Goal: Task Accomplishment & Management: Use online tool/utility

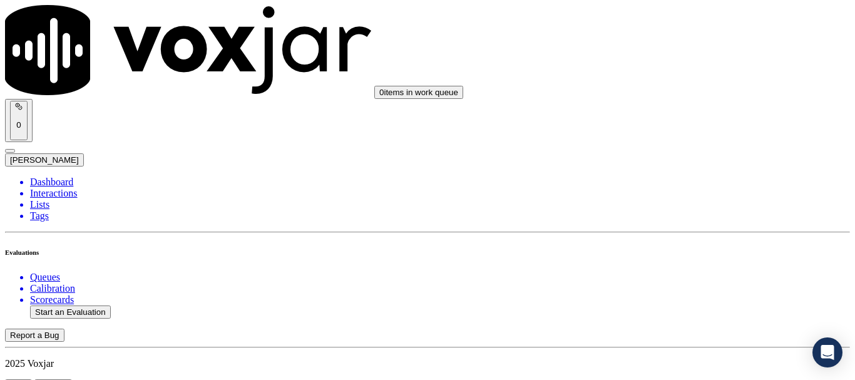
type input "20250814-190110_8144839157-all.mp3"
type input "lui"
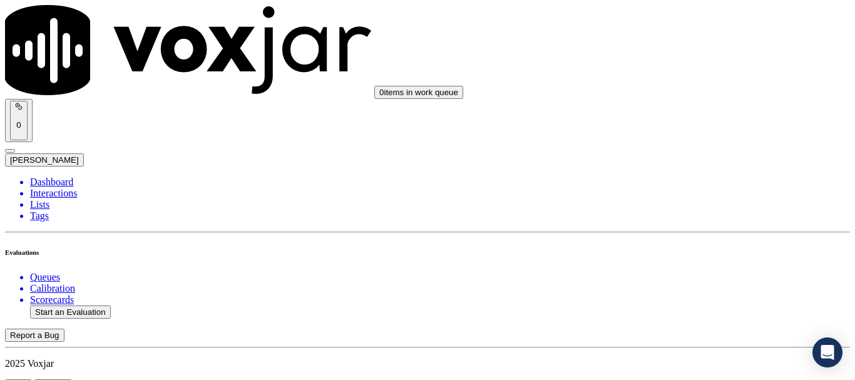
type input "2025-08-14T10:41"
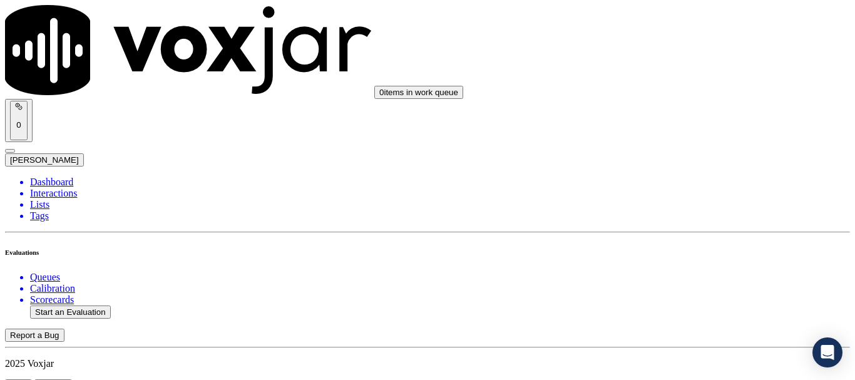
scroll to position [188, 0]
type input "JACLYN INKS"
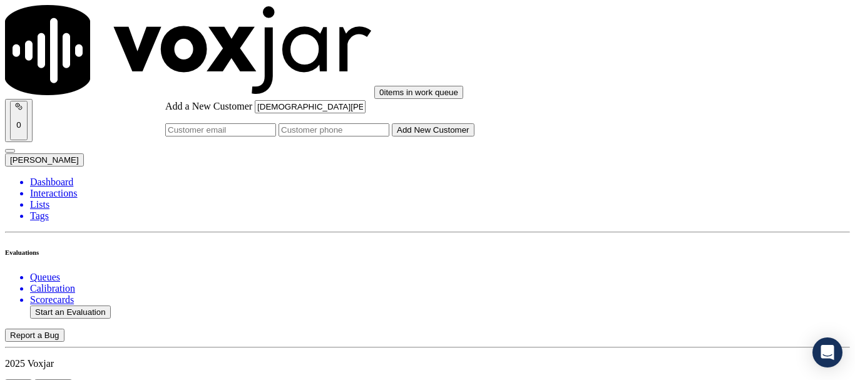
type input "JACLYN INKS"
drag, startPoint x: 480, startPoint y: 196, endPoint x: 499, endPoint y: 203, distance: 20.0
click at [389, 136] on input "Add a New Customer" at bounding box center [333, 129] width 111 height 13
paste input "8144839157"
paste input "8144839128"
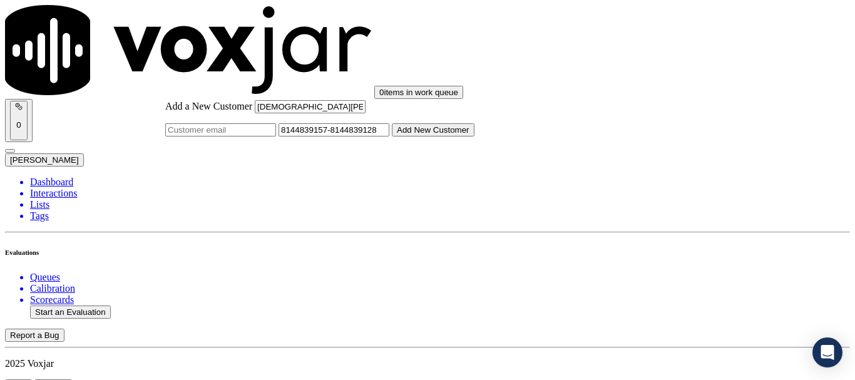
type input "8144839157-8144839128"
click at [474, 136] on button "Add New Customer" at bounding box center [433, 129] width 83 height 13
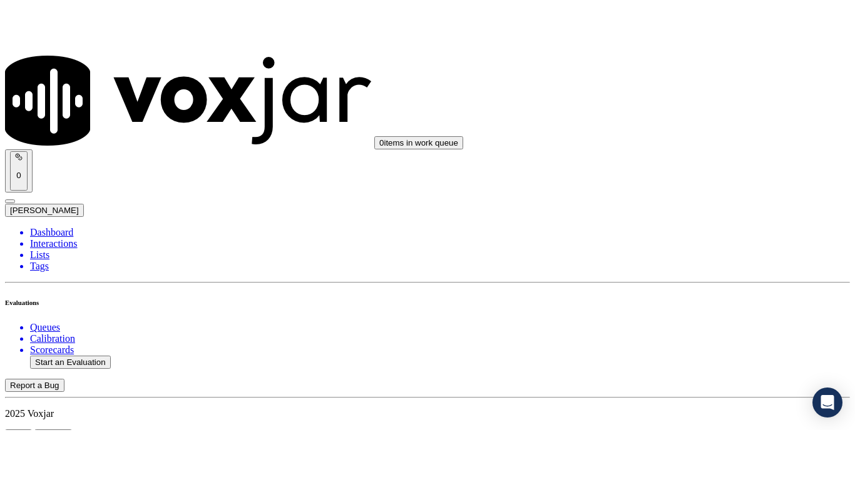
scroll to position [157, 0]
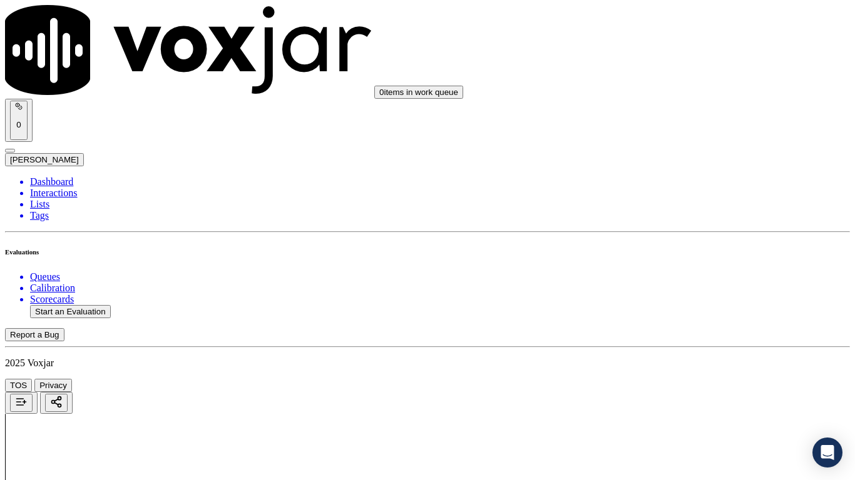
click at [690, 258] on div "Yes" at bounding box center [712, 252] width 159 height 11
click at [689, 118] on div "Yes" at bounding box center [712, 112] width 159 height 11
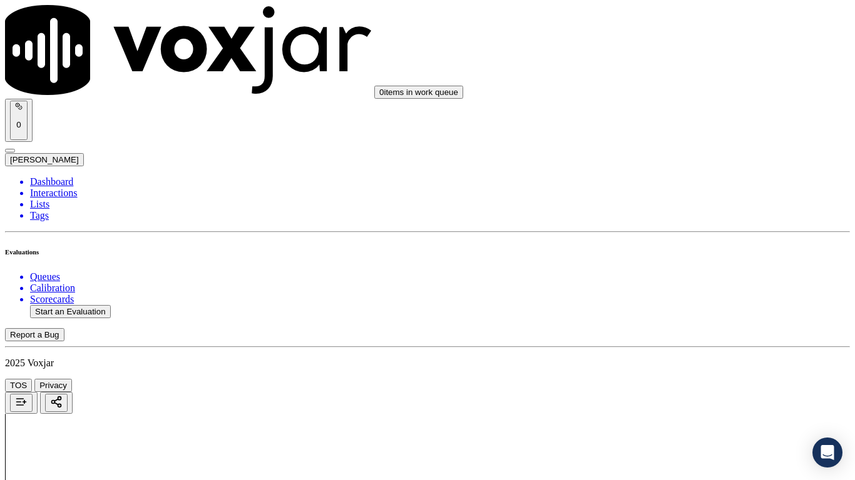
click at [674, 276] on div "Yes" at bounding box center [712, 270] width 159 height 11
click at [667, 375] on div "N/A" at bounding box center [712, 368] width 159 height 11
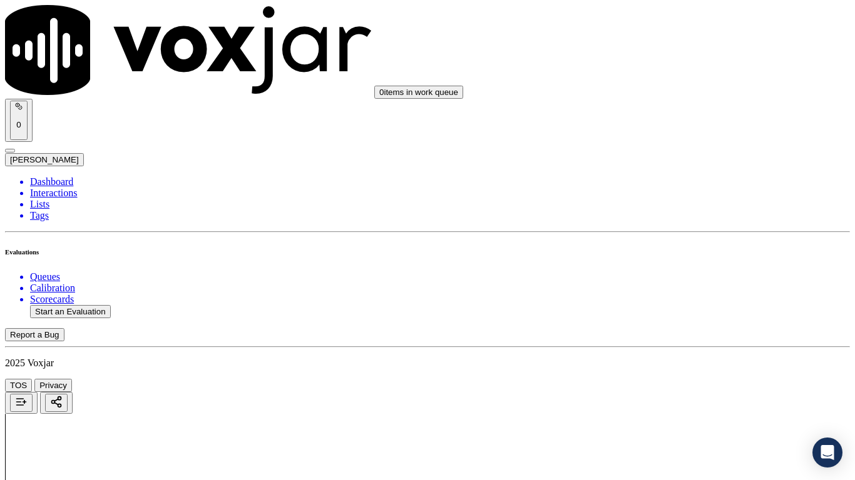
drag, startPoint x: 673, startPoint y: 189, endPoint x: 674, endPoint y: 196, distance: 7.5
click at [684, 236] on div "N/A" at bounding box center [712, 230] width 159 height 11
click at [681, 371] on div "Yes" at bounding box center [712, 365] width 159 height 11
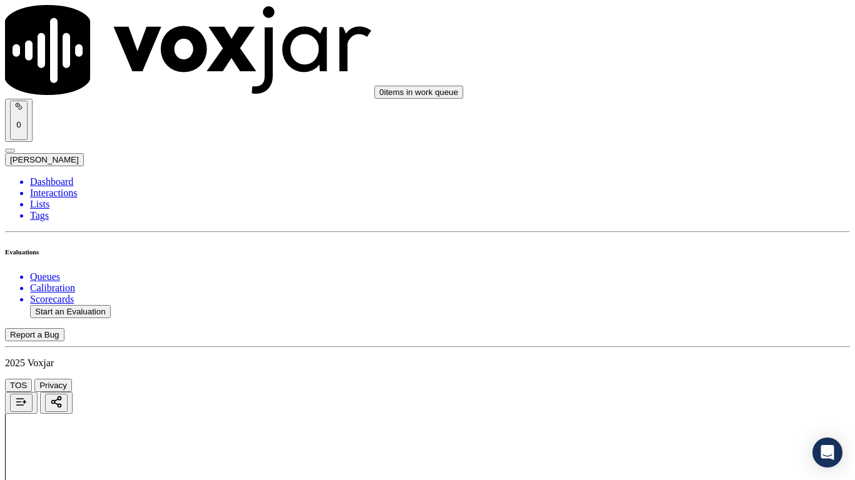
scroll to position [1126, 0]
click at [683, 168] on div "Yes" at bounding box center [712, 162] width 159 height 11
click at [679, 337] on div "Yes" at bounding box center [712, 335] width 159 height 11
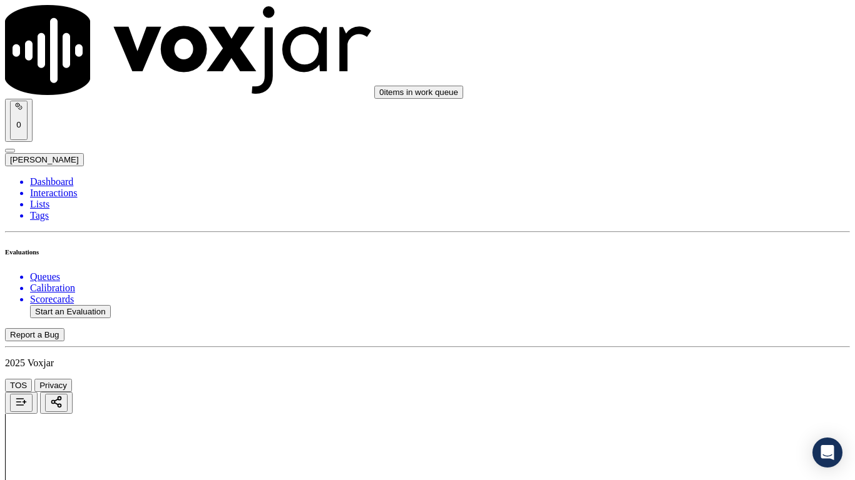
scroll to position [1502, 0]
click at [674, 123] on div "Yes" at bounding box center [712, 117] width 159 height 11
click at [673, 311] on div "Yes" at bounding box center [712, 305] width 159 height 11
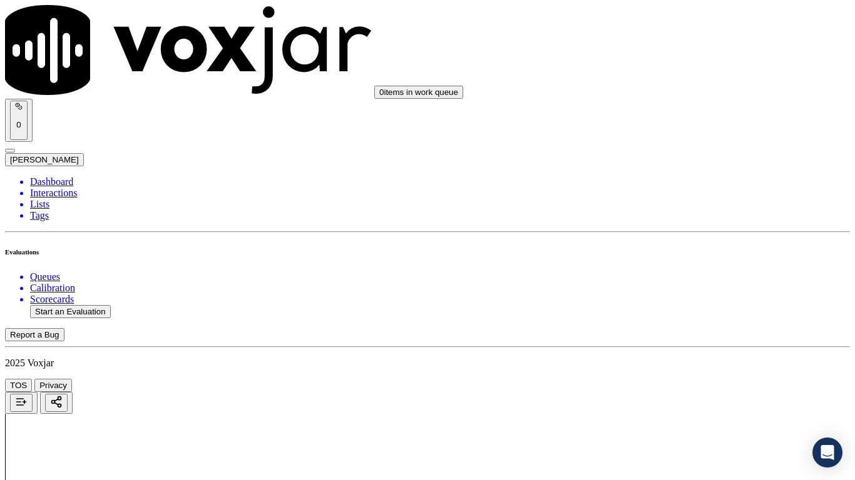
scroll to position [1814, 0]
click at [679, 243] on div "Yes" at bounding box center [712, 237] width 159 height 11
drag, startPoint x: 702, startPoint y: 432, endPoint x: 695, endPoint y: 441, distance: 11.6
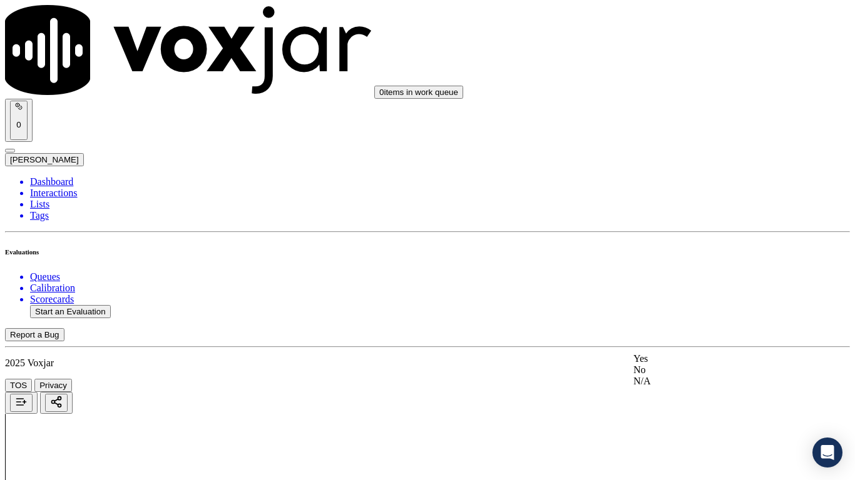
click at [671, 365] on div "Yes" at bounding box center [712, 358] width 159 height 11
click at [682, 177] on div "Yes" at bounding box center [712, 175] width 159 height 11
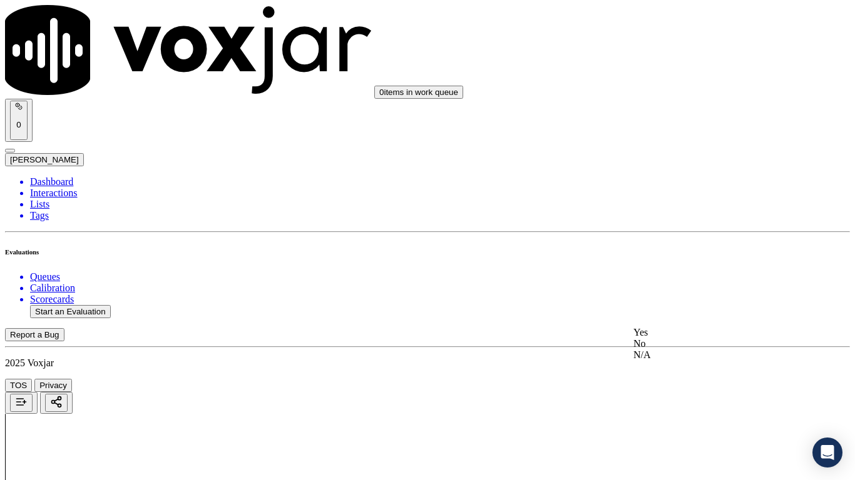
click at [681, 338] on div "Yes" at bounding box center [712, 332] width 159 height 11
click at [664, 121] on div "Yes" at bounding box center [712, 114] width 159 height 11
drag, startPoint x: 689, startPoint y: 267, endPoint x: 689, endPoint y: 273, distance: 6.9
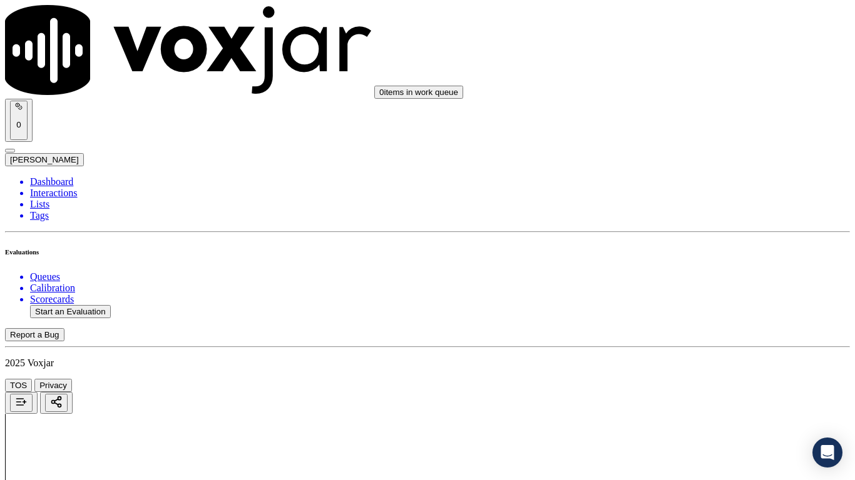
drag, startPoint x: 689, startPoint y: 273, endPoint x: 688, endPoint y: 319, distance: 45.7
click at [682, 292] on div "Yes" at bounding box center [712, 287] width 159 height 11
click at [675, 369] on div "Yes" at bounding box center [712, 363] width 159 height 11
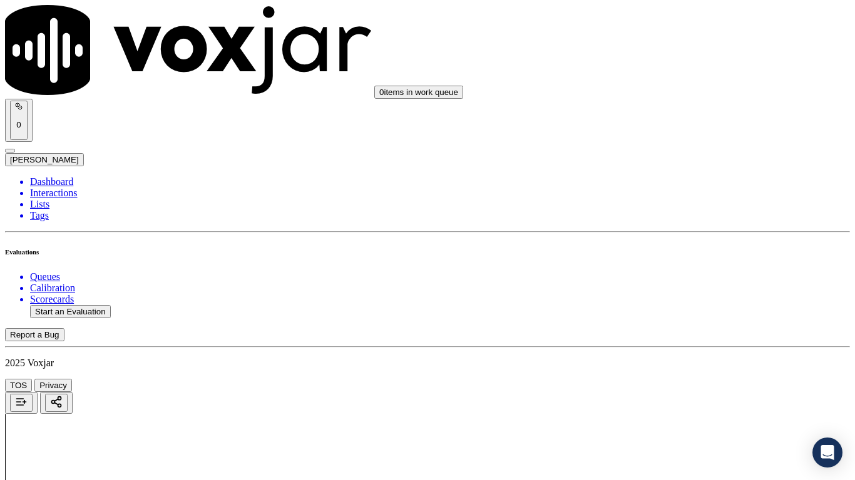
scroll to position [3066, 0]
click at [687, 184] on div "Yes" at bounding box center [712, 180] width 159 height 11
drag, startPoint x: 696, startPoint y: 383, endPoint x: 680, endPoint y: 395, distance: 19.6
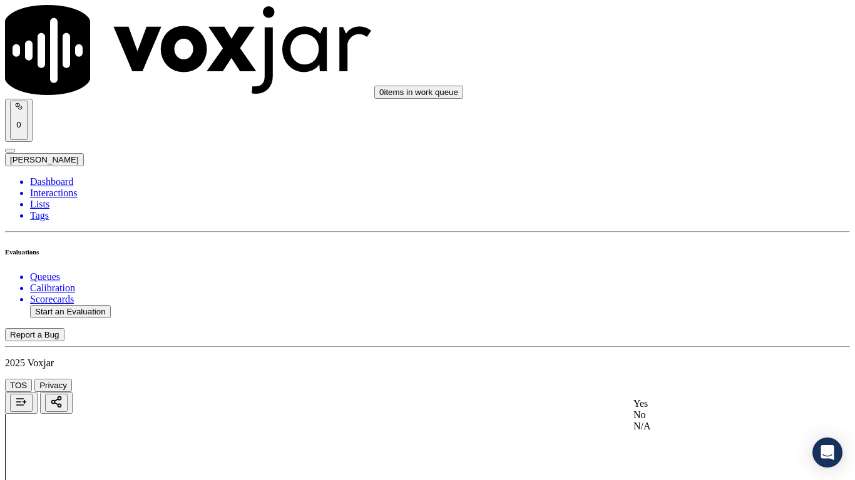
click at [673, 379] on div "Yes" at bounding box center [712, 404] width 159 height 11
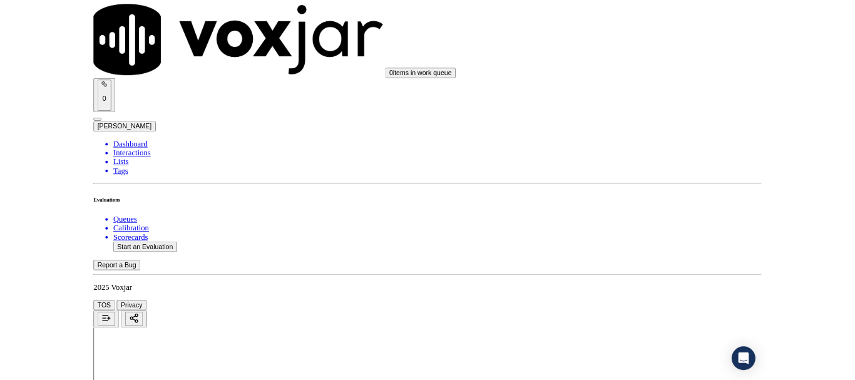
scroll to position [3441, 0]
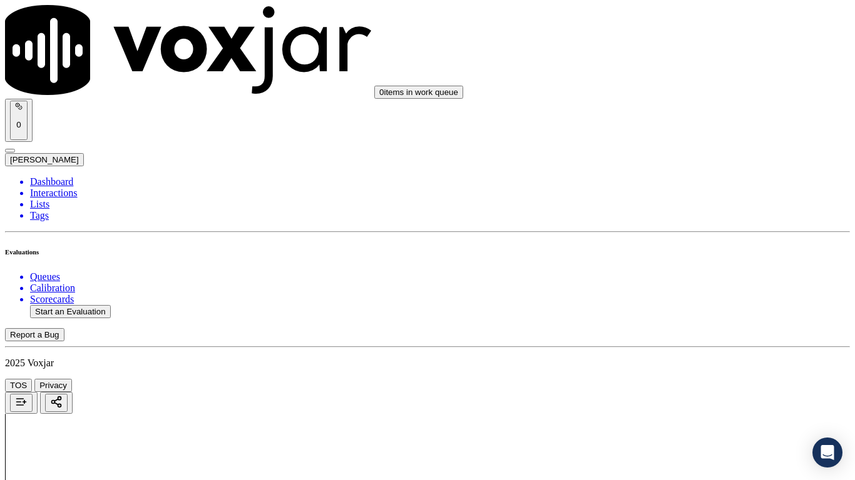
click at [674, 187] on div "Yes" at bounding box center [712, 186] width 159 height 11
click at [673, 365] on div "Yes" at bounding box center [712, 358] width 159 height 11
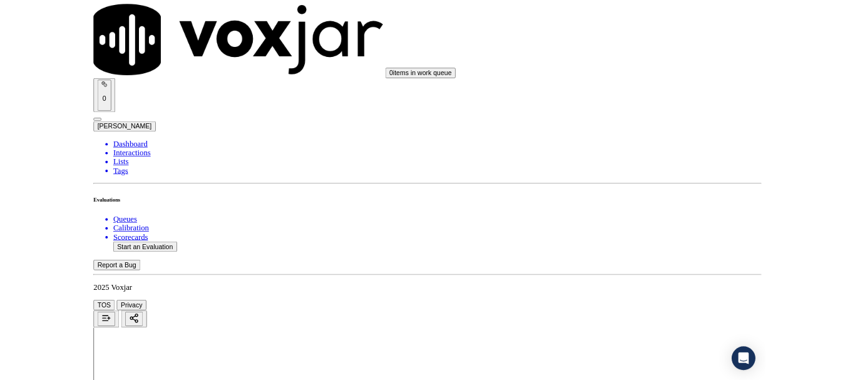
scroll to position [188, 0]
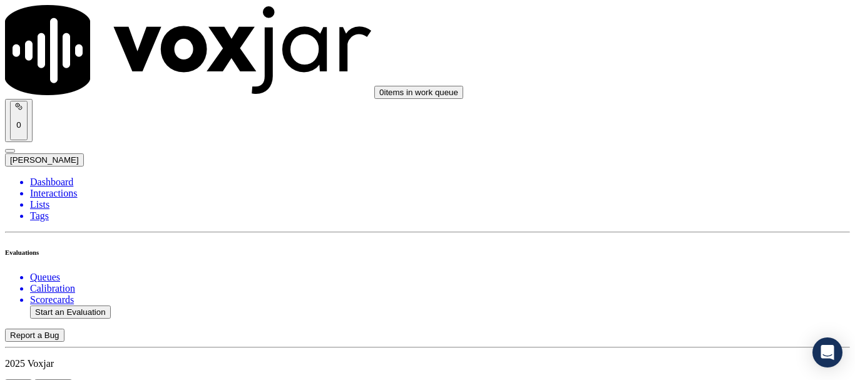
click at [89, 305] on button "Start an Evaluation" at bounding box center [70, 311] width 81 height 13
type input "20250814-174627_6093102598-all.mp3"
type input "lil"
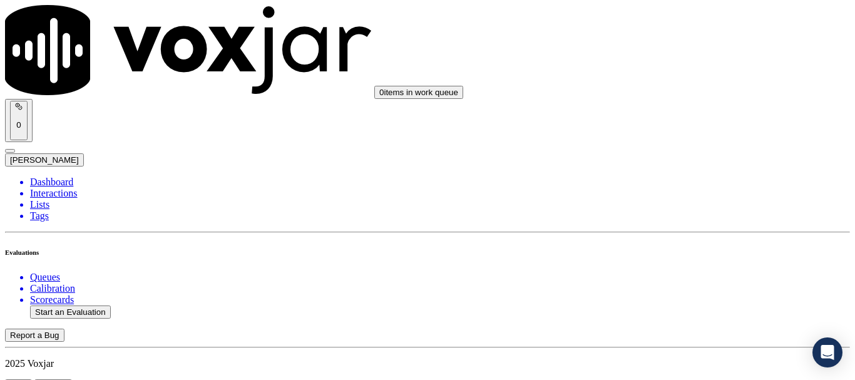
type input "2025-08-14T10:52"
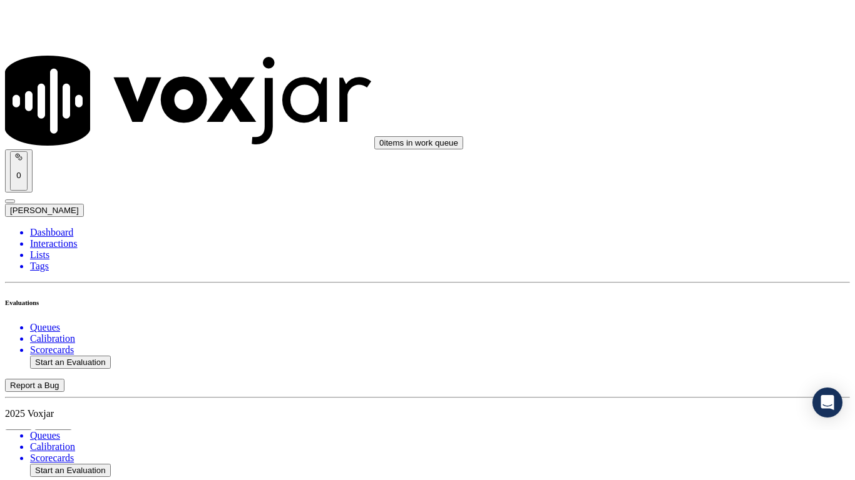
scroll to position [109, 0]
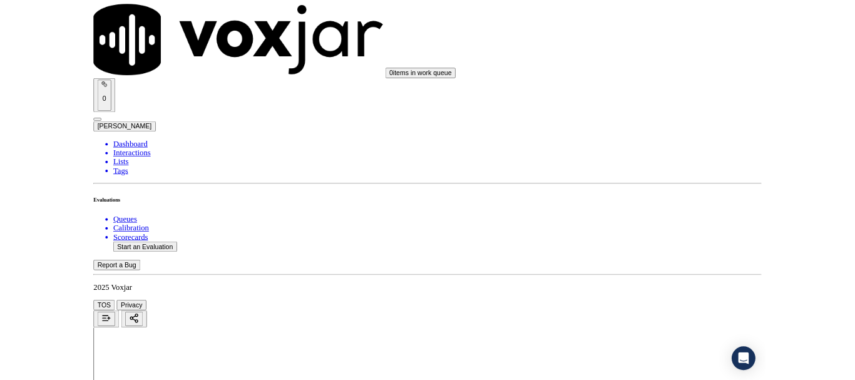
scroll to position [188, 0]
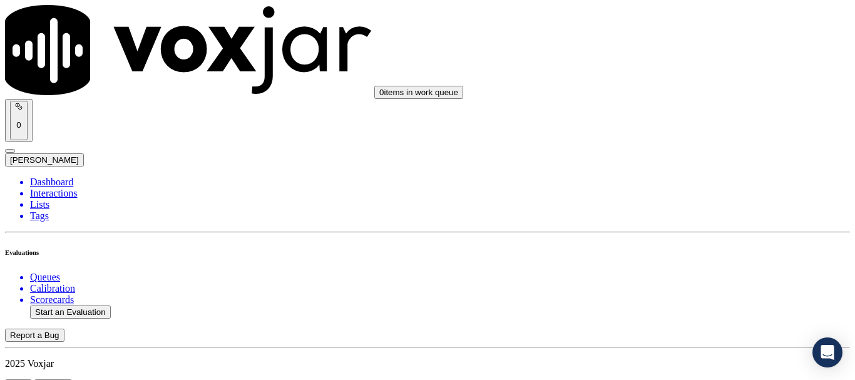
scroll to position [188, 0]
type input "NICHOLAS BILLKER"
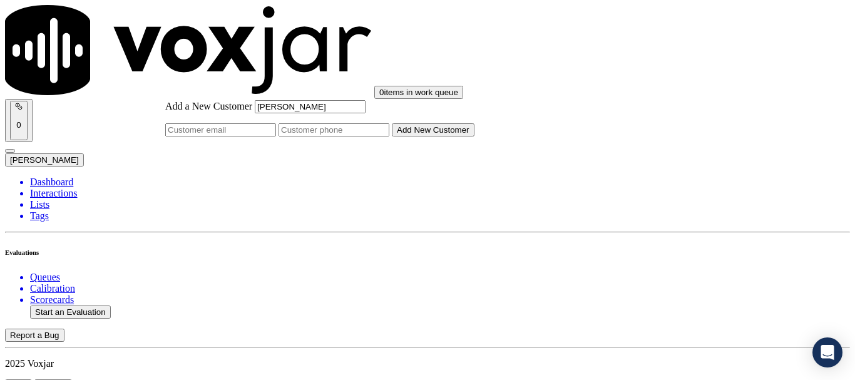
type input "NICHOLAS BILLKER"
drag, startPoint x: 477, startPoint y: 196, endPoint x: 313, endPoint y: 16, distance: 243.6
click at [389, 136] on input "Add a New Customer" at bounding box center [333, 129] width 111 height 13
paste input "2675602491"
paste input "6093102598"
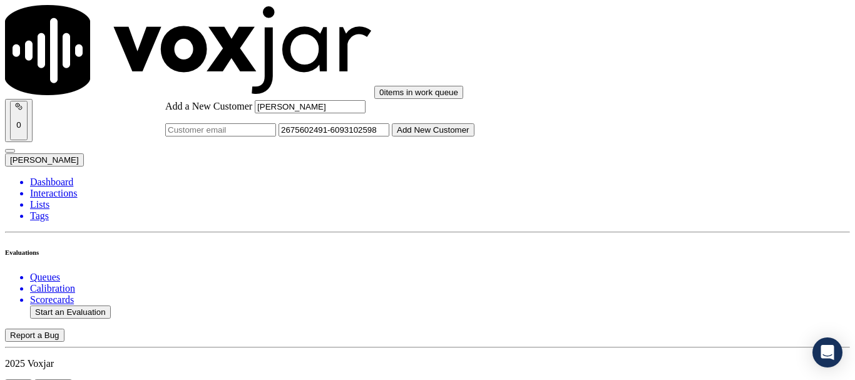
type input "2675602491-6093102598"
click at [474, 136] on button "Add New Customer" at bounding box center [433, 129] width 83 height 13
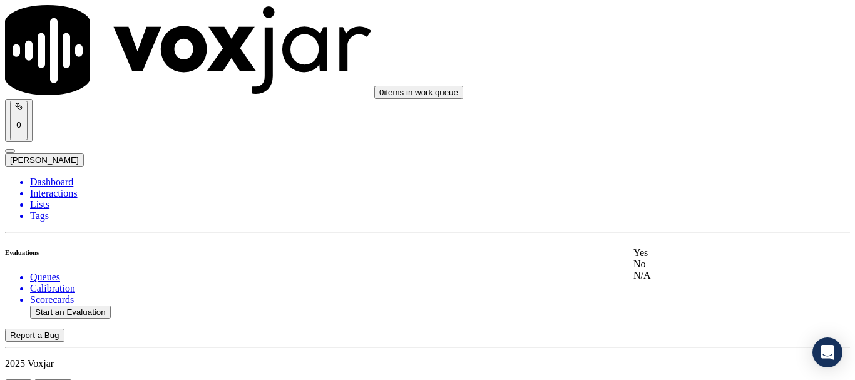
click at [698, 253] on div "Yes" at bounding box center [712, 252] width 159 height 11
click at [673, 55] on div "Yes" at bounding box center [712, 49] width 159 height 11
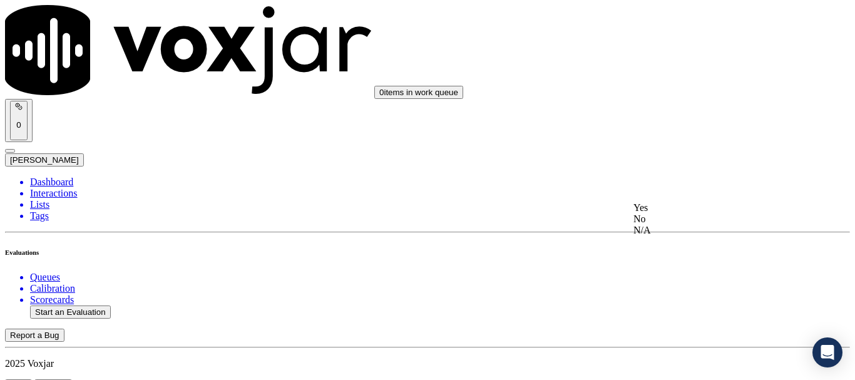
drag, startPoint x: 699, startPoint y: 216, endPoint x: 686, endPoint y: 238, distance: 26.1
click at [699, 213] on div "Yes" at bounding box center [712, 207] width 159 height 11
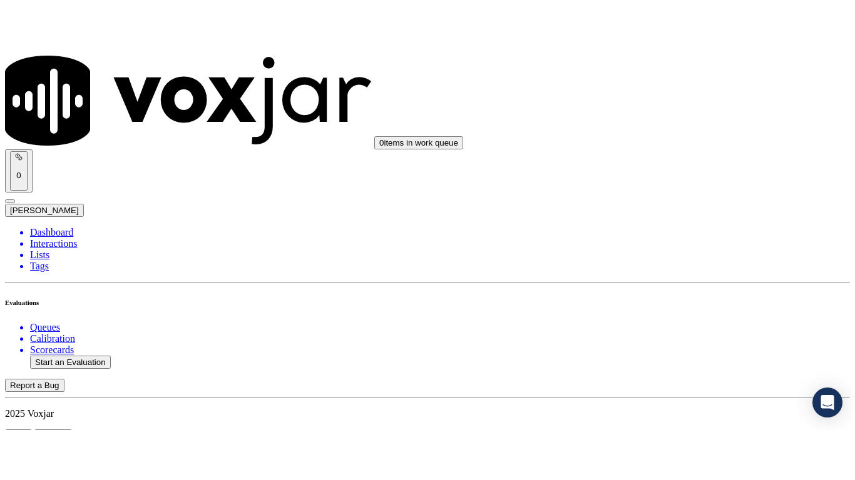
scroll to position [688, 0]
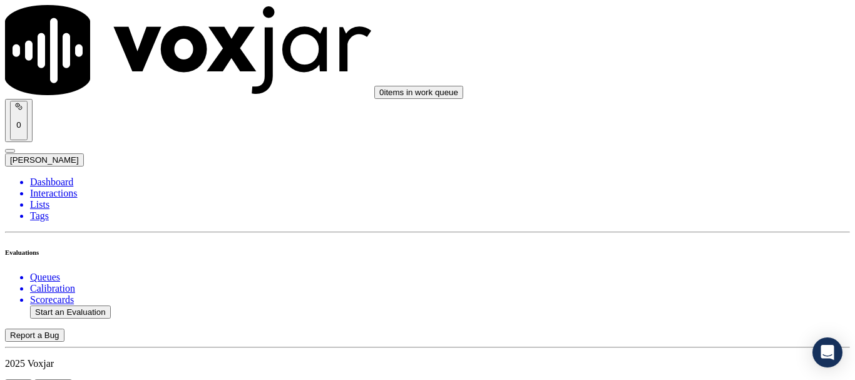
click at [688, 96] on div "N/A" at bounding box center [712, 89] width 159 height 11
click at [684, 298] on div "N/A" at bounding box center [712, 292] width 159 height 11
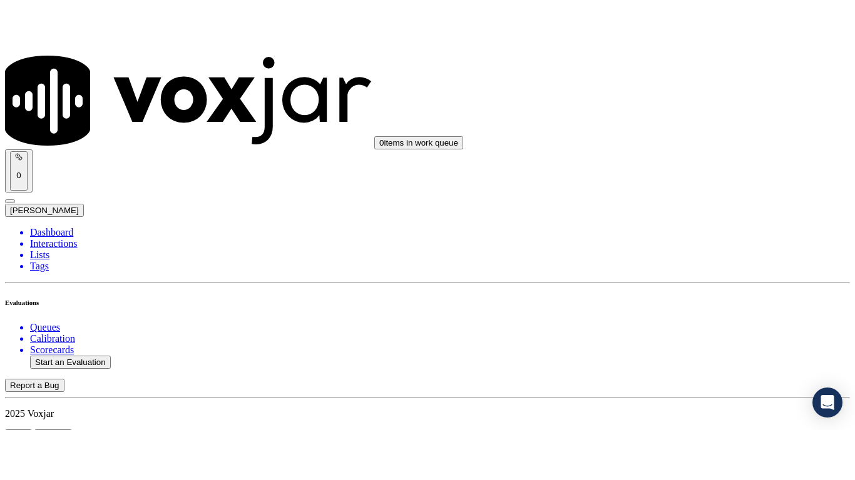
scroll to position [157, 0]
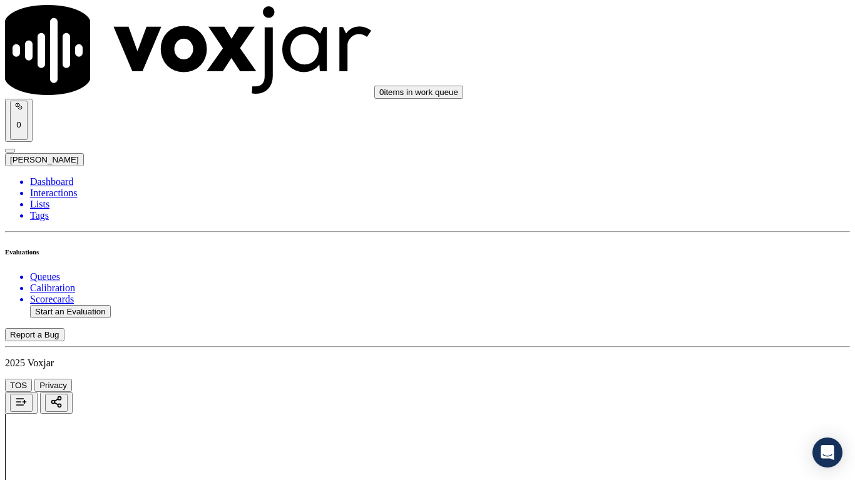
click at [678, 337] on div "Yes" at bounding box center [712, 331] width 159 height 11
click at [682, 231] on div "Yes" at bounding box center [712, 225] width 159 height 11
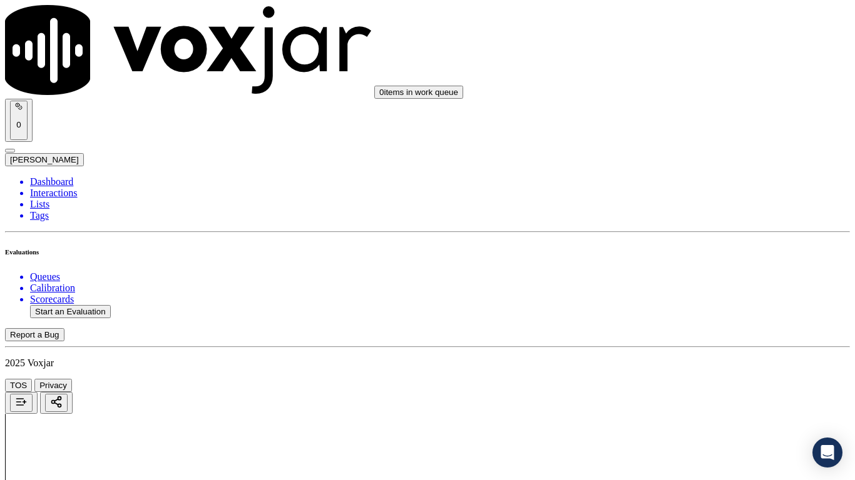
click at [694, 379] on div "Yes" at bounding box center [712, 397] width 159 height 11
click at [671, 123] on div "Yes" at bounding box center [712, 117] width 159 height 11
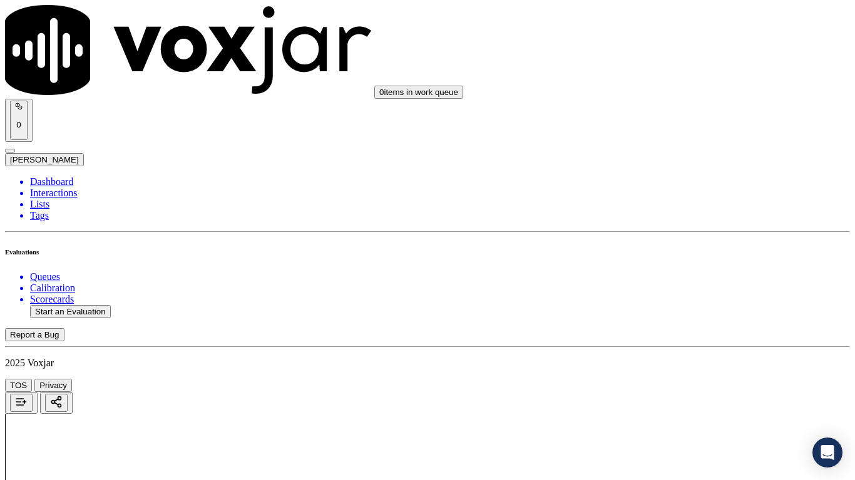
click at [685, 311] on div "Yes" at bounding box center [712, 305] width 159 height 11
click at [653, 56] on div "Yes" at bounding box center [712, 49] width 159 height 11
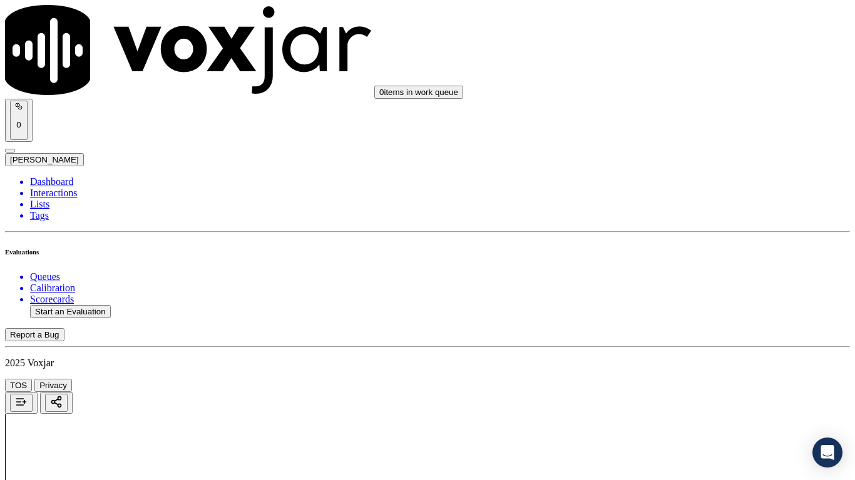
click at [685, 273] on div "Yes" at bounding box center [712, 267] width 159 height 11
click at [669, 335] on div "Yes" at bounding box center [712, 328] width 159 height 11
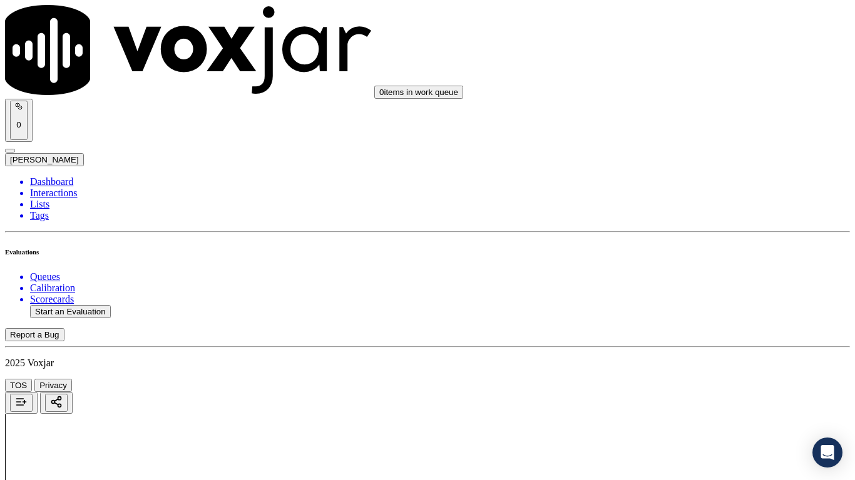
drag, startPoint x: 677, startPoint y: 211, endPoint x: 697, endPoint y: 259, distance: 52.2
click at [678, 211] on div "Yes" at bounding box center [712, 207] width 159 height 11
click at [699, 367] on div "Yes" at bounding box center [712, 365] width 159 height 11
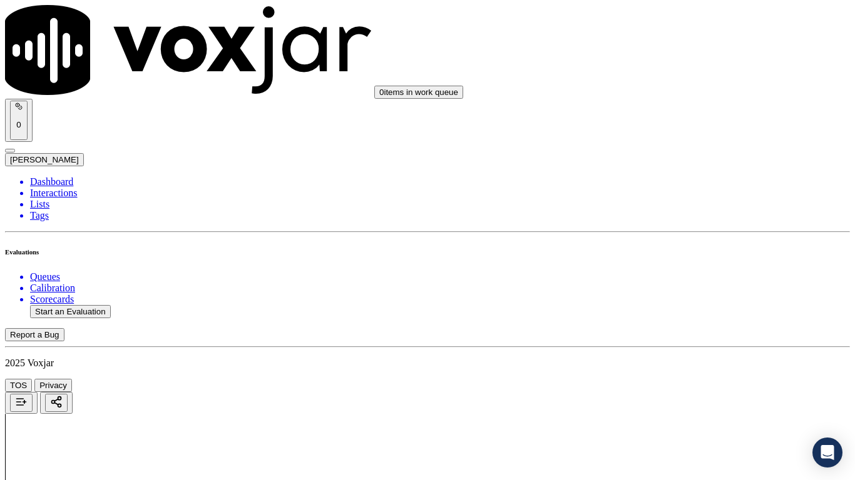
scroll to position [2878, 0]
click at [685, 216] on div "Yes" at bounding box center [712, 210] width 159 height 11
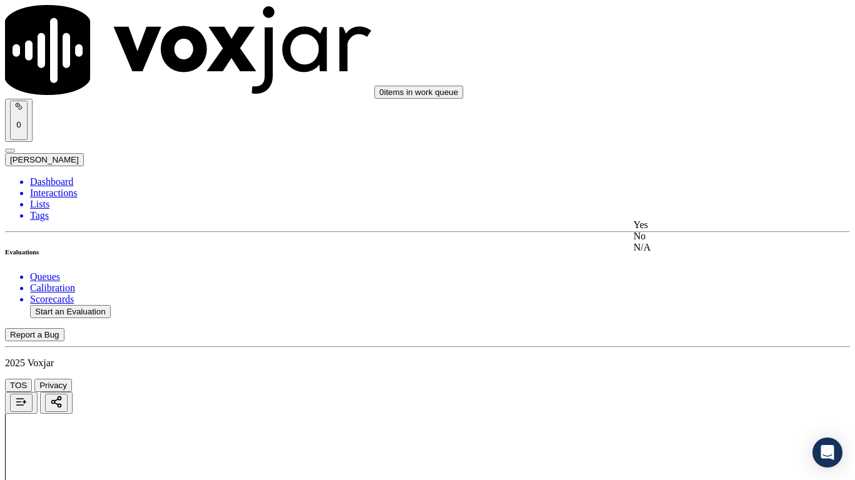
click at [693, 223] on div "Yes" at bounding box center [712, 225] width 159 height 11
drag, startPoint x: 705, startPoint y: 220, endPoint x: 706, endPoint y: 233, distance: 13.2
click at [707, 240] on div "Yes" at bounding box center [712, 242] width 159 height 11
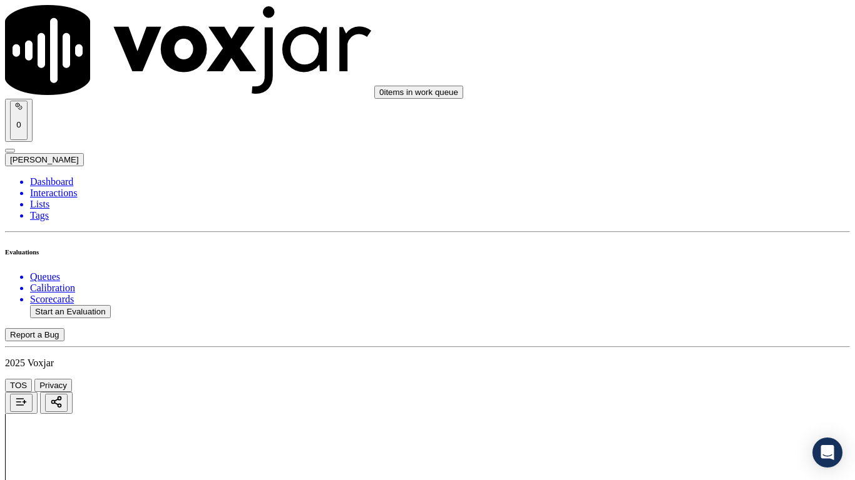
scroll to position [3378, 0]
click at [694, 97] on div "Yes" at bounding box center [712, 91] width 159 height 11
drag, startPoint x: 701, startPoint y: 225, endPoint x: 699, endPoint y: 236, distance: 10.8
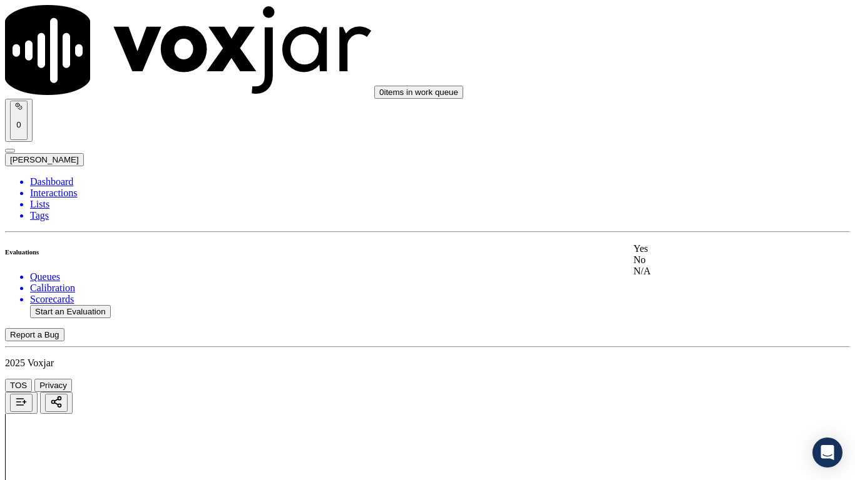
drag, startPoint x: 699, startPoint y: 236, endPoint x: 701, endPoint y: 268, distance: 32.6
click at [697, 252] on div "Yes" at bounding box center [712, 248] width 159 height 11
click at [668, 331] on div "Yes" at bounding box center [712, 325] width 159 height 11
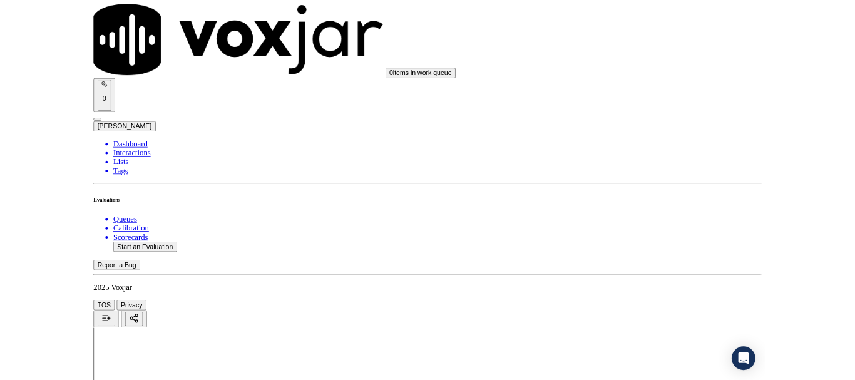
scroll to position [3462, 0]
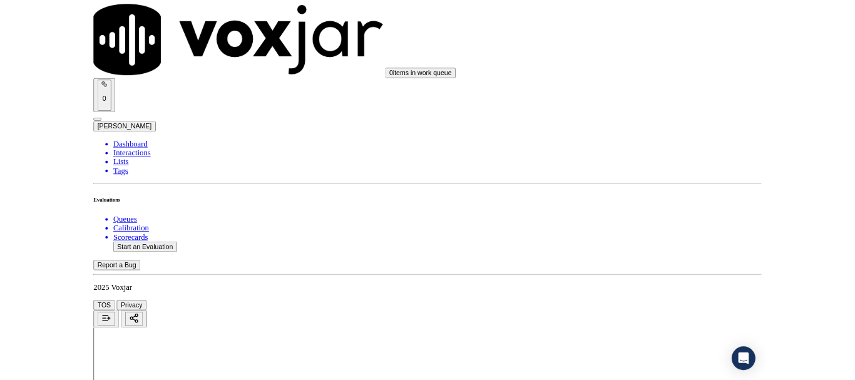
scroll to position [188, 0]
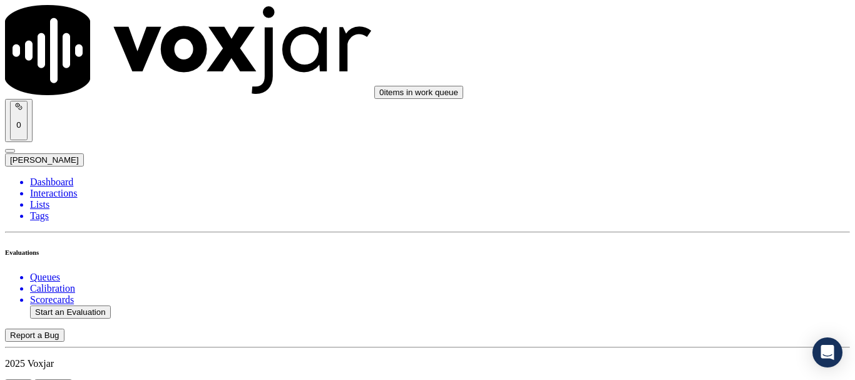
click at [110, 305] on button "Start an Evaluation" at bounding box center [70, 311] width 81 height 13
type input "20250814-144348_7249847204-all.mp3"
type input "dav"
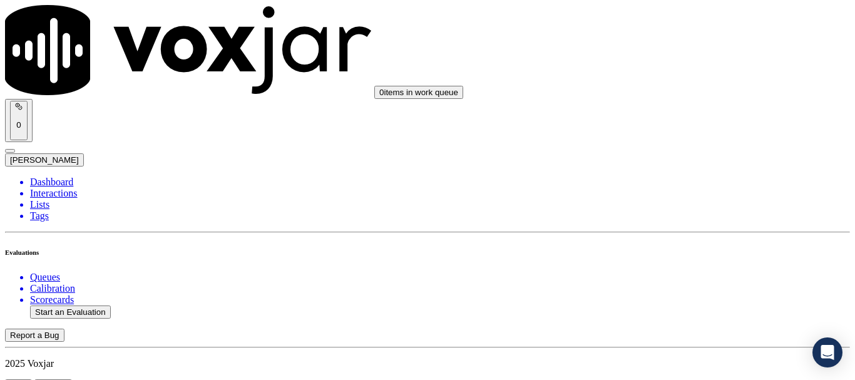
type input "2025-08-14T11:05"
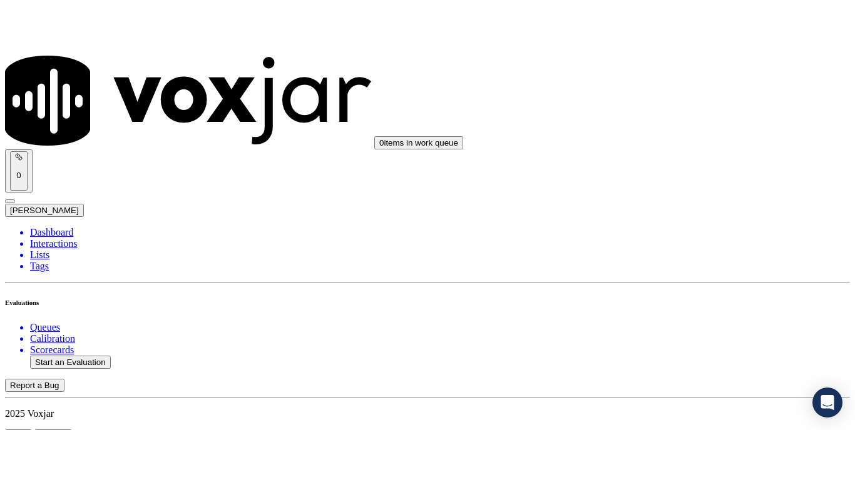
scroll to position [109, 0]
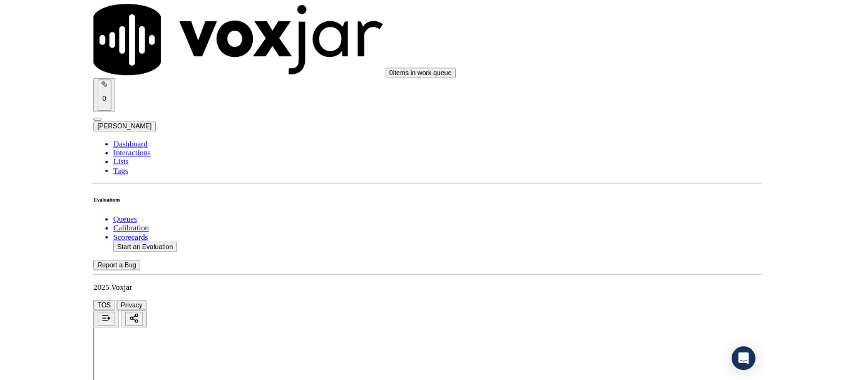
scroll to position [157, 0]
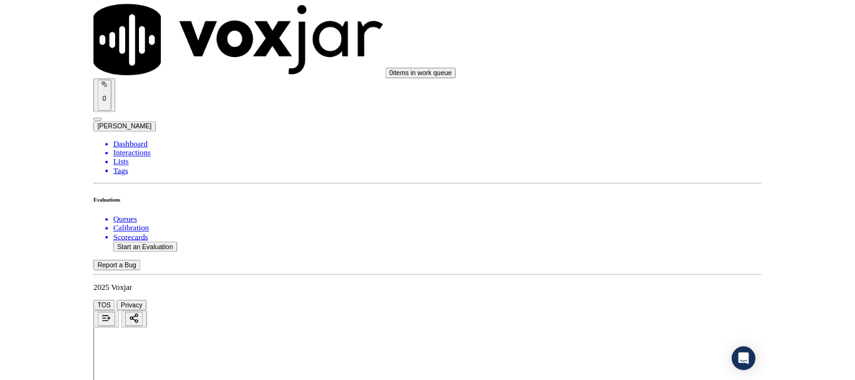
scroll to position [188, 0]
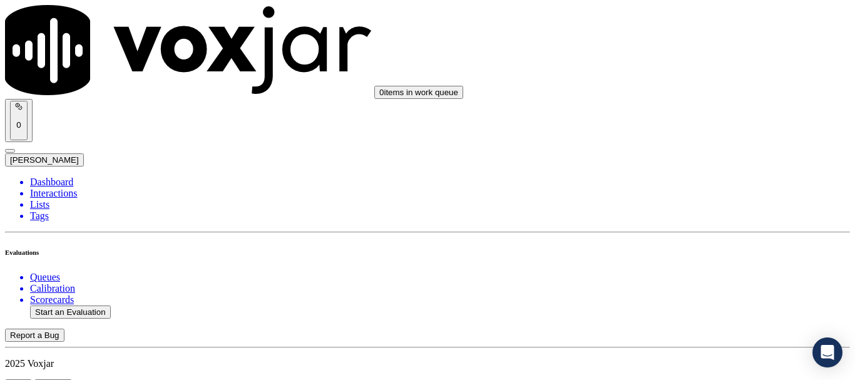
scroll to position [125, 0]
type input "David L Jordan"
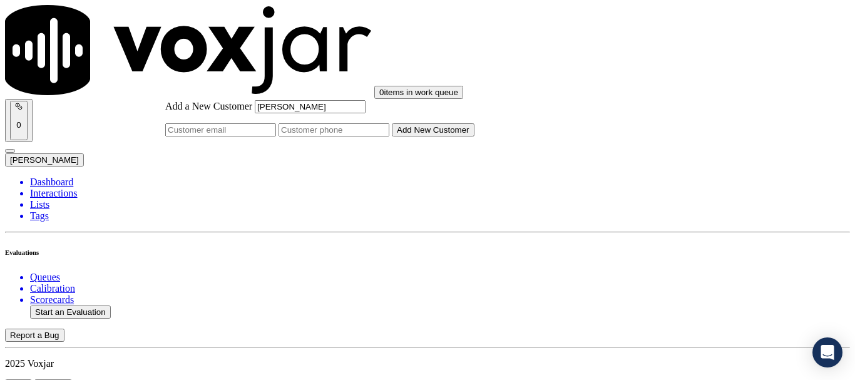
type input "David L Jordan"
drag, startPoint x: 478, startPoint y: 195, endPoint x: 455, endPoint y: 165, distance: 37.5
click at [389, 136] on input "Add a New Customer" at bounding box center [333, 129] width 111 height 13
paste input "7249847204"
type input "7249847204"
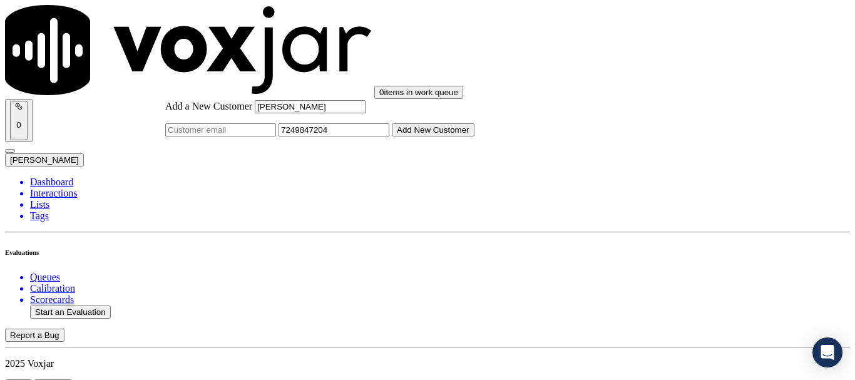
click at [467, 136] on button "Add New Customer" at bounding box center [433, 129] width 83 height 13
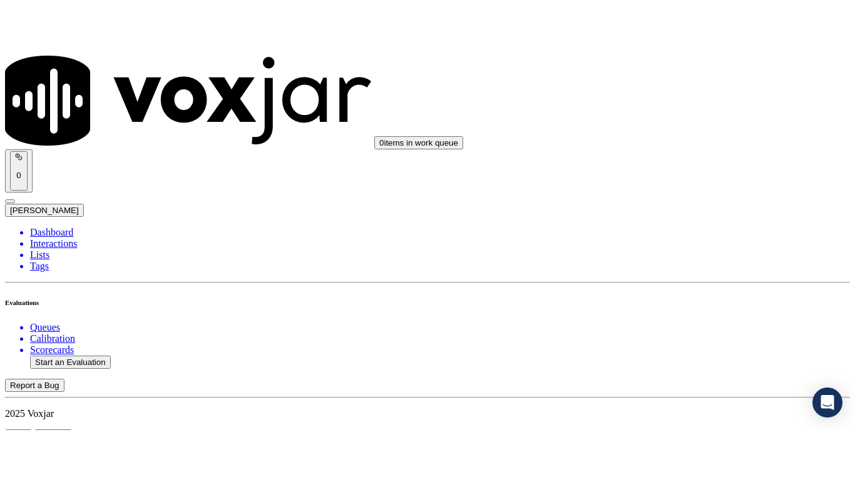
scroll to position [250, 0]
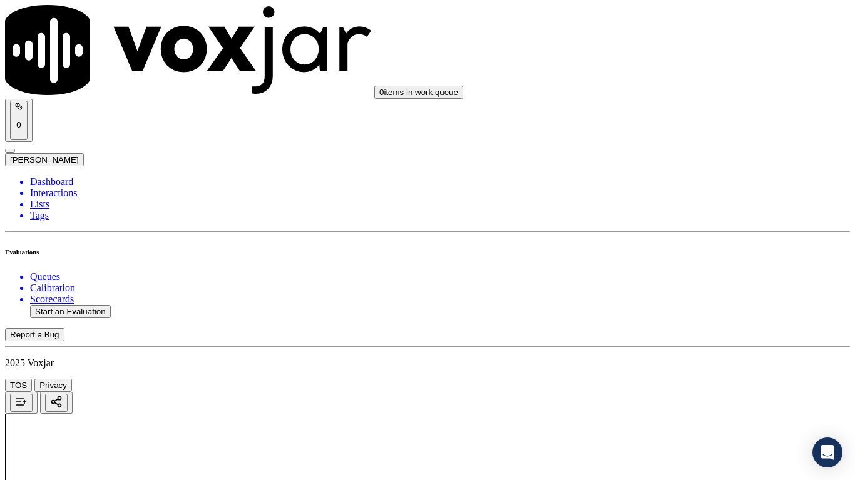
click at [694, 257] on div "Yes" at bounding box center [712, 252] width 159 height 11
click at [683, 335] on div "Yes" at bounding box center [712, 328] width 159 height 11
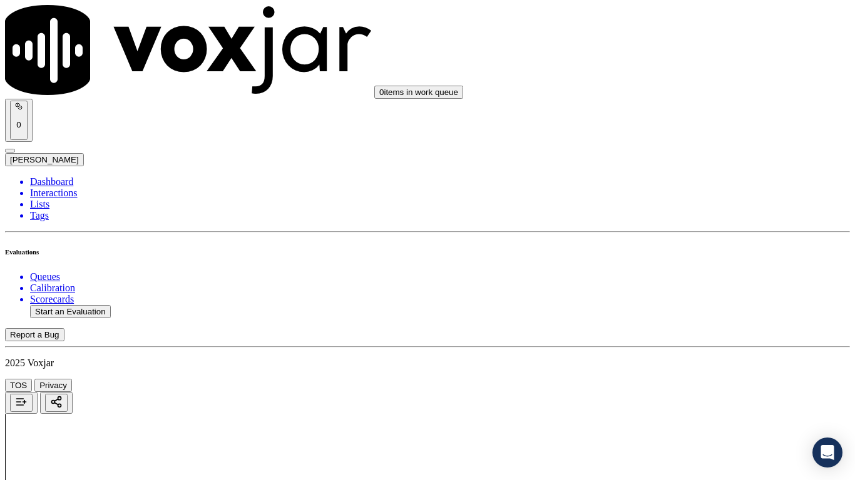
click at [683, 211] on div "Yes" at bounding box center [712, 207] width 159 height 11
click at [699, 379] on div "N/A" at bounding box center [712, 402] width 159 height 11
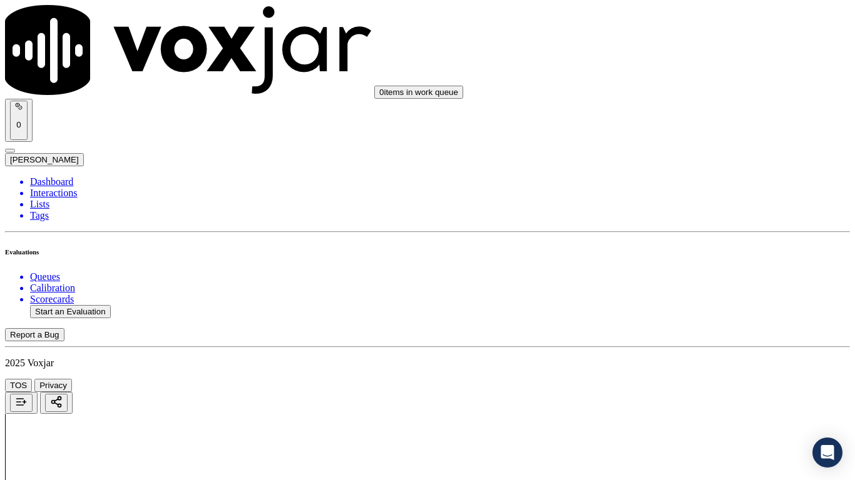
click at [700, 236] on div "N/A" at bounding box center [712, 230] width 159 height 11
click at [698, 371] on div "Yes" at bounding box center [712, 365] width 159 height 11
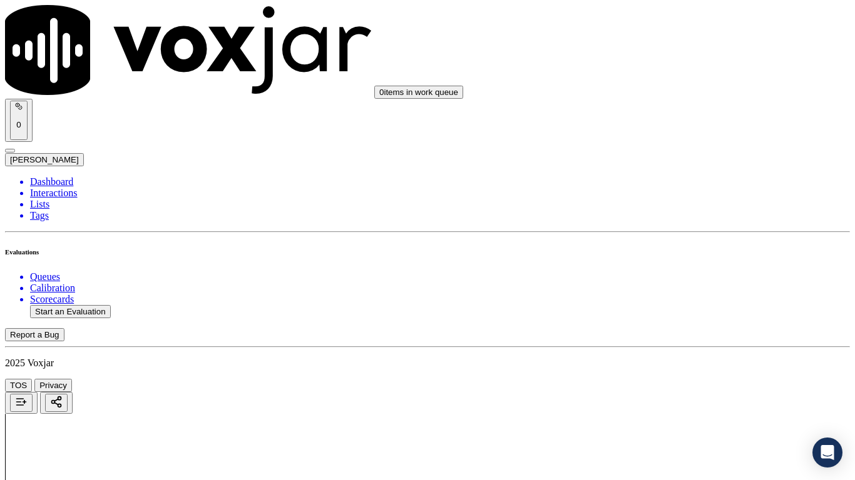
click at [676, 168] on div "Yes" at bounding box center [712, 162] width 159 height 11
click at [694, 341] on div "Yes" at bounding box center [712, 335] width 159 height 11
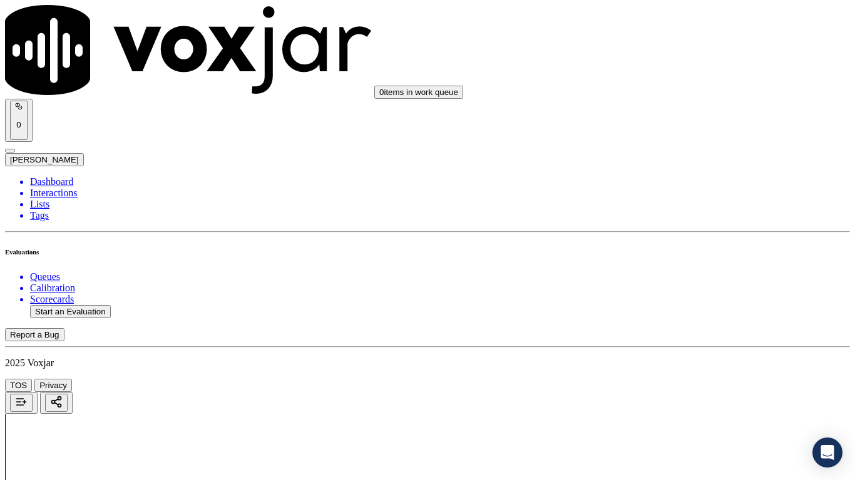
drag, startPoint x: 669, startPoint y: 43, endPoint x: 668, endPoint y: 66, distance: 23.8
click at [668, 58] on div "Yes" at bounding box center [712, 54] width 159 height 11
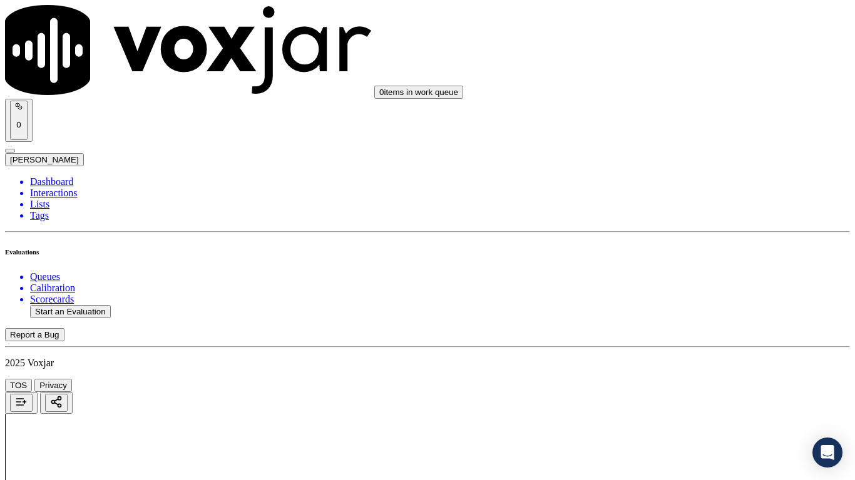
drag, startPoint x: 689, startPoint y: 245, endPoint x: 689, endPoint y: 272, distance: 26.9
click at [688, 248] on div "Yes" at bounding box center [712, 242] width 159 height 11
drag, startPoint x: 689, startPoint y: 89, endPoint x: 690, endPoint y: 103, distance: 13.2
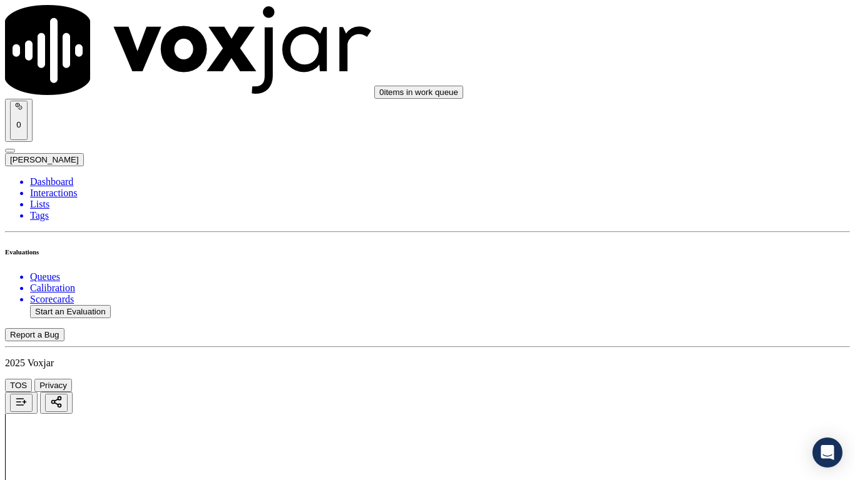
drag, startPoint x: 691, startPoint y: 119, endPoint x: 711, endPoint y: 170, distance: 54.5
click at [691, 118] on div "Yes" at bounding box center [712, 112] width 159 height 11
click at [689, 333] on div "Yes" at bounding box center [712, 330] width 159 height 11
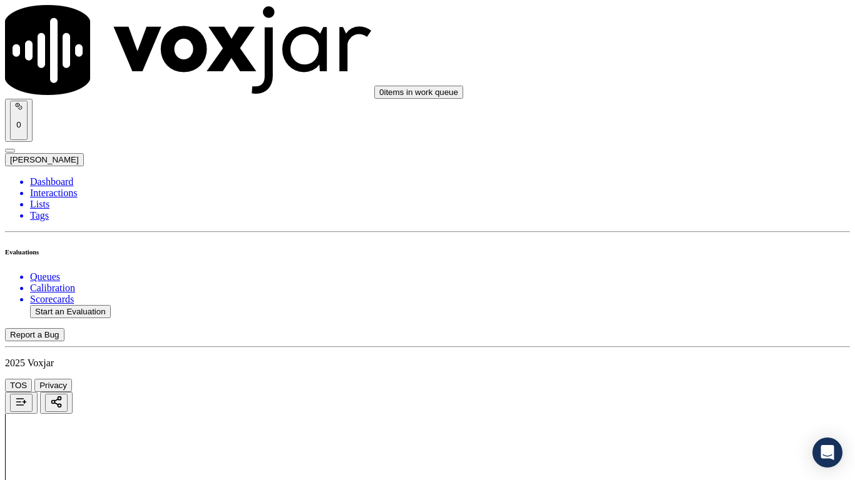
scroll to position [2252, 0]
click at [686, 181] on div "Yes" at bounding box center [712, 175] width 159 height 11
click at [694, 337] on div "Yes" at bounding box center [712, 332] width 159 height 11
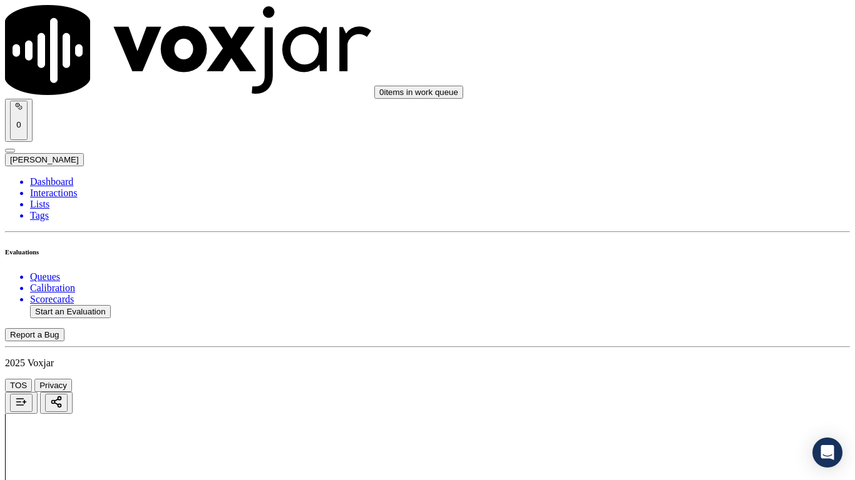
scroll to position [2690, 0]
drag, startPoint x: 684, startPoint y: 237, endPoint x: 686, endPoint y: 338, distance: 100.7
click at [684, 231] on div "Yes" at bounding box center [712, 225] width 159 height 11
drag, startPoint x: 691, startPoint y: 377, endPoint x: 684, endPoint y: 387, distance: 12.3
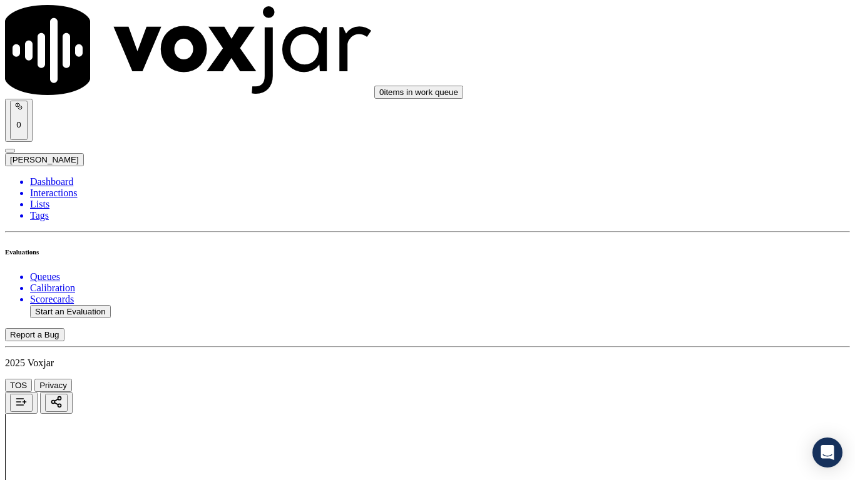
click at [672, 379] on div "Yes" at bounding box center [712, 397] width 159 height 11
click at [673, 113] on div "Yes No N/A" at bounding box center [712, 129] width 159 height 34
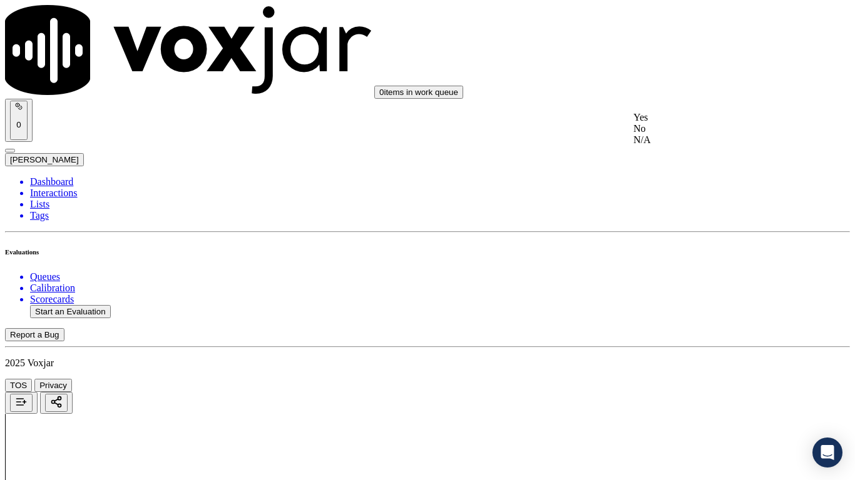
click at [670, 123] on div "Yes" at bounding box center [712, 117] width 159 height 11
click at [666, 347] on div "Yes" at bounding box center [712, 341] width 159 height 11
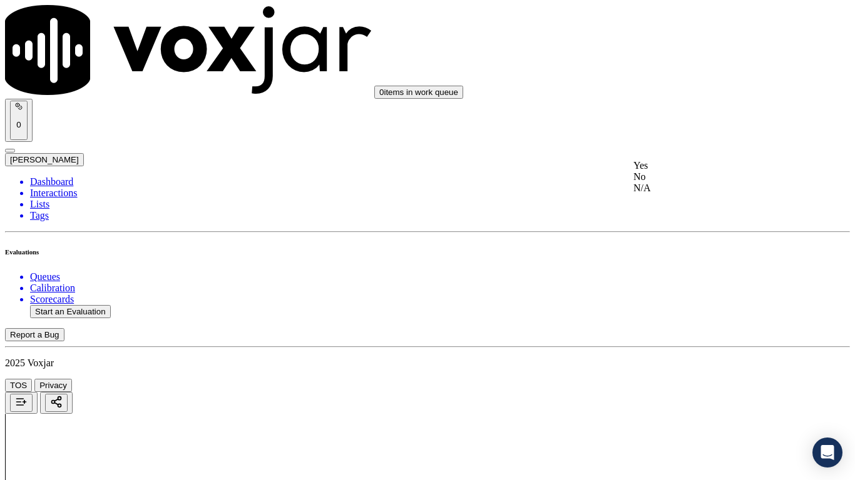
drag, startPoint x: 666, startPoint y: 166, endPoint x: 691, endPoint y: 216, distance: 56.0
click at [666, 168] on div "Yes" at bounding box center [712, 165] width 159 height 11
click at [668, 337] on div "Yes" at bounding box center [712, 338] width 159 height 11
drag, startPoint x: 655, startPoint y: 425, endPoint x: 649, endPoint y: 431, distance: 8.0
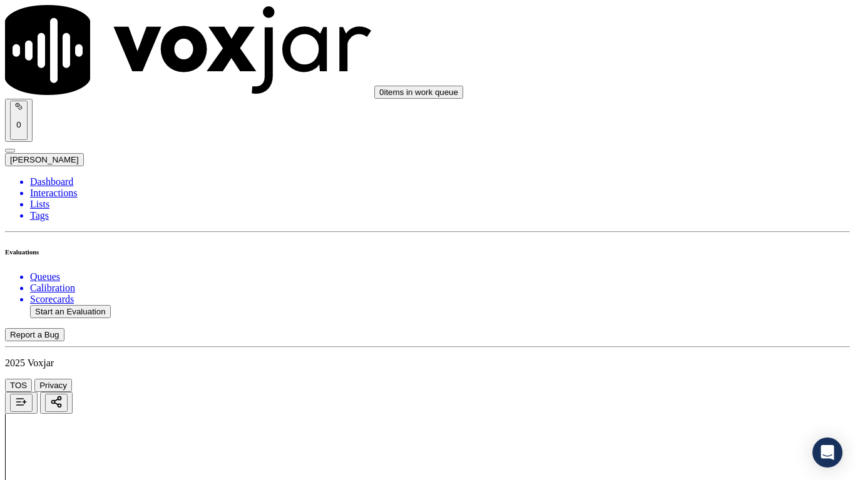
click at [706, 253] on div "Yes" at bounding box center [712, 247] width 156 height 11
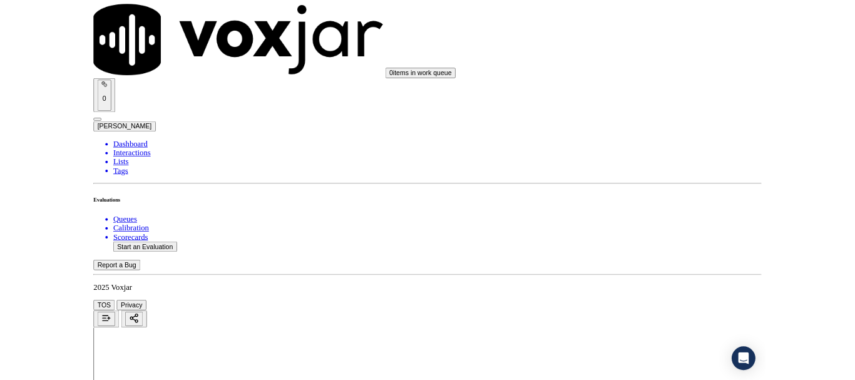
scroll to position [3462, 0]
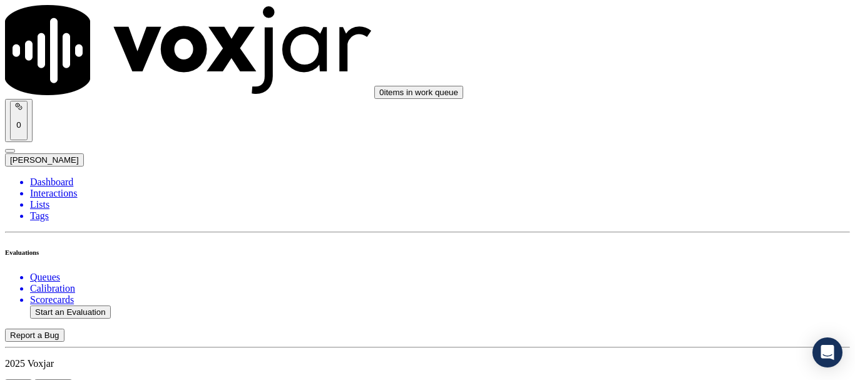
click at [67, 176] on li "Dashboard" at bounding box center [440, 181] width 820 height 11
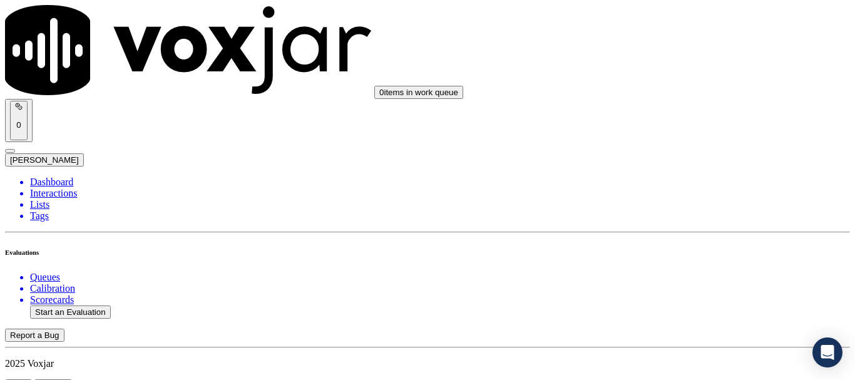
click at [94, 305] on button "Start an Evaluation" at bounding box center [70, 311] width 81 height 13
type input "20250814-154841_9049033266-all.mp3"
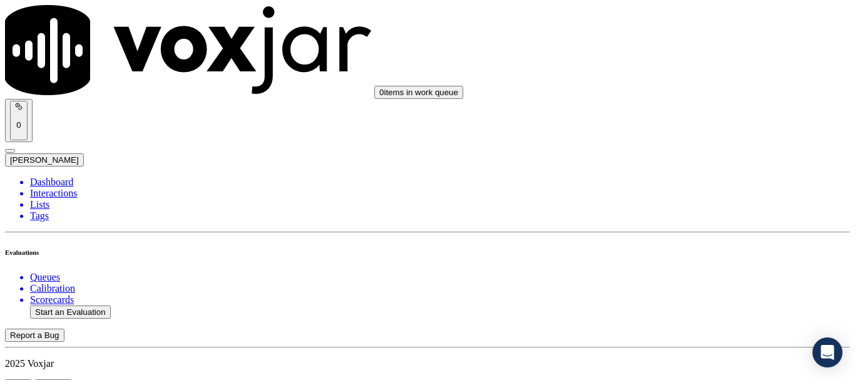
type input "mary"
type input "2025-08-14T11:41"
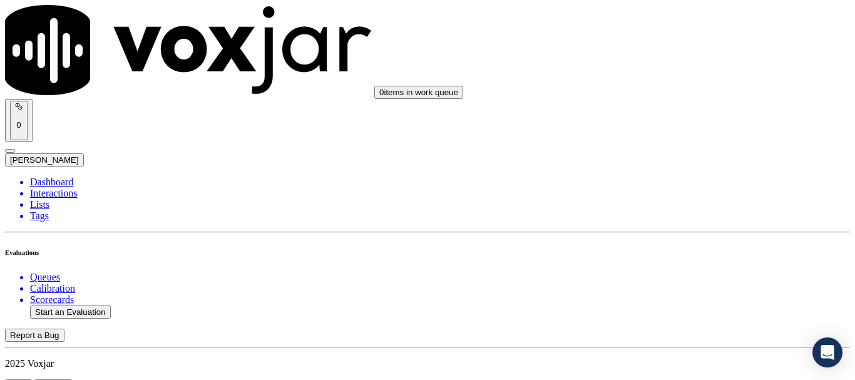
scroll to position [109, 0]
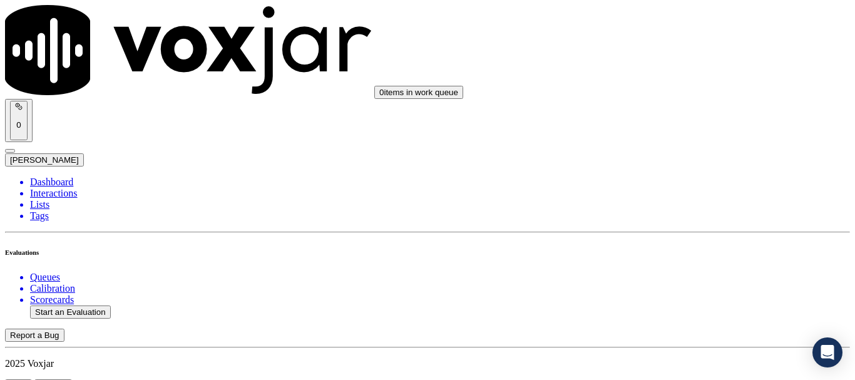
scroll to position [125, 0]
type input "JOSEPH ALEXANDER"
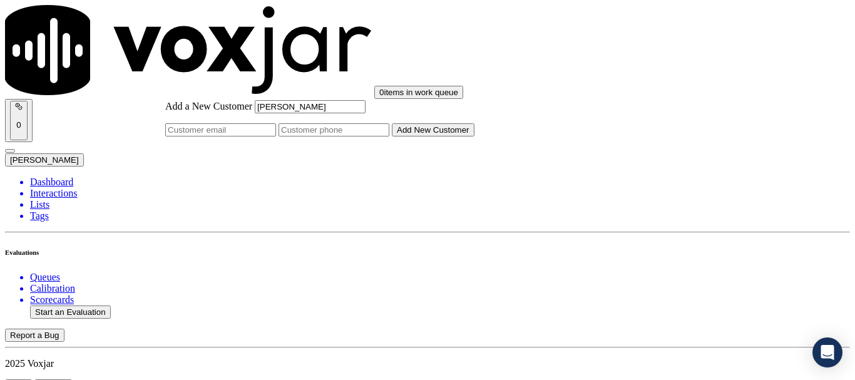
type input "JOSEPH ALEXANDER"
drag, startPoint x: 475, startPoint y: 192, endPoint x: 484, endPoint y: 200, distance: 12.0
click at [389, 136] on input "Add a New Customer" at bounding box center [333, 129] width 111 height 13
paste input "9049033266"
type input "9049033266"
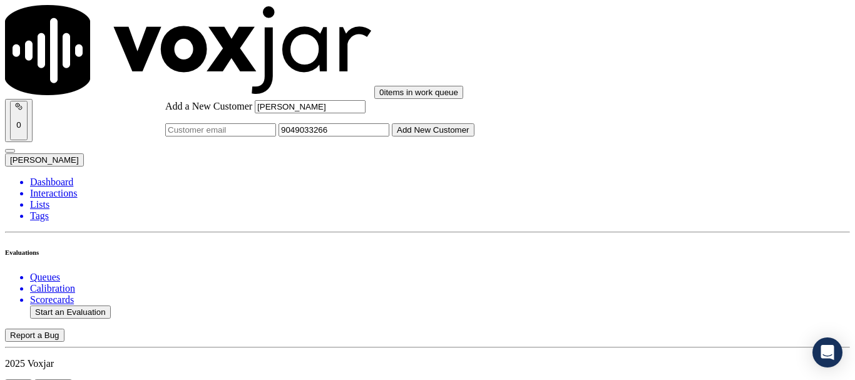
click at [460, 136] on button "Add New Customer" at bounding box center [433, 129] width 83 height 13
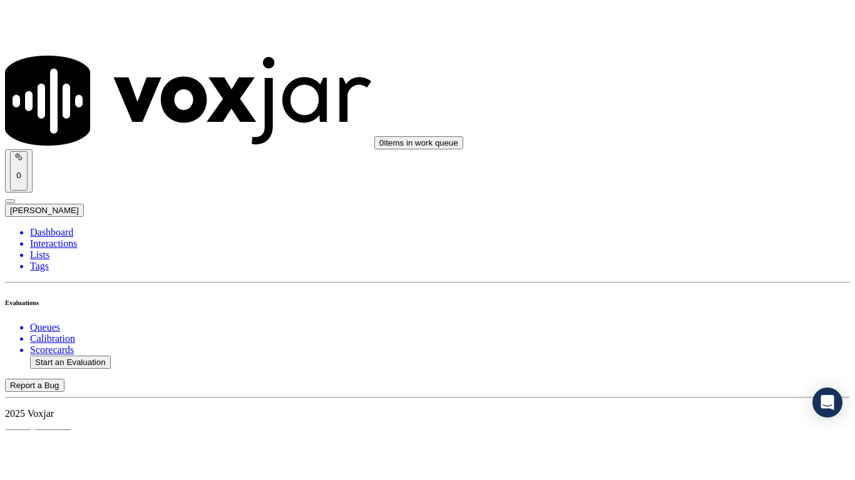
scroll to position [188, 0]
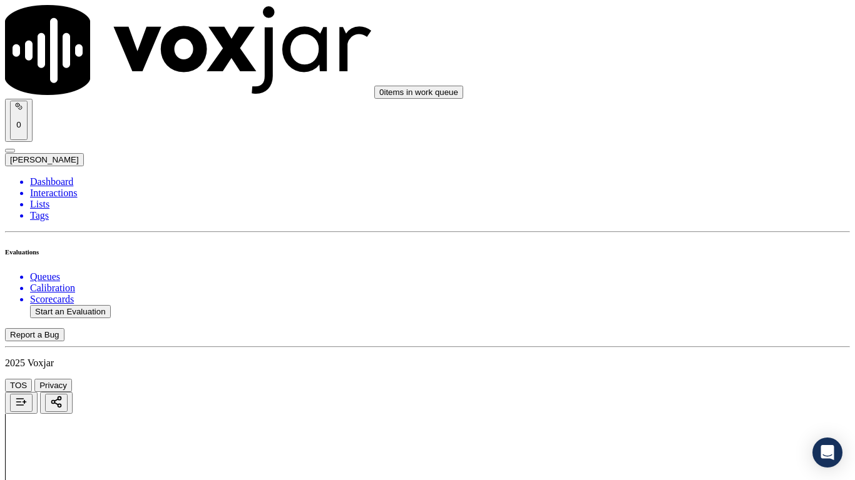
click at [681, 258] on div "Yes" at bounding box center [712, 252] width 159 height 11
click at [664, 56] on div "Yes" at bounding box center [712, 49] width 159 height 11
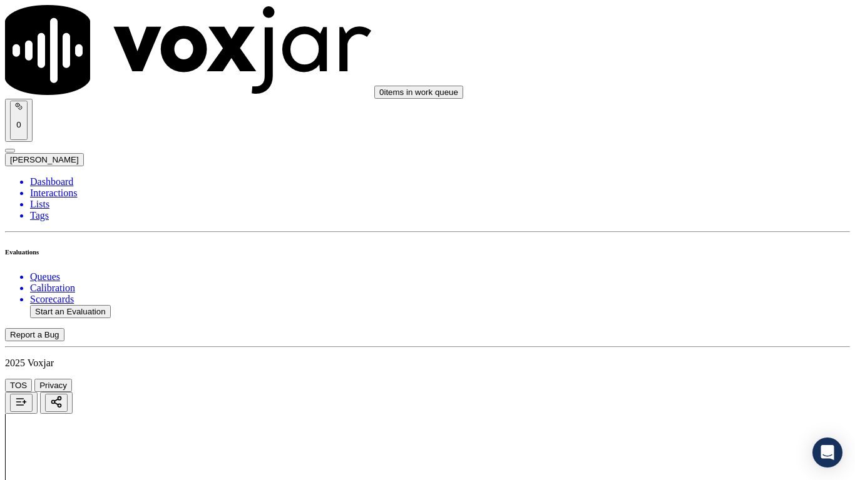
click at [679, 213] on div "Yes" at bounding box center [712, 207] width 159 height 11
click at [679, 379] on div "N/A" at bounding box center [712, 402] width 159 height 11
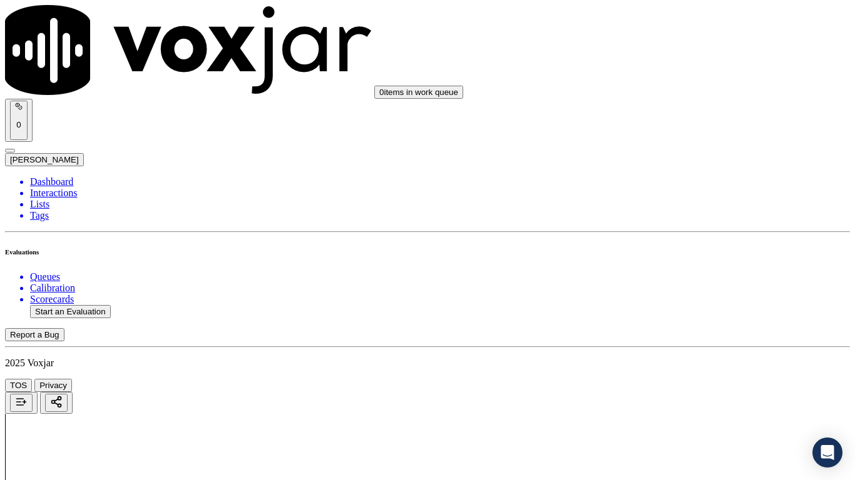
click at [684, 298] on div "N/A" at bounding box center [712, 292] width 159 height 11
click at [688, 308] on div "Yes" at bounding box center [712, 302] width 159 height 11
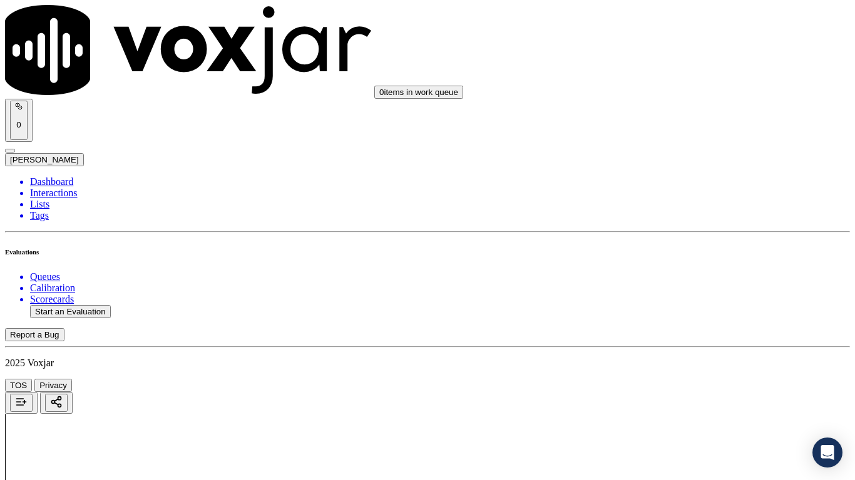
scroll to position [1064, 0]
drag, startPoint x: 677, startPoint y: 238, endPoint x: 679, endPoint y: 300, distance: 62.6
click at [676, 231] on div "Yes" at bounding box center [712, 225] width 159 height 11
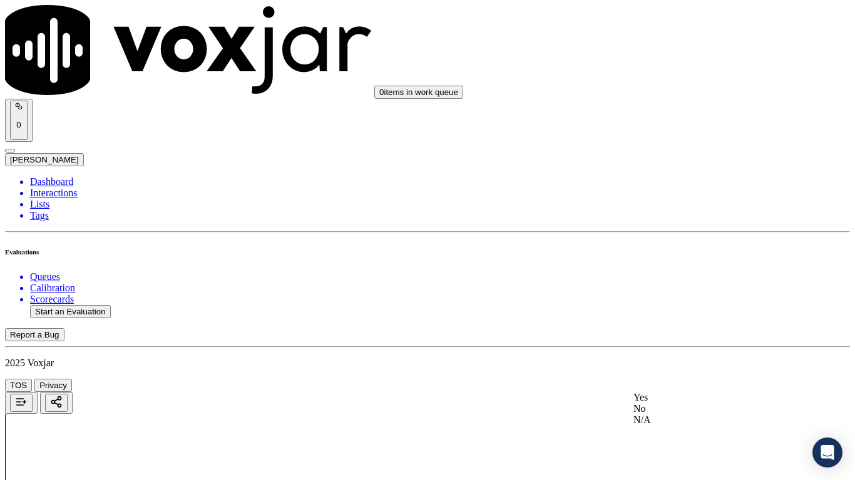
click at [684, 379] on div "Yes" at bounding box center [712, 397] width 159 height 11
click at [674, 247] on div "Yes" at bounding box center [712, 242] width 159 height 11
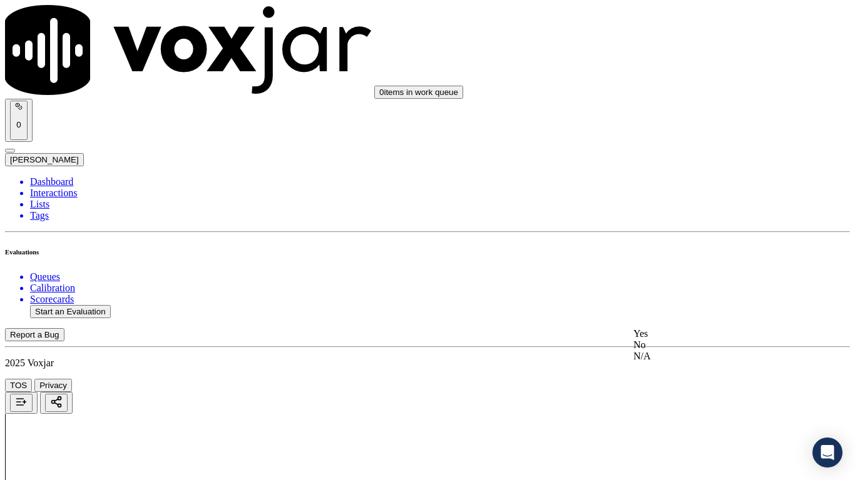
click at [675, 340] on div "Yes" at bounding box center [712, 333] width 159 height 11
click at [683, 306] on div "Yes" at bounding box center [712, 300] width 159 height 11
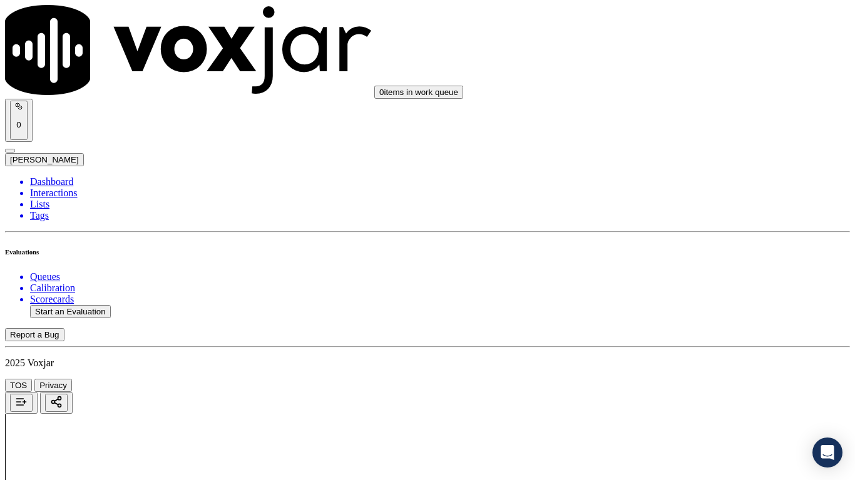
click at [678, 273] on div "Yes" at bounding box center [712, 267] width 159 height 11
click at [668, 170] on div "Yes No N/A" at bounding box center [712, 187] width 159 height 34
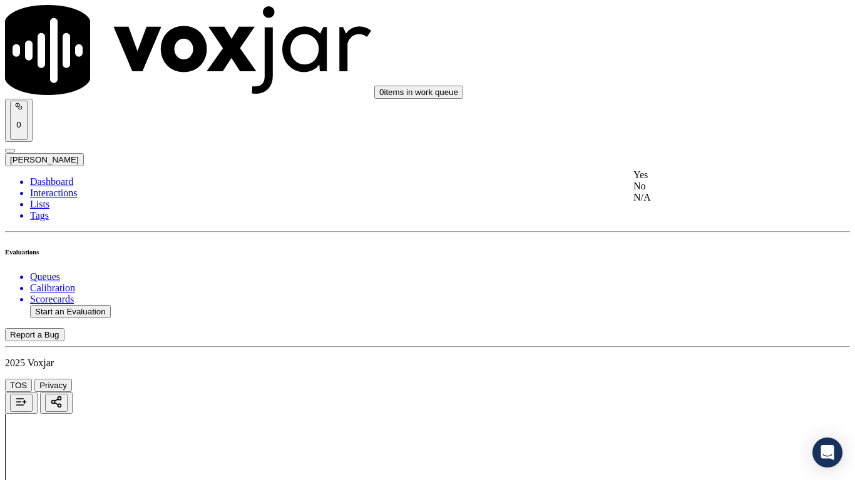
click at [668, 181] on div "Yes" at bounding box center [712, 175] width 159 height 11
drag, startPoint x: 671, startPoint y: 310, endPoint x: 669, endPoint y: 322, distance: 12.0
click at [661, 338] on div "Yes" at bounding box center [712, 332] width 159 height 11
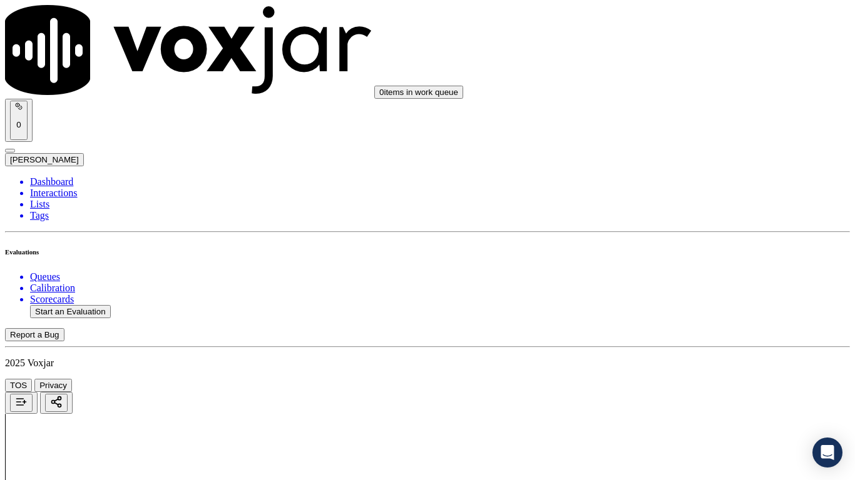
click at [669, 183] on div "Yes" at bounding box center [712, 177] width 159 height 11
click at [671, 353] on div "Yes" at bounding box center [712, 350] width 159 height 11
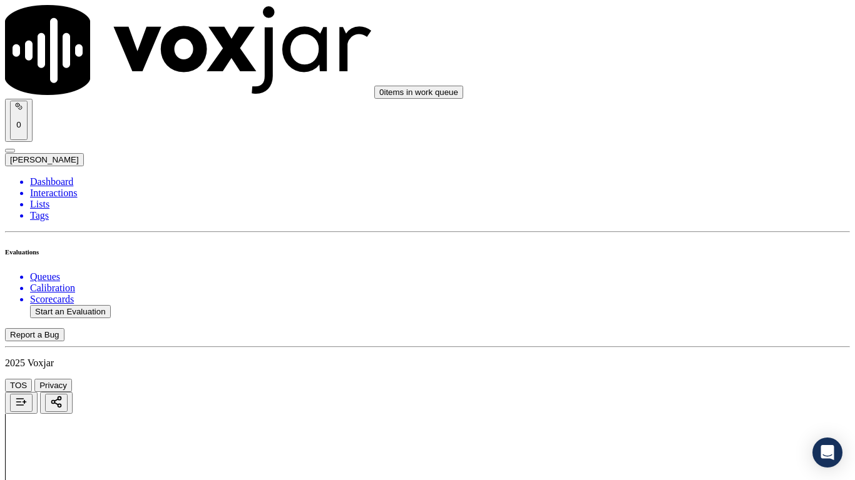
drag, startPoint x: 677, startPoint y: 184, endPoint x: 680, endPoint y: 196, distance: 12.9
click at [681, 215] on div "Yes" at bounding box center [712, 210] width 159 height 11
click at [673, 372] on div "Yes" at bounding box center [712, 367] width 159 height 11
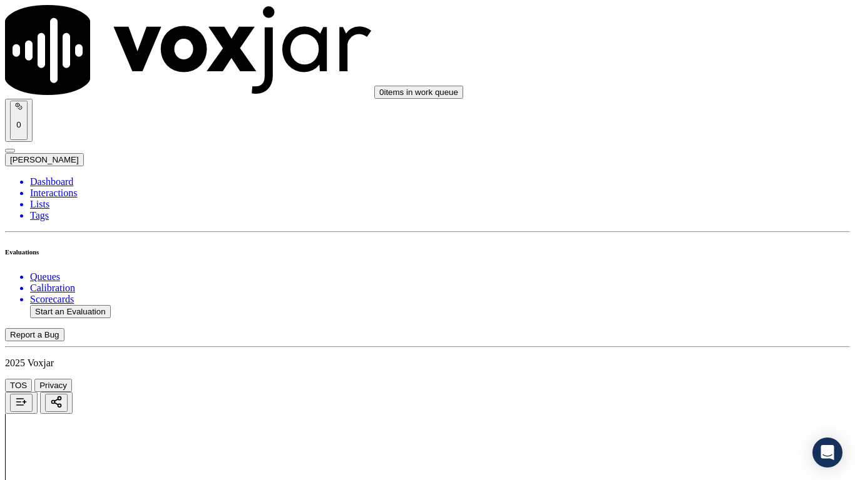
scroll to position [3253, 0]
click at [683, 218] on div "Yes" at bounding box center [712, 216] width 159 height 11
click at [678, 379] on div "Yes" at bounding box center [712, 374] width 159 height 11
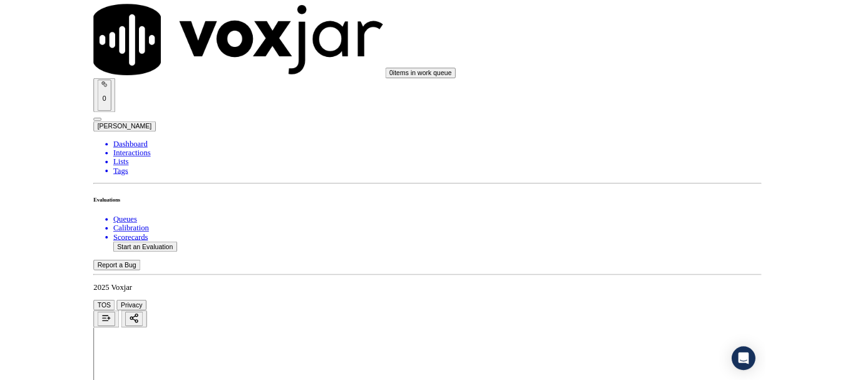
scroll to position [3462, 0]
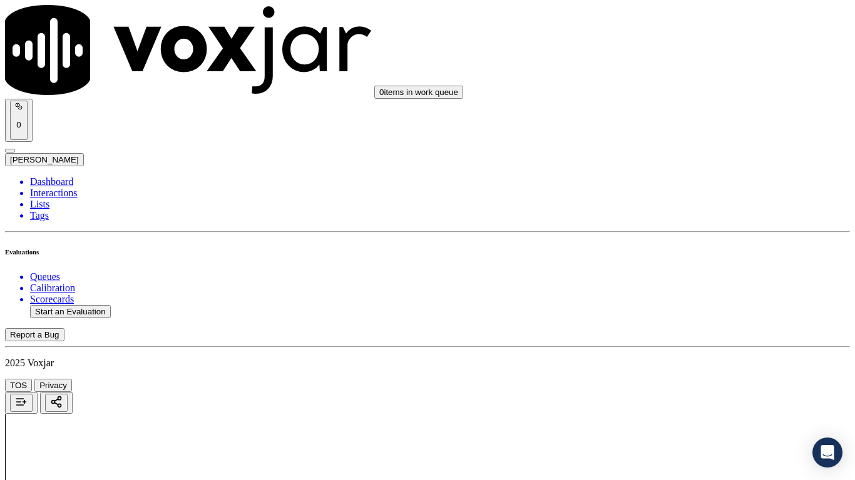
click at [670, 356] on div "Yes No N/A" at bounding box center [712, 350] width 159 height 34
click at [666, 340] on div "Yes" at bounding box center [712, 338] width 159 height 11
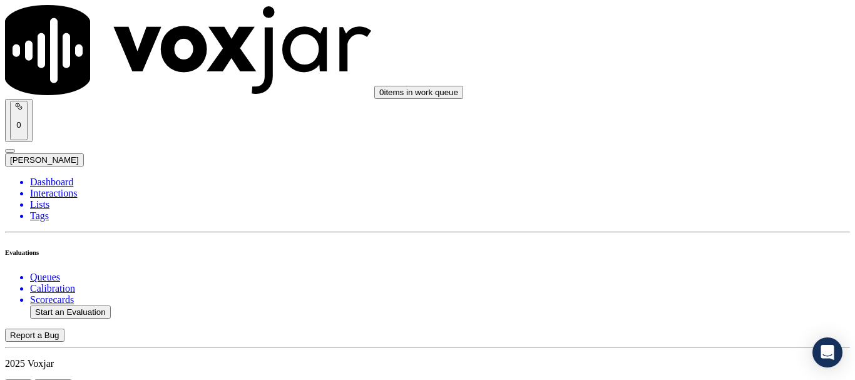
click at [91, 305] on button "Start an Evaluation" at bounding box center [70, 311] width 81 height 13
type input "20250814-170754_2152062958-all.mp3"
type input "lil"
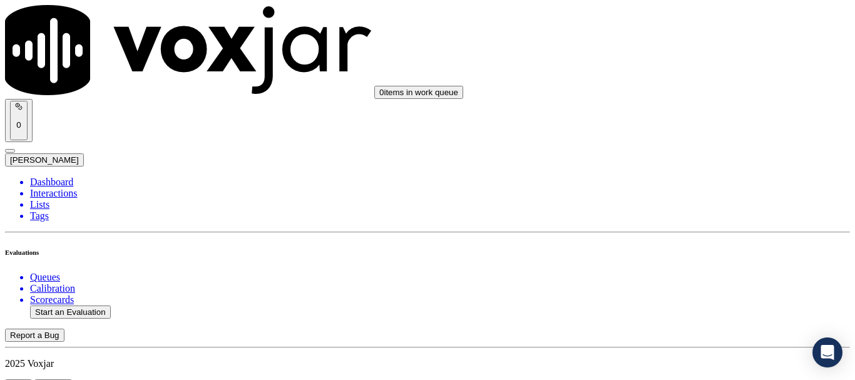
type input "2025-08-14T12:01"
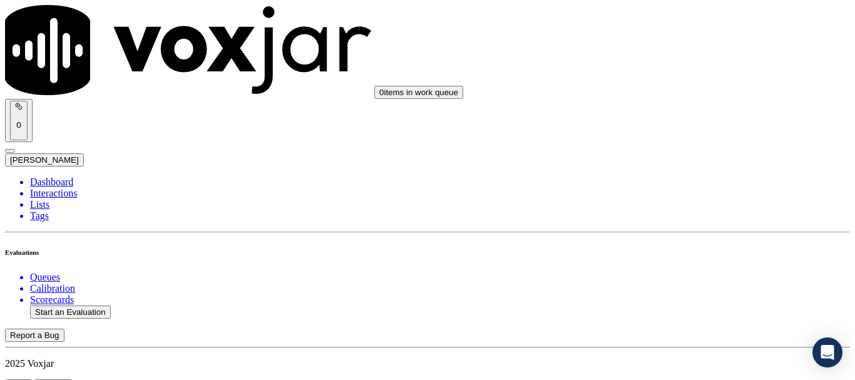
scroll to position [188, 0]
type input "Patrick Waters"
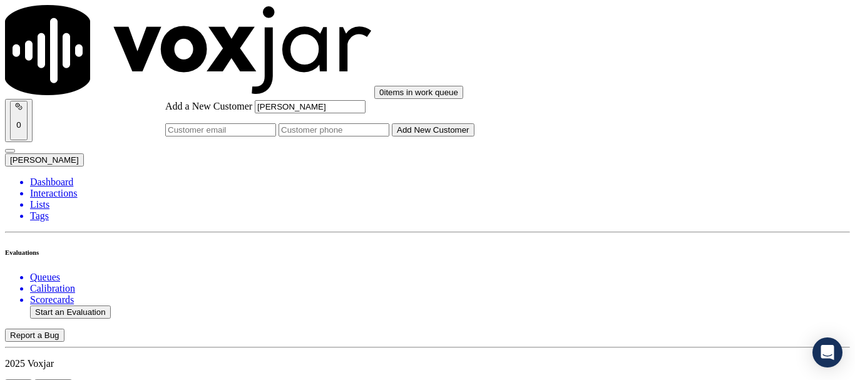
type input "Patrick Waters"
drag, startPoint x: 499, startPoint y: 198, endPoint x: 279, endPoint y: 16, distance: 285.3
click at [389, 136] on input "Add a New Customer" at bounding box center [333, 129] width 111 height 13
paste input "2152062958"
type input "2152062958"
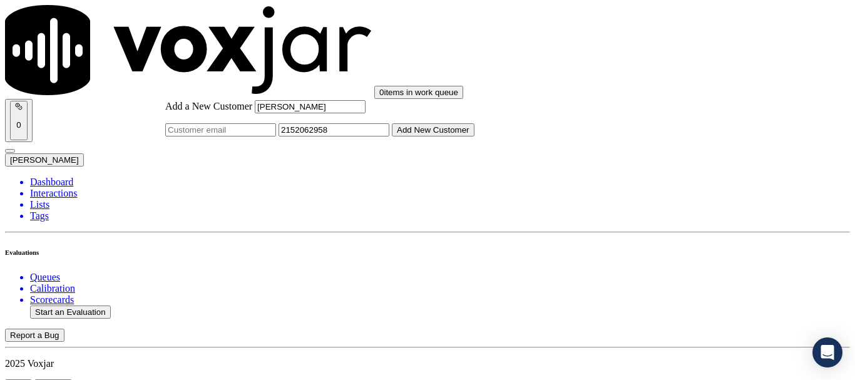
click at [474, 136] on button "Add New Customer" at bounding box center [433, 129] width 83 height 13
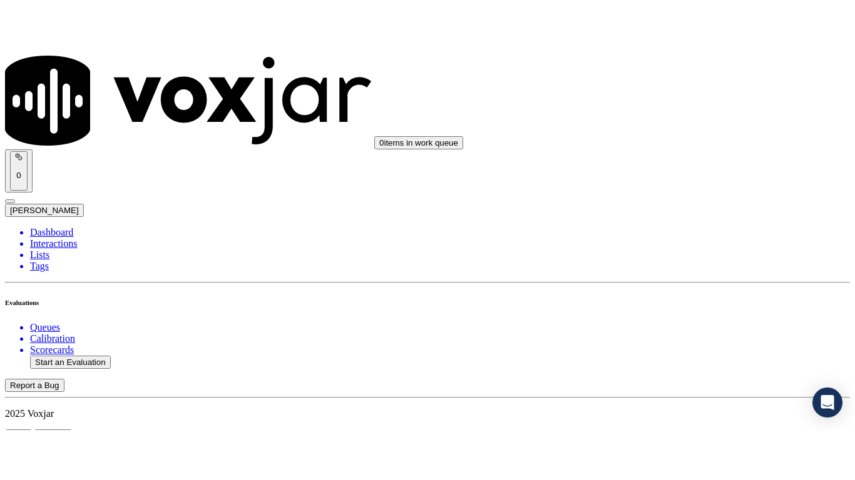
scroll to position [250, 0]
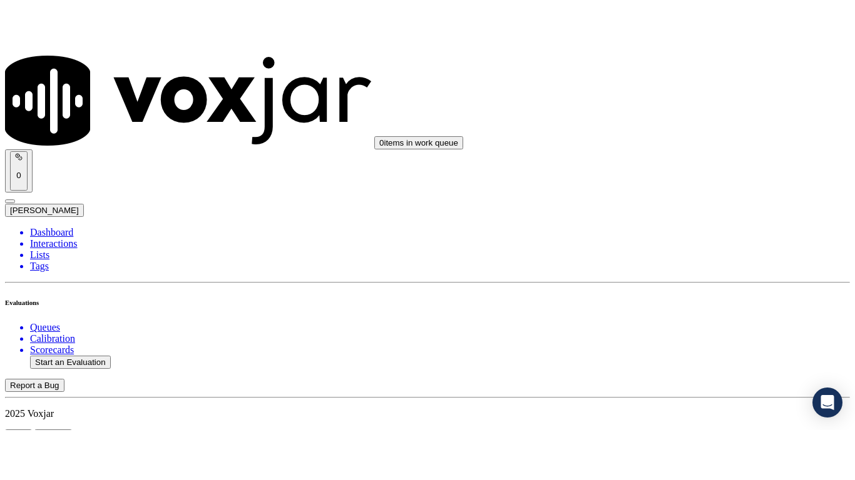
scroll to position [157, 0]
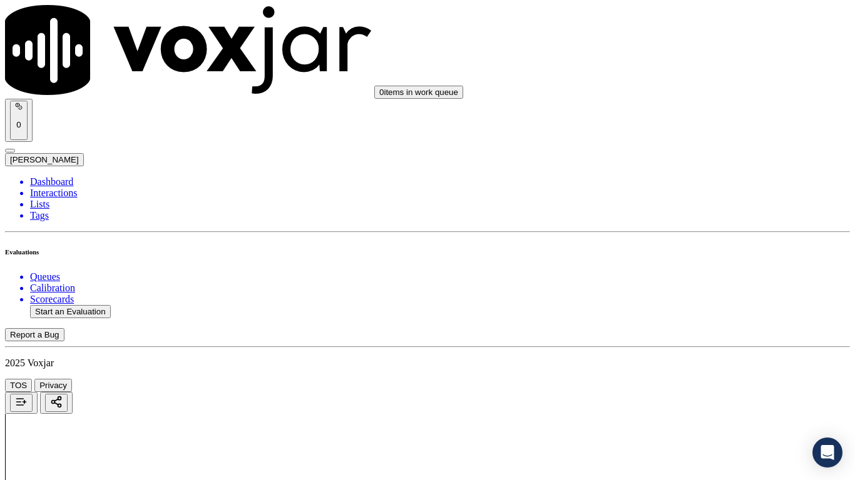
click at [698, 258] on div "Yes" at bounding box center [712, 252] width 159 height 11
click at [692, 114] on div "Yes" at bounding box center [712, 112] width 159 height 11
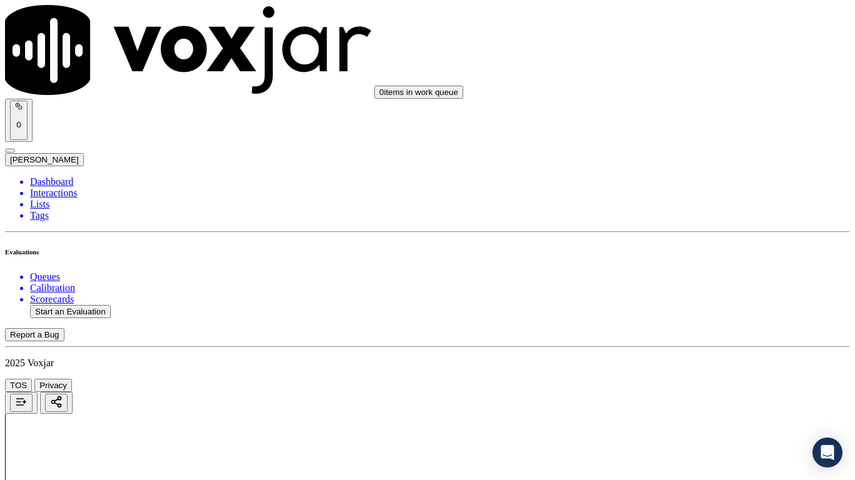
click at [688, 276] on div "Yes" at bounding box center [712, 270] width 159 height 11
drag, startPoint x: 694, startPoint y: 417, endPoint x: 698, endPoint y: 434, distance: 18.1
click at [671, 375] on div "N/A" at bounding box center [712, 368] width 159 height 11
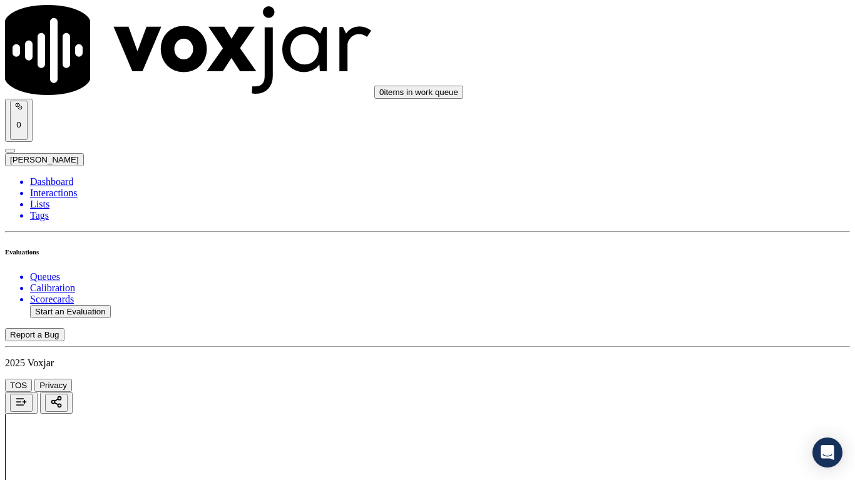
scroll to position [751, 0]
click at [699, 236] on div "N/A" at bounding box center [712, 230] width 159 height 11
click at [679, 371] on div "Yes" at bounding box center [712, 365] width 159 height 11
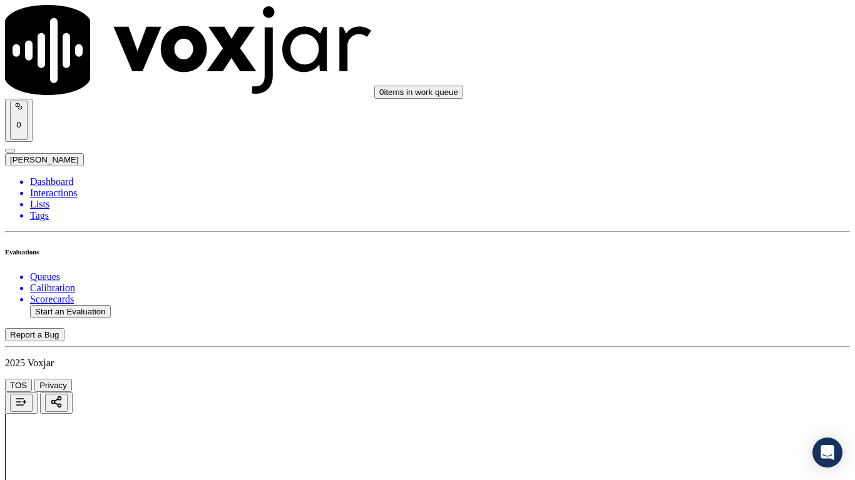
scroll to position [1126, 0]
drag, startPoint x: 677, startPoint y: 138, endPoint x: 677, endPoint y: 145, distance: 7.5
click at [683, 168] on div "Yes" at bounding box center [712, 162] width 159 height 11
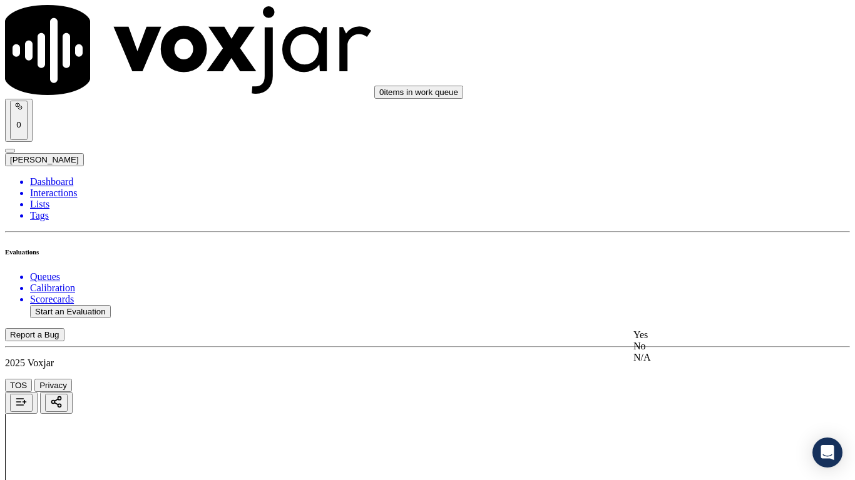
click at [691, 341] on div "Yes" at bounding box center [712, 335] width 159 height 11
drag, startPoint x: 685, startPoint y: 96, endPoint x: 685, endPoint y: 104, distance: 8.8
click at [689, 123] on div "Yes" at bounding box center [712, 117] width 159 height 11
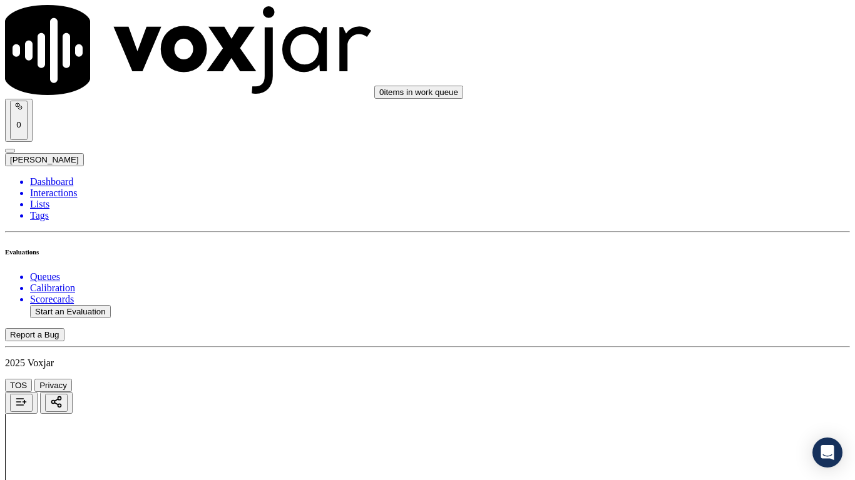
click at [686, 311] on div "Yes" at bounding box center [712, 305] width 159 height 11
click at [687, 306] on div "Yes" at bounding box center [712, 300] width 159 height 11
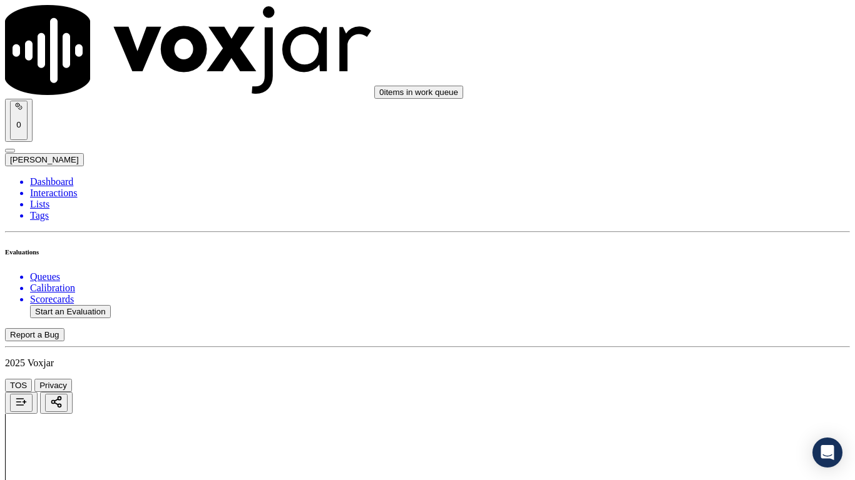
scroll to position [2065, 0]
drag, startPoint x: 676, startPoint y: 176, endPoint x: 686, endPoint y: 198, distance: 24.1
click at [687, 208] on div "Yes" at bounding box center [712, 205] width 159 height 11
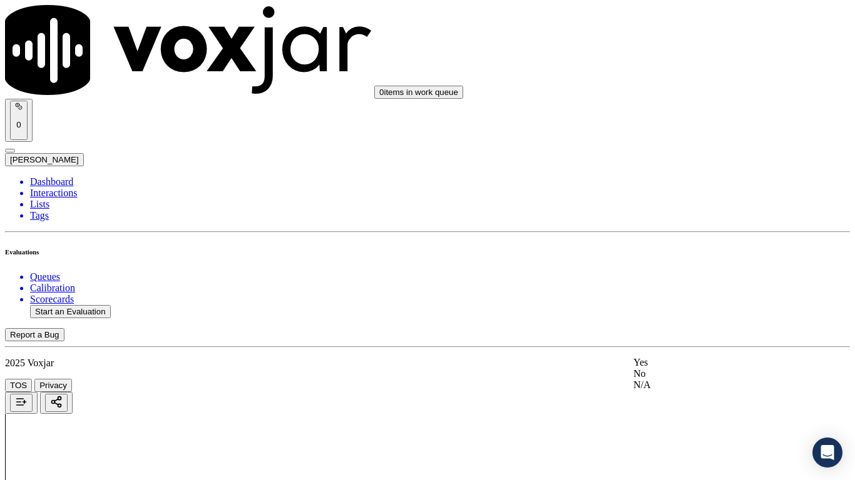
click at [689, 369] on div "Yes" at bounding box center [712, 362] width 159 height 11
click at [684, 148] on div "Yes" at bounding box center [712, 145] width 159 height 11
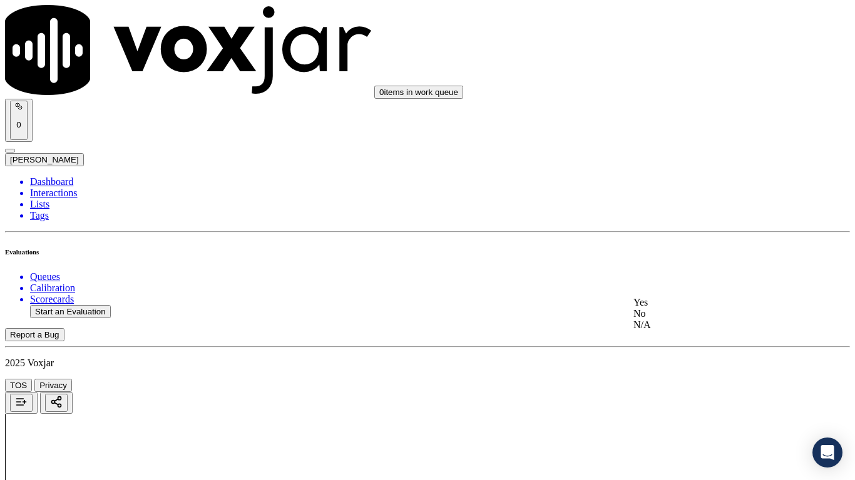
click at [687, 303] on div "Yes" at bounding box center [712, 302] width 159 height 11
drag, startPoint x: 686, startPoint y: 113, endPoint x: 693, endPoint y: 259, distance: 146.5
click at [686, 106] on div "Yes" at bounding box center [712, 99] width 159 height 11
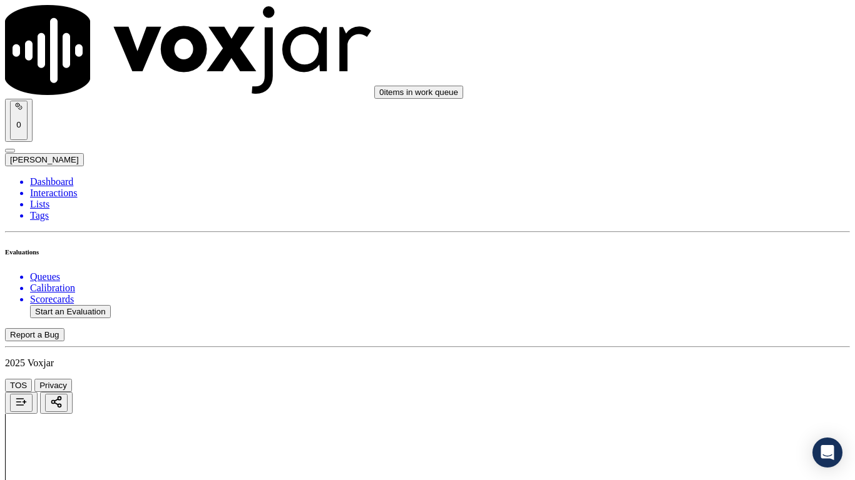
click at [678, 278] on div "Yes" at bounding box center [712, 272] width 159 height 11
click at [671, 340] on div "Yes" at bounding box center [712, 333] width 159 height 11
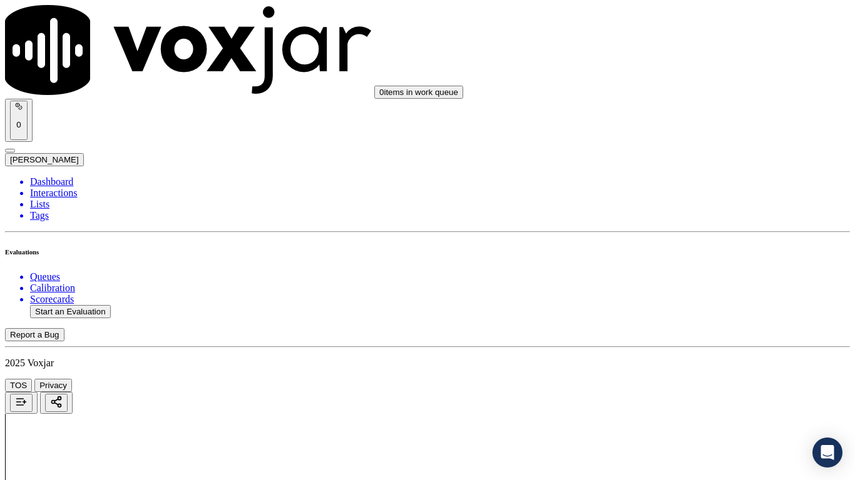
click at [689, 222] on div "Yes" at bounding box center [712, 216] width 159 height 11
drag, startPoint x: 698, startPoint y: 352, endPoint x: 698, endPoint y: 364, distance: 12.5
click at [688, 377] on div "Yes" at bounding box center [712, 374] width 159 height 11
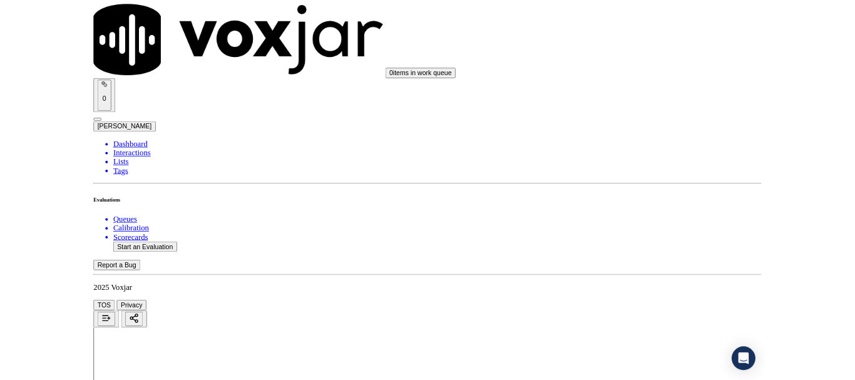
scroll to position [3462, 0]
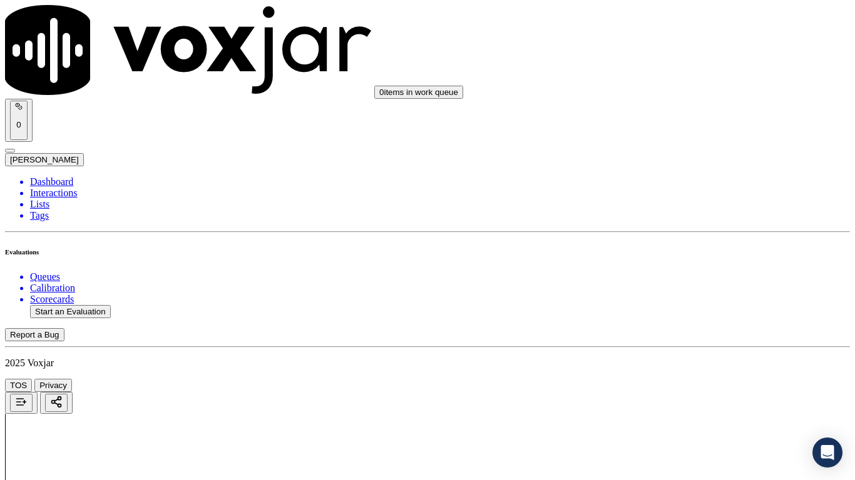
drag, startPoint x: 703, startPoint y: 317, endPoint x: 703, endPoint y: 325, distance: 8.8
click at [678, 344] on div "Yes" at bounding box center [712, 338] width 159 height 11
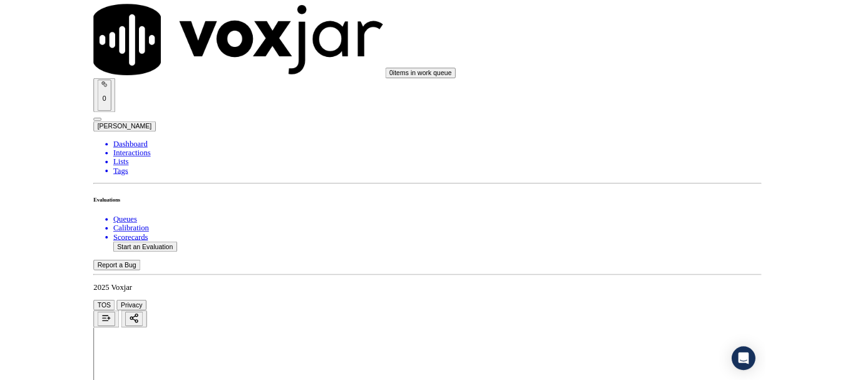
scroll to position [188, 0]
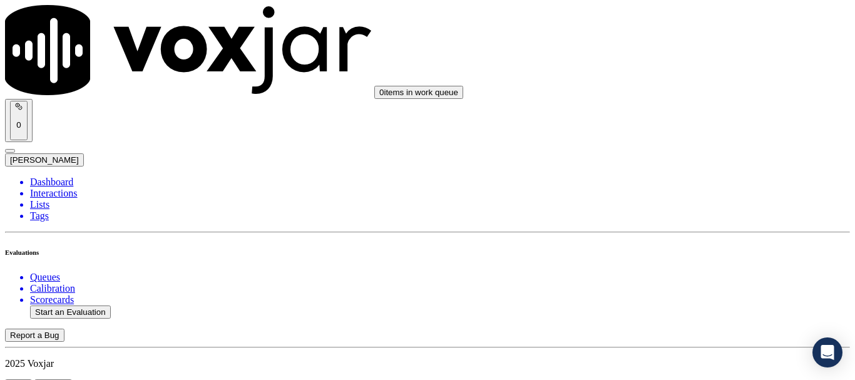
click at [88, 305] on button "Start an Evaluation" at bounding box center [70, 311] width 81 height 13
type input "20250814-143228_6108001967-all.mp3"
type input "lil"
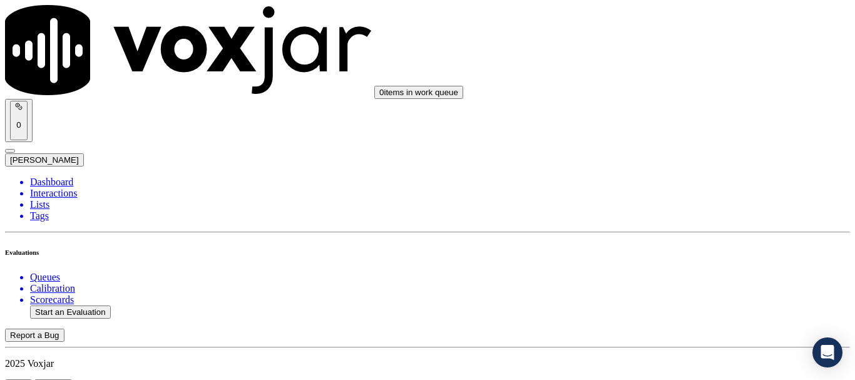
type input "2025-08-14T12:05"
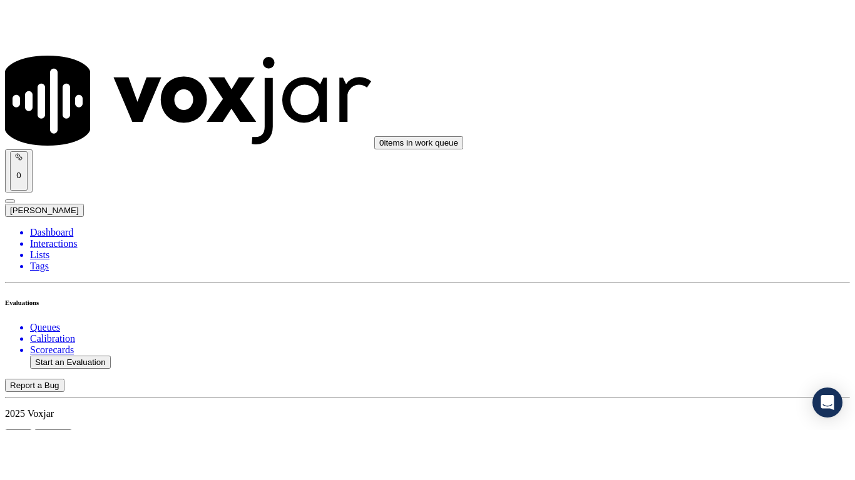
scroll to position [109, 0]
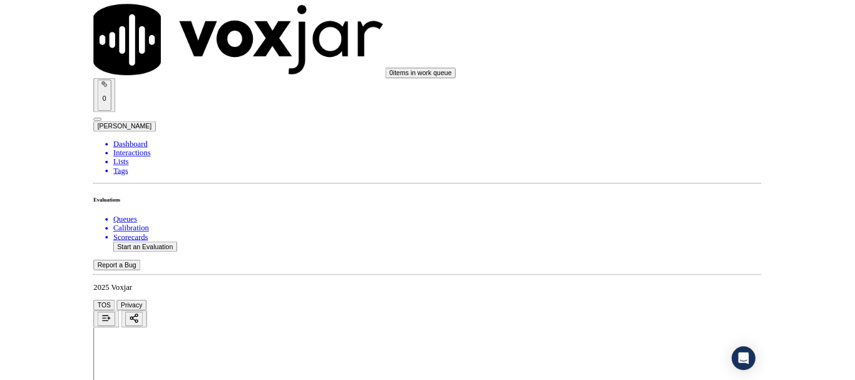
scroll to position [157, 0]
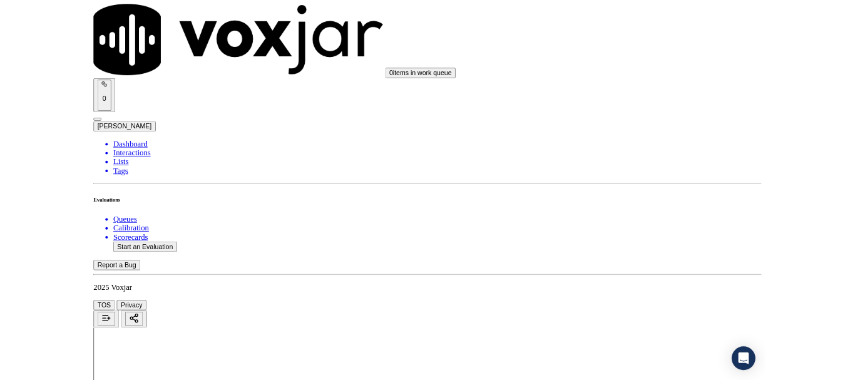
scroll to position [188, 0]
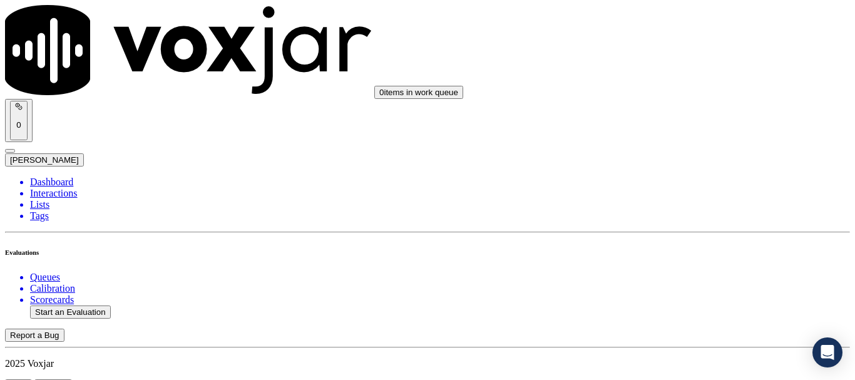
scroll to position [188, 0]
type input "LAWRENCE FRYER SR"
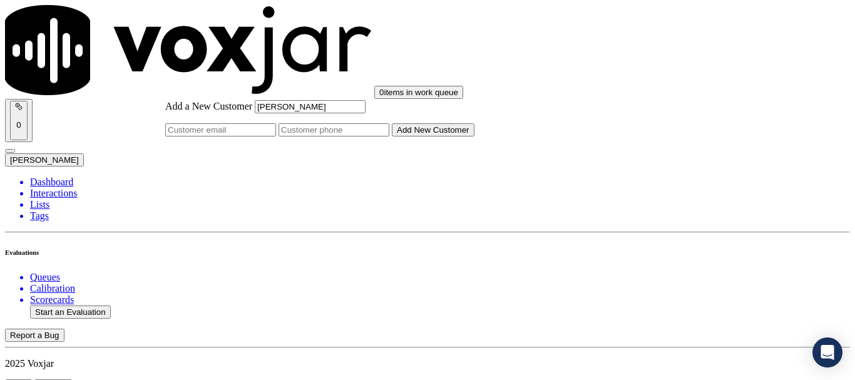
type input "LAWRENCE FRYER SR"
click at [389, 136] on input "Add a New Customer" at bounding box center [333, 129] width 111 height 13
paste input "6108001967"
type input "6108001967"
click at [474, 136] on button "Add New Customer" at bounding box center [433, 129] width 83 height 13
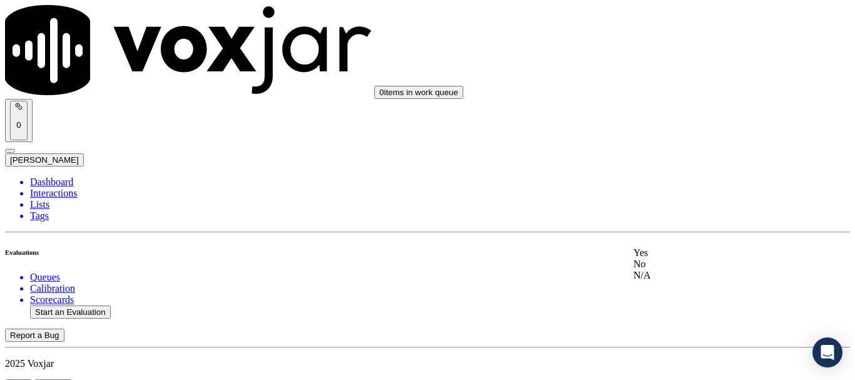
click at [688, 258] on div "Yes" at bounding box center [712, 252] width 159 height 11
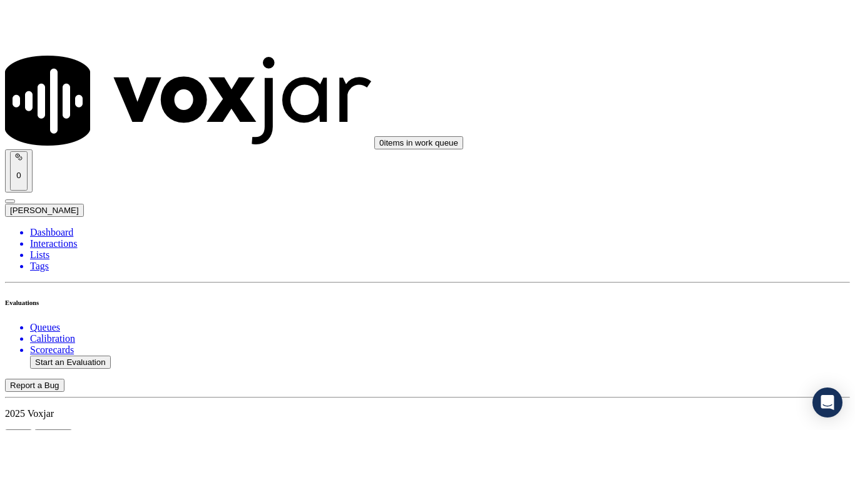
scroll to position [157, 0]
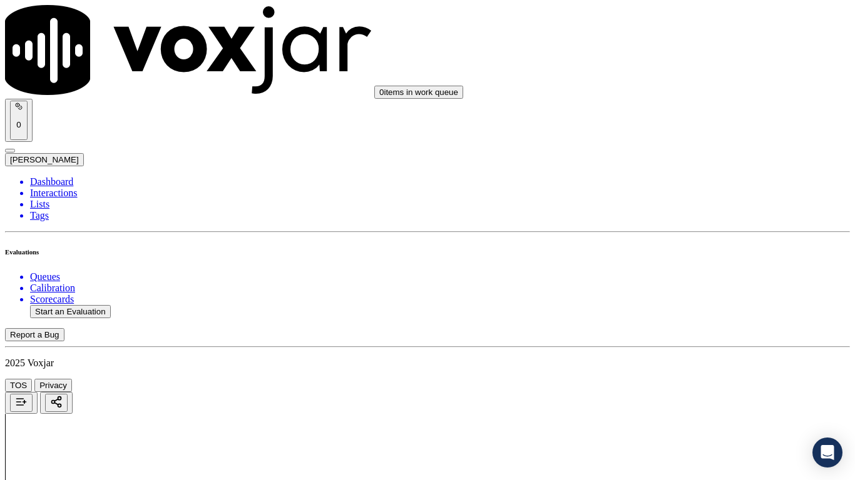
drag, startPoint x: 705, startPoint y: 402, endPoint x: 703, endPoint y: 409, distance: 7.3
click at [670, 335] on div "Yes" at bounding box center [712, 328] width 159 height 11
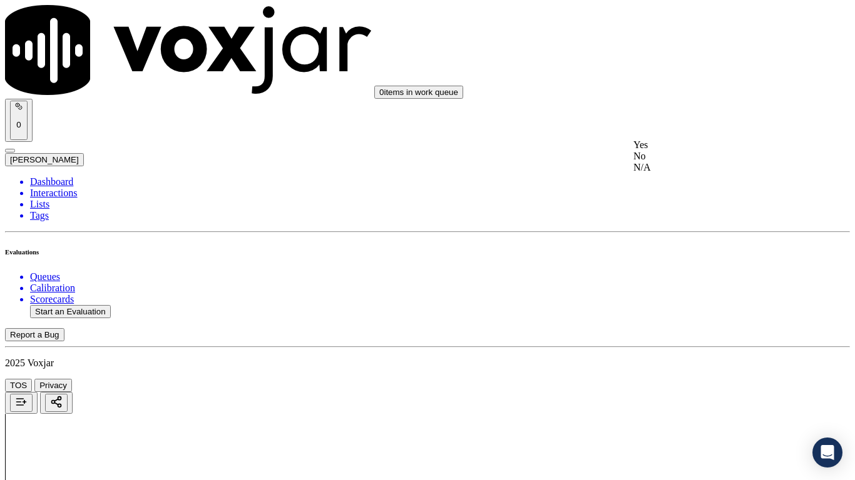
click at [703, 151] on div "Yes" at bounding box center [712, 145] width 159 height 11
click at [705, 346] on div "N/A" at bounding box center [712, 340] width 159 height 11
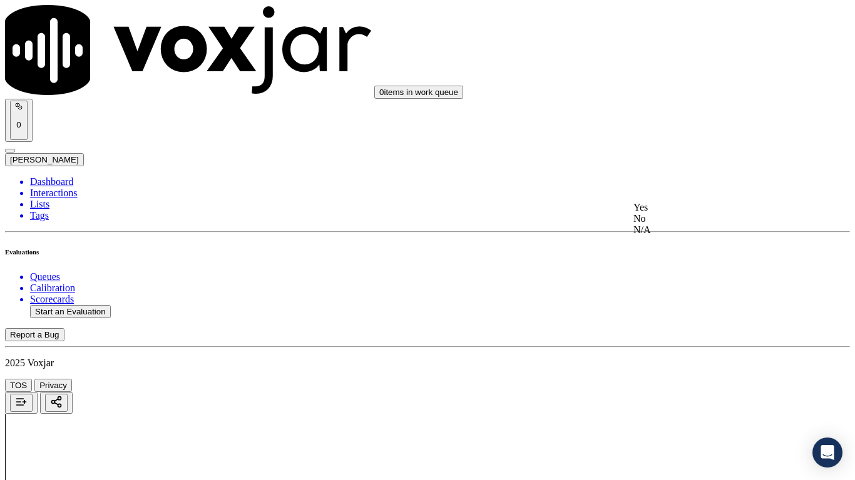
drag, startPoint x: 685, startPoint y: 188, endPoint x: 718, endPoint y: 340, distance: 155.6
click at [688, 236] on div "N/A" at bounding box center [712, 230] width 159 height 11
click at [691, 371] on div "Yes" at bounding box center [712, 365] width 159 height 11
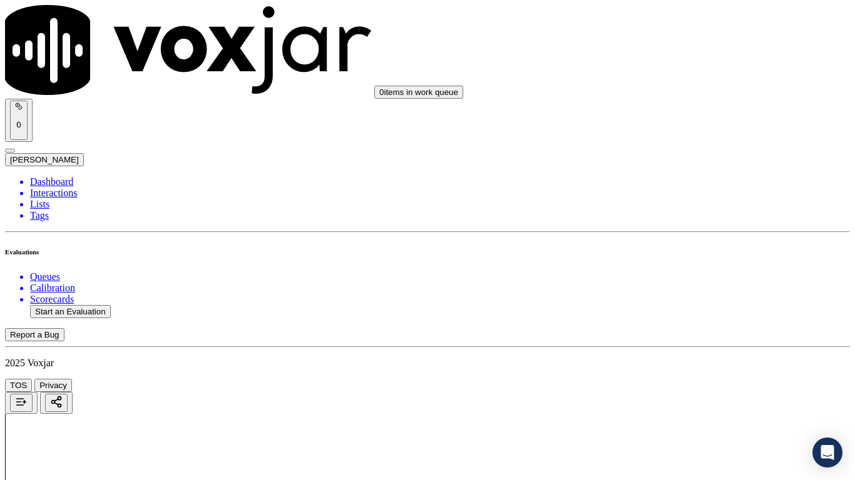
click at [683, 231] on div "Yes" at bounding box center [712, 225] width 159 height 11
click at [701, 379] on div "No" at bounding box center [712, 409] width 159 height 11
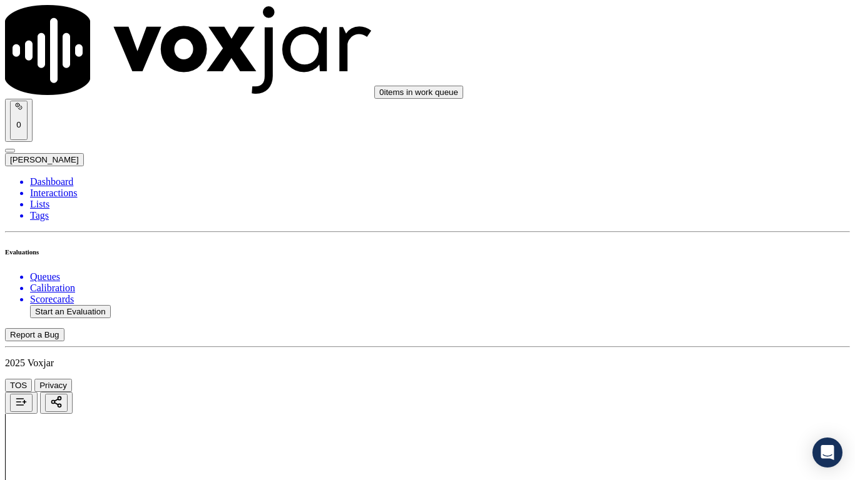
scroll to position [1314, 0]
type textarea "4.11sec Agent missed to ask the CX about the mailing address"
click at [676, 377] on div "Yes" at bounding box center [712, 371] width 159 height 11
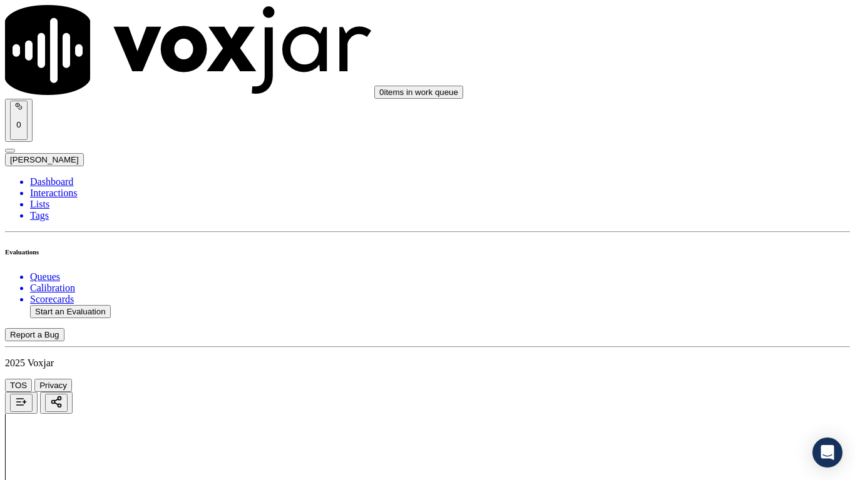
scroll to position [1689, 0]
drag, startPoint x: 680, startPoint y: 189, endPoint x: 728, endPoint y: 380, distance: 197.4
click at [680, 190] on div "Yes" at bounding box center [712, 183] width 159 height 11
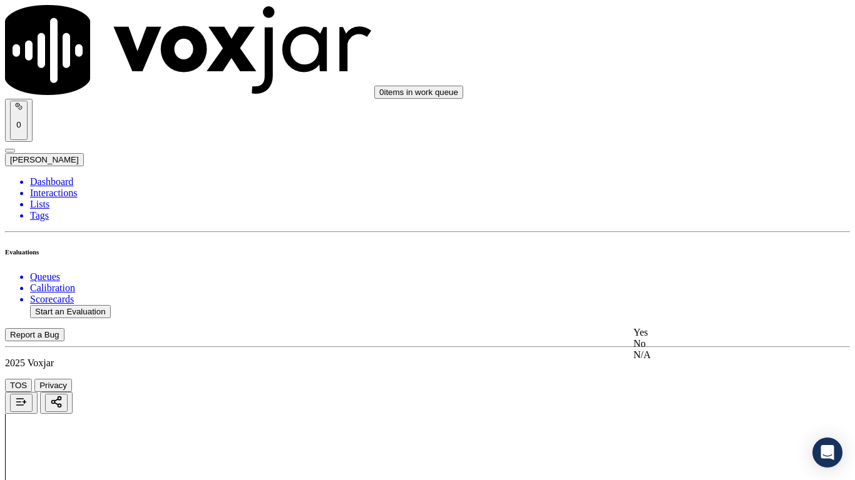
click at [674, 338] on div "Yes" at bounding box center [712, 332] width 159 height 11
click at [689, 277] on div "Yes" at bounding box center [712, 271] width 159 height 11
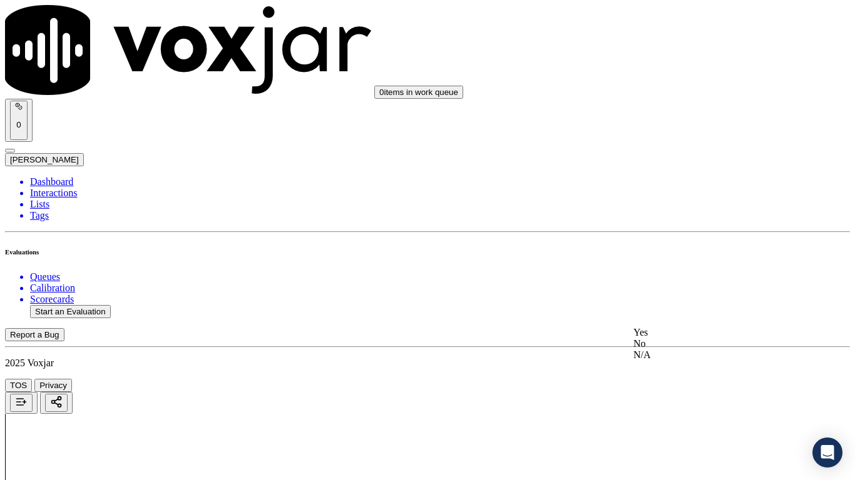
click at [678, 338] on div "Yes" at bounding box center [712, 332] width 159 height 11
click at [675, 152] on div "Yes" at bounding box center [712, 148] width 159 height 11
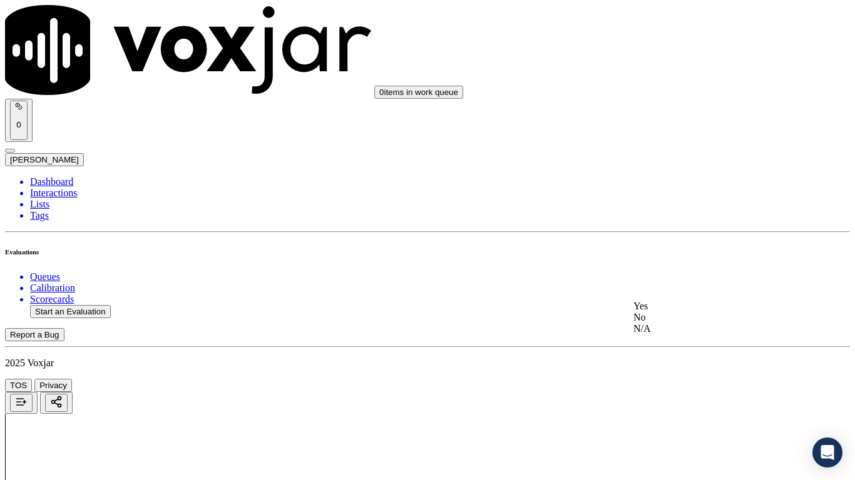
click at [668, 312] on div "Yes" at bounding box center [712, 306] width 159 height 11
drag, startPoint x: 673, startPoint y: 175, endPoint x: 682, endPoint y: 265, distance: 91.1
click at [673, 172] on div "Yes" at bounding box center [712, 166] width 159 height 11
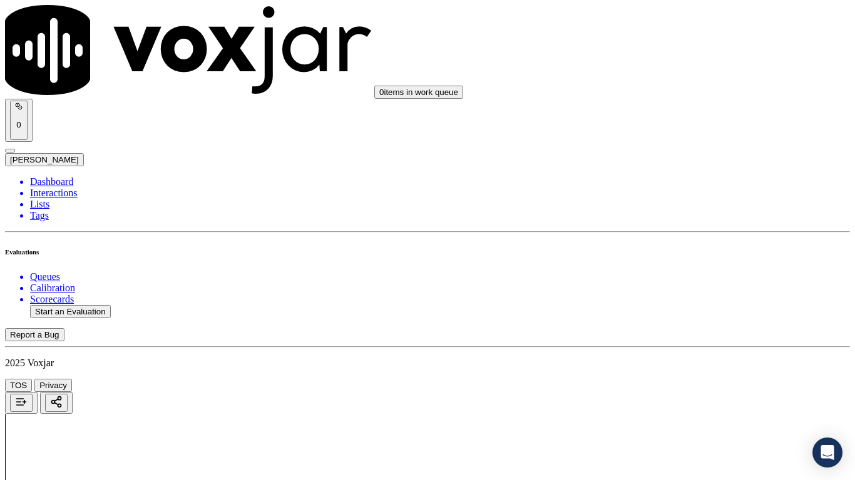
click at [669, 345] on div "Yes" at bounding box center [712, 338] width 159 height 11
drag, startPoint x: 671, startPoint y: 130, endPoint x: 669, endPoint y: 159, distance: 28.8
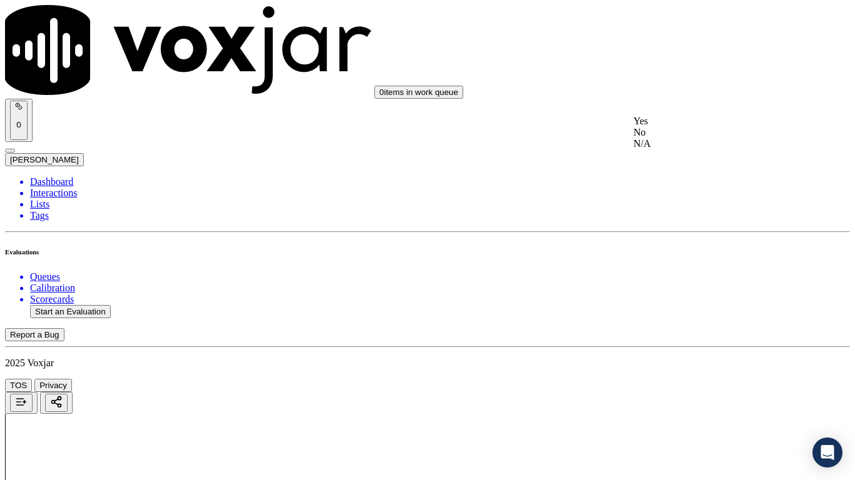
click at [671, 127] on div "Yes" at bounding box center [712, 121] width 159 height 11
click at [668, 345] on div "Yes" at bounding box center [712, 345] width 159 height 11
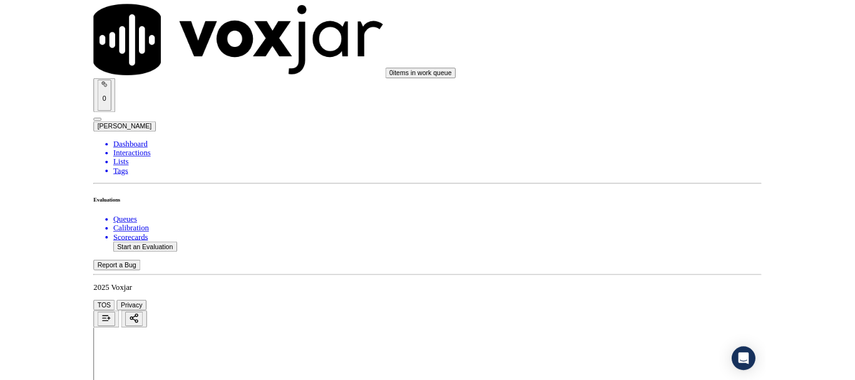
scroll to position [3528, 0]
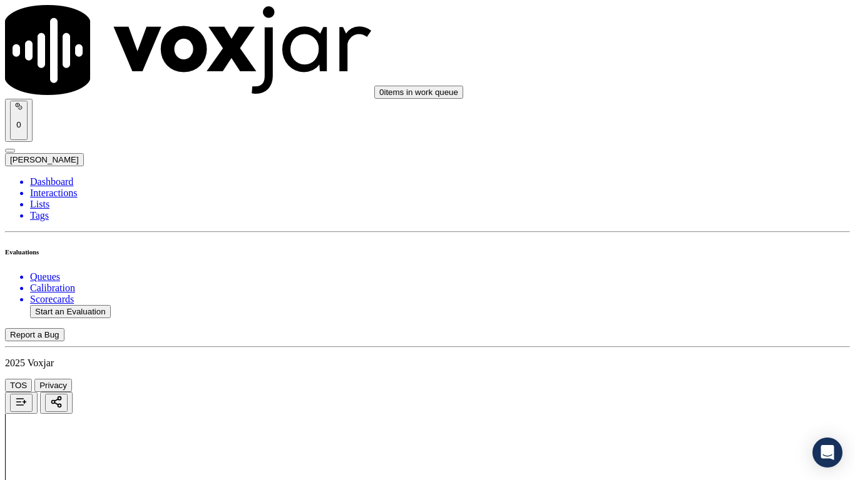
drag, startPoint x: 670, startPoint y: 147, endPoint x: 694, endPoint y: 251, distance: 106.7
click at [670, 171] on div "Yes" at bounding box center [712, 165] width 159 height 11
drag, startPoint x: 669, startPoint y: 350, endPoint x: 671, endPoint y: 394, distance: 43.8
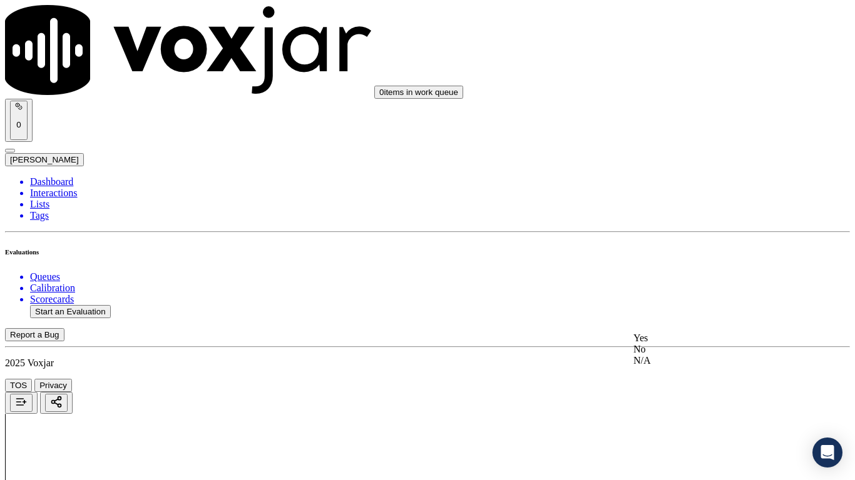
click at [669, 344] on div "Yes" at bounding box center [712, 338] width 159 height 11
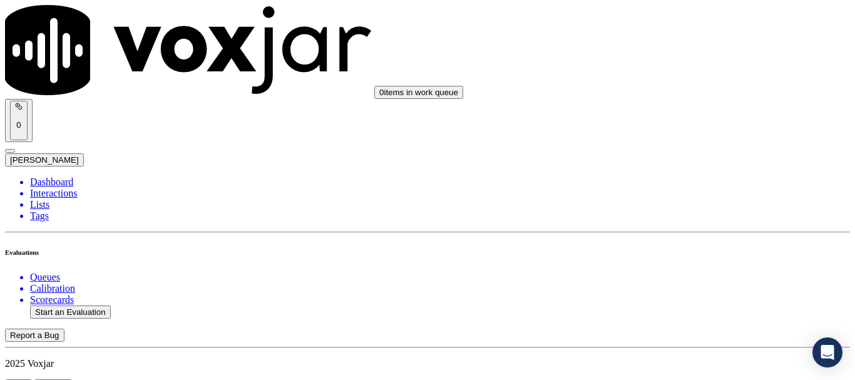
scroll to position [188, 0]
click at [89, 305] on button "Start an Evaluation" at bounding box center [70, 311] width 81 height 13
type input "20250814-134022_7244667791-all.mp3"
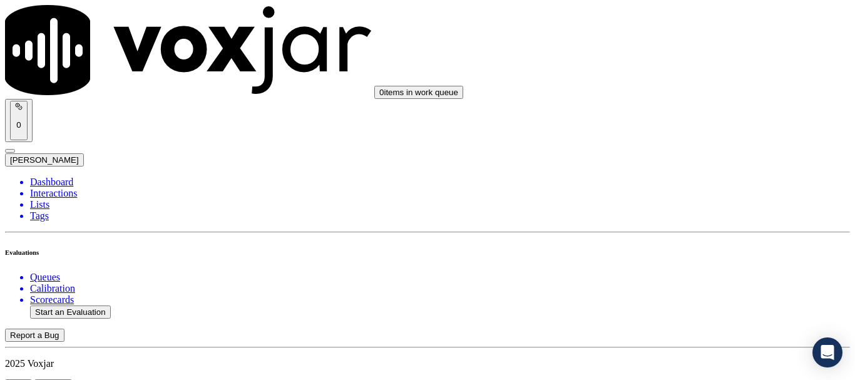
type input "mary"
type input "2025-08-14T12:32"
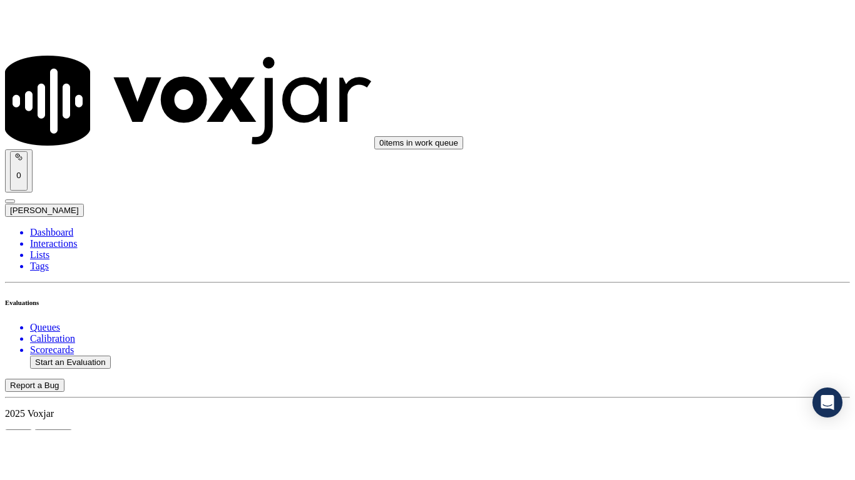
scroll to position [109, 0]
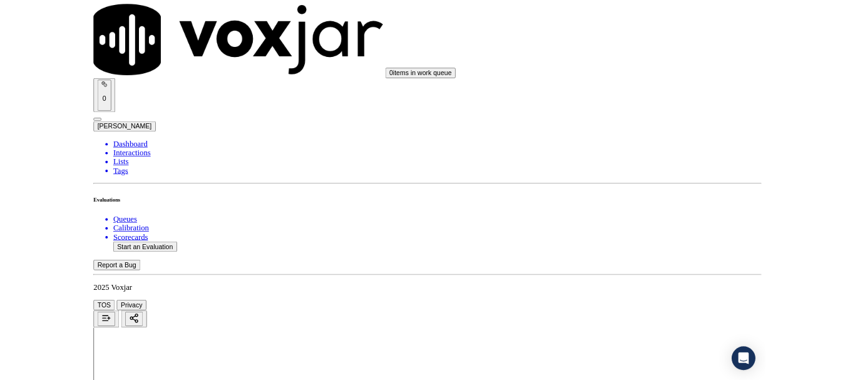
scroll to position [188, 0]
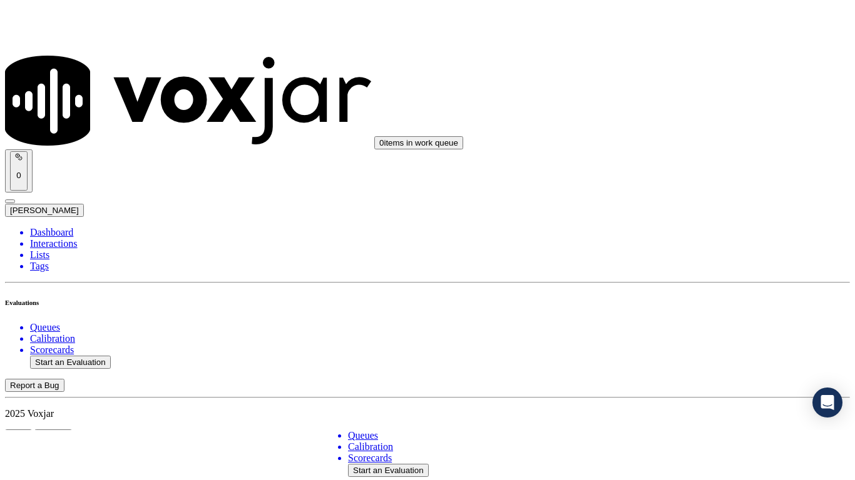
scroll to position [125, 0]
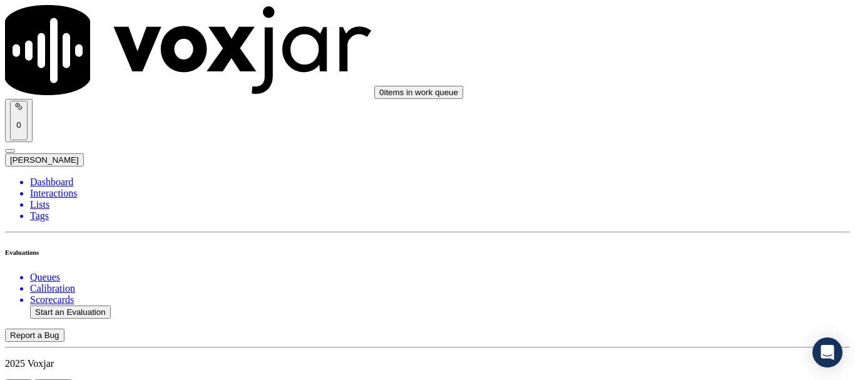
type input "MALISSA L MORT"
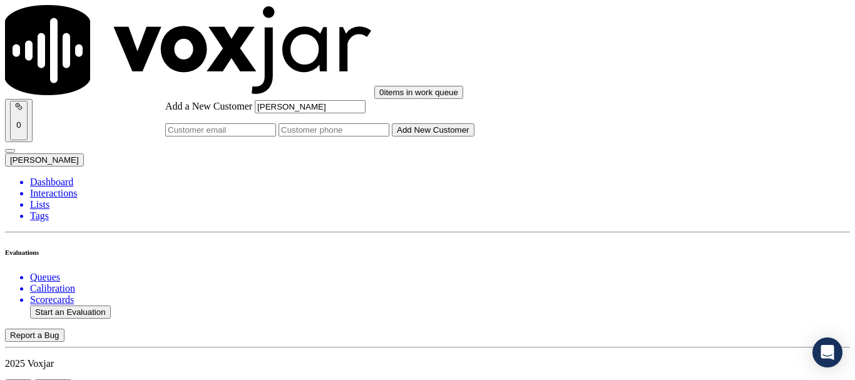
type input "MALISSA L MORT"
drag, startPoint x: 489, startPoint y: 198, endPoint x: 385, endPoint y: 65, distance: 168.8
click at [389, 136] on input "Add a New Customer" at bounding box center [333, 129] width 111 height 13
paste input "7244667791"
type input "7244667791"
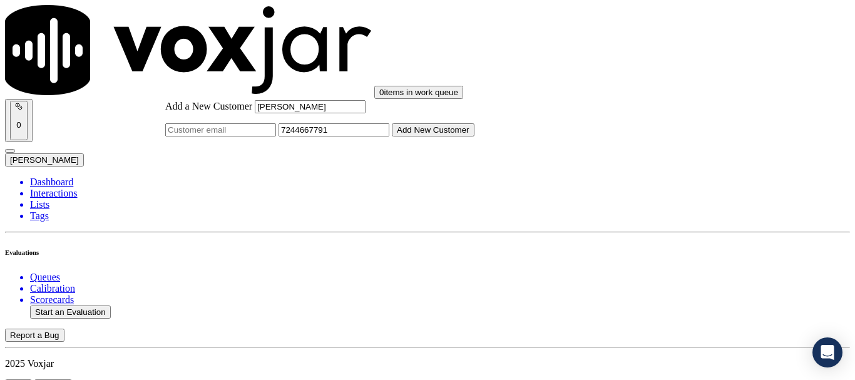
click at [474, 136] on button "Add New Customer" at bounding box center [433, 129] width 83 height 13
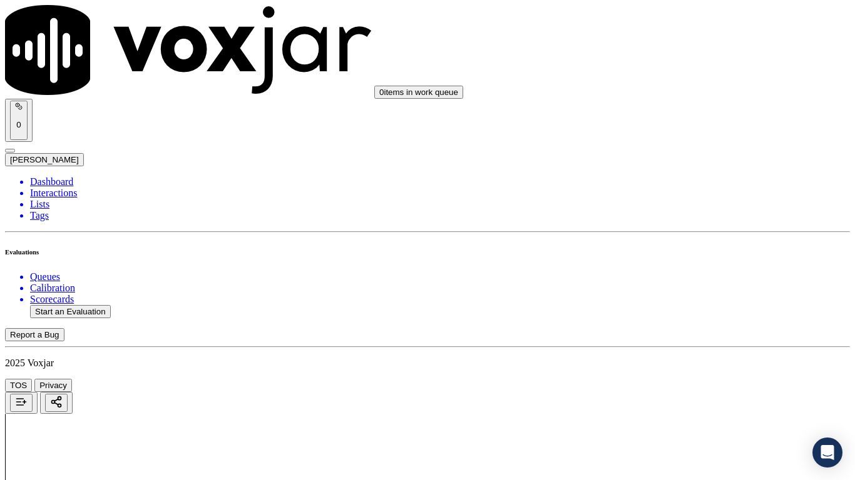
scroll to position [176, 0]
drag, startPoint x: 693, startPoint y: 247, endPoint x: 636, endPoint y: 358, distance: 124.8
click at [674, 257] on div "Yes" at bounding box center [712, 252] width 159 height 11
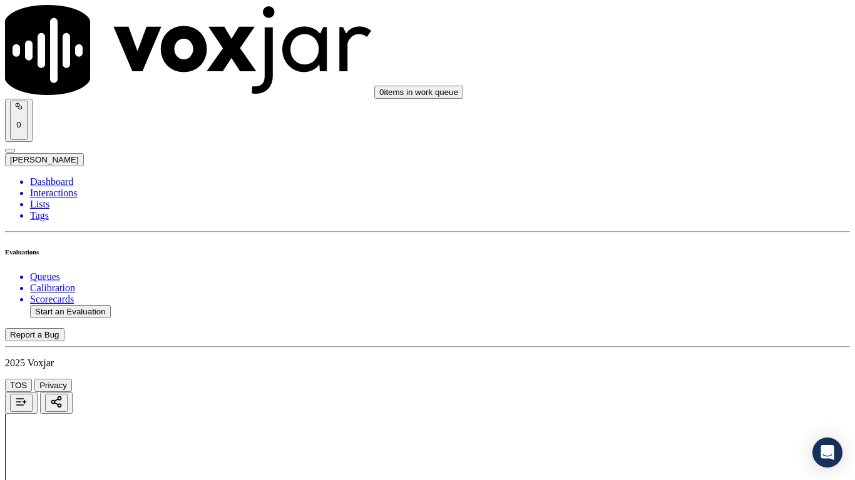
click at [663, 335] on div "Yes" at bounding box center [712, 328] width 159 height 11
click at [673, 149] on div "Yes" at bounding box center [712, 145] width 159 height 11
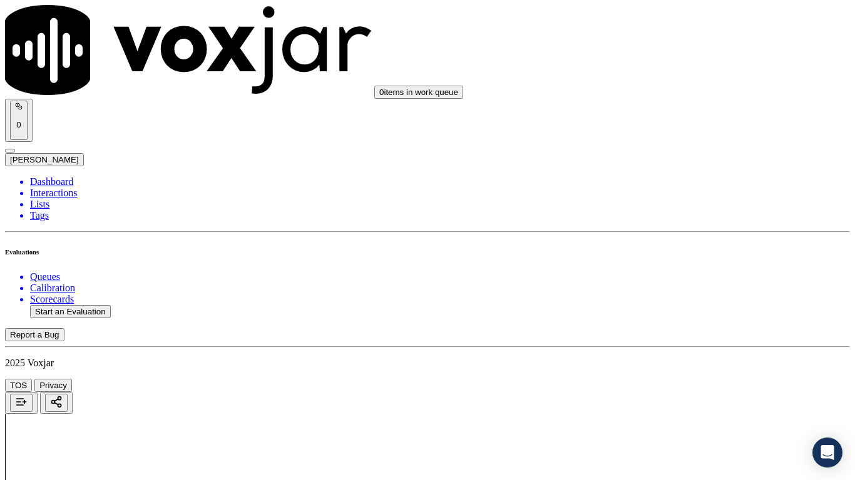
click at [673, 346] on div "N/A" at bounding box center [712, 340] width 159 height 11
drag, startPoint x: 686, startPoint y: 252, endPoint x: 709, endPoint y: 336, distance: 87.6
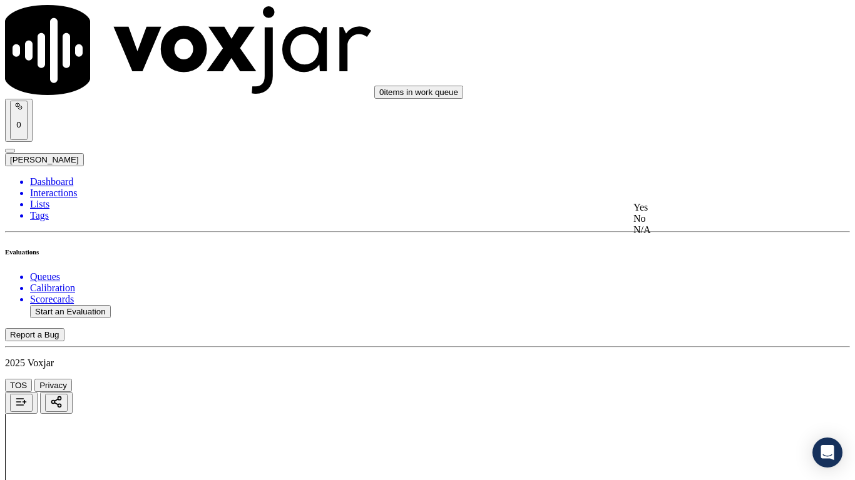
click at [686, 236] on div "N/A" at bounding box center [712, 230] width 159 height 11
drag, startPoint x: 689, startPoint y: 344, endPoint x: 688, endPoint y: 355, distance: 10.7
click at [683, 367] on div "Yes" at bounding box center [712, 365] width 159 height 11
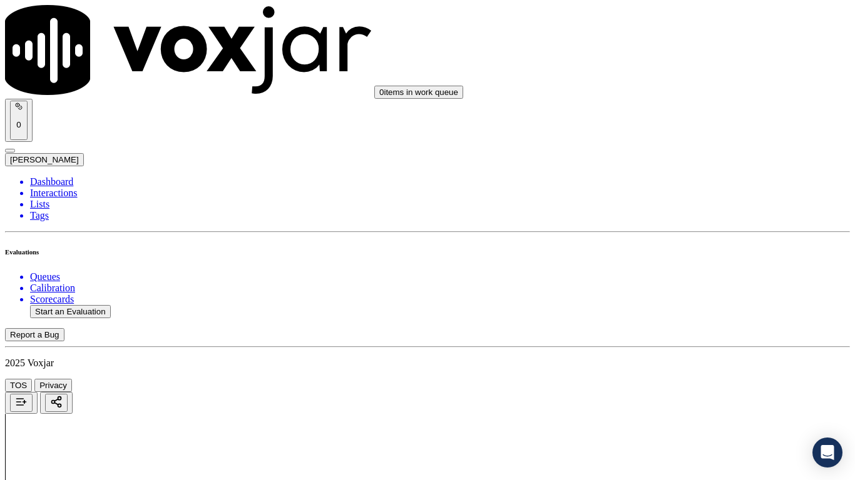
click at [680, 168] on div "Yes" at bounding box center [712, 162] width 159 height 11
click at [685, 341] on div "Yes" at bounding box center [712, 335] width 159 height 11
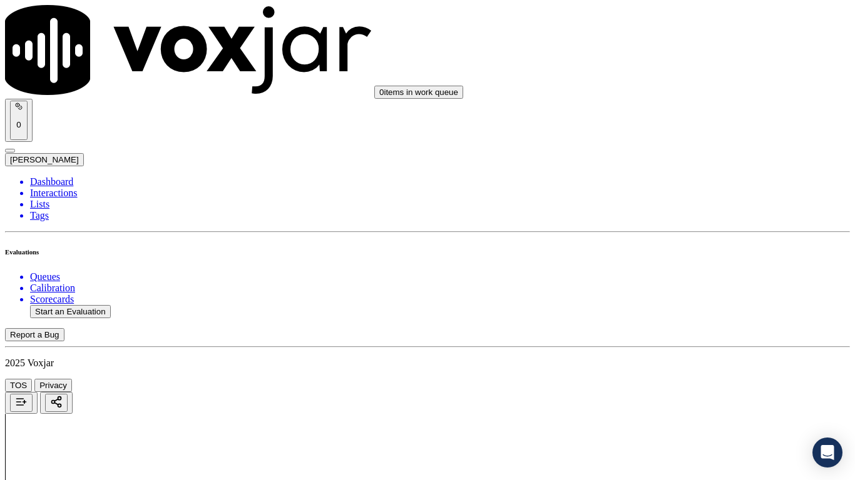
drag, startPoint x: 688, startPoint y: 184, endPoint x: 690, endPoint y: 218, distance: 33.8
click at [688, 186] on div "Yes" at bounding box center [712, 180] width 159 height 11
drag, startPoint x: 682, startPoint y: 342, endPoint x: 682, endPoint y: 352, distance: 10.0
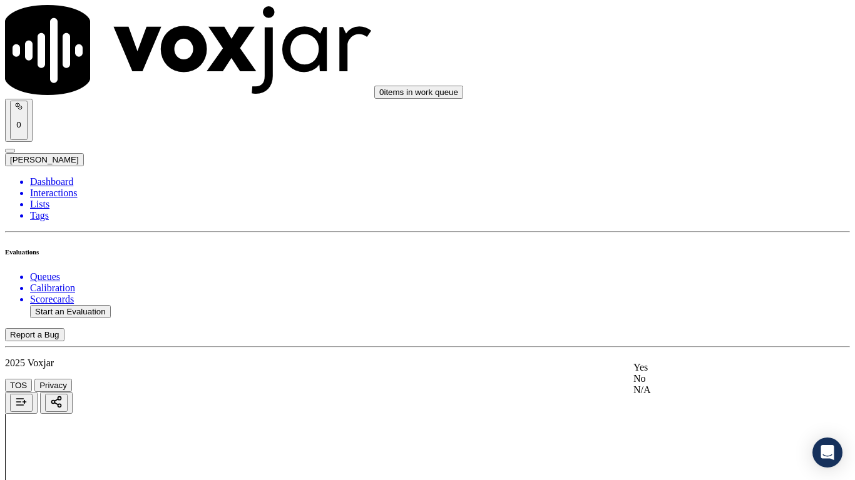
click at [676, 371] on div "Yes" at bounding box center [712, 367] width 159 height 11
drag, startPoint x: 696, startPoint y: 241, endPoint x: 728, endPoint y: 308, distance: 74.5
click at [696, 242] on div "Yes" at bounding box center [712, 237] width 159 height 11
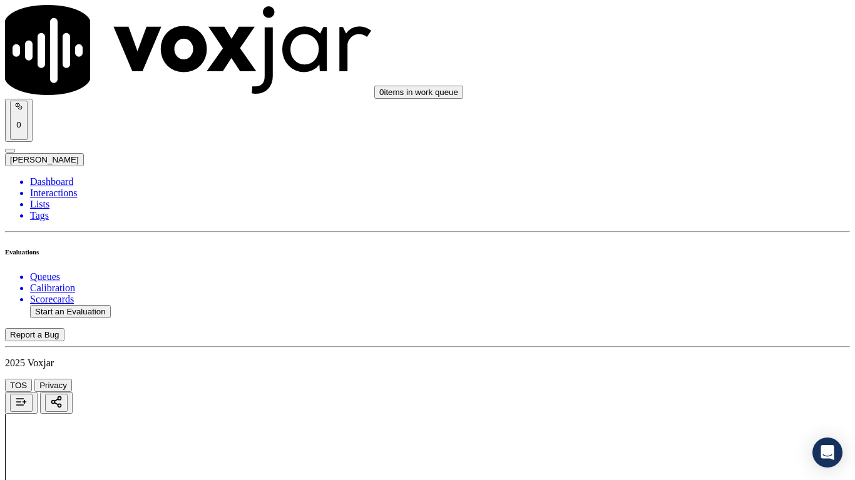
click at [681, 365] on div "Yes" at bounding box center [712, 358] width 159 height 11
drag, startPoint x: 684, startPoint y: 245, endPoint x: 711, endPoint y: 371, distance: 128.5
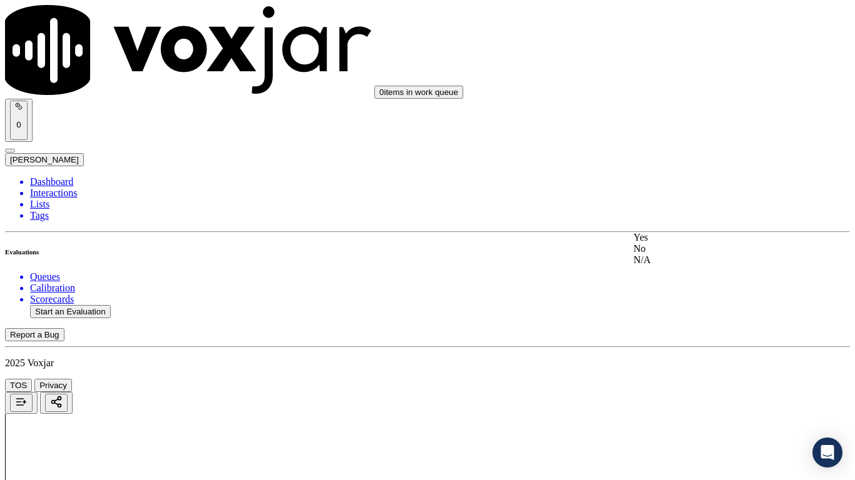
click at [684, 243] on div "Yes" at bounding box center [712, 237] width 159 height 11
drag, startPoint x: 694, startPoint y: 364, endPoint x: 690, endPoint y: 387, distance: 23.5
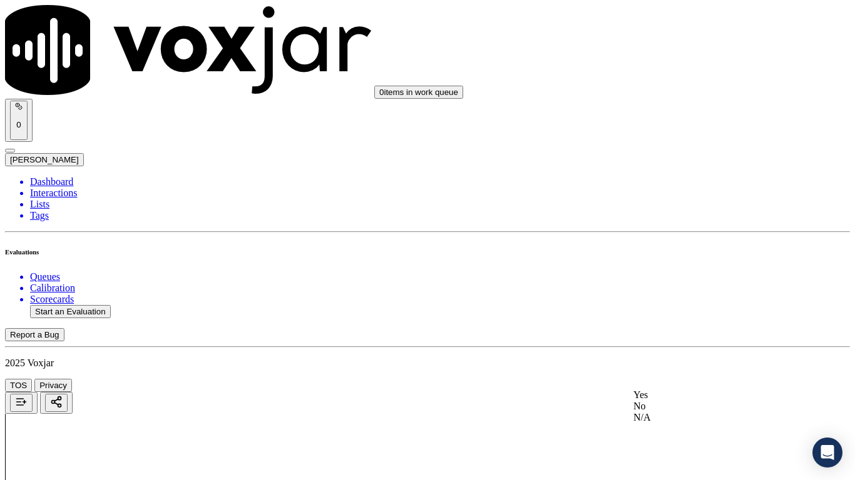
click at [686, 379] on div "Yes" at bounding box center [712, 395] width 159 height 11
click at [656, 58] on div "Yes" at bounding box center [712, 52] width 159 height 11
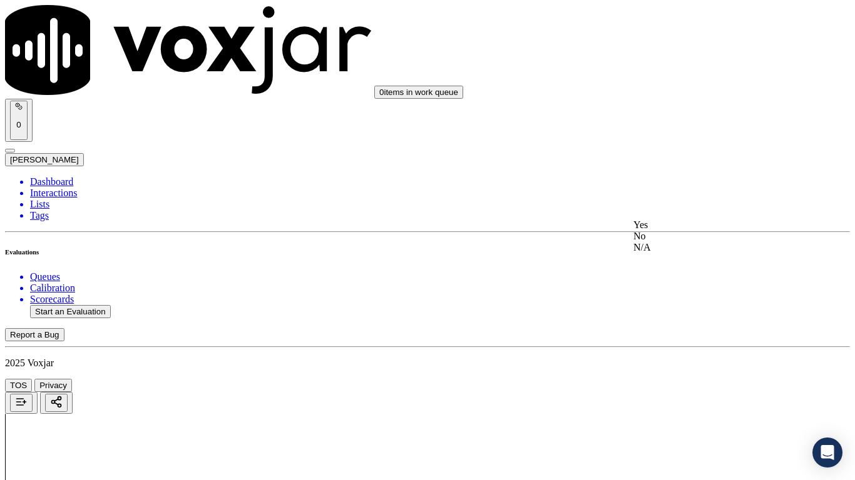
drag, startPoint x: 688, startPoint y: 206, endPoint x: 692, endPoint y: 257, distance: 51.4
click at [686, 231] on div "Yes" at bounding box center [712, 225] width 159 height 11
drag, startPoint x: 689, startPoint y: 412, endPoint x: 687, endPoint y: 425, distance: 14.0
click at [689, 379] on div "Yes" at bounding box center [712, 397] width 159 height 11
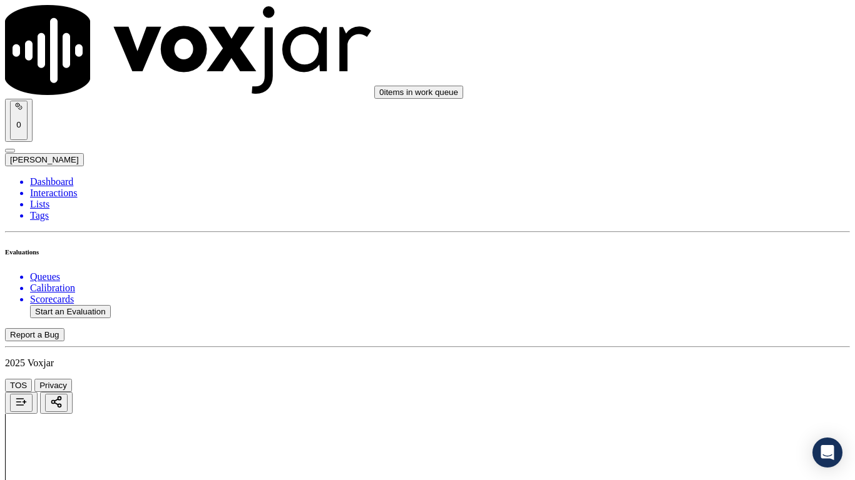
scroll to position [3128, 0]
click at [698, 118] on div "Yes" at bounding box center [712, 117] width 159 height 11
click at [679, 347] on div "Yes" at bounding box center [712, 341] width 159 height 11
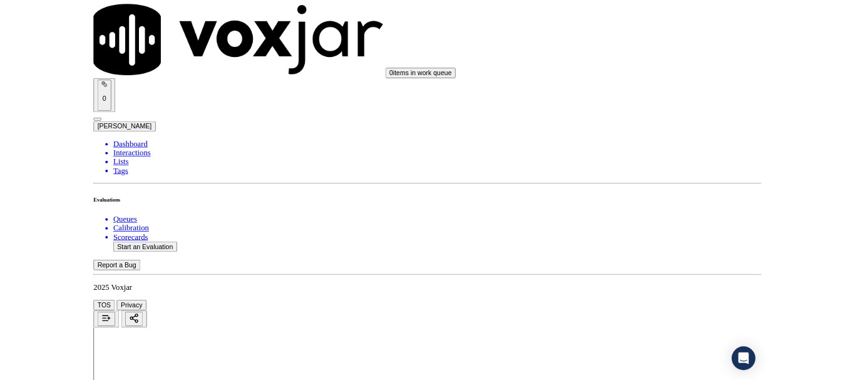
scroll to position [3462, 0]
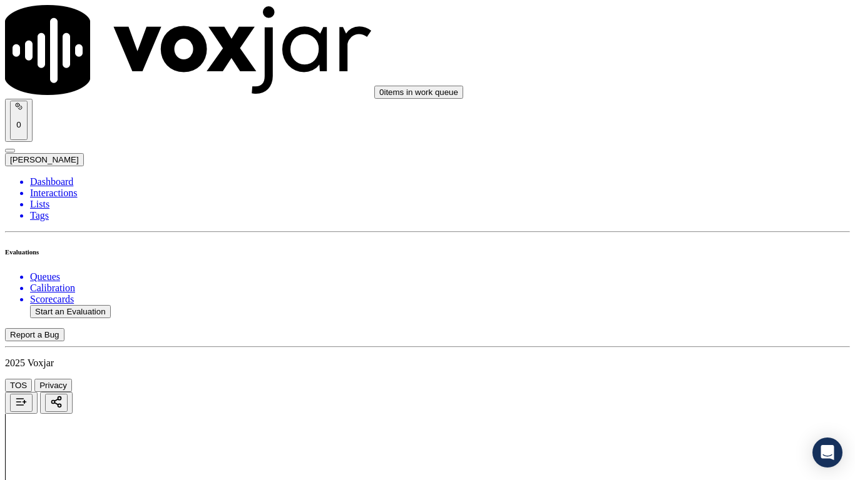
click at [701, 171] on div "Yes" at bounding box center [712, 165] width 159 height 11
drag, startPoint x: 688, startPoint y: 347, endPoint x: 692, endPoint y: 385, distance: 39.0
click at [688, 344] on div "Yes" at bounding box center [712, 338] width 159 height 11
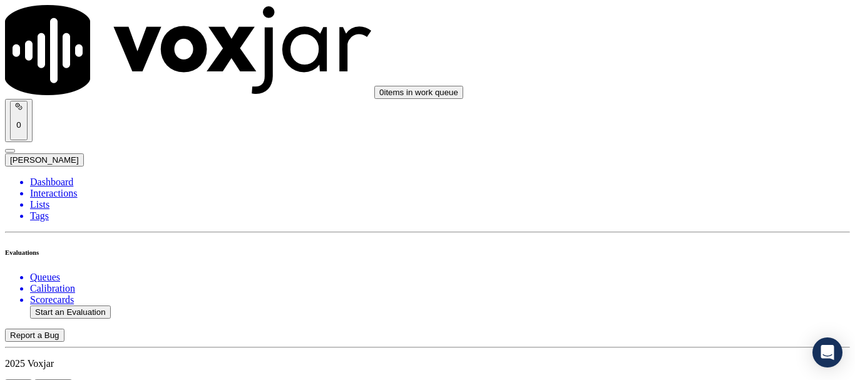
click at [89, 305] on button "Start an Evaluation" at bounding box center [70, 311] width 81 height 13
type input "20250814-134738_7245240047-all.mp3"
type input "lui"
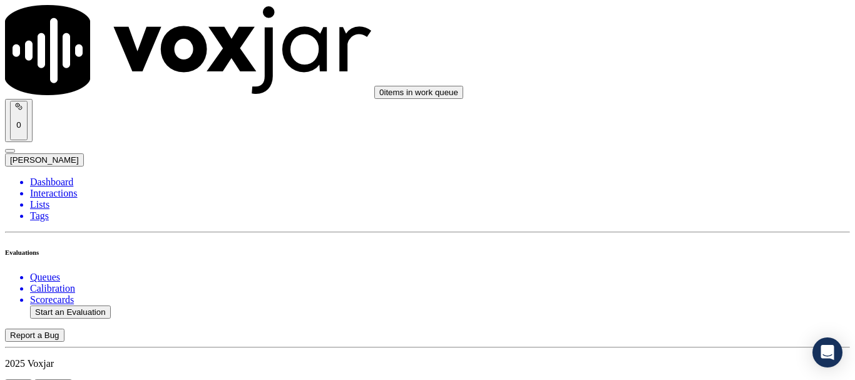
type input "2025-08-14T13:08"
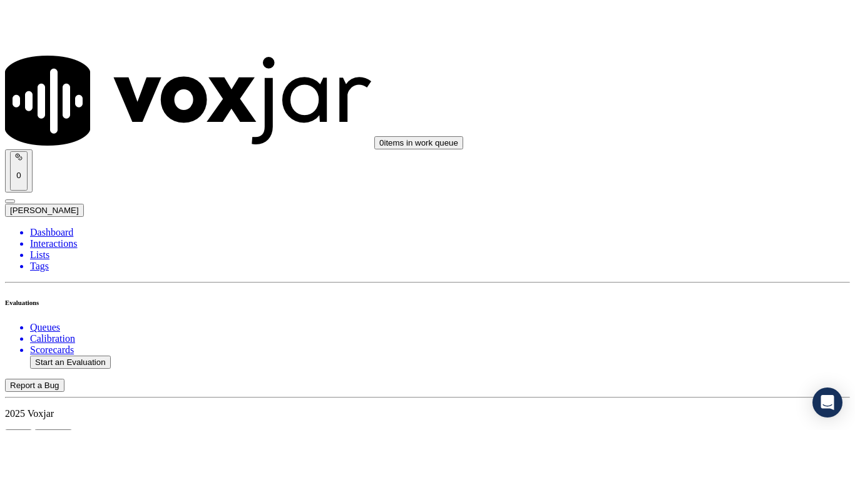
scroll to position [188, 0]
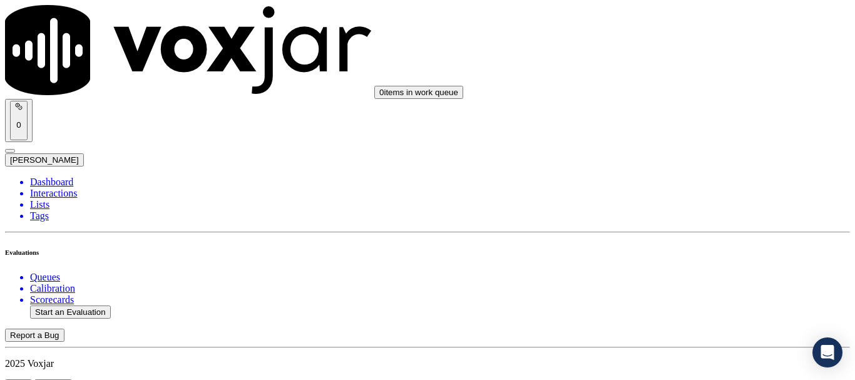
type input "GARY G POWELL"
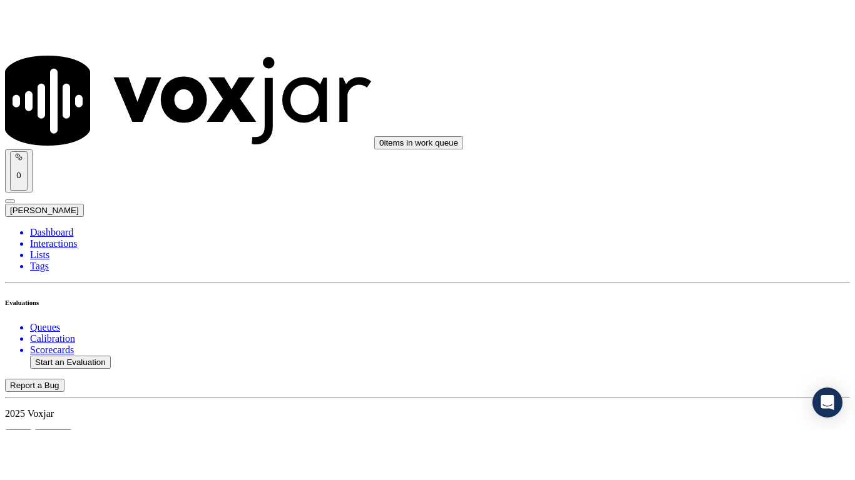
scroll to position [157, 0]
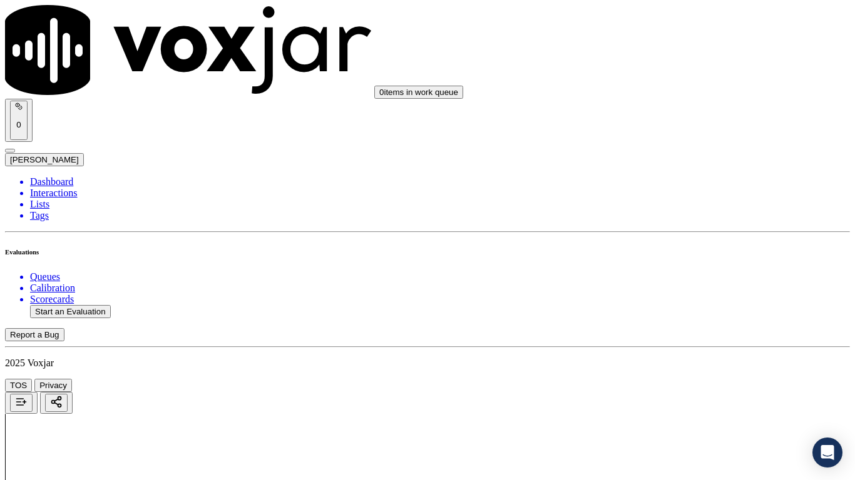
drag, startPoint x: 698, startPoint y: 424, endPoint x: 699, endPoint y: 338, distance: 86.3
click at [686, 258] on div "Yes" at bounding box center [712, 252] width 159 height 11
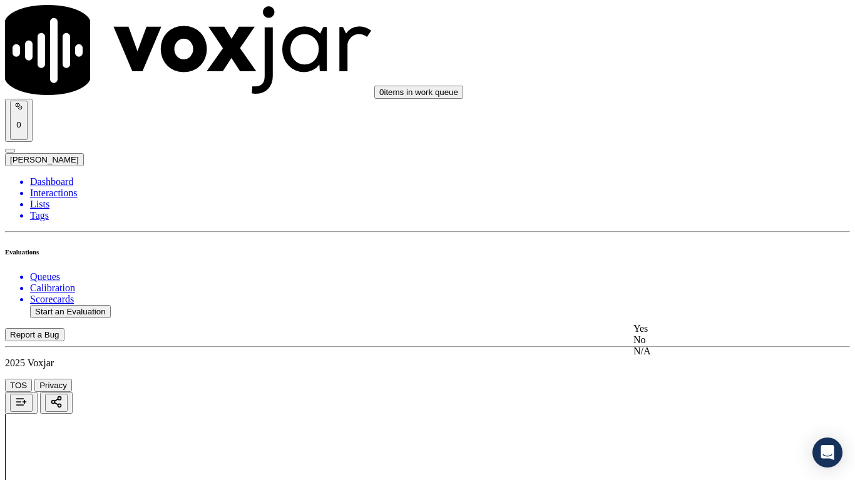
click at [680, 335] on div "Yes" at bounding box center [712, 328] width 159 height 11
click at [693, 213] on div "Yes" at bounding box center [712, 207] width 159 height 11
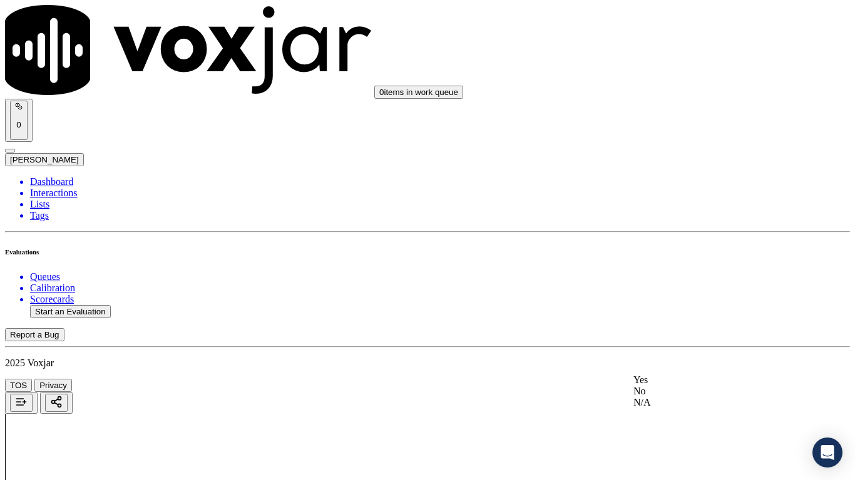
click at [688, 379] on div "Yes" at bounding box center [712, 380] width 159 height 11
click at [686, 236] on div "N/A" at bounding box center [712, 230] width 159 height 11
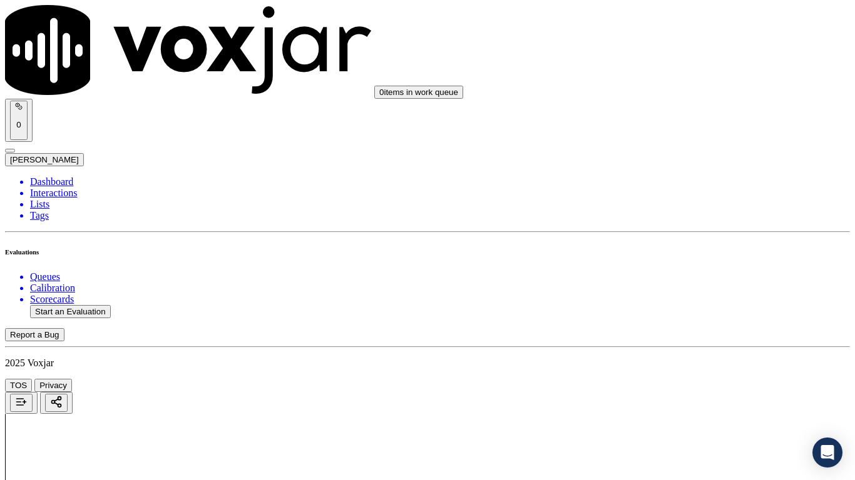
click at [684, 301] on div "N/A" at bounding box center [712, 295] width 159 height 11
click at [683, 246] on div "Yes" at bounding box center [712, 240] width 159 height 11
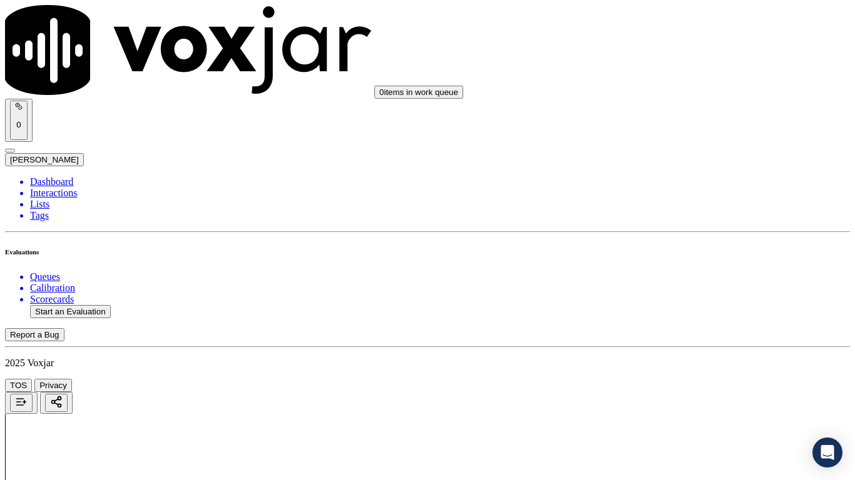
click at [677, 379] on div "Yes" at bounding box center [712, 412] width 159 height 11
click at [687, 275] on div "Yes" at bounding box center [712, 272] width 159 height 11
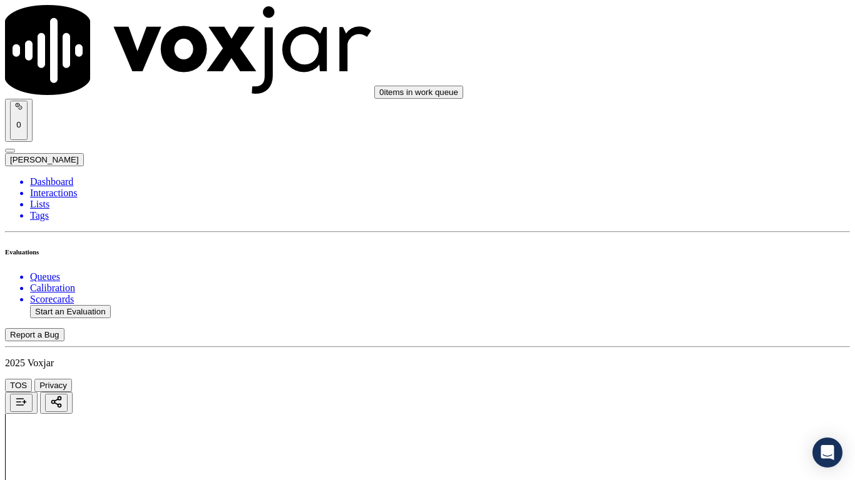
drag, startPoint x: 694, startPoint y: 409, endPoint x: 684, endPoint y: 440, distance: 33.3
click at [676, 340] on div "Yes" at bounding box center [712, 333] width 159 height 11
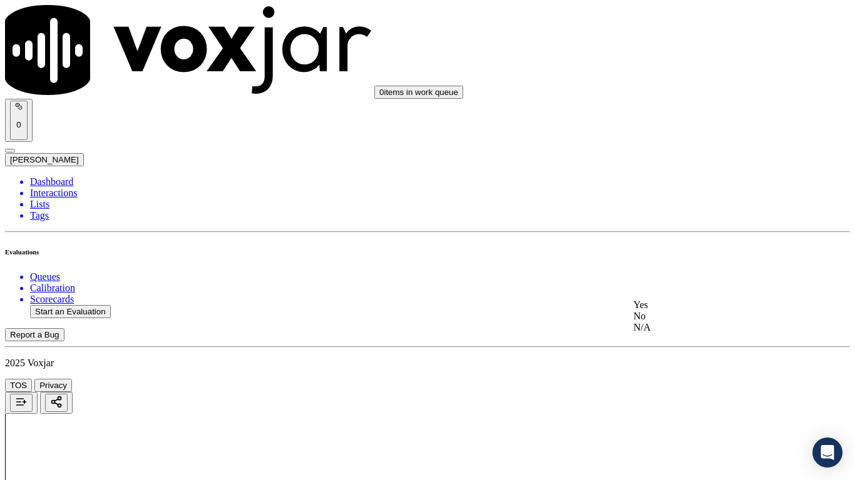
click at [694, 309] on div "Yes" at bounding box center [712, 305] width 159 height 11
click at [694, 243] on div "Yes" at bounding box center [712, 237] width 159 height 11
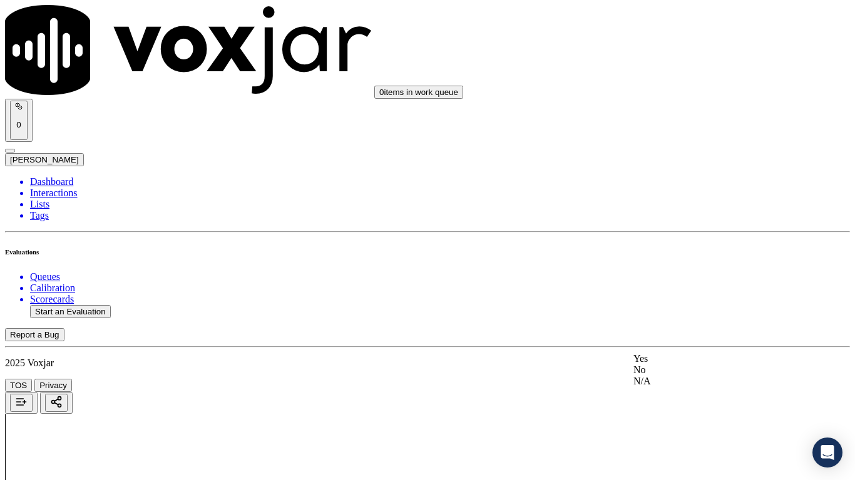
drag, startPoint x: 669, startPoint y: 364, endPoint x: 671, endPoint y: 379, distance: 15.1
click at [669, 365] on div "Yes" at bounding box center [712, 358] width 159 height 11
click at [676, 181] on div "Yes" at bounding box center [712, 175] width 159 height 11
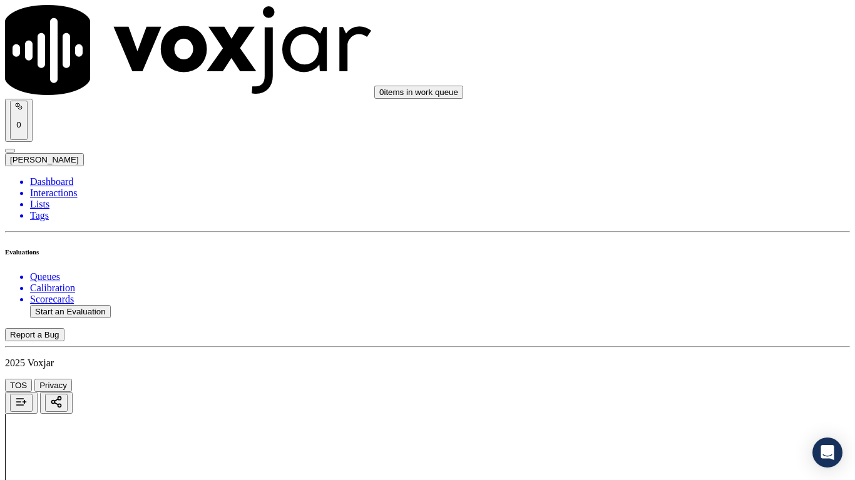
click at [689, 335] on div "Yes" at bounding box center [712, 332] width 159 height 11
drag, startPoint x: 677, startPoint y: 95, endPoint x: 680, endPoint y: 105, distance: 10.5
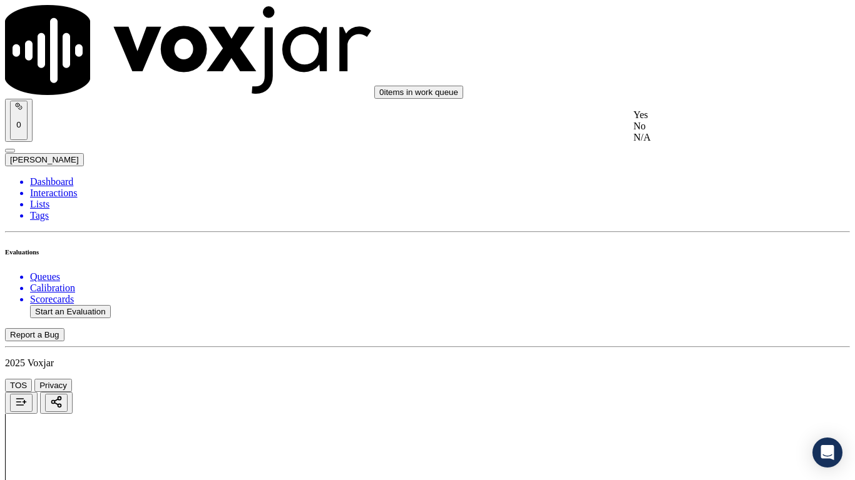
click at [681, 121] on div "Yes" at bounding box center [712, 114] width 159 height 11
click at [683, 293] on div "Yes" at bounding box center [712, 287] width 159 height 11
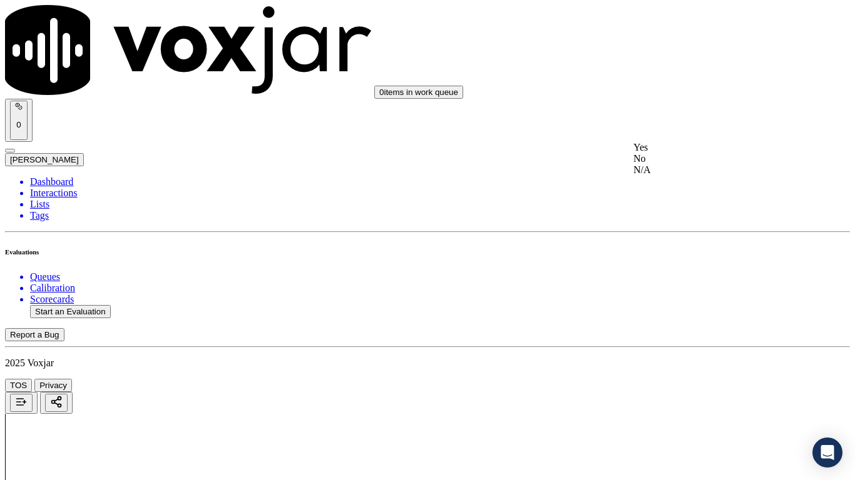
click at [678, 151] on div "Yes" at bounding box center [712, 147] width 159 height 11
click at [675, 311] on div "Yes" at bounding box center [712, 305] width 159 height 11
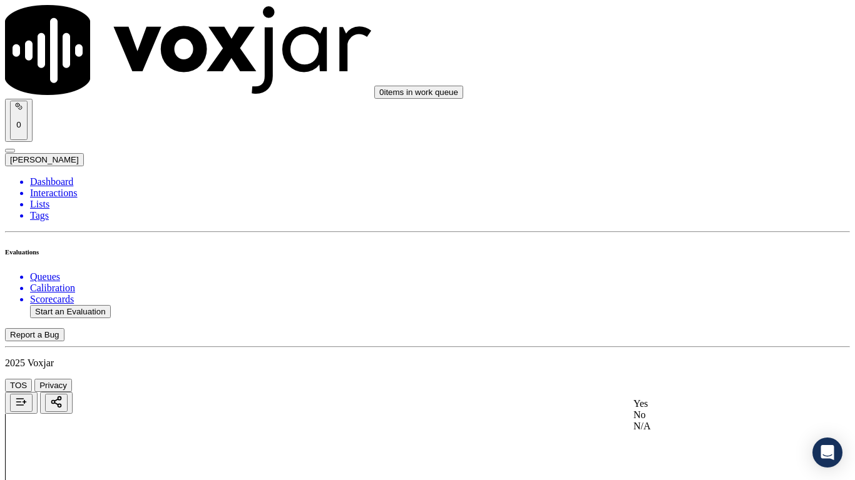
click at [685, 379] on div "Yes" at bounding box center [712, 404] width 159 height 11
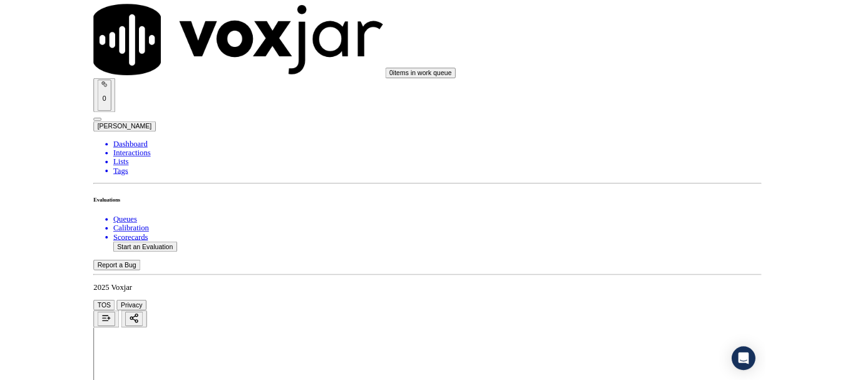
scroll to position [3462, 0]
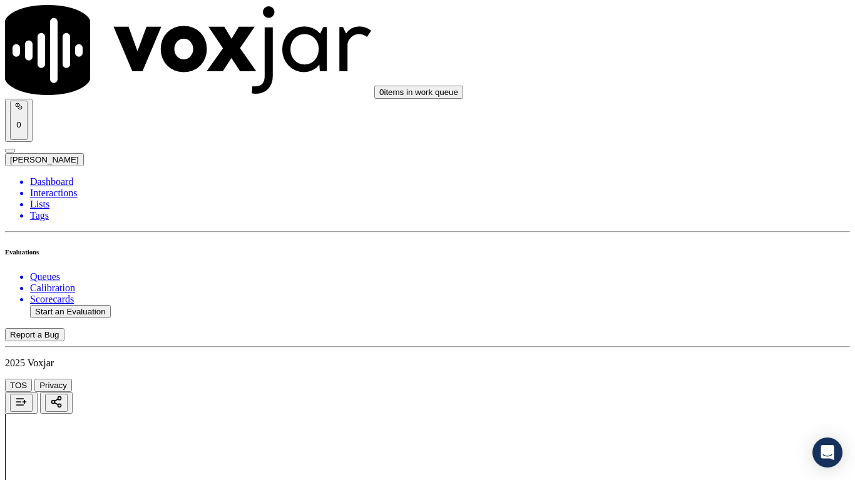
click at [693, 171] on div "Yes" at bounding box center [712, 165] width 159 height 11
click at [688, 344] on div "Yes" at bounding box center [712, 338] width 159 height 11
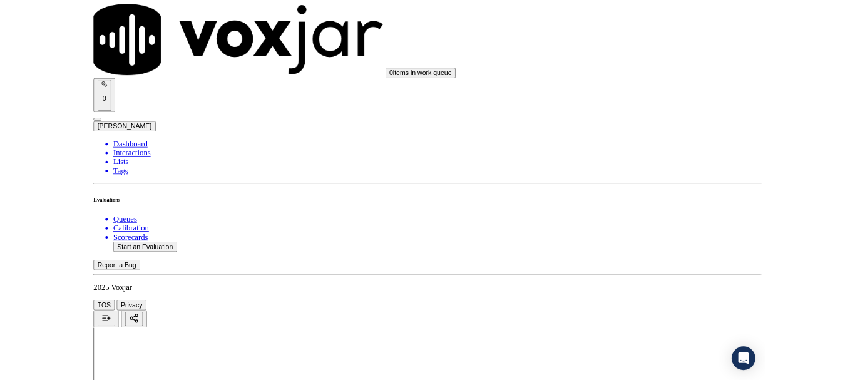
scroll to position [188, 0]
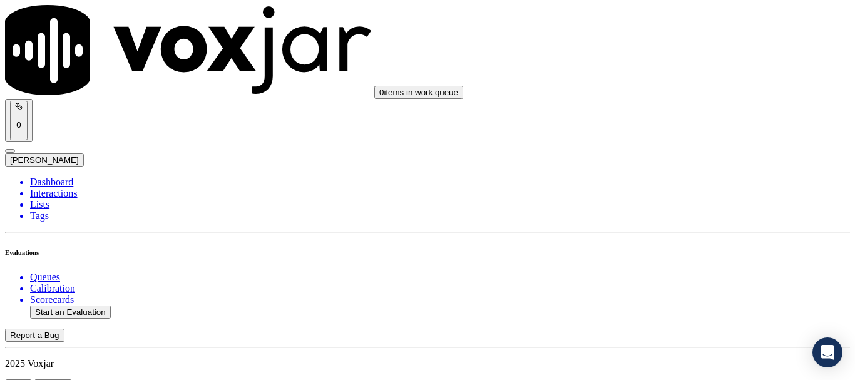
click at [91, 305] on button "Start an Evaluation" at bounding box center [70, 311] width 81 height 13
type input "20250814-193616_3306145361-all.mp3"
type input "isis"
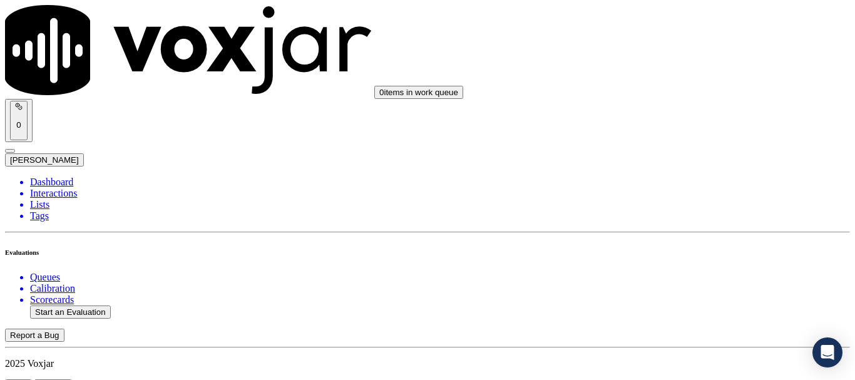
type input "2025-08-14T13:29"
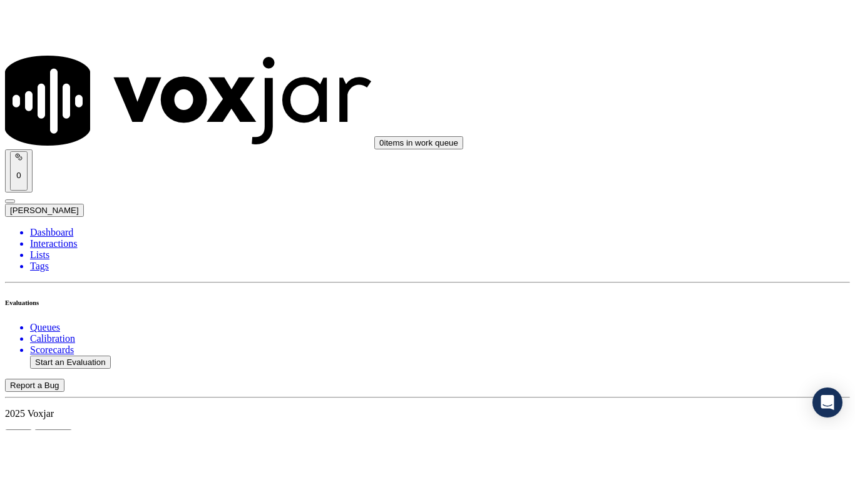
scroll to position [109, 0]
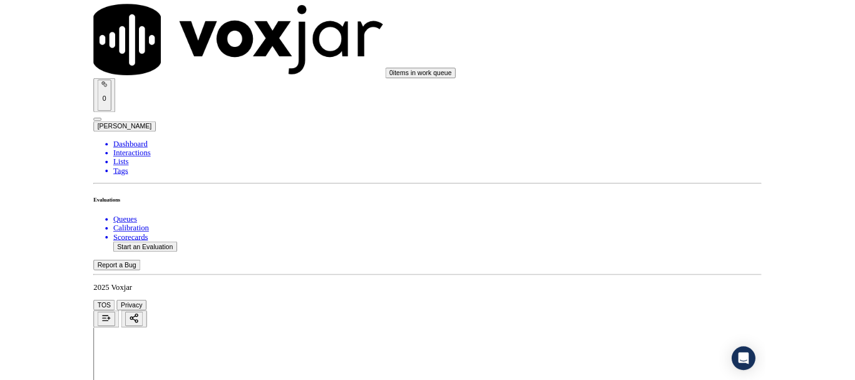
scroll to position [157, 0]
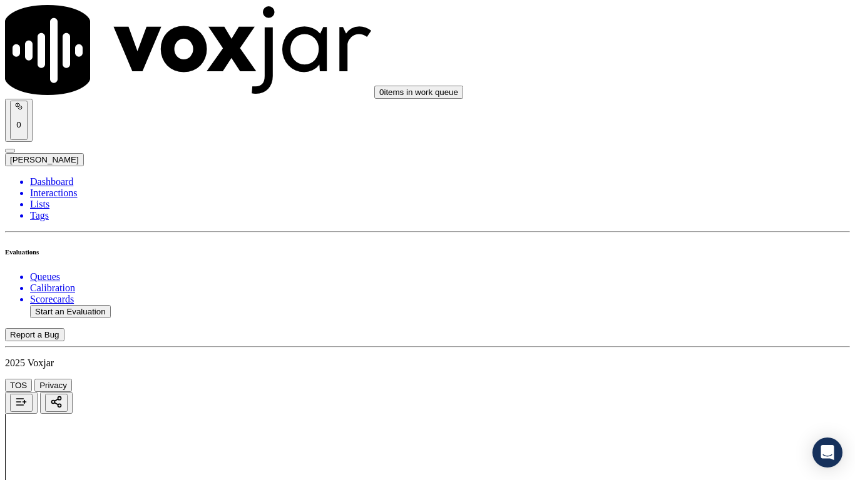
drag, startPoint x: 465, startPoint y: 440, endPoint x: 478, endPoint y: 451, distance: 16.4
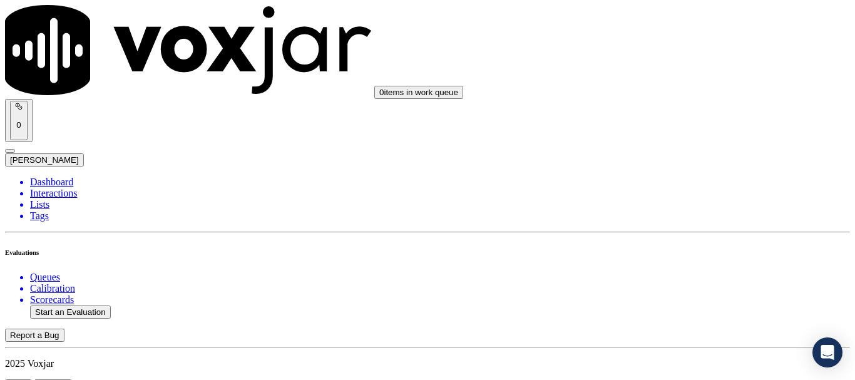
scroll to position [188, 0]
type input "[PERSON_NAME]"
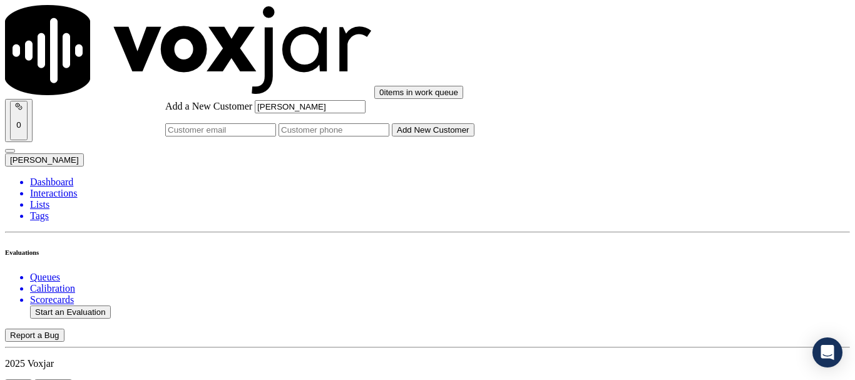
type input "[PERSON_NAME]"
drag, startPoint x: 467, startPoint y: 200, endPoint x: 278, endPoint y: 5, distance: 271.2
click at [389, 136] on input "Add a New Customer" at bounding box center [333, 129] width 111 height 13
paste input "3306145361"
paste input "3308237517"
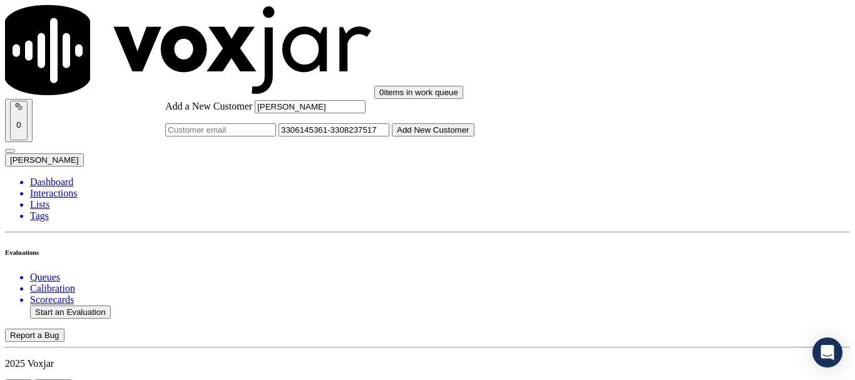
type input "3306145361-3308237517"
click at [474, 136] on button "Add New Customer" at bounding box center [433, 129] width 83 height 13
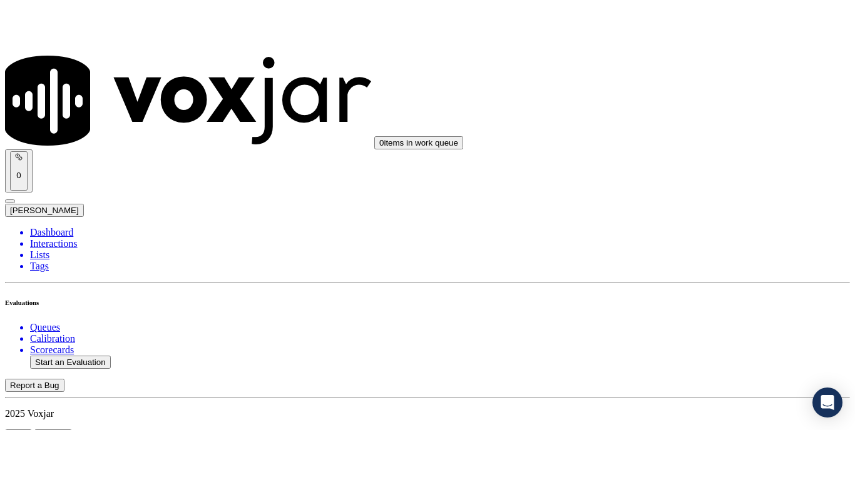
scroll to position [250, 0]
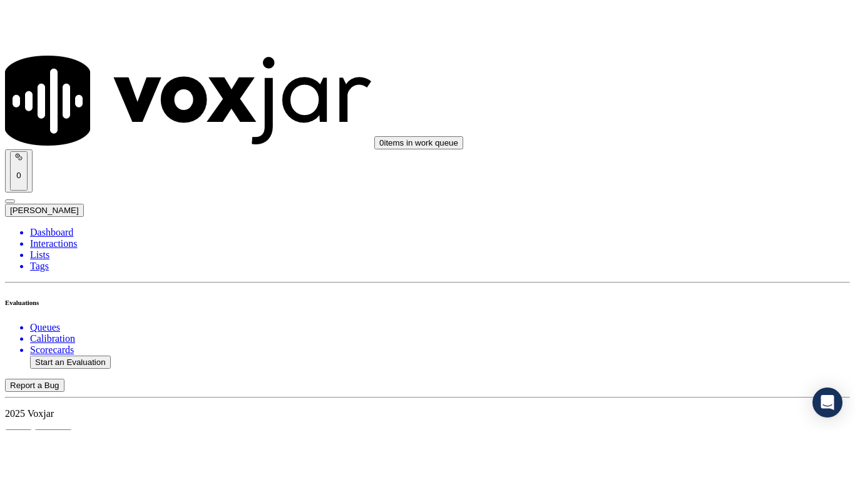
scroll to position [157, 0]
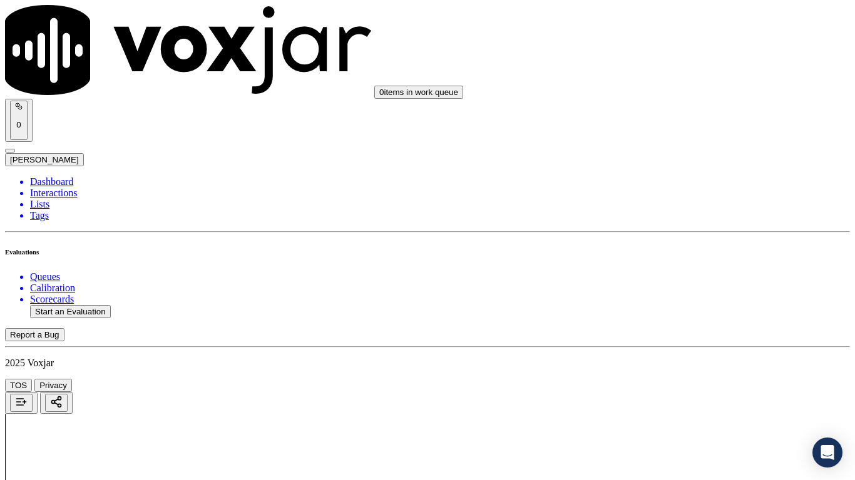
click at [681, 255] on div "Yes" at bounding box center [712, 252] width 159 height 11
click at [670, 335] on div "Yes" at bounding box center [712, 328] width 159 height 11
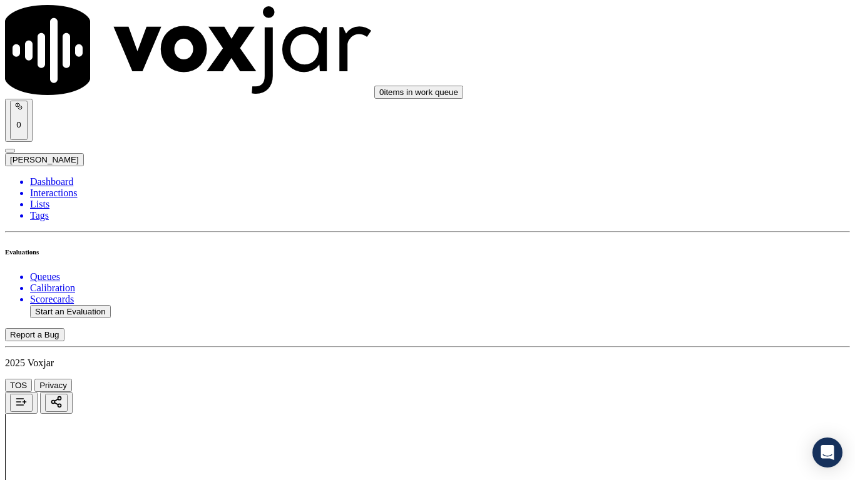
drag, startPoint x: 679, startPoint y: 213, endPoint x: 701, endPoint y: 310, distance: 98.7
click at [679, 213] on div "Yes" at bounding box center [712, 207] width 159 height 11
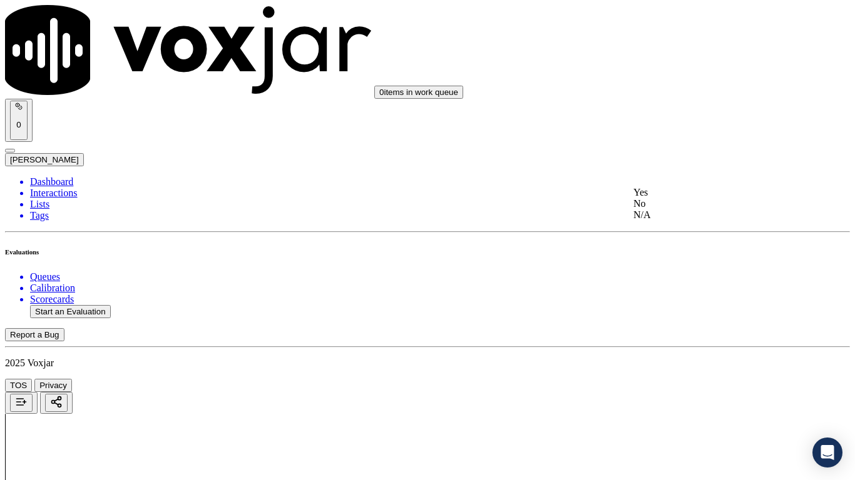
click at [678, 221] on div "N/A" at bounding box center [712, 215] width 159 height 11
click at [674, 173] on div "N/A" at bounding box center [712, 167] width 159 height 11
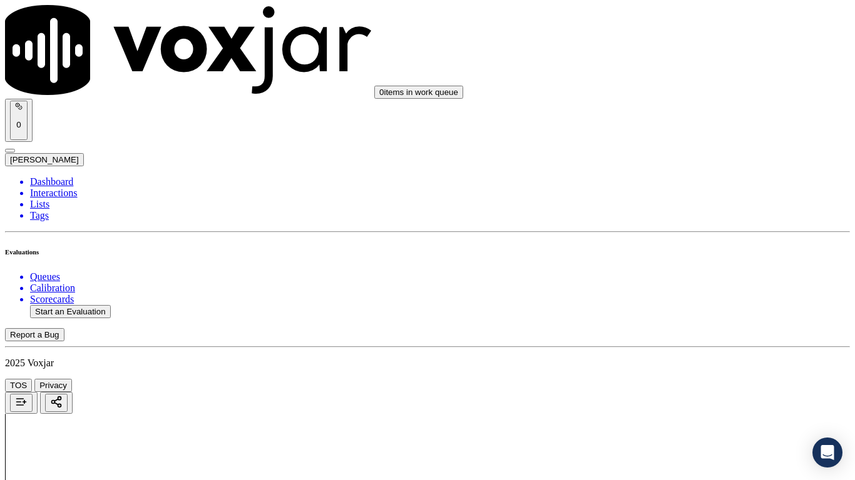
click at [672, 121] on div "Yes" at bounding box center [712, 114] width 159 height 11
click at [679, 292] on div "Yes" at bounding box center [712, 287] width 159 height 11
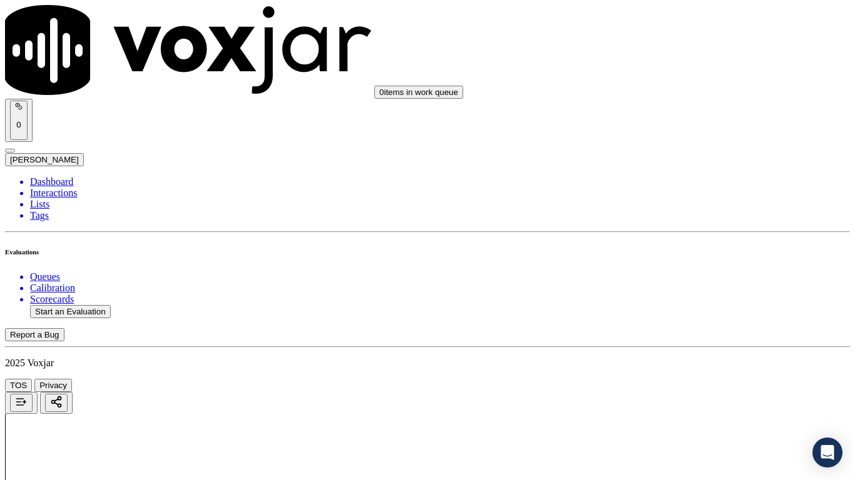
click at [683, 290] on div "No" at bounding box center [712, 283] width 159 height 11
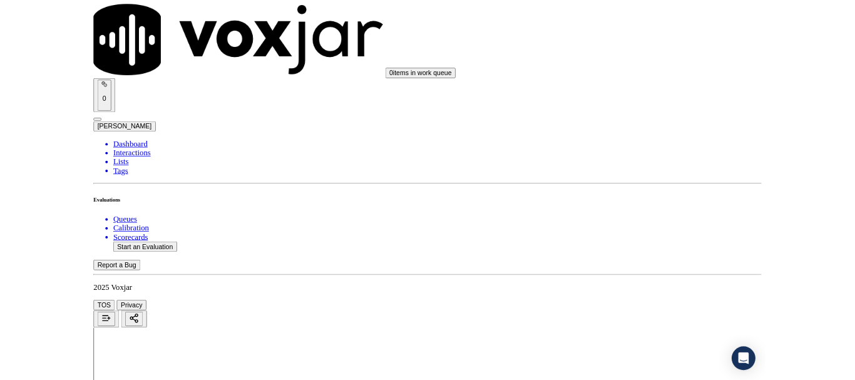
scroll to position [157, 0]
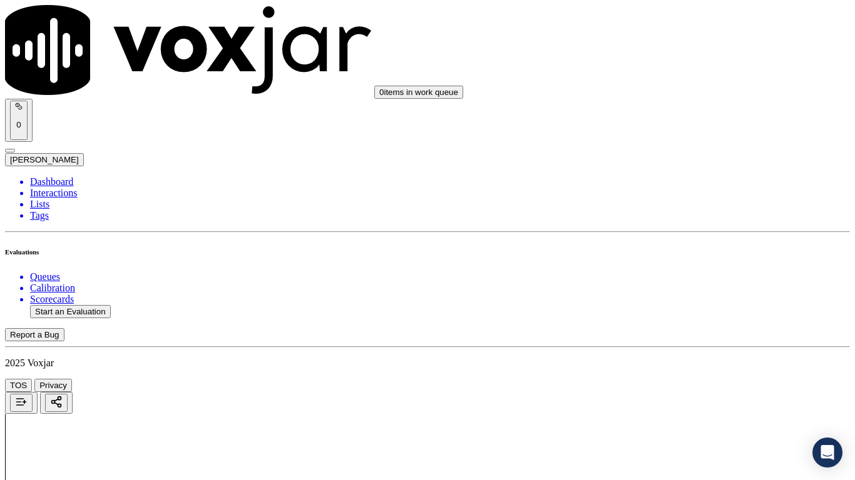
drag, startPoint x: 705, startPoint y: 324, endPoint x: 669, endPoint y: 312, distance: 38.2
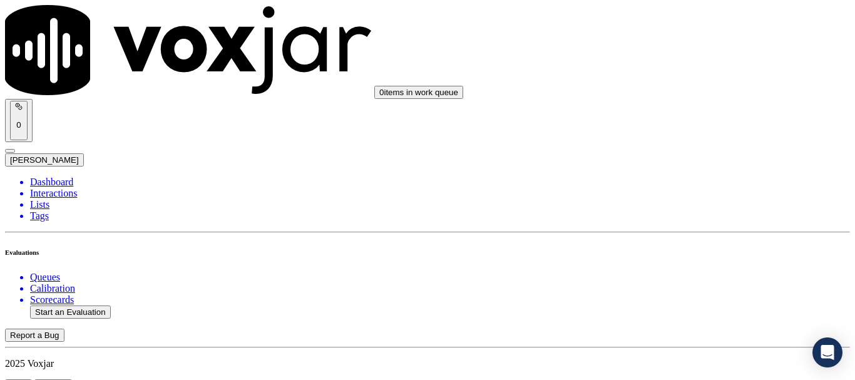
scroll to position [188, 0]
paste textarea "The agent did not ask the customer for their mailing address"
type textarea "3.32sec The agent did not ask the customer for their mailing address"
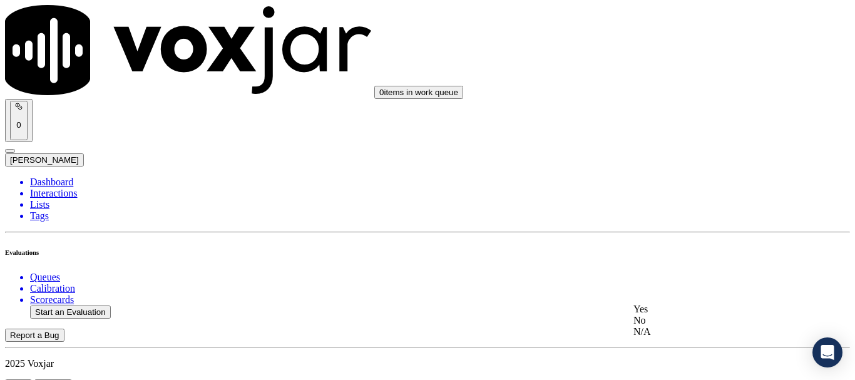
click at [669, 314] on div "Yes" at bounding box center [712, 308] width 159 height 11
drag, startPoint x: 671, startPoint y: 128, endPoint x: 672, endPoint y: 153, distance: 24.4
click at [671, 127] on div "Yes" at bounding box center [712, 121] width 159 height 11
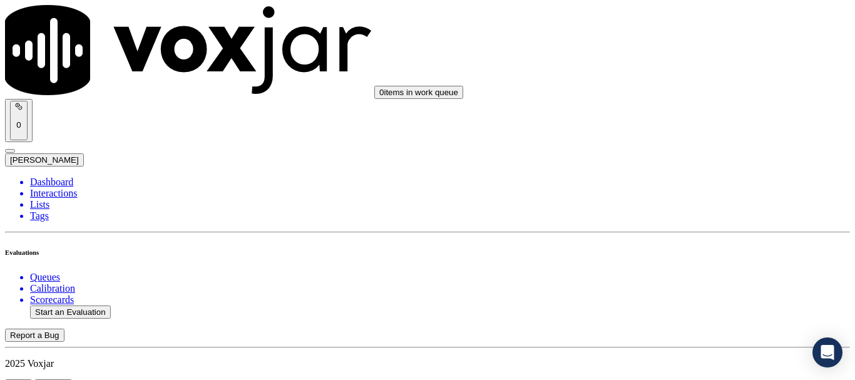
scroll to position [1939, 0]
click at [670, 185] on div "Yes" at bounding box center [712, 178] width 159 height 11
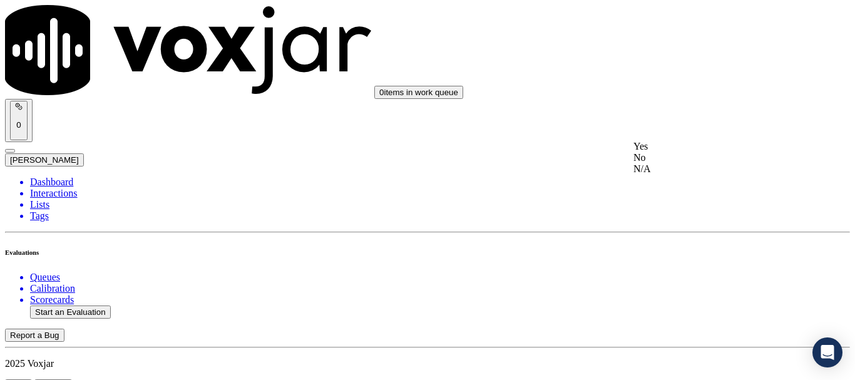
click at [671, 152] on div "Yes" at bounding box center [712, 146] width 159 height 11
click at [665, 307] on div "Yes" at bounding box center [712, 303] width 159 height 11
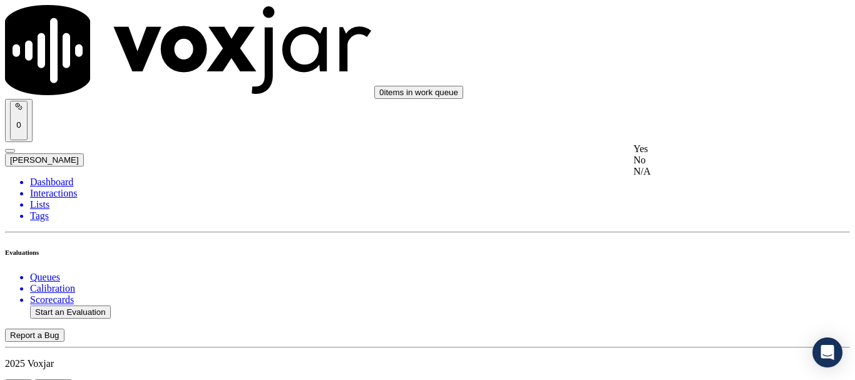
click at [678, 155] on div "Yes" at bounding box center [712, 148] width 159 height 11
click at [670, 57] on div "Yes" at bounding box center [712, 56] width 159 height 11
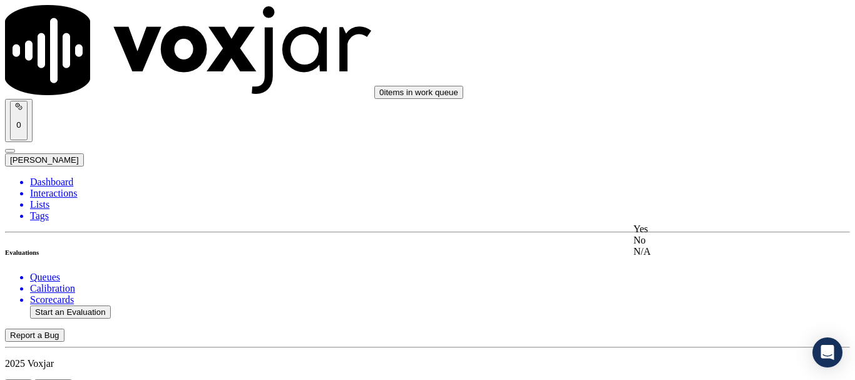
drag, startPoint x: 678, startPoint y: 235, endPoint x: 676, endPoint y: 248, distance: 12.6
click at [677, 235] on div "Yes" at bounding box center [712, 228] width 159 height 11
click at [681, 157] on div "Yes" at bounding box center [712, 151] width 159 height 11
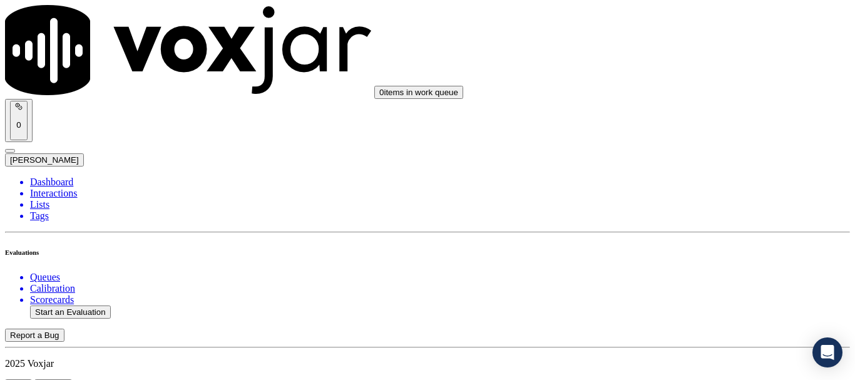
scroll to position [3253, 0]
click at [679, 64] on div "Yes" at bounding box center [712, 58] width 159 height 11
click at [666, 288] on div "Yes" at bounding box center [712, 282] width 159 height 11
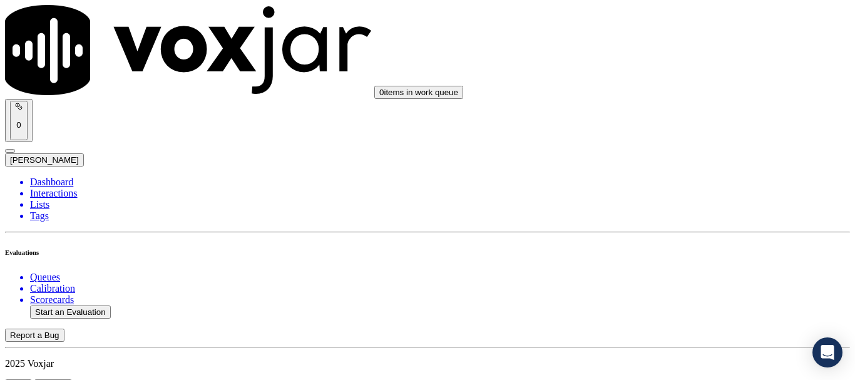
scroll to position [3566, 0]
click at [671, 133] on div "Yes" at bounding box center [712, 127] width 159 height 11
click at [671, 306] on div "Yes" at bounding box center [712, 300] width 159 height 11
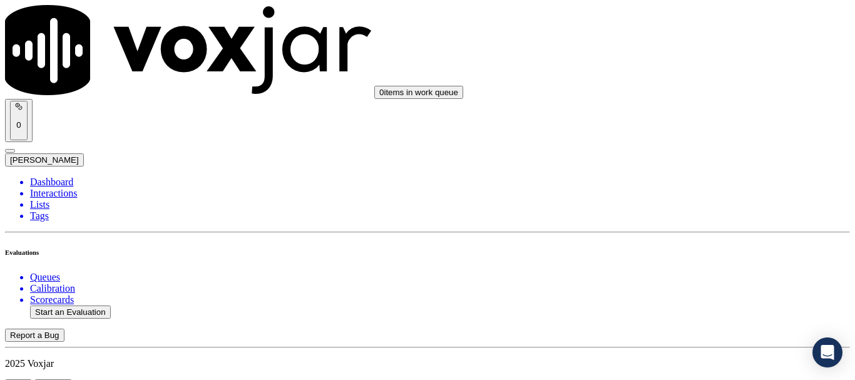
scroll to position [3629, 0]
click at [98, 305] on button "Start an Evaluation" at bounding box center [70, 311] width 81 height 13
type input "20250814-123326_5674574043-all.mp3"
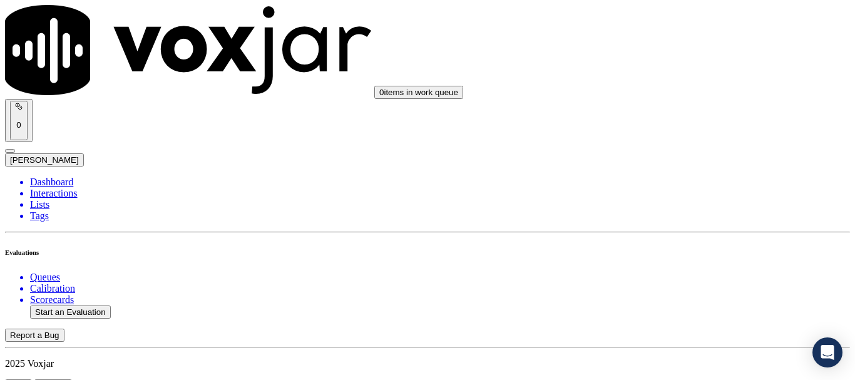
type input "da"
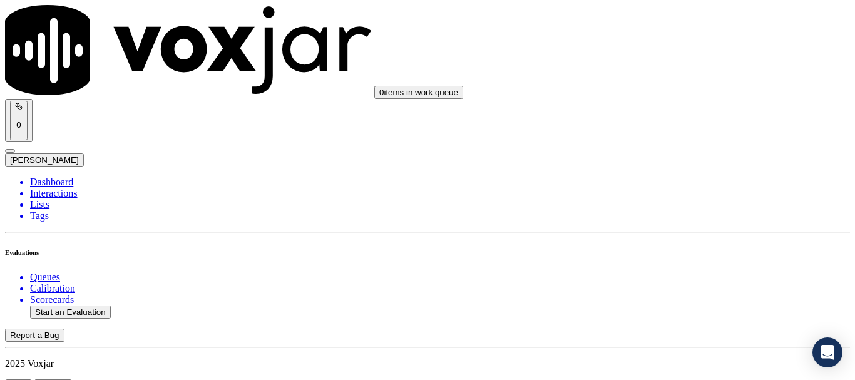
type input "2025-08-14T13:39"
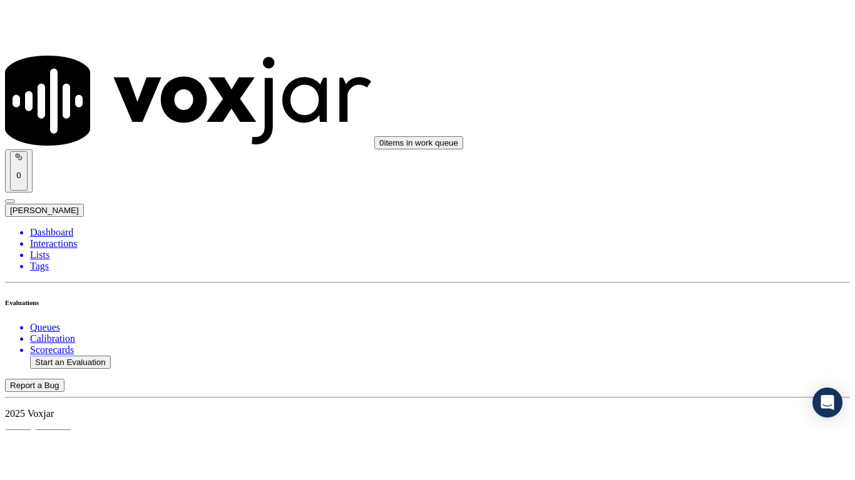
scroll to position [109, 0]
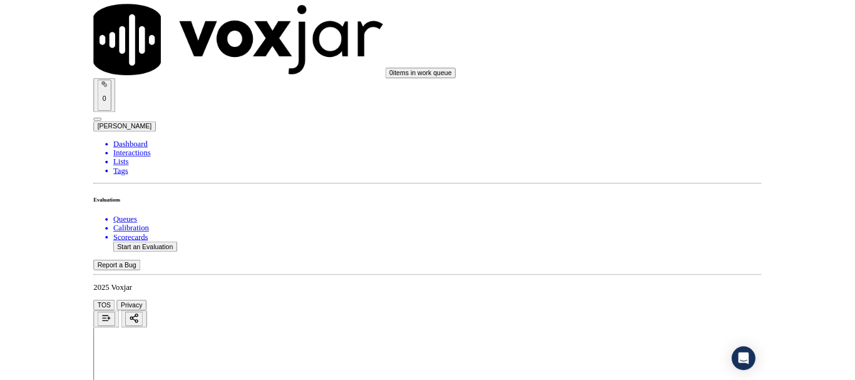
scroll to position [188, 0]
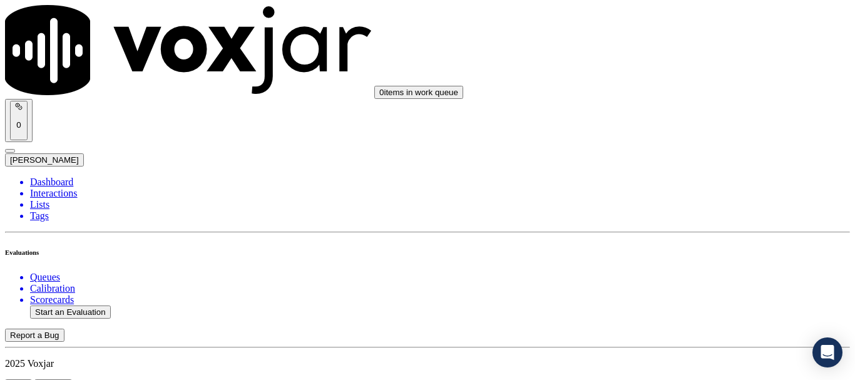
scroll to position [188, 0]
type input "TERRANCE GRAINGER JR"
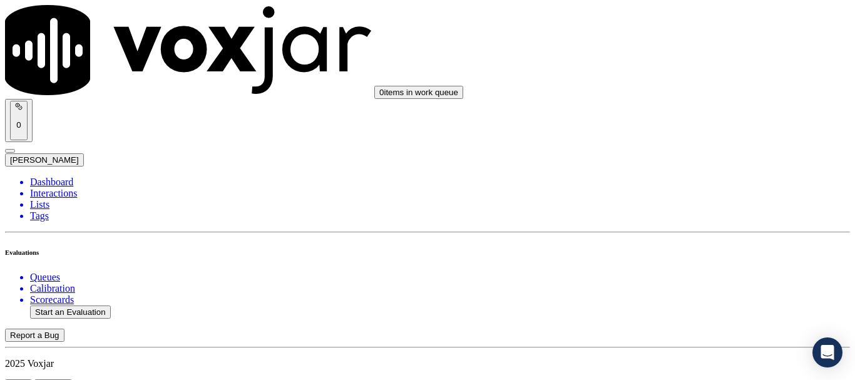
click at [665, 258] on div "Yes" at bounding box center [712, 252] width 159 height 11
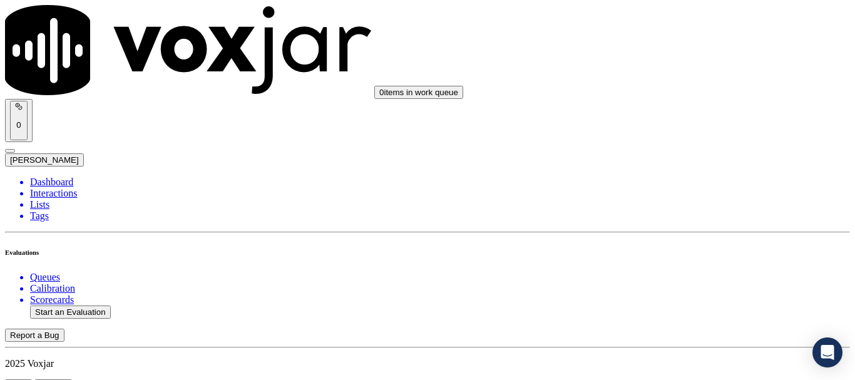
scroll to position [313, 0]
click at [690, 118] on div "Yes" at bounding box center [712, 112] width 159 height 11
click at [699, 275] on div "Yes" at bounding box center [712, 270] width 159 height 11
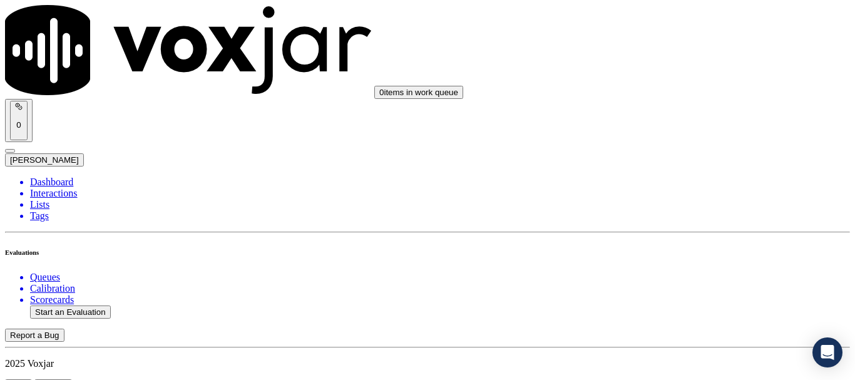
scroll to position [688, 0]
click at [686, 96] on div "N/A" at bounding box center [712, 89] width 159 height 11
click at [683, 298] on div "N/A" at bounding box center [712, 292] width 159 height 11
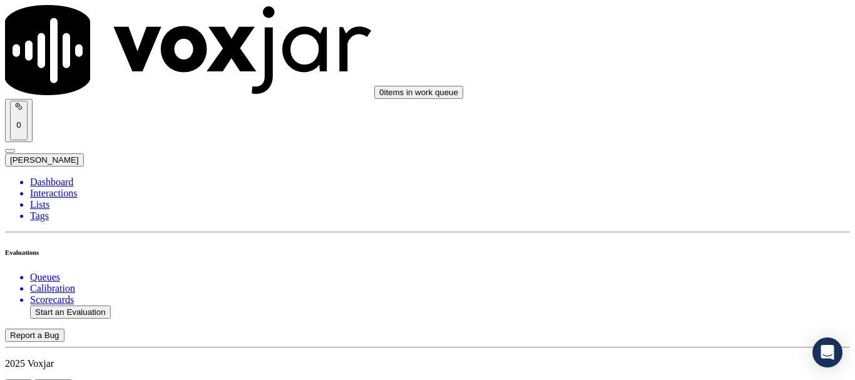
scroll to position [1064, 0]
click at [669, 58] on div "Yes" at bounding box center [712, 52] width 159 height 11
click at [697, 231] on div "Yes" at bounding box center [712, 225] width 159 height 11
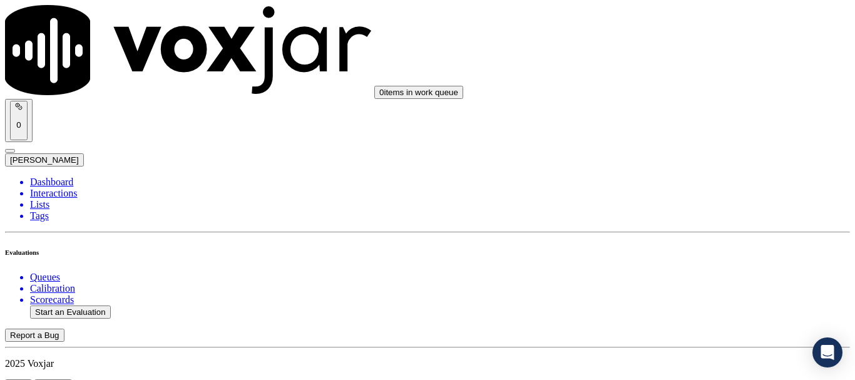
scroll to position [1376, 0]
click at [678, 91] on div "Yes" at bounding box center [712, 84] width 159 height 11
click at [689, 245] on div "Yes" at bounding box center [712, 242] width 159 height 11
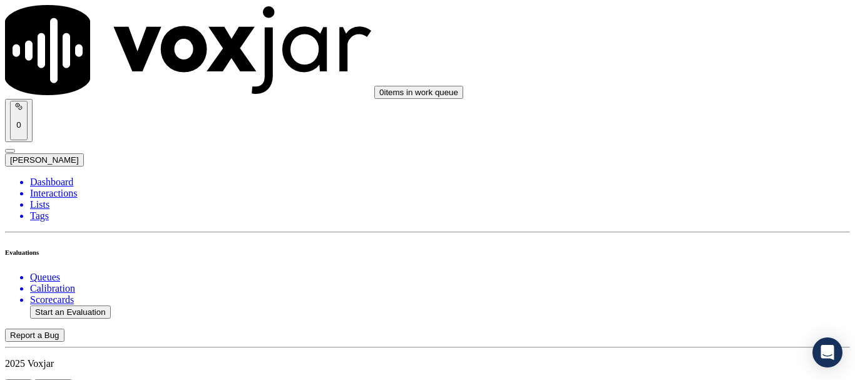
scroll to position [1752, 0]
click at [681, 61] on div "Yes" at bounding box center [712, 54] width 159 height 11
click at [693, 306] on div "Yes" at bounding box center [712, 300] width 159 height 11
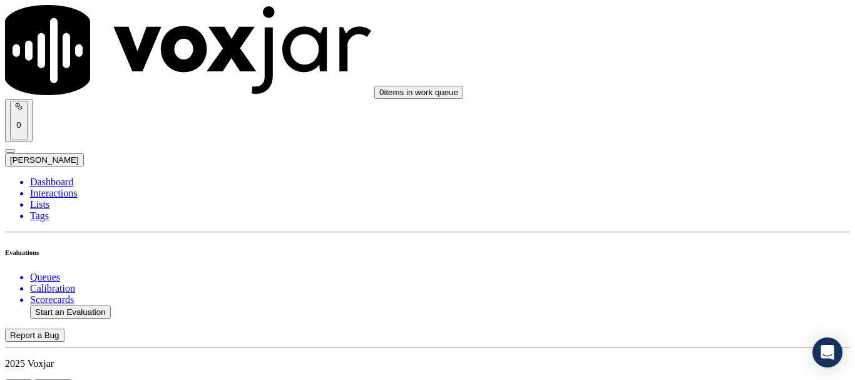
scroll to position [2002, 0]
click at [698, 273] on div "Yes" at bounding box center [712, 267] width 159 height 11
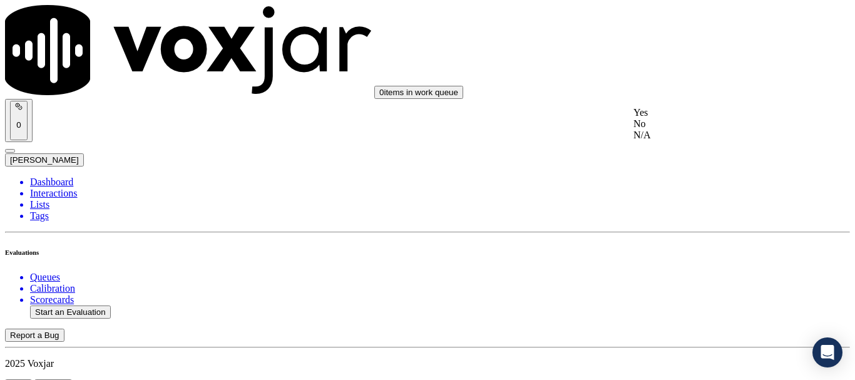
click at [691, 118] on div "Yes" at bounding box center [712, 112] width 159 height 11
click at [689, 276] on div "Yes" at bounding box center [712, 270] width 159 height 11
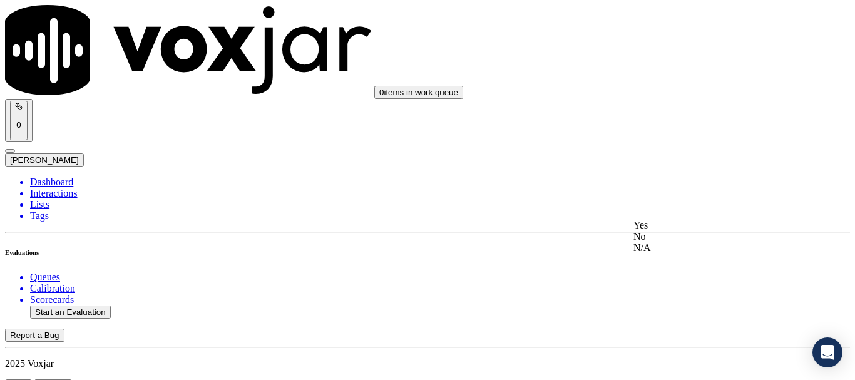
click at [695, 227] on div "Yes" at bounding box center [712, 225] width 159 height 11
click at [696, 183] on div "Yes" at bounding box center [712, 177] width 159 height 11
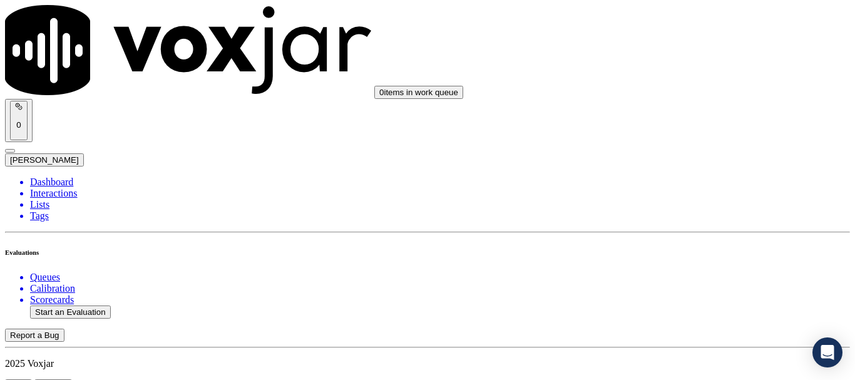
click at [682, 151] on div "Yes" at bounding box center [712, 147] width 159 height 11
drag, startPoint x: 678, startPoint y: 125, endPoint x: 719, endPoint y: 250, distance: 132.4
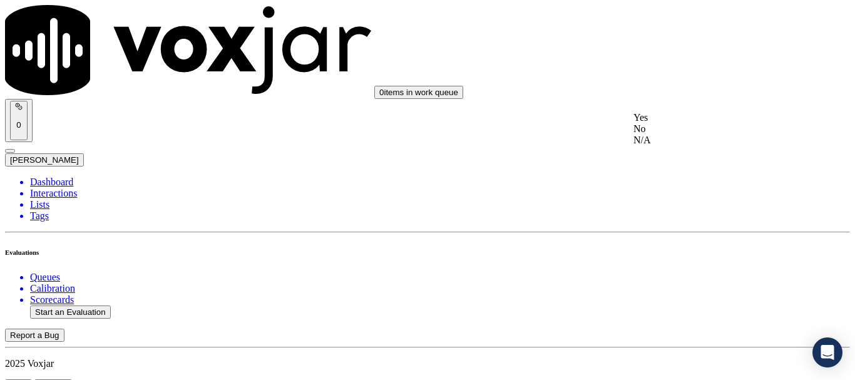
click at [678, 123] on div "Yes" at bounding box center [712, 117] width 159 height 11
click at [678, 251] on div "Yes" at bounding box center [712, 245] width 159 height 11
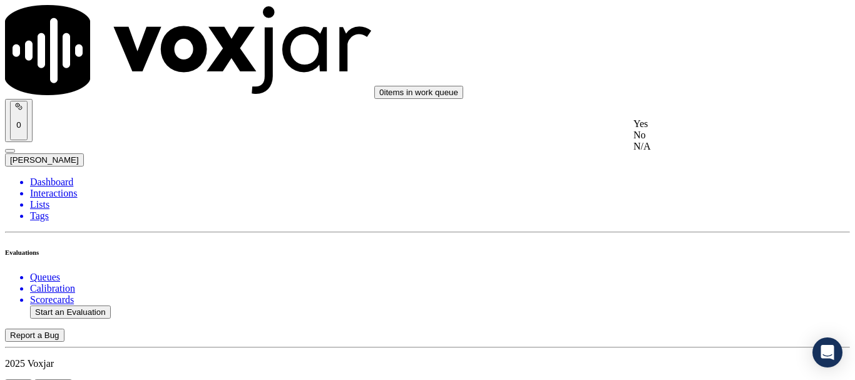
click at [680, 124] on div "Yes" at bounding box center [712, 123] width 159 height 11
click at [693, 299] on div "Yes" at bounding box center [712, 296] width 159 height 11
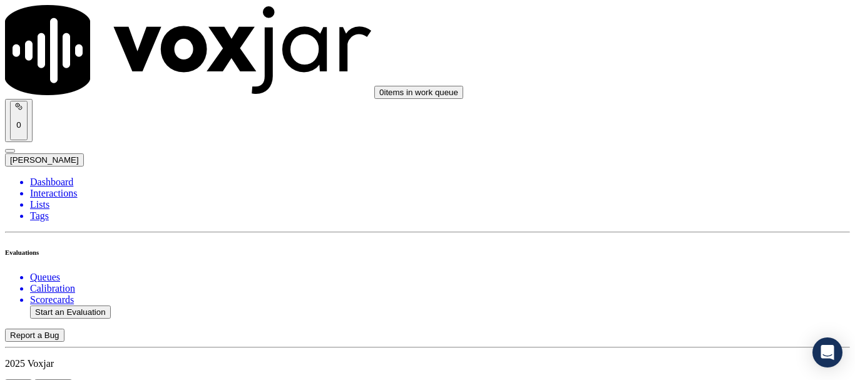
click at [75, 305] on button "Start an Evaluation" at bounding box center [70, 311] width 81 height 13
type input "20250814-191204_4192945204-all.mp3"
type input "cA"
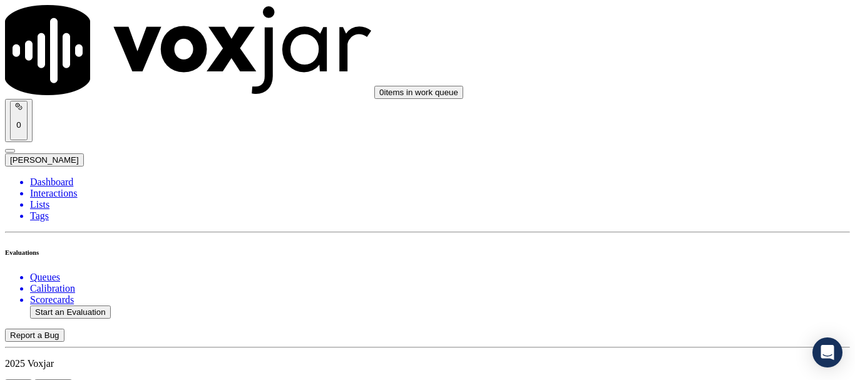
type input "2025-08-14T13:43"
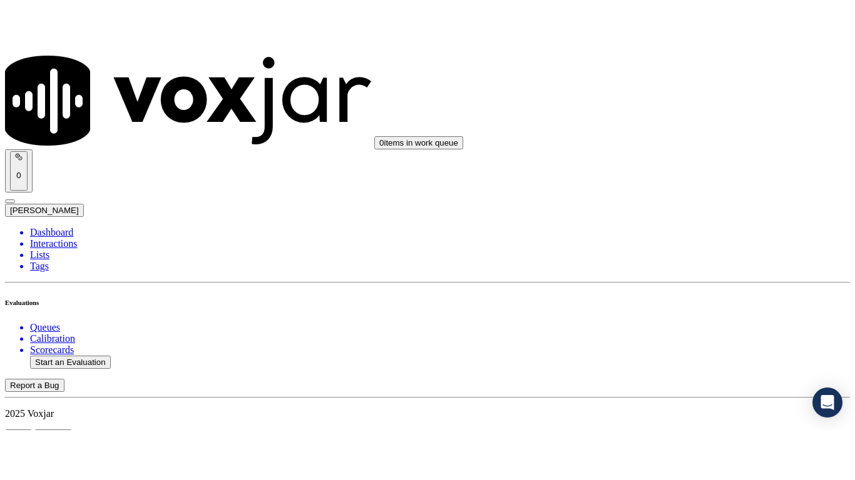
scroll to position [109, 0]
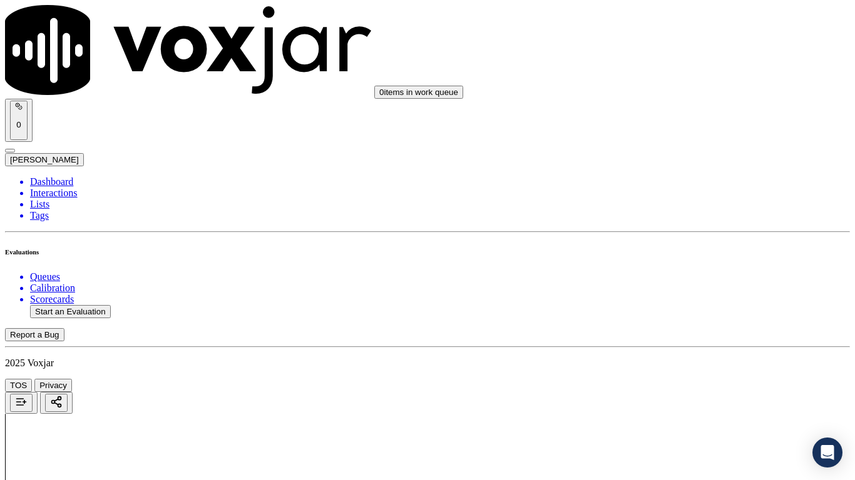
drag, startPoint x: 476, startPoint y: 443, endPoint x: 476, endPoint y: 450, distance: 6.9
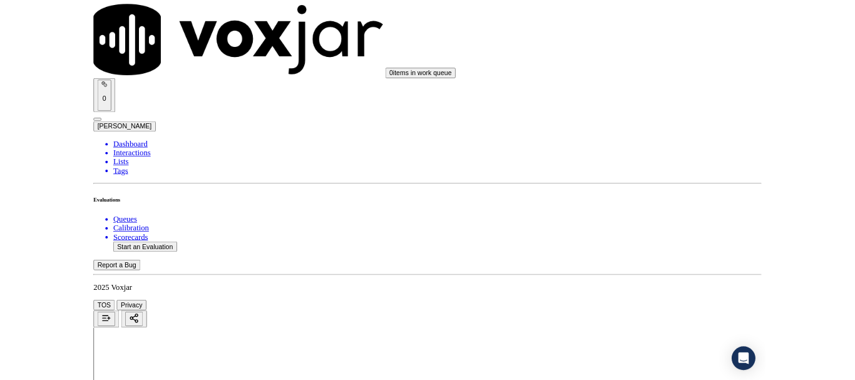
scroll to position [188, 0]
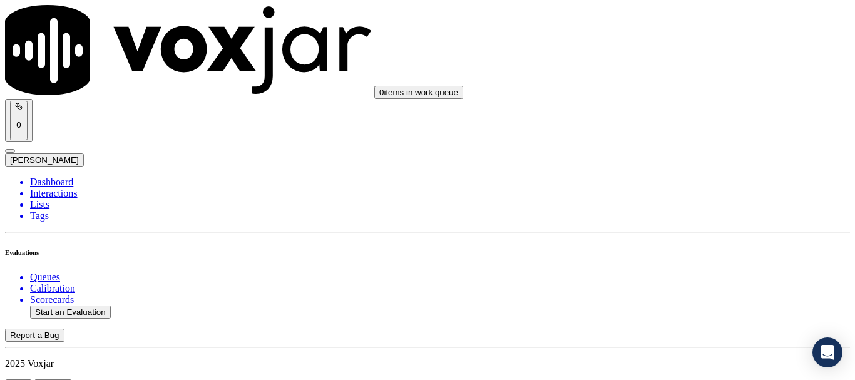
scroll to position [125, 0]
type input "DEBRA A HINES"
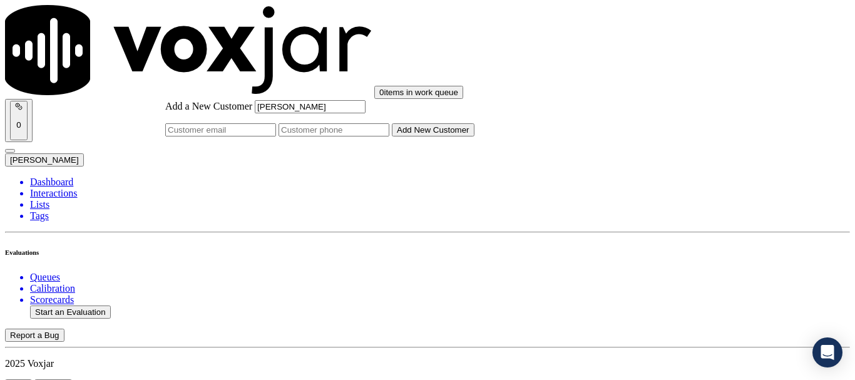
type input "DEBRA A HINES"
drag, startPoint x: 483, startPoint y: 193, endPoint x: 509, endPoint y: 205, distance: 28.0
click at [389, 136] on input "Add a New Customer" at bounding box center [333, 129] width 111 height 13
paste input "4192945204"
paste input "4193106279"
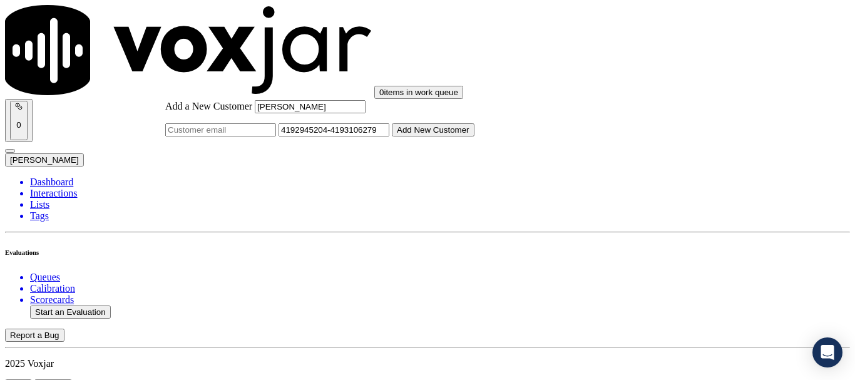
type input "4192945204-4193106279"
click at [474, 136] on button "Add New Customer" at bounding box center [433, 129] width 83 height 13
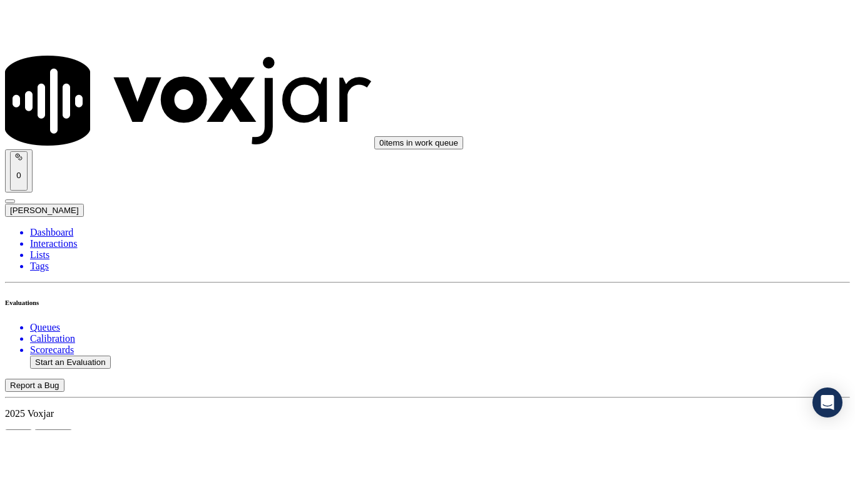
scroll to position [250, 0]
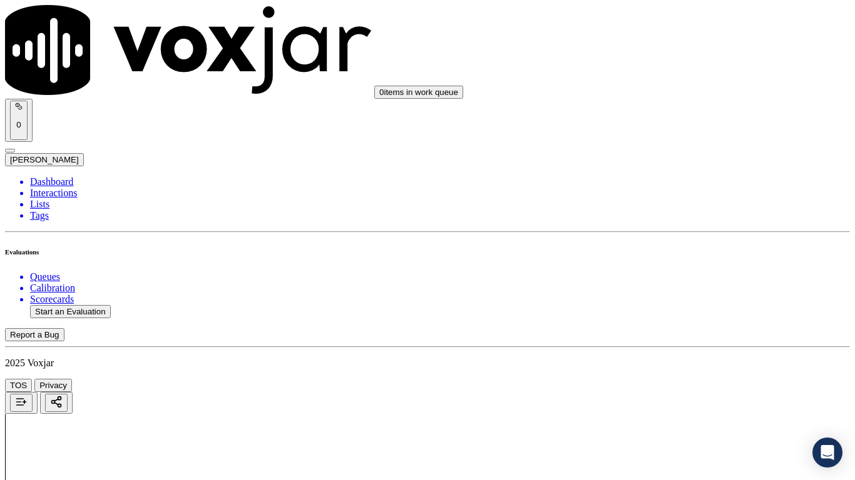
click at [689, 257] on div "Yes" at bounding box center [712, 252] width 159 height 11
click at [672, 335] on div "Yes" at bounding box center [712, 328] width 159 height 11
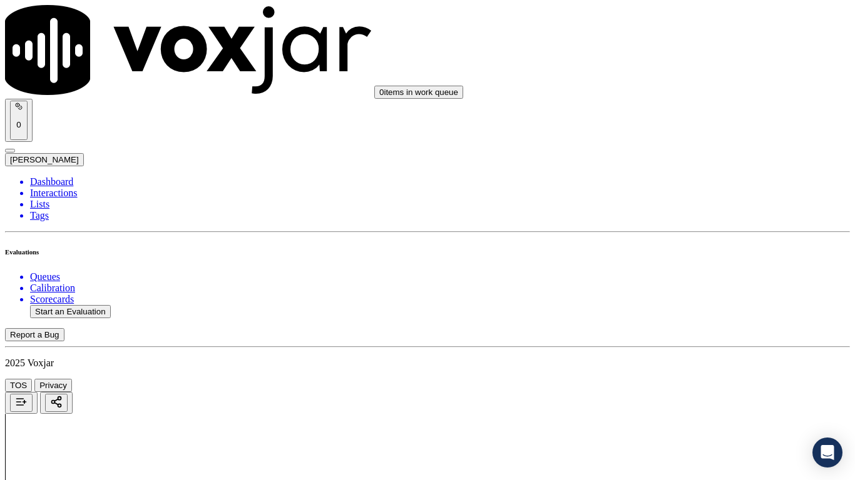
click at [673, 213] on div "Yes" at bounding box center [712, 207] width 159 height 11
click at [688, 379] on div "No" at bounding box center [712, 391] width 159 height 11
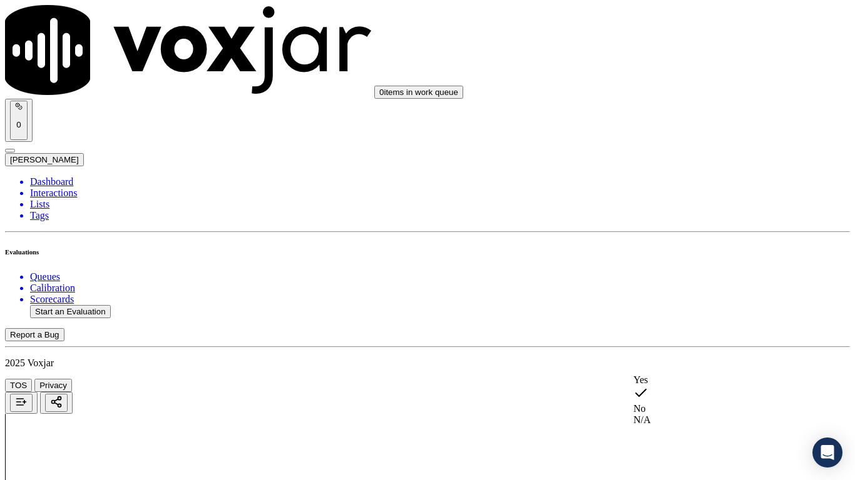
click at [684, 379] on div "N/A" at bounding box center [712, 420] width 159 height 11
click at [682, 173] on div "N/A" at bounding box center [712, 167] width 159 height 11
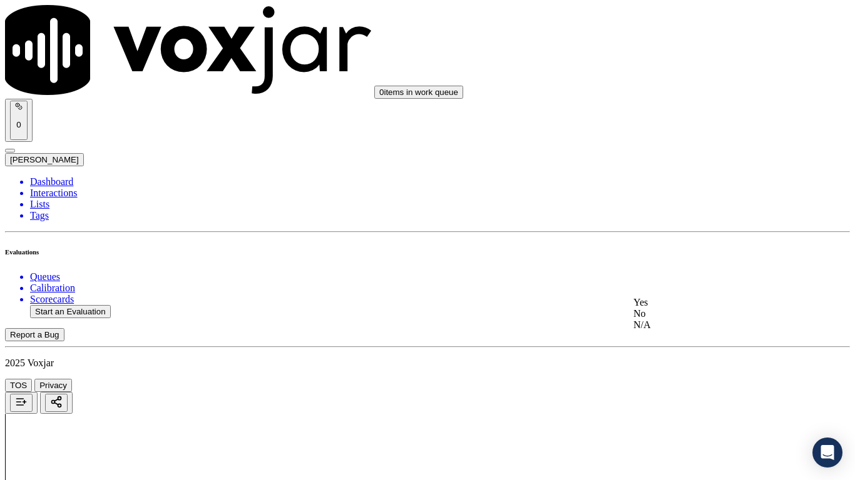
click at [688, 308] on div "Yes" at bounding box center [712, 302] width 159 height 11
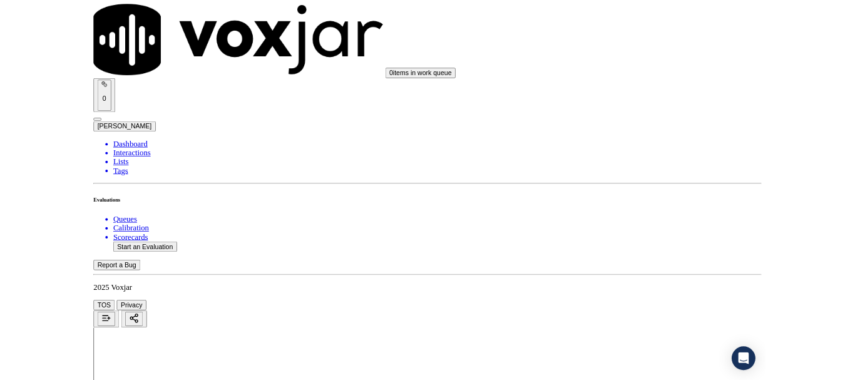
scroll to position [1126, 0]
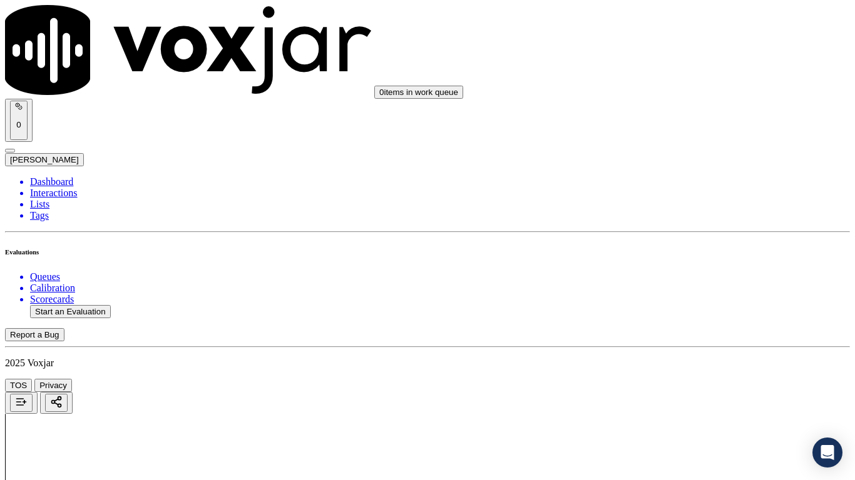
click at [690, 166] on div "Yes" at bounding box center [712, 162] width 159 height 11
click at [695, 352] on div "No" at bounding box center [712, 346] width 159 height 11
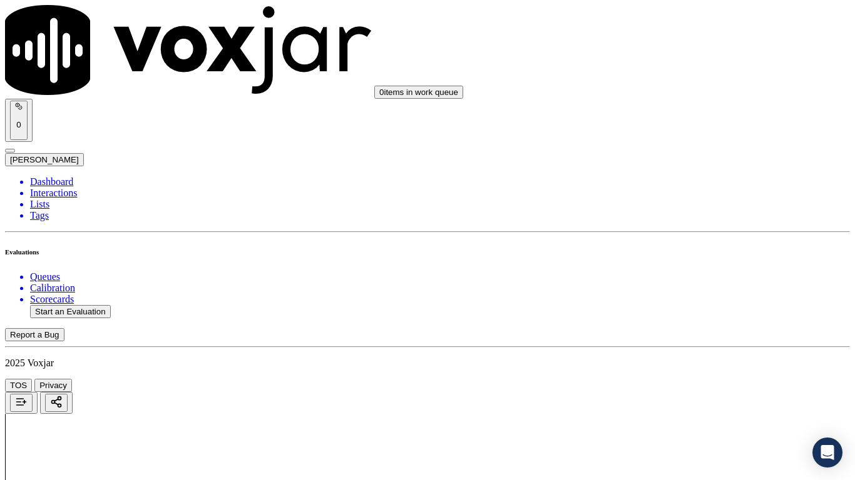
drag, startPoint x: 656, startPoint y: 374, endPoint x: 774, endPoint y: 394, distance: 119.9
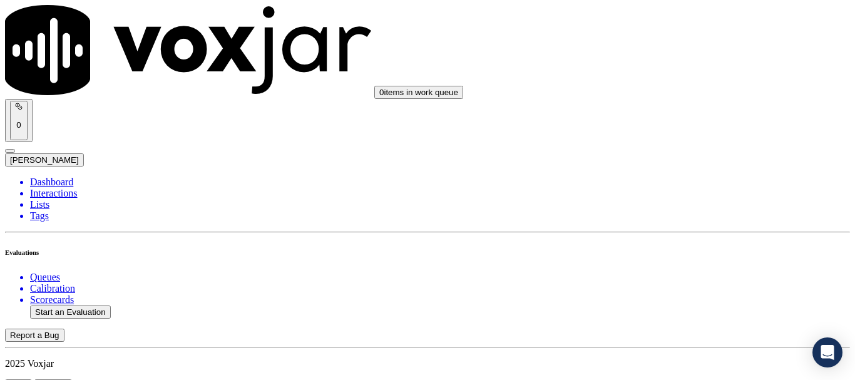
scroll to position [1251, 0]
paste textarea "The agent did not verify with the customer how her name is listed on the bill."
type textarea "3.28 The agent did not verify with the customer how her name is listed on the b…"
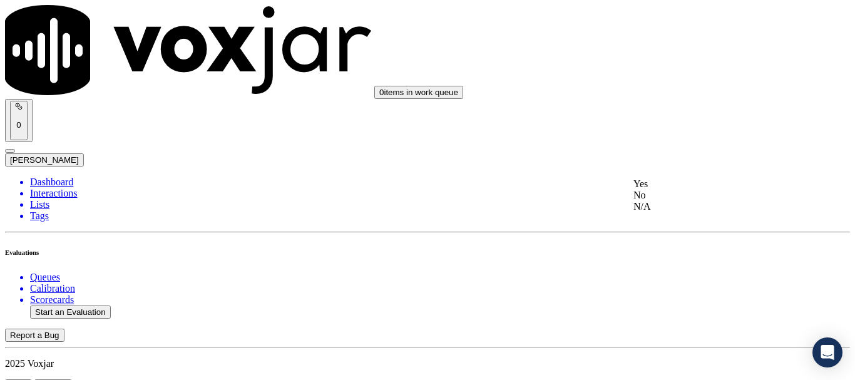
click at [684, 186] on div "Yes" at bounding box center [712, 183] width 159 height 11
click at [682, 64] on div "Yes" at bounding box center [712, 58] width 159 height 11
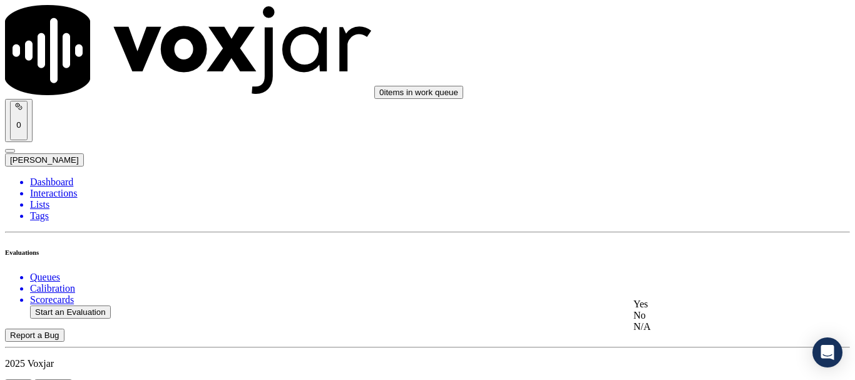
click at [692, 310] on div "Yes" at bounding box center [712, 303] width 159 height 11
drag, startPoint x: 686, startPoint y: 91, endPoint x: 727, endPoint y: 251, distance: 165.4
click at [686, 89] on div "Yes" at bounding box center [712, 83] width 159 height 11
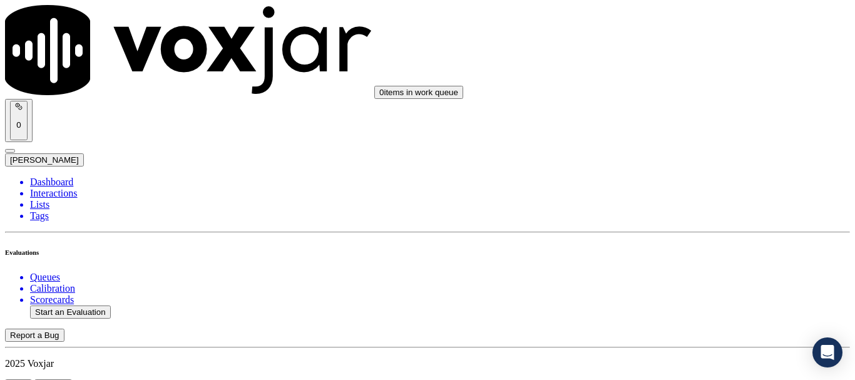
click at [690, 247] on div "Yes" at bounding box center [712, 241] width 159 height 11
drag, startPoint x: 689, startPoint y: 101, endPoint x: 703, endPoint y: 194, distance: 94.3
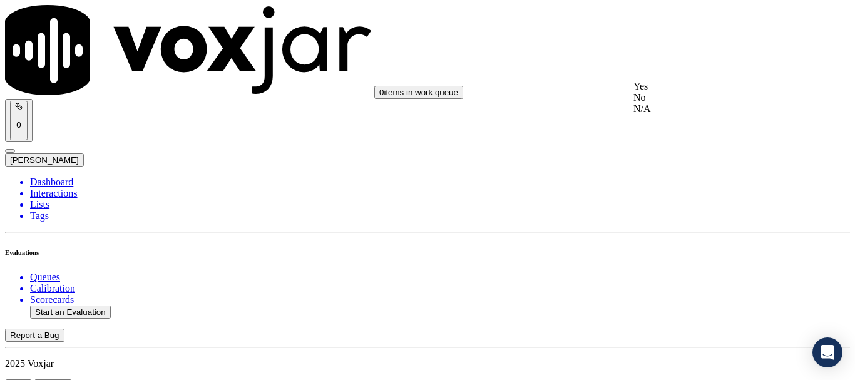
click at [689, 92] on div "Yes" at bounding box center [712, 86] width 159 height 11
click at [693, 250] on div "Yes" at bounding box center [712, 243] width 159 height 11
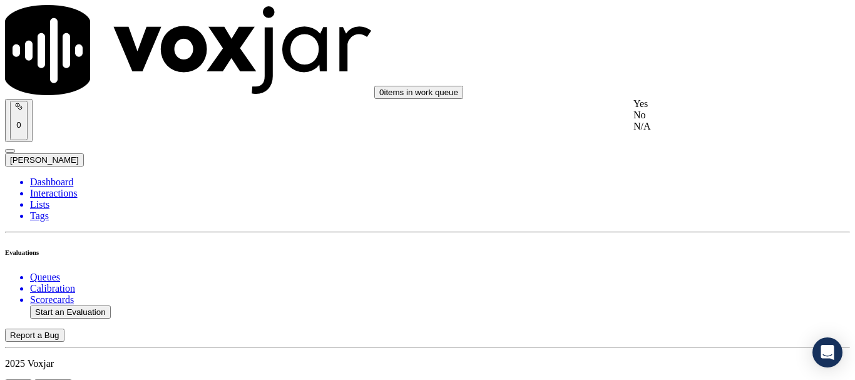
click at [686, 109] on div "Yes" at bounding box center [712, 103] width 159 height 11
click at [684, 157] on div "Yes" at bounding box center [712, 151] width 159 height 11
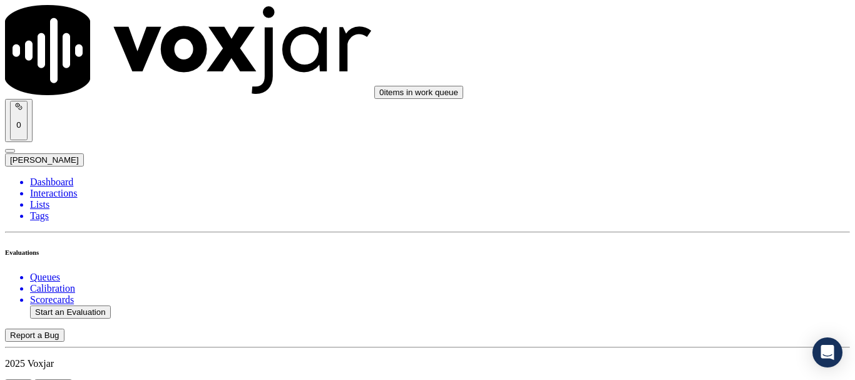
click at [678, 64] on div "Yes" at bounding box center [712, 58] width 159 height 11
click at [681, 288] on div "Yes" at bounding box center [712, 282] width 159 height 11
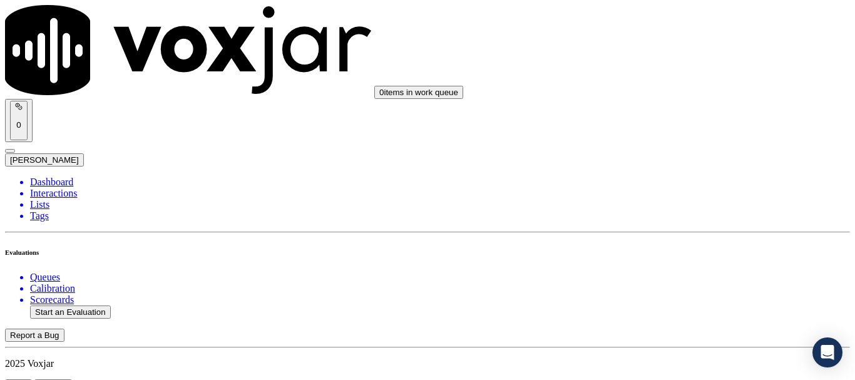
drag, startPoint x: 661, startPoint y: 136, endPoint x: 663, endPoint y: 166, distance: 30.7
click at [661, 133] on div "Yes" at bounding box center [712, 127] width 159 height 11
click at [679, 300] on div "Yes" at bounding box center [712, 300] width 159 height 11
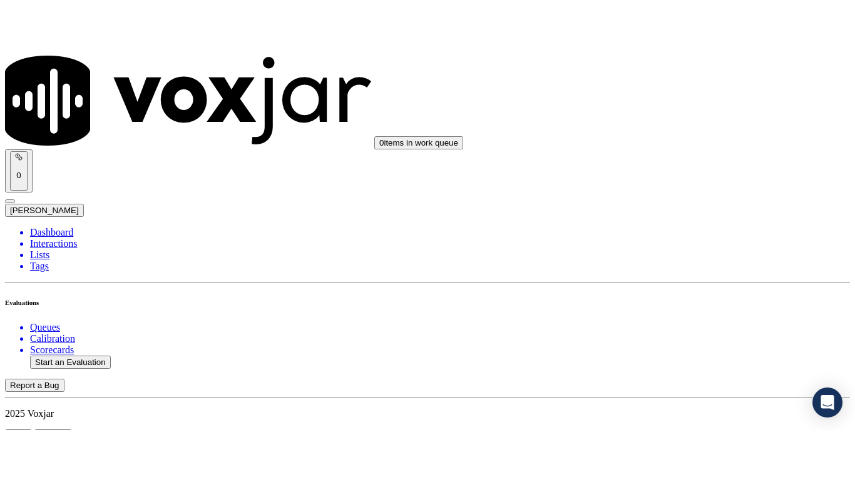
scroll to position [3629, 0]
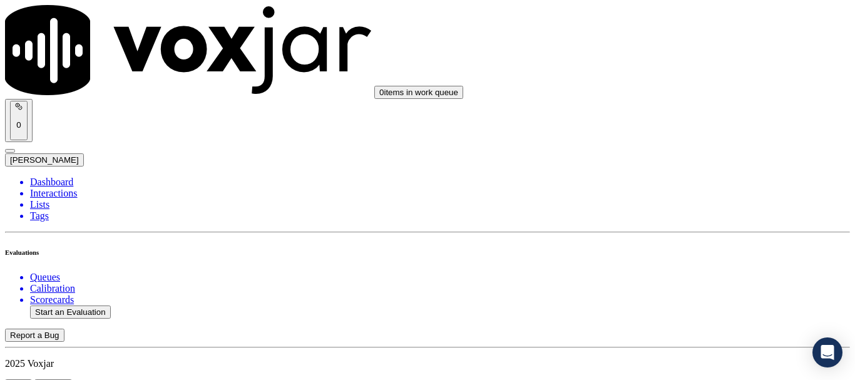
click at [58, 176] on li "Dashboard" at bounding box center [440, 181] width 820 height 11
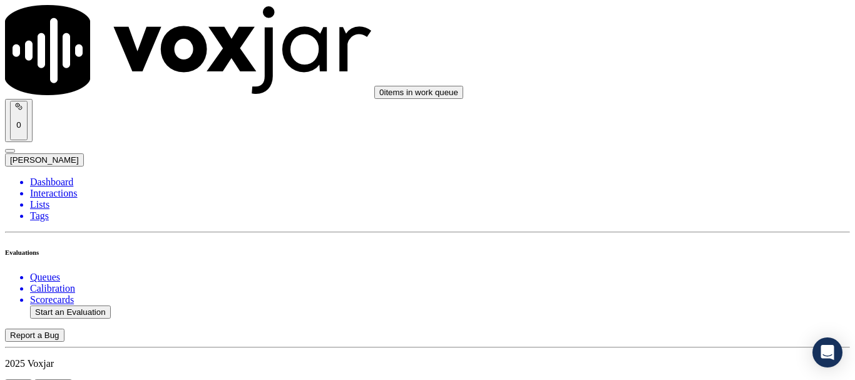
click at [71, 305] on button "Start an Evaluation" at bounding box center [70, 311] width 81 height 13
type input "20250814-133643_9372069373-all.mp3"
type input "lili"
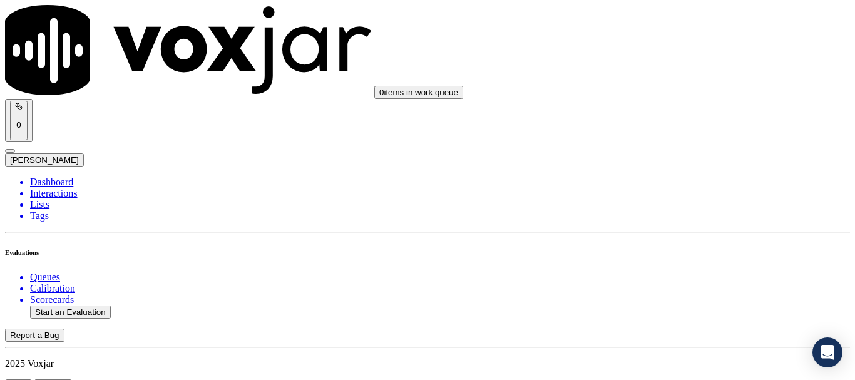
type input "2025-08-14T14:27"
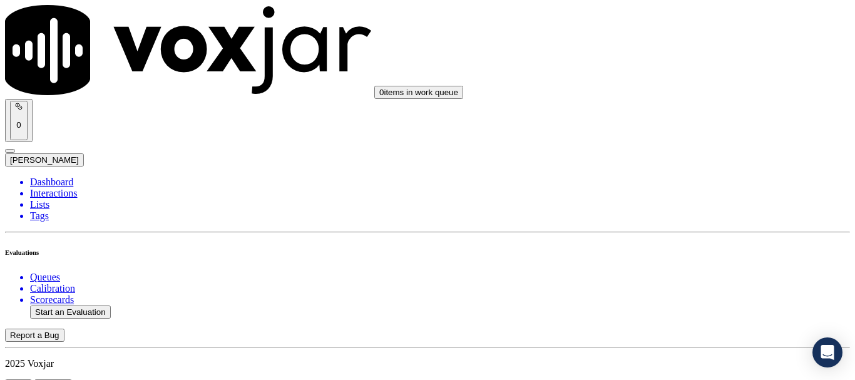
drag, startPoint x: 475, startPoint y: 272, endPoint x: 411, endPoint y: 313, distance: 76.5
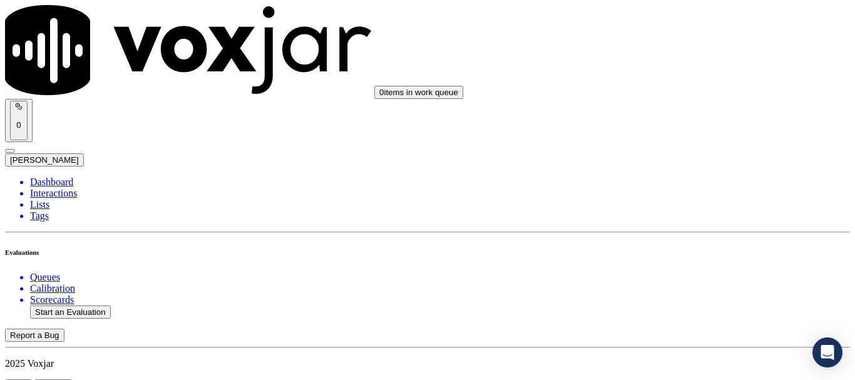
scroll to position [188, 0]
type input "Betty J Wilson"
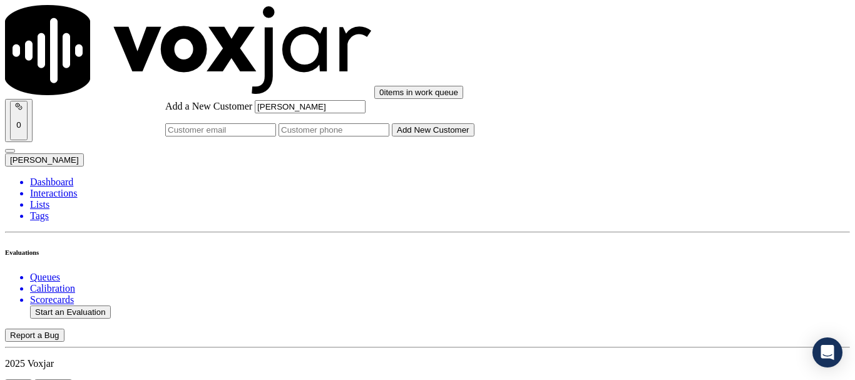
type input "Betty J Wilson"
click at [389, 136] on input "Add a New Customer" at bounding box center [333, 129] width 111 height 13
paste input "9372069373"
paste input "9373244546"
type input "9372069373-9373244546"
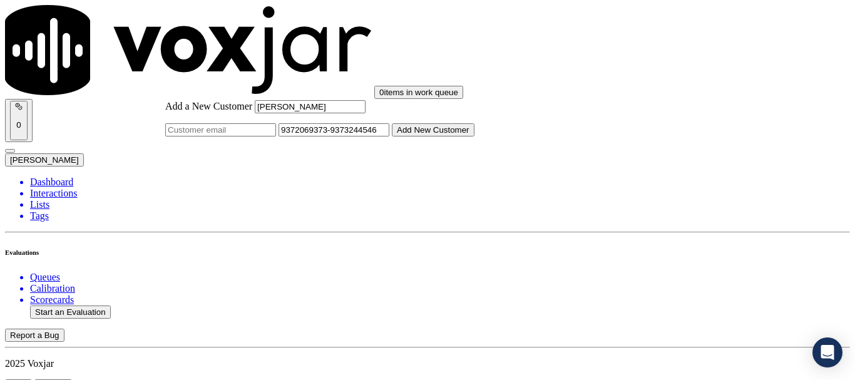
click at [474, 136] on button "Add New Customer" at bounding box center [433, 129] width 83 height 13
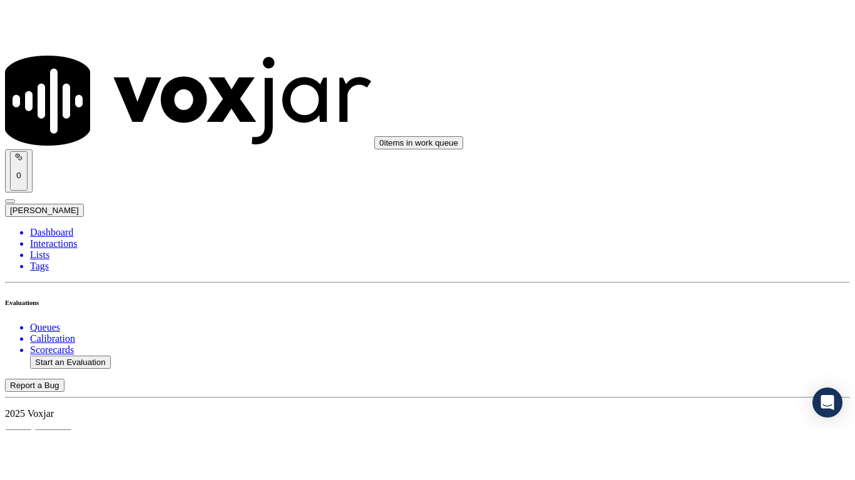
scroll to position [250, 0]
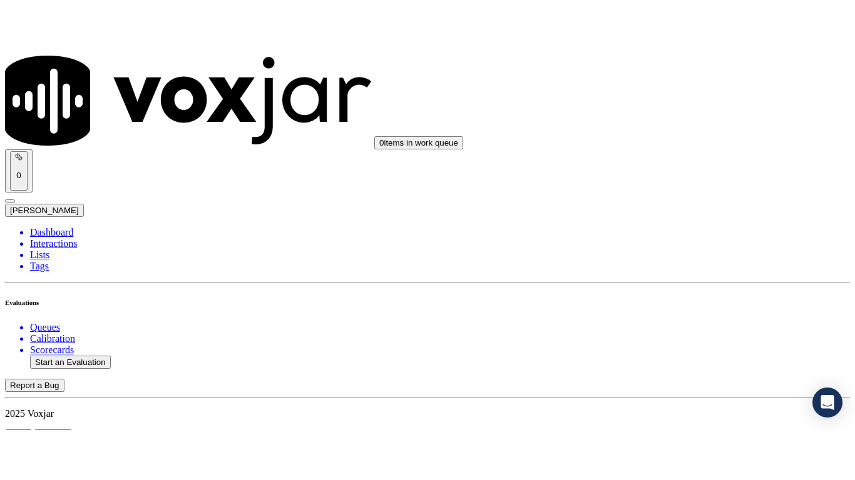
scroll to position [157, 0]
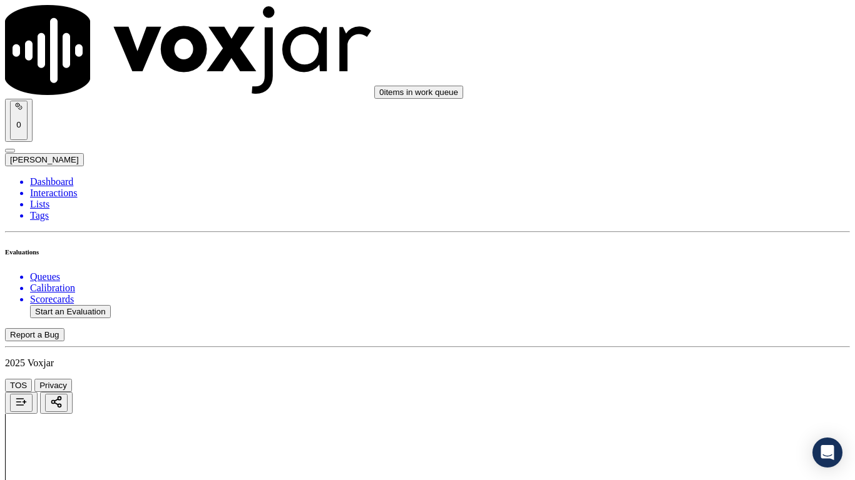
click at [697, 258] on div "Yes" at bounding box center [712, 252] width 159 height 11
click at [682, 334] on div "Yes" at bounding box center [712, 328] width 159 height 11
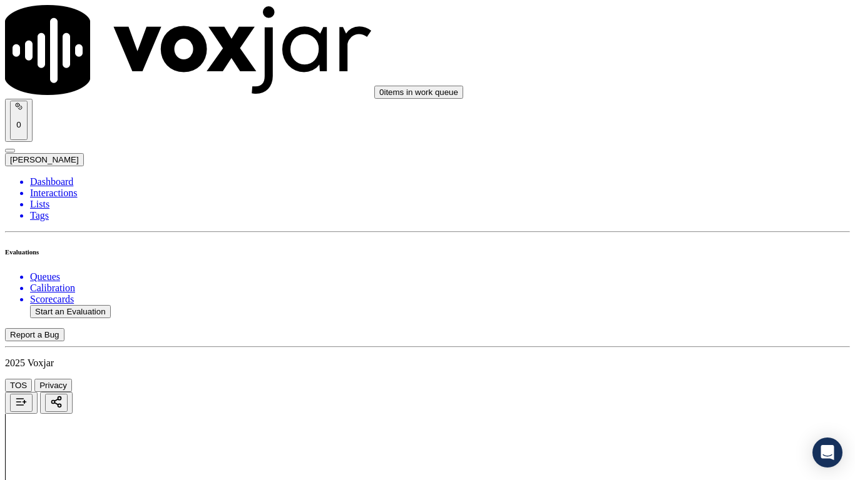
drag, startPoint x: 683, startPoint y: 150, endPoint x: 723, endPoint y: 264, distance: 121.1
click at [683, 151] on div "Yes" at bounding box center [712, 145] width 159 height 11
click at [691, 346] on div "N/A" at bounding box center [712, 340] width 159 height 11
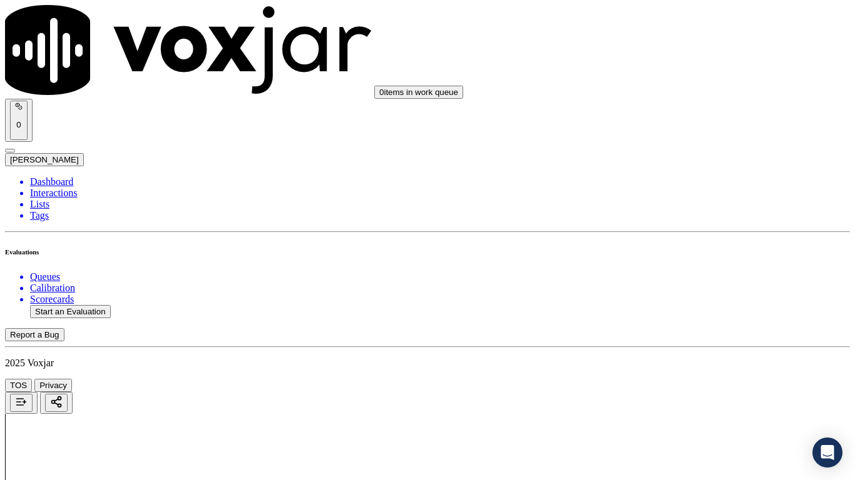
scroll to position [751, 0]
click at [713, 236] on div "N/A" at bounding box center [712, 230] width 159 height 11
click at [688, 371] on div "Yes" at bounding box center [712, 365] width 159 height 11
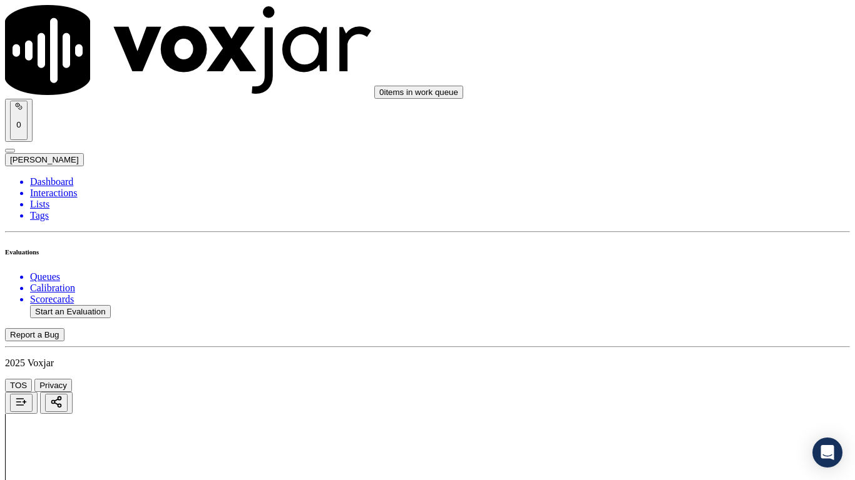
scroll to position [1126, 0]
click at [691, 168] on div "Yes" at bounding box center [712, 162] width 159 height 11
click at [691, 352] on div "No" at bounding box center [712, 346] width 159 height 11
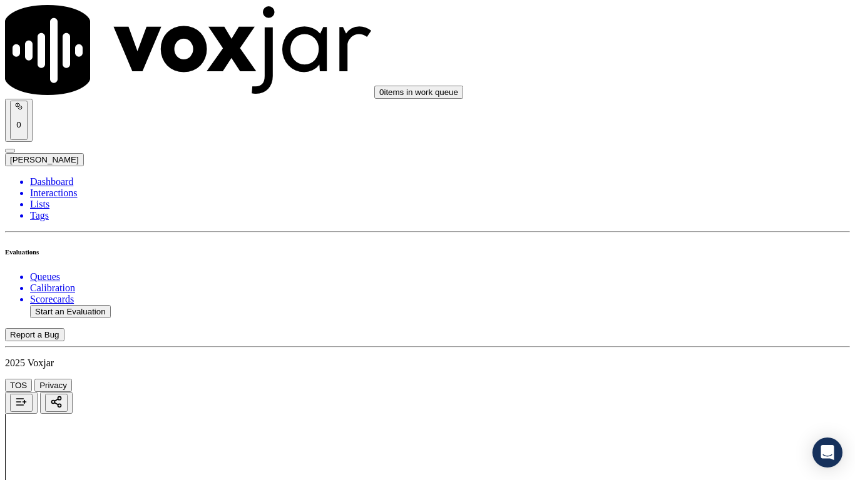
click at [685, 341] on div "Yes" at bounding box center [712, 335] width 159 height 11
drag, startPoint x: 703, startPoint y: 121, endPoint x: 704, endPoint y: 139, distance: 17.6
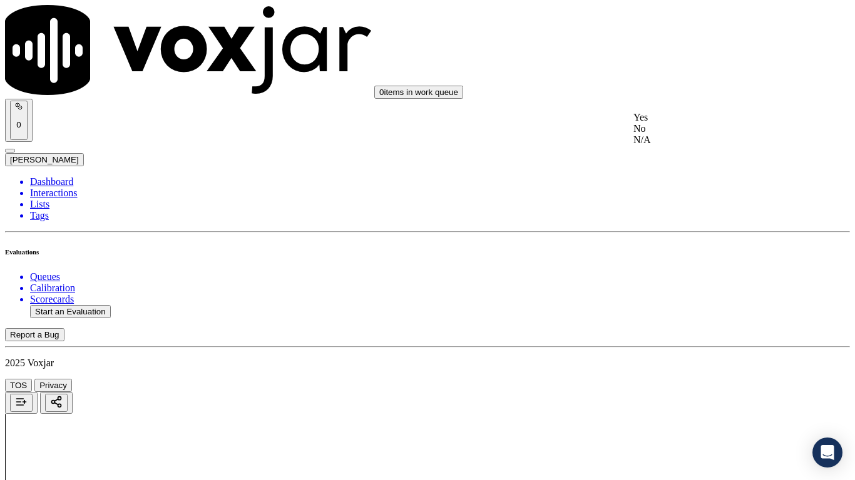
click at [702, 121] on div "Yes" at bounding box center [712, 117] width 159 height 11
click at [703, 311] on div "Yes" at bounding box center [712, 305] width 159 height 11
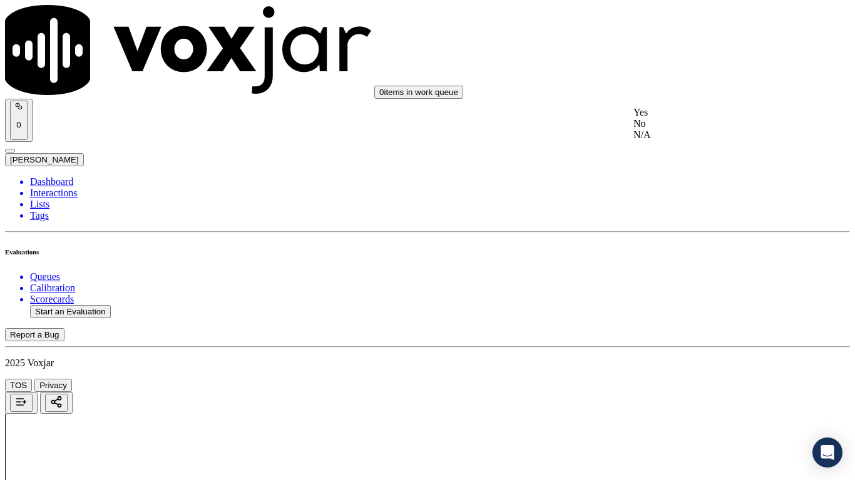
click at [711, 118] on div "Yes" at bounding box center [712, 112] width 159 height 11
click at [691, 336] on div "Yes" at bounding box center [712, 330] width 159 height 11
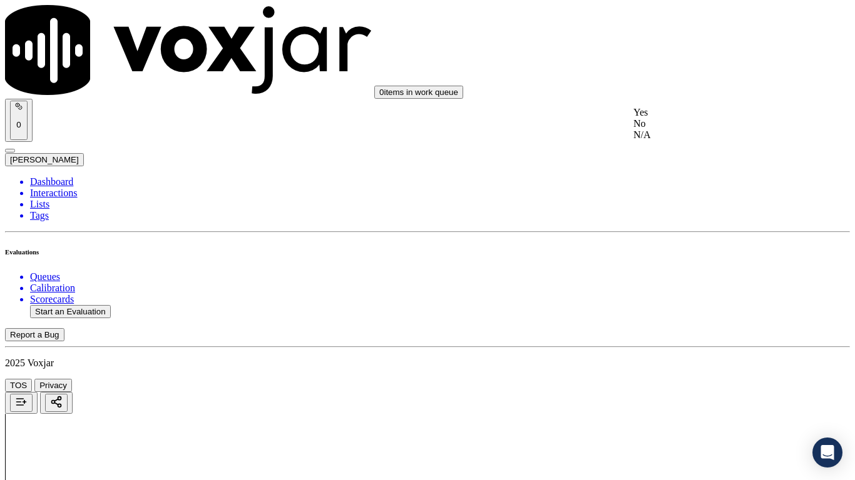
click at [696, 116] on div "Yes" at bounding box center [712, 112] width 159 height 11
click at [676, 276] on div "Yes" at bounding box center [712, 270] width 159 height 11
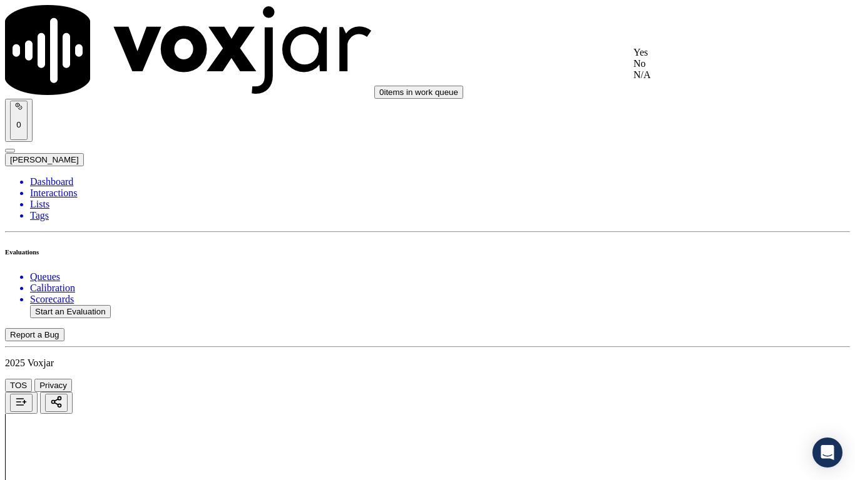
click at [679, 58] on div "Yes" at bounding box center [712, 52] width 159 height 11
click at [689, 228] on div "Yes" at bounding box center [712, 225] width 159 height 11
click at [685, 379] on div "Yes" at bounding box center [712, 397] width 159 height 11
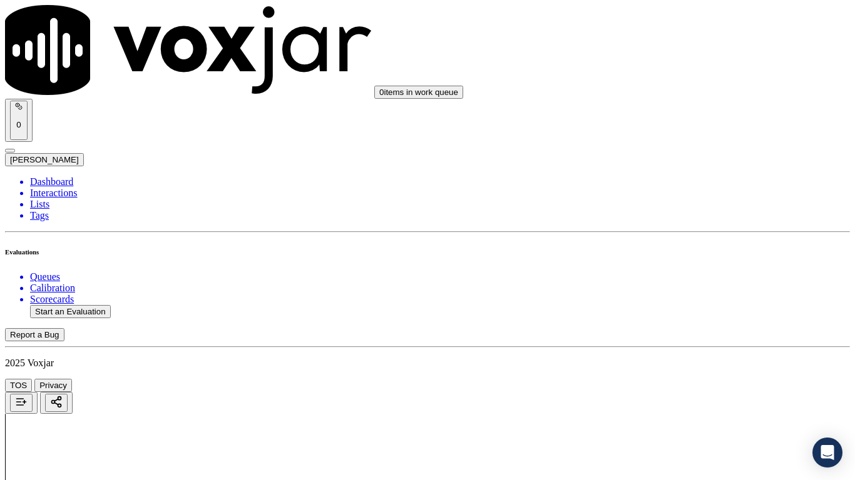
scroll to position [3066, 0]
click at [683, 181] on div "Yes" at bounding box center [712, 180] width 159 height 11
click at [665, 379] on div "Yes" at bounding box center [712, 404] width 159 height 11
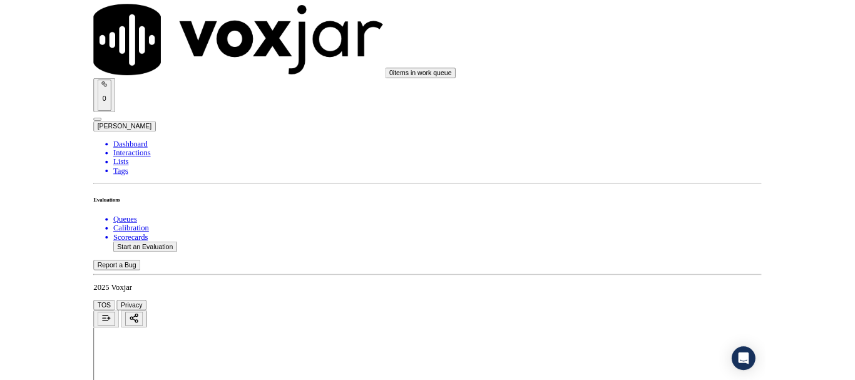
scroll to position [3441, 0]
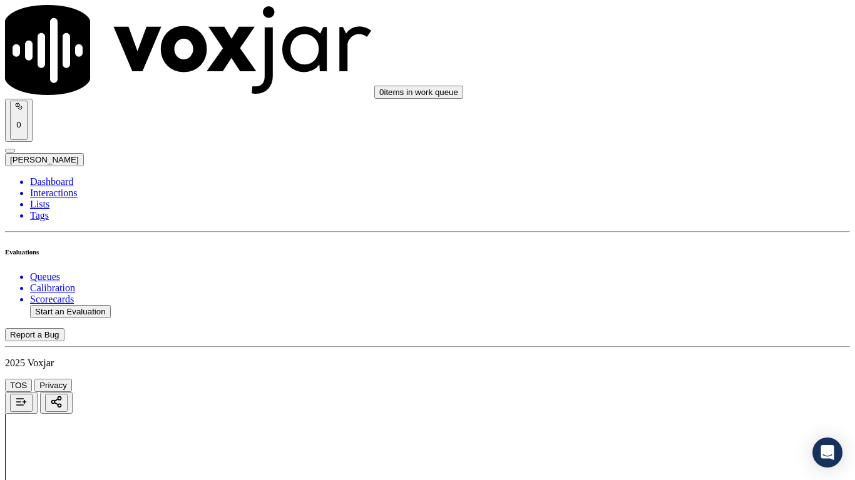
drag, startPoint x: 704, startPoint y: 188, endPoint x: 695, endPoint y: 308, distance: 120.4
click at [704, 189] on div "Yes" at bounding box center [712, 186] width 159 height 11
click at [676, 364] on div "Yes" at bounding box center [712, 358] width 159 height 11
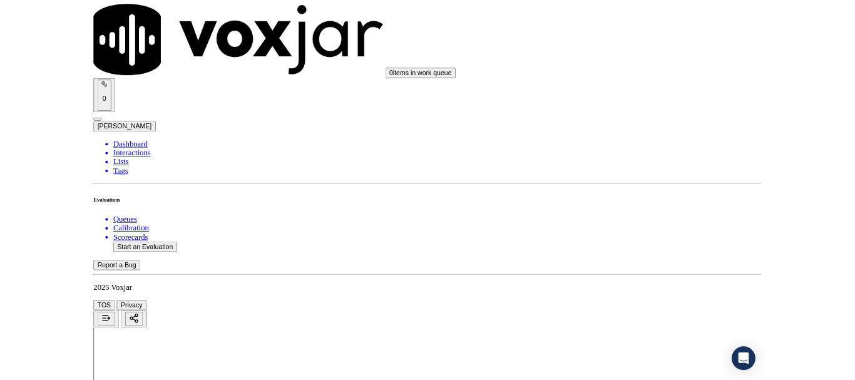
scroll to position [188, 0]
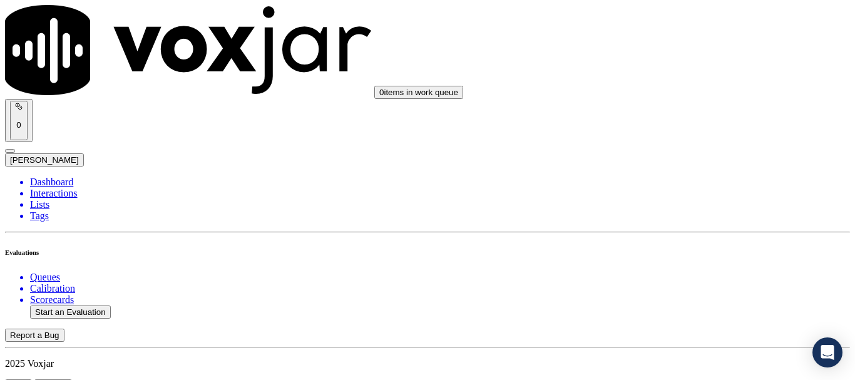
click at [79, 305] on button "Start an Evaluation" at bounding box center [70, 311] width 81 height 13
type input "20250814-154549_4122411352-all.mp3"
type input "mi"
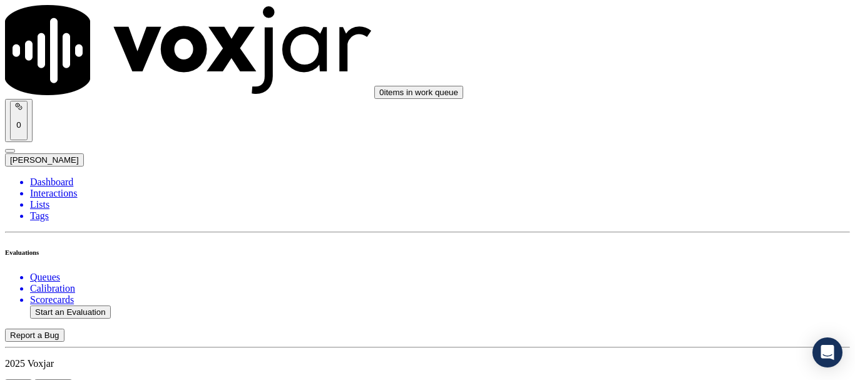
type input "2025-08-14T14:40"
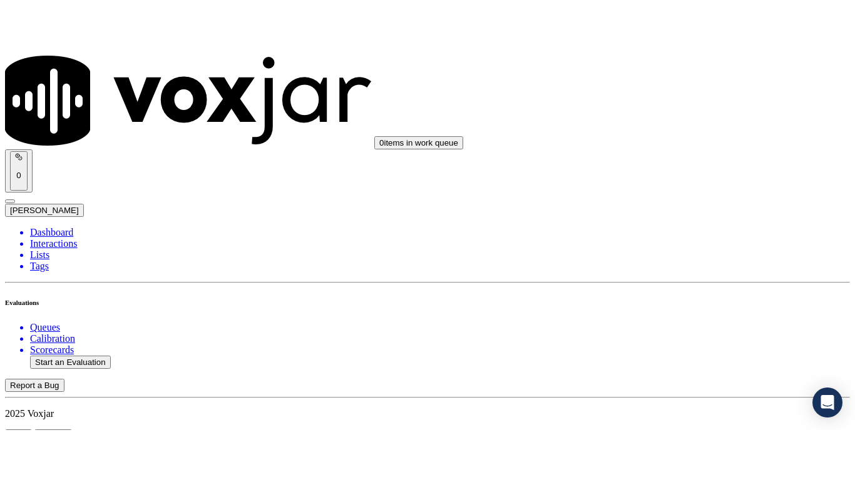
scroll to position [109, 0]
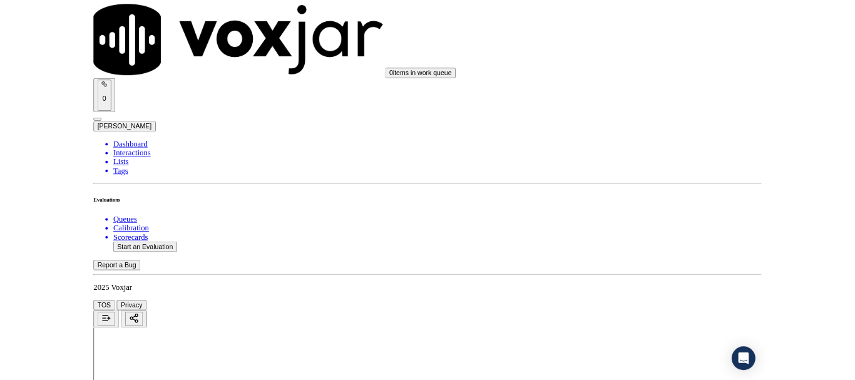
scroll to position [188, 0]
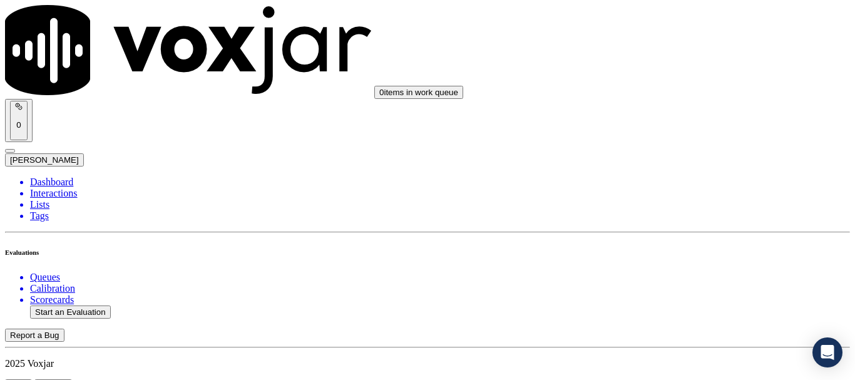
scroll to position [125, 0]
type input "SANDRA TAYLOR"
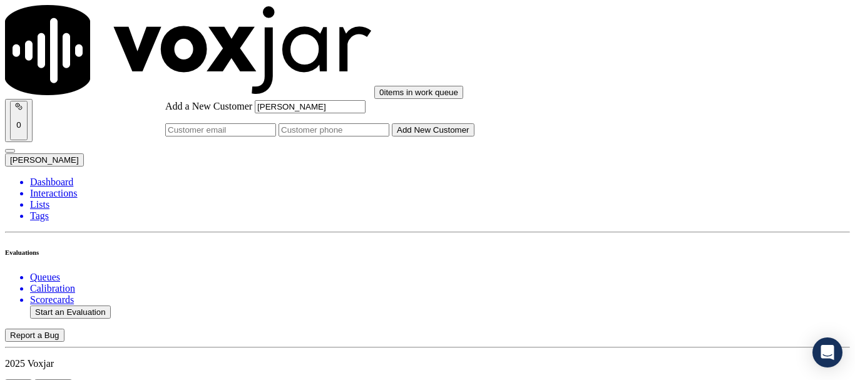
type input "SANDRA TAYLOR"
click at [389, 136] on input "Add a New Customer" at bounding box center [333, 129] width 111 height 13
paste input "4122411352"
type input "4122411352"
click at [465, 136] on button "Add New Customer" at bounding box center [433, 129] width 83 height 13
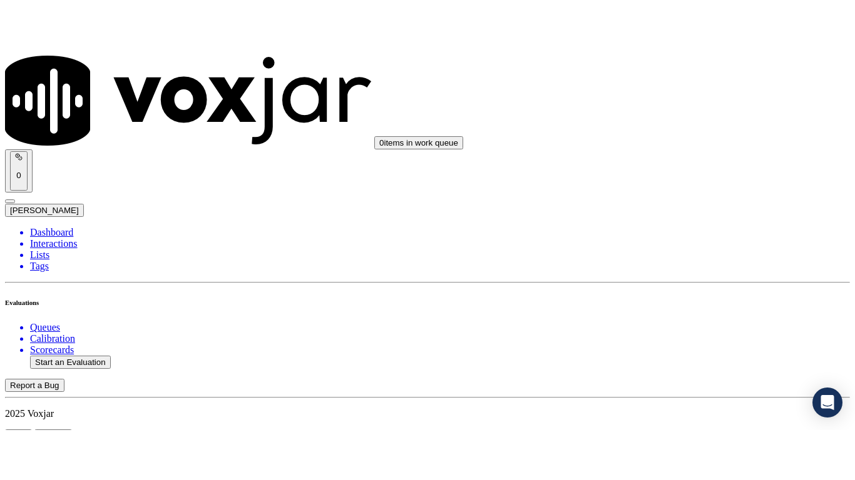
scroll to position [250, 0]
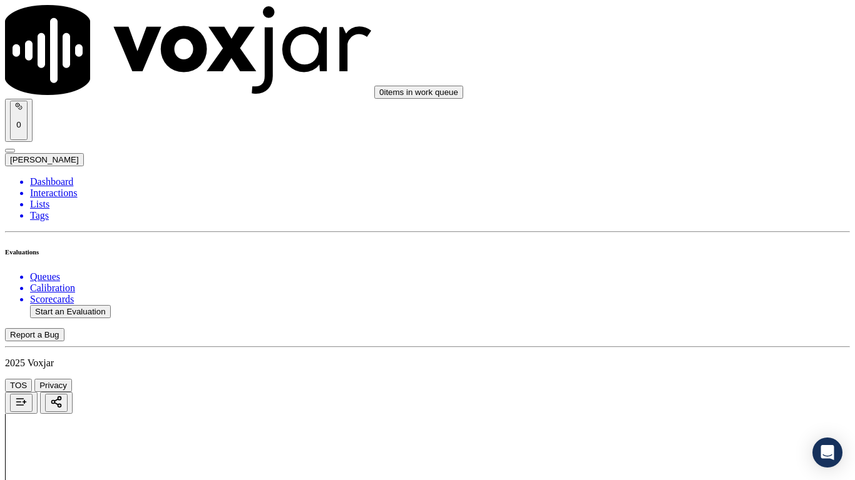
drag, startPoint x: 726, startPoint y: 228, endPoint x: 721, endPoint y: 239, distance: 11.5
click at [700, 258] on div "Yes" at bounding box center [712, 252] width 159 height 11
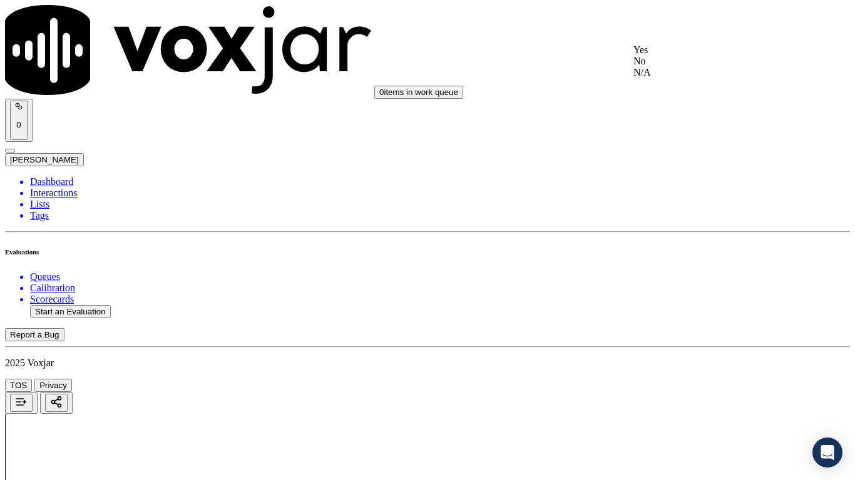
click at [669, 53] on div "Yes" at bounding box center [712, 49] width 159 height 11
click at [671, 213] on div "Yes" at bounding box center [712, 207] width 159 height 11
click at [687, 379] on div "N/A" at bounding box center [712, 402] width 159 height 11
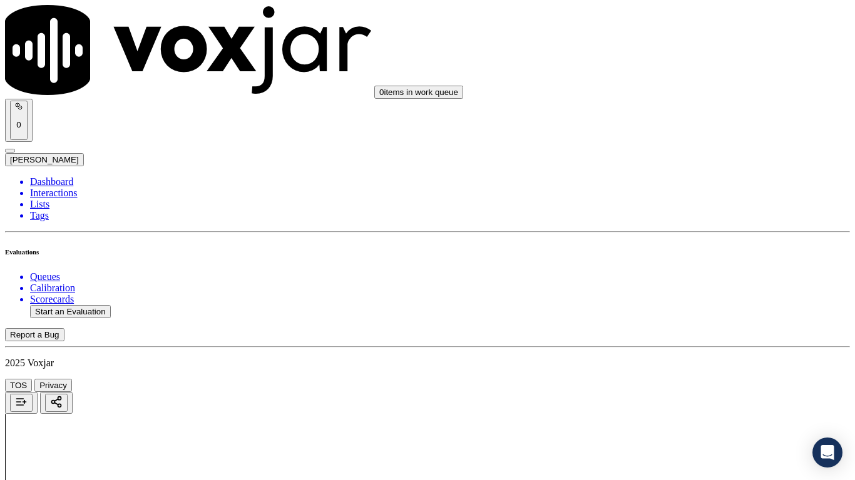
scroll to position [751, 0]
click at [692, 236] on div "N/A" at bounding box center [712, 230] width 159 height 11
click at [681, 371] on div "Yes" at bounding box center [712, 365] width 159 height 11
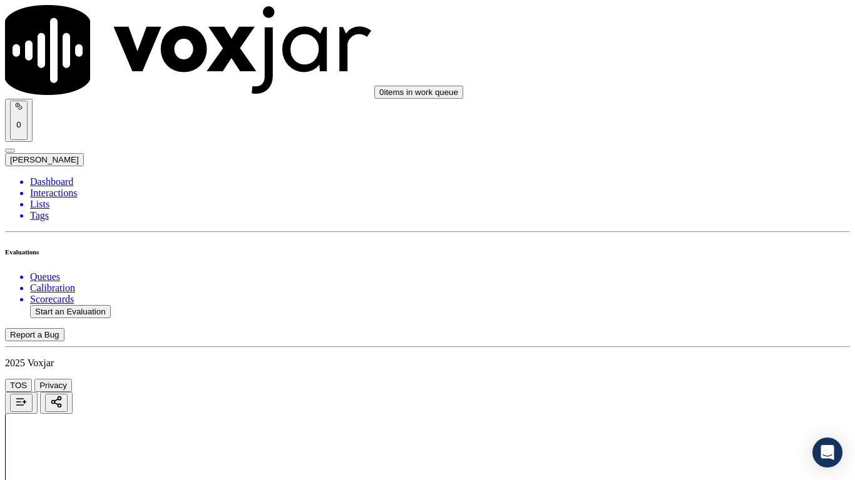
scroll to position [1189, 0]
drag, startPoint x: 683, startPoint y: 108, endPoint x: 693, endPoint y: 122, distance: 17.5
click at [684, 106] on div "Yes" at bounding box center [712, 99] width 159 height 11
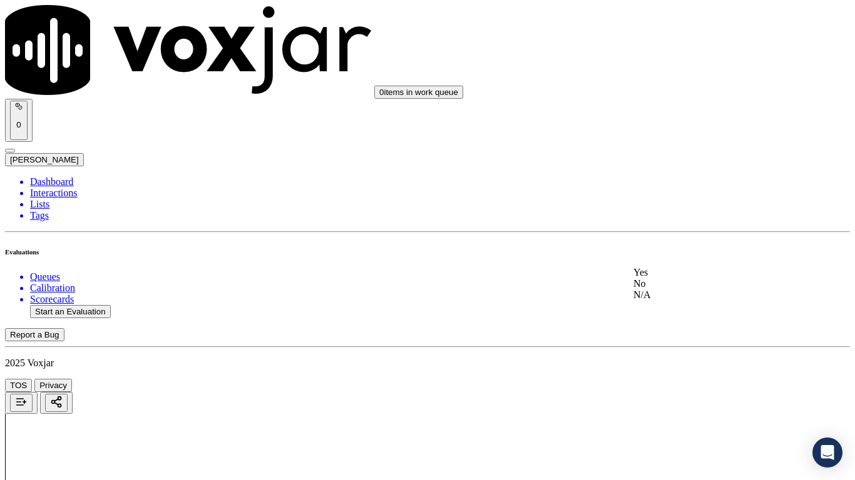
click at [691, 278] on div "Yes" at bounding box center [712, 272] width 159 height 11
drag, startPoint x: 690, startPoint y: 121, endPoint x: 728, endPoint y: 273, distance: 156.1
click at [690, 123] on div "Yes" at bounding box center [712, 117] width 159 height 11
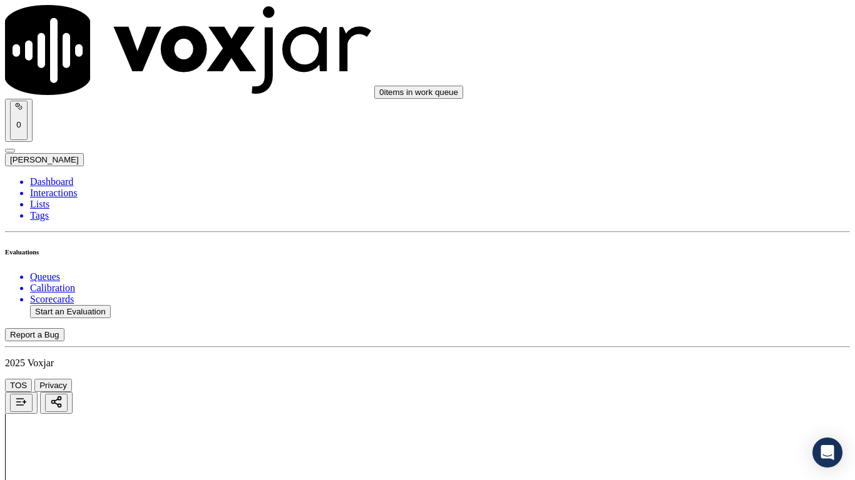
click at [707, 311] on div "Yes" at bounding box center [712, 305] width 159 height 11
drag, startPoint x: 695, startPoint y: 152, endPoint x: 695, endPoint y: 162, distance: 10.0
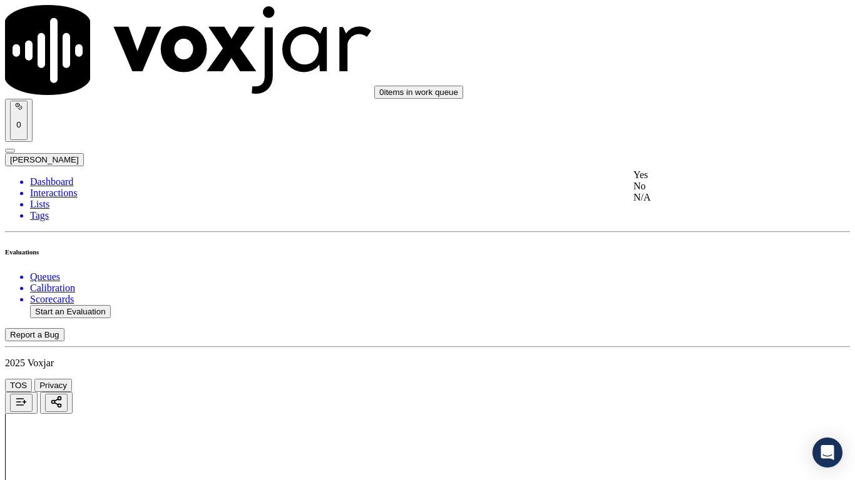
click at [695, 178] on div "Yes" at bounding box center [712, 175] width 159 height 11
click at [688, 379] on div "Yes" at bounding box center [712, 392] width 159 height 11
drag, startPoint x: 678, startPoint y: 152, endPoint x: 679, endPoint y: 163, distance: 10.7
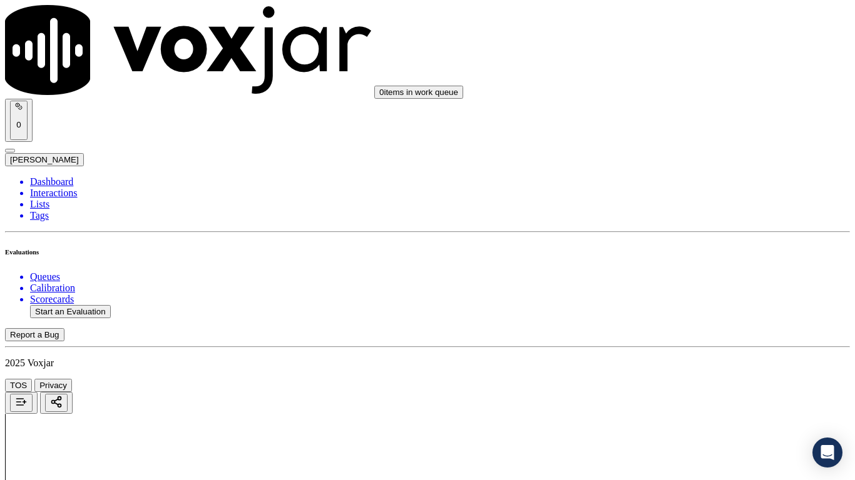
click at [683, 175] on div "Yes" at bounding box center [712, 175] width 159 height 11
click at [691, 338] on div "Yes" at bounding box center [712, 332] width 159 height 11
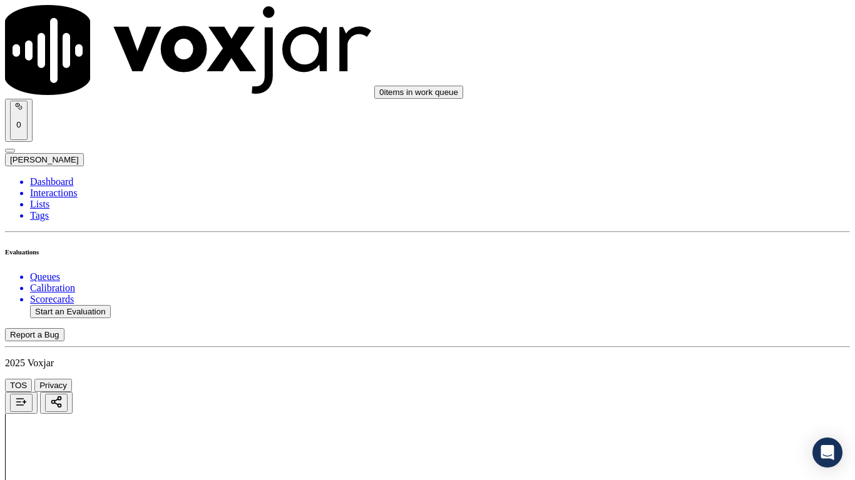
drag, startPoint x: 681, startPoint y: 126, endPoint x: 684, endPoint y: 143, distance: 17.7
click at [682, 121] on div "Yes" at bounding box center [712, 114] width 159 height 11
click at [701, 293] on div "Yes" at bounding box center [712, 287] width 159 height 11
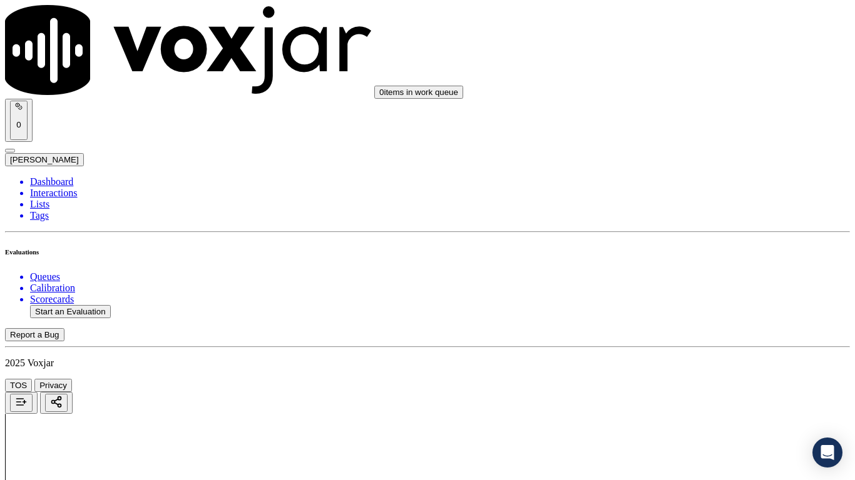
scroll to position [2941, 0]
drag, startPoint x: 701, startPoint y: 152, endPoint x: 724, endPoint y: 262, distance: 111.8
click at [702, 153] on div "Yes" at bounding box center [712, 147] width 159 height 11
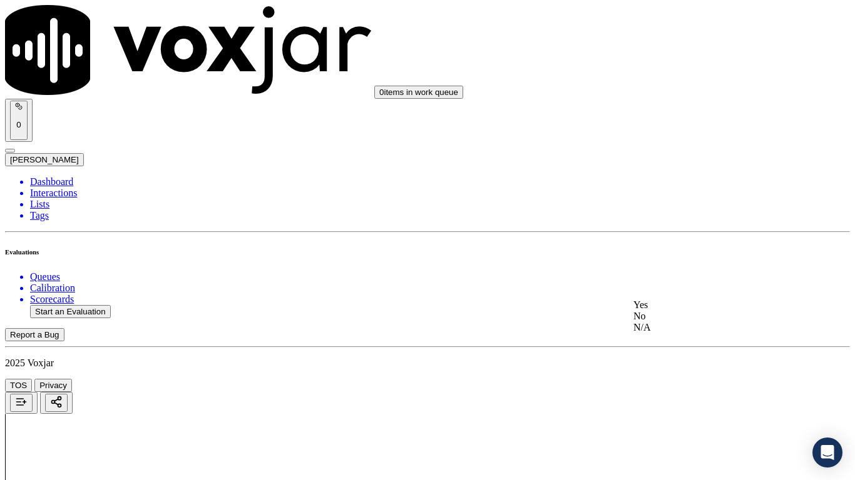
click at [693, 311] on div "Yes" at bounding box center [712, 305] width 159 height 11
click at [691, 222] on div "Yes" at bounding box center [712, 216] width 159 height 11
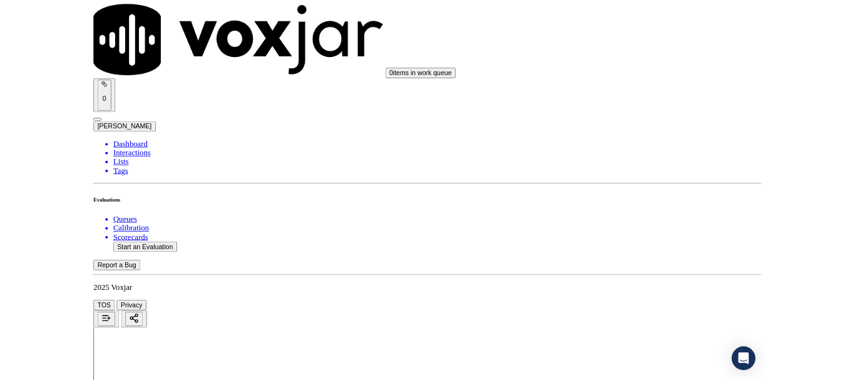
scroll to position [3462, 0]
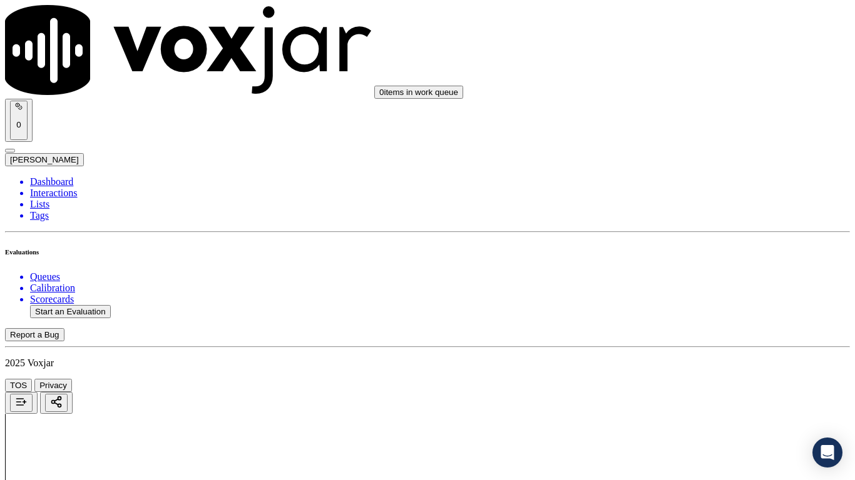
click at [699, 171] on div "Yes" at bounding box center [712, 165] width 159 height 11
click at [689, 344] on div "Yes" at bounding box center [712, 338] width 159 height 11
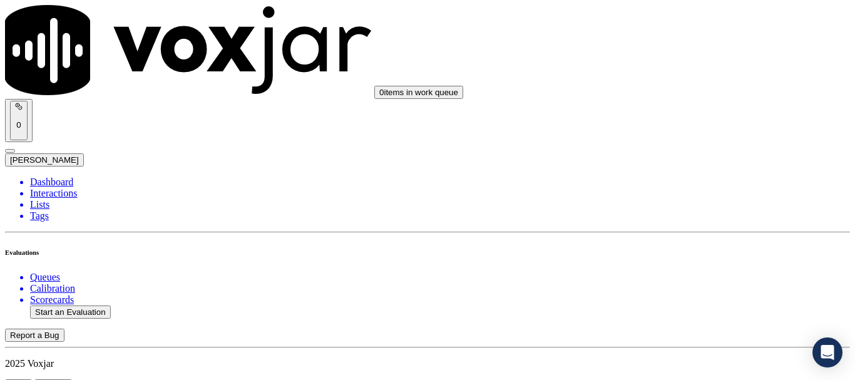
click at [86, 305] on button "Start an Evaluation" at bounding box center [70, 311] width 81 height 13
type input "20250814-182127_3303094336-all.mp3"
type input "is"
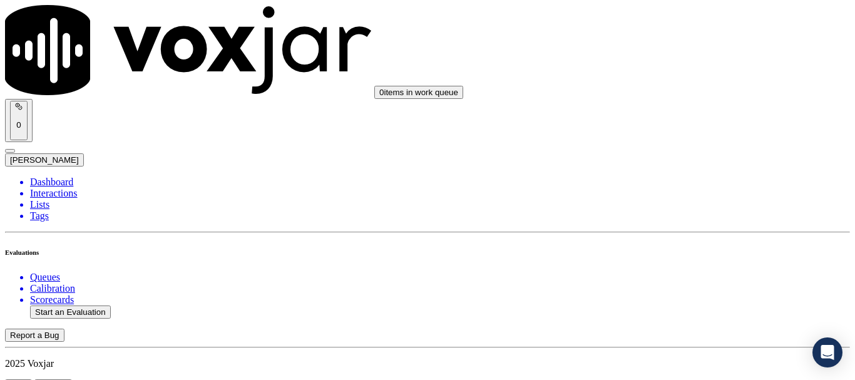
type input "2025-08-14T14:43"
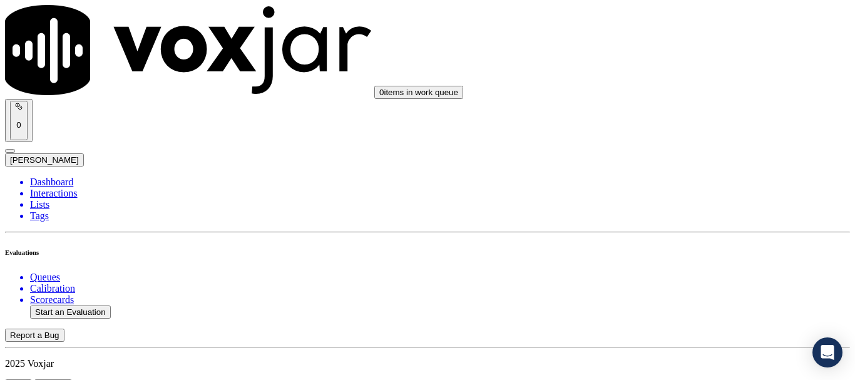
scroll to position [125, 0]
type input "MICHELE WOODS"
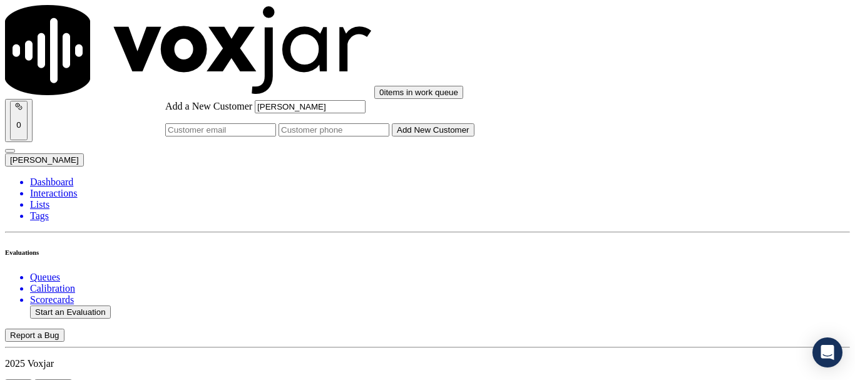
type input "MICHELE WOODS"
click at [389, 136] on input "Add a New Customer" at bounding box center [333, 129] width 111 height 13
paste input "3303094336"
type input "3303094336"
click at [474, 136] on button "Add New Customer" at bounding box center [433, 129] width 83 height 13
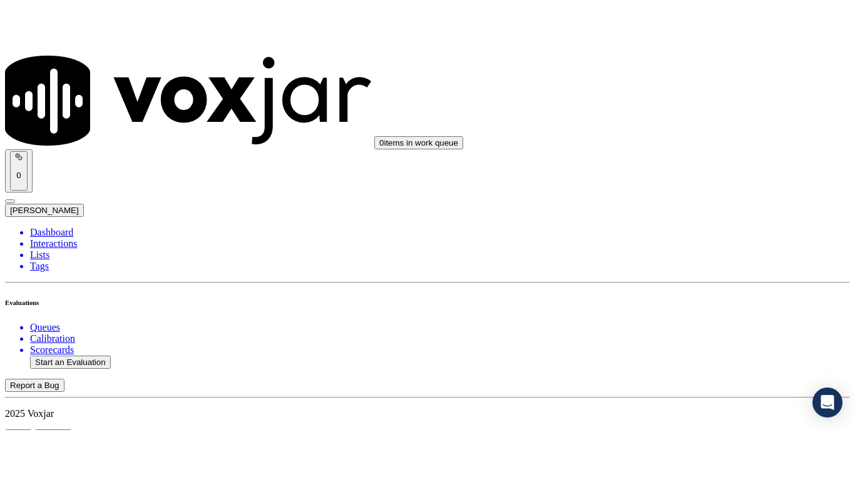
scroll to position [250, 0]
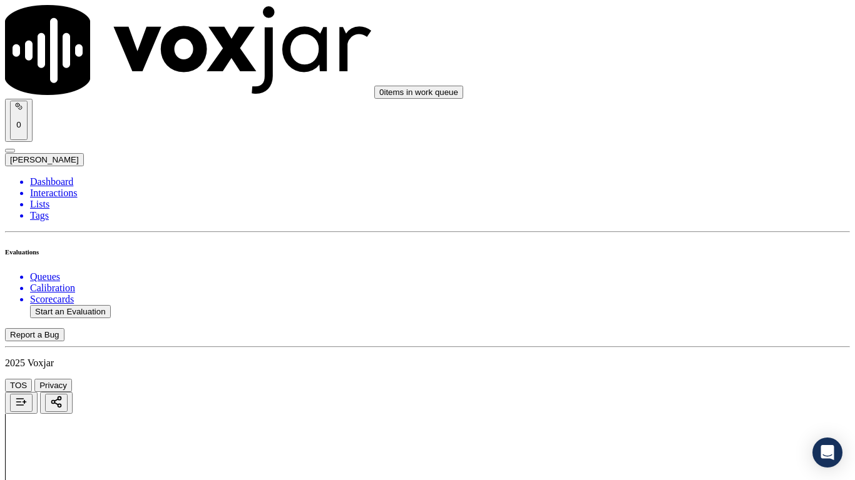
click at [678, 257] on div "Yes" at bounding box center [712, 252] width 159 height 11
drag, startPoint x: 694, startPoint y: 91, endPoint x: 694, endPoint y: 99, distance: 8.8
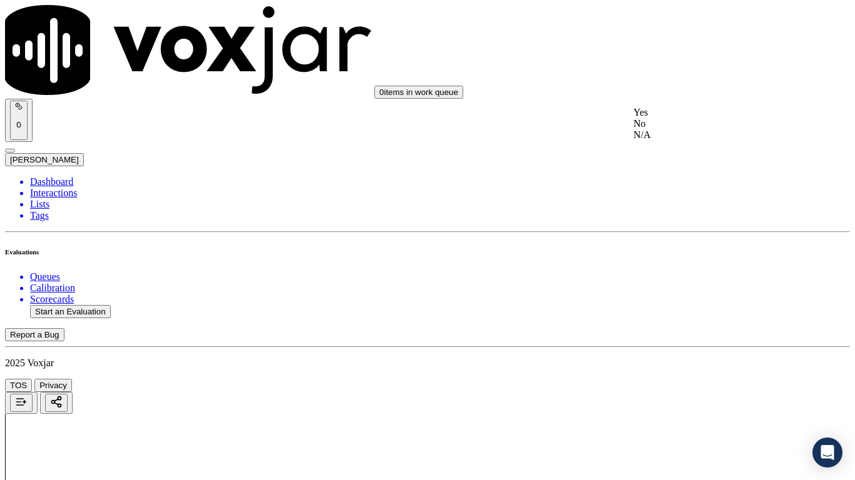
click at [696, 118] on div "Yes" at bounding box center [712, 112] width 159 height 11
click at [703, 276] on div "Yes" at bounding box center [712, 270] width 159 height 11
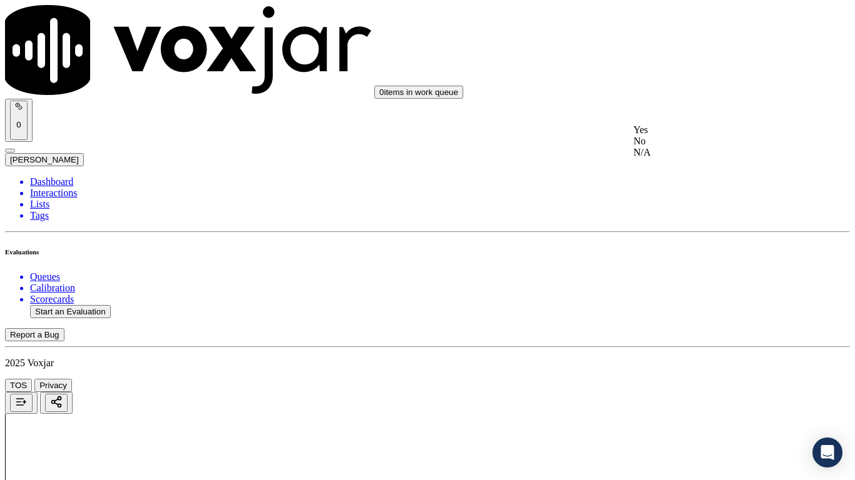
drag, startPoint x: 686, startPoint y: 140, endPoint x: 691, endPoint y: 173, distance: 33.6
click at [686, 136] on div "Yes" at bounding box center [712, 130] width 159 height 11
click at [710, 338] on div "Yes" at bounding box center [712, 332] width 159 height 11
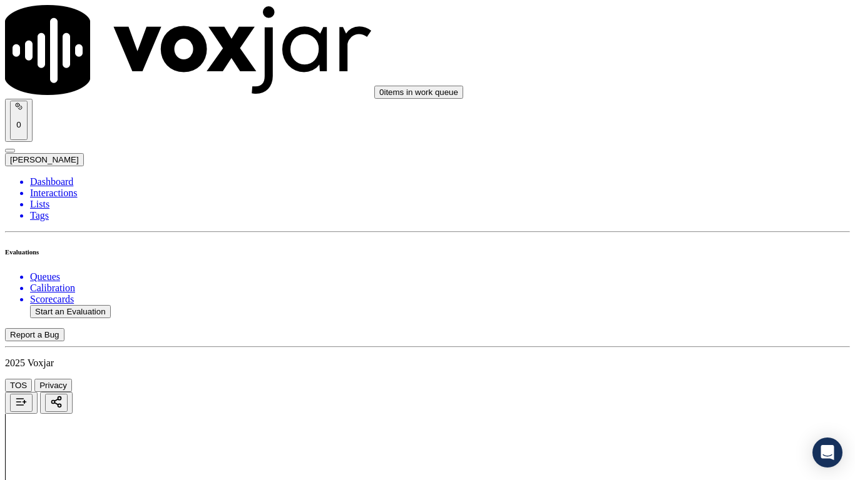
click at [704, 246] on div "Yes" at bounding box center [712, 240] width 159 height 11
click at [701, 231] on div "Yes" at bounding box center [712, 225] width 159 height 11
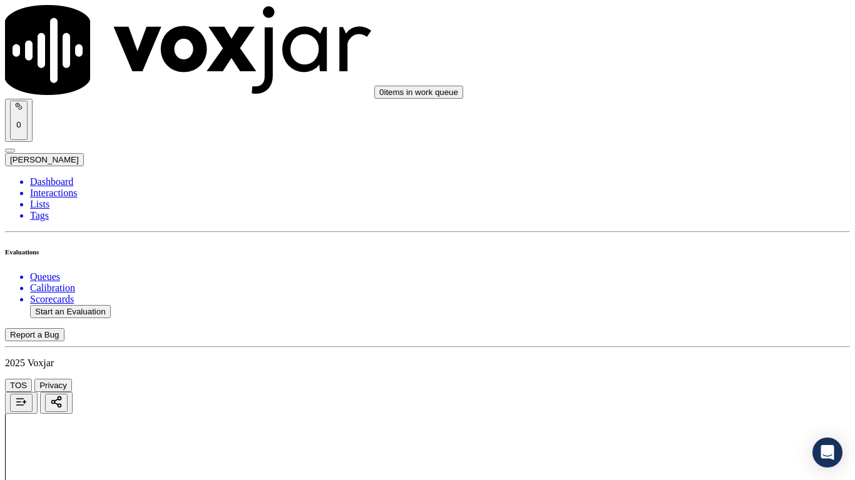
scroll to position [626, 0]
click at [686, 173] on div "N/A" at bounding box center [712, 170] width 159 height 11
click at [679, 378] on div "N/A" at bounding box center [712, 372] width 159 height 11
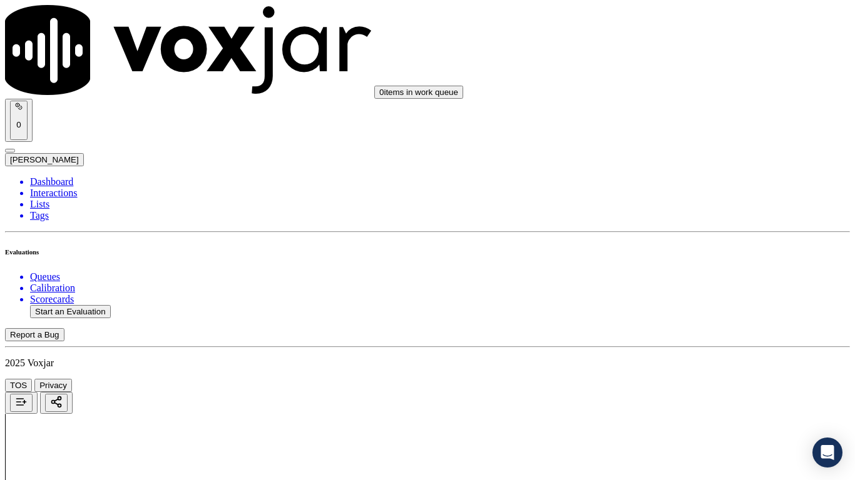
scroll to position [1126, 0]
click at [693, 341] on div "Yes" at bounding box center [712, 335] width 159 height 11
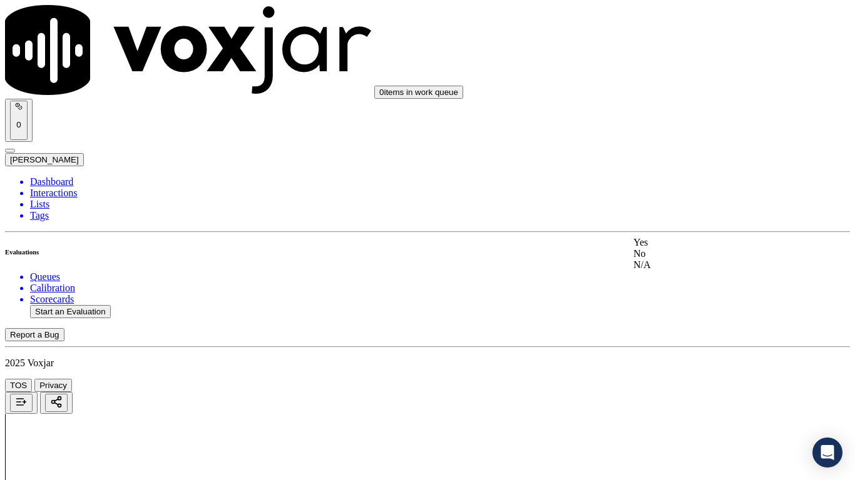
click at [694, 248] on div "Yes" at bounding box center [712, 242] width 159 height 11
click at [671, 337] on div "Yes" at bounding box center [712, 333] width 159 height 11
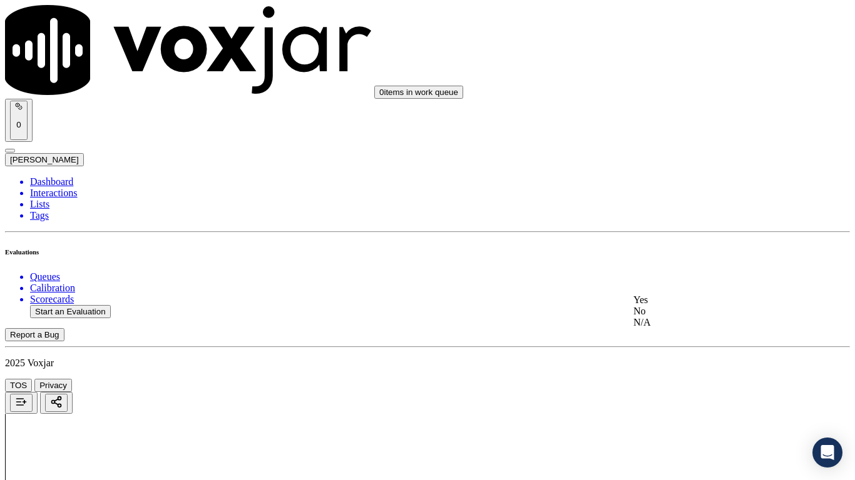
click at [686, 306] on div "Yes" at bounding box center [712, 300] width 159 height 11
drag, startPoint x: 692, startPoint y: 307, endPoint x: 691, endPoint y: 316, distance: 8.8
click at [690, 336] on div "Yes" at bounding box center [712, 330] width 159 height 11
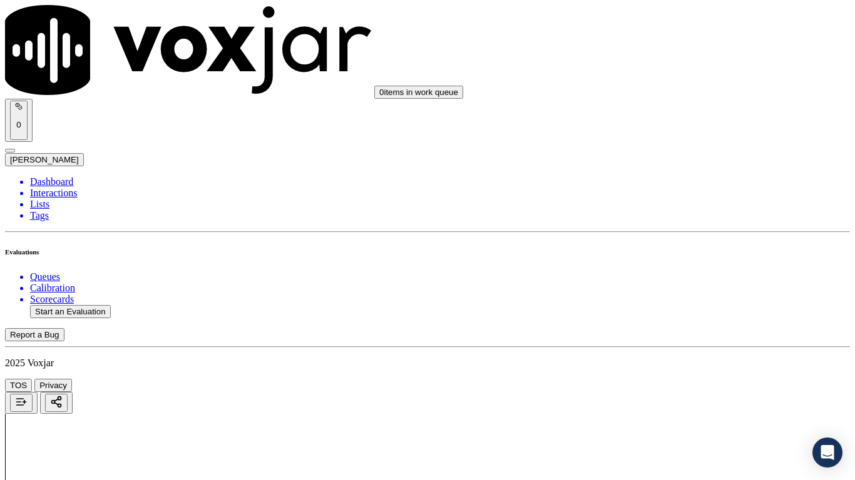
scroll to position [2127, 0]
click at [693, 306] on div "Yes" at bounding box center [712, 300] width 159 height 11
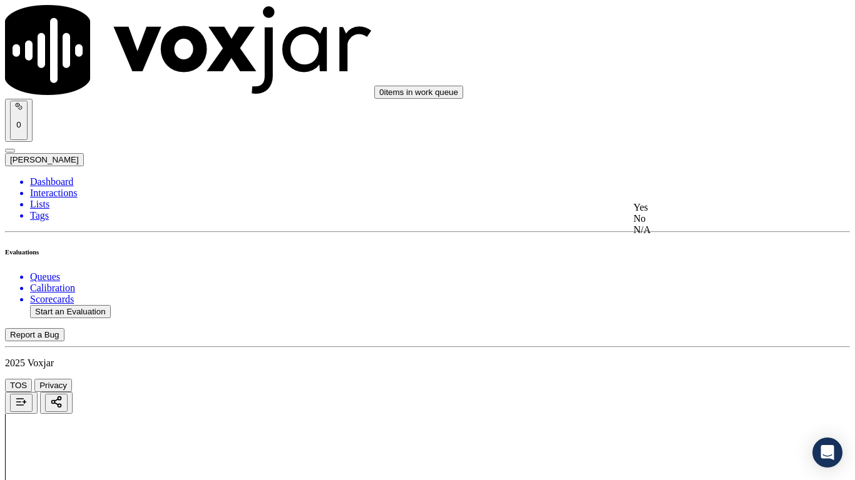
click at [674, 213] on div "Yes" at bounding box center [712, 207] width 159 height 11
click at [677, 183] on div "Yes" at bounding box center [712, 177] width 159 height 11
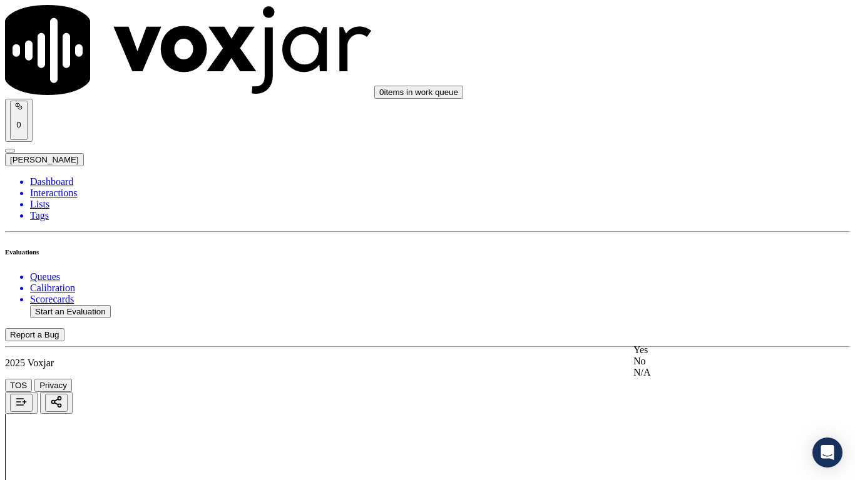
click at [683, 353] on div "Yes" at bounding box center [712, 350] width 159 height 11
drag, startPoint x: 681, startPoint y: 153, endPoint x: 684, endPoint y: 174, distance: 21.5
click at [681, 153] on div "Yes" at bounding box center [712, 147] width 159 height 11
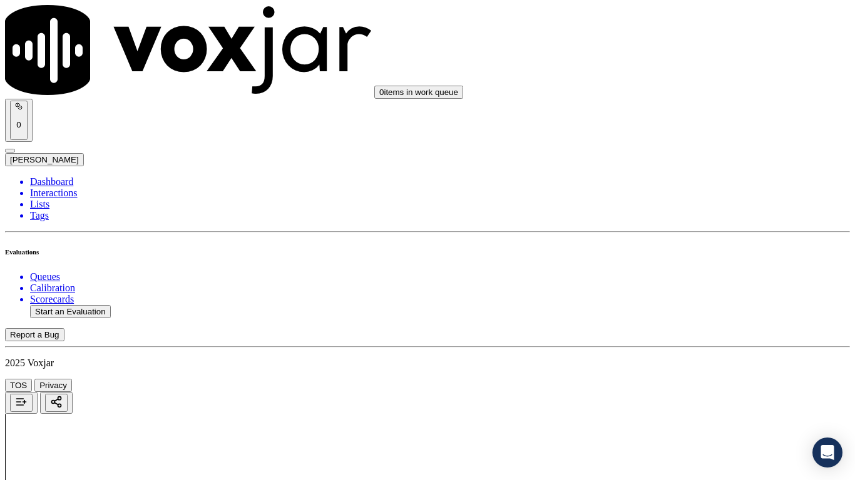
drag, startPoint x: 697, startPoint y: 283, endPoint x: 689, endPoint y: 294, distance: 13.4
click at [680, 311] on div "Yes" at bounding box center [712, 305] width 159 height 11
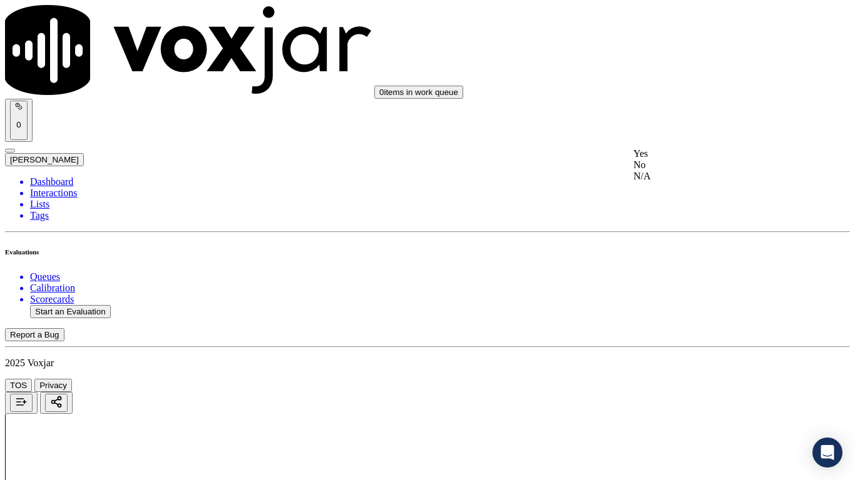
click at [669, 160] on div "Yes" at bounding box center [712, 153] width 159 height 11
click at [678, 315] on div "Yes" at bounding box center [712, 311] width 159 height 11
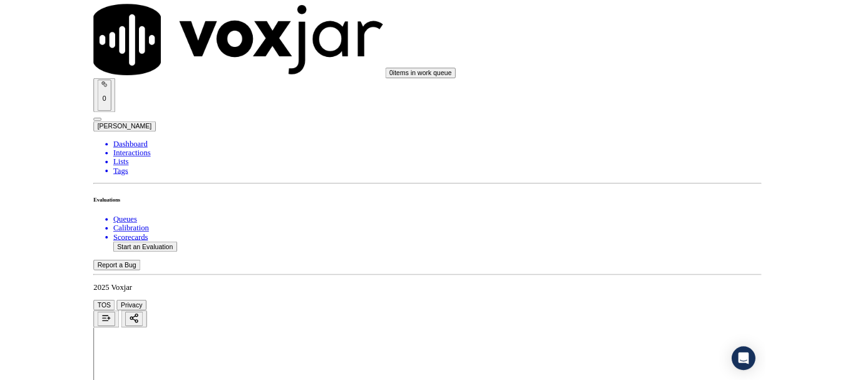
scroll to position [3462, 0]
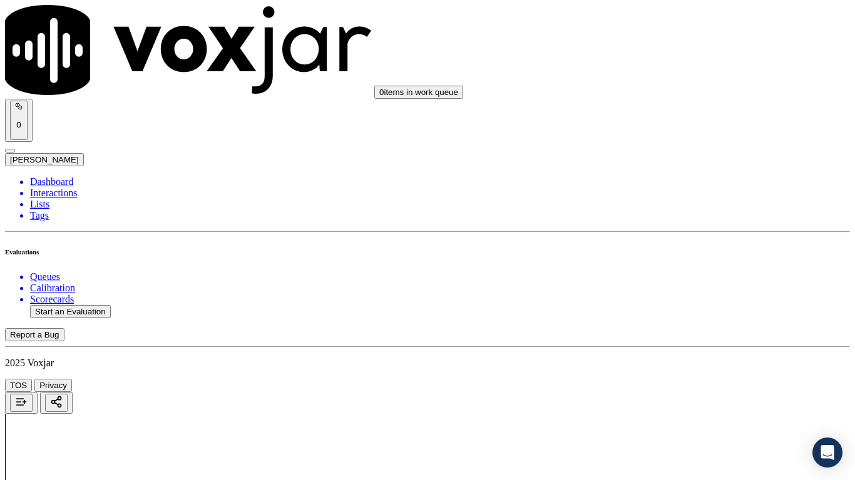
drag, startPoint x: 680, startPoint y: 342, endPoint x: 661, endPoint y: 428, distance: 87.7
click at [680, 344] on div "Yes" at bounding box center [712, 338] width 159 height 11
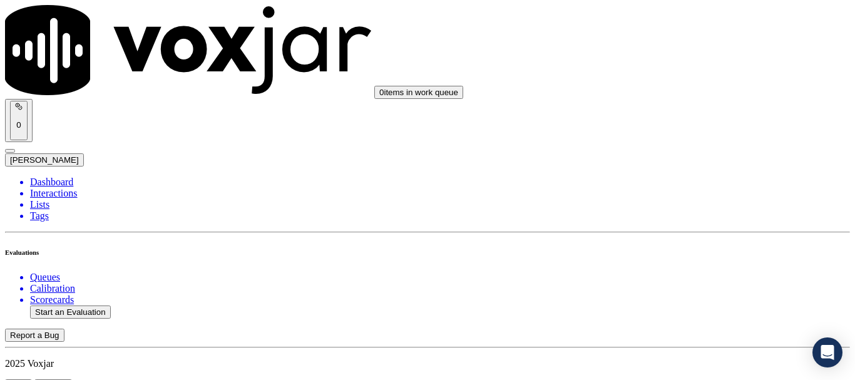
click at [99, 305] on button "Start an Evaluation" at bounding box center [70, 311] width 81 height 13
type input "20250814-184632_3302070156-all.mp3"
type input "mi"
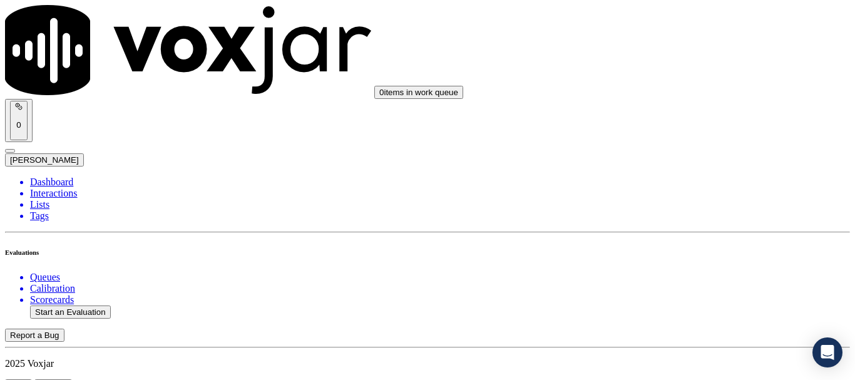
type input "2025-08-14T15:09"
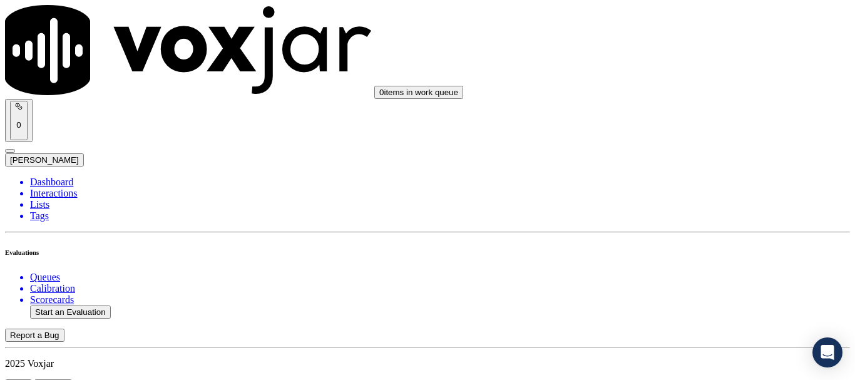
scroll to position [125, 0]
type input "Linda A Everhart"
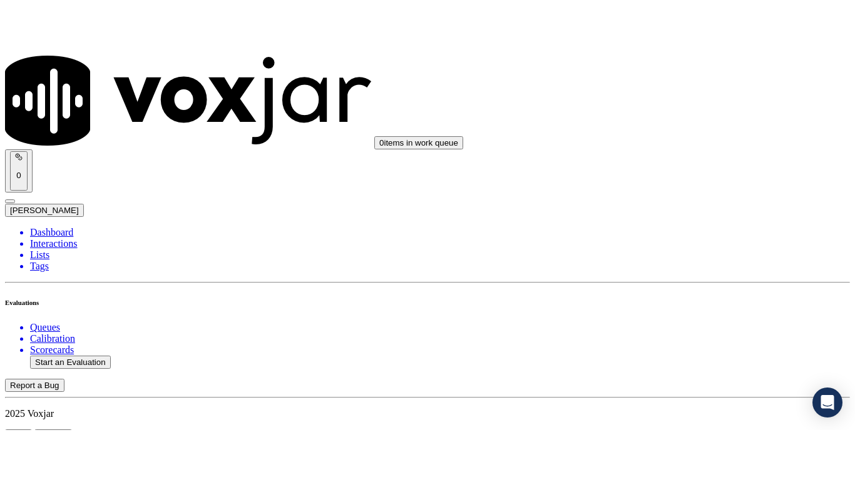
scroll to position [250, 0]
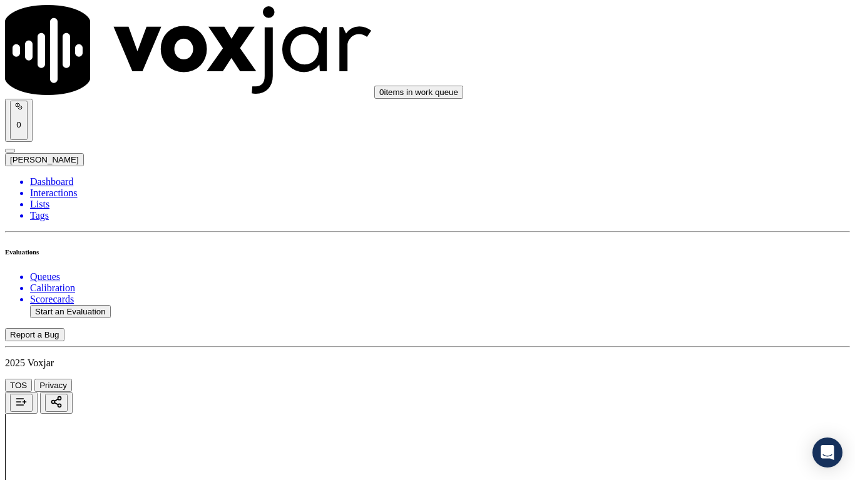
click at [715, 258] on div "Yes" at bounding box center [712, 252] width 159 height 11
click at [688, 116] on div "Yes" at bounding box center [712, 112] width 159 height 11
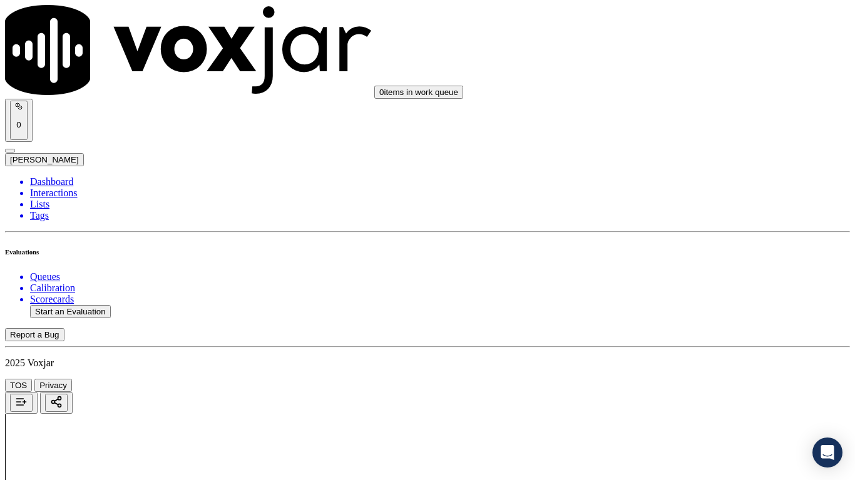
drag, startPoint x: 669, startPoint y: 249, endPoint x: 668, endPoint y: 257, distance: 7.5
click at [671, 274] on div "Yes" at bounding box center [712, 270] width 159 height 11
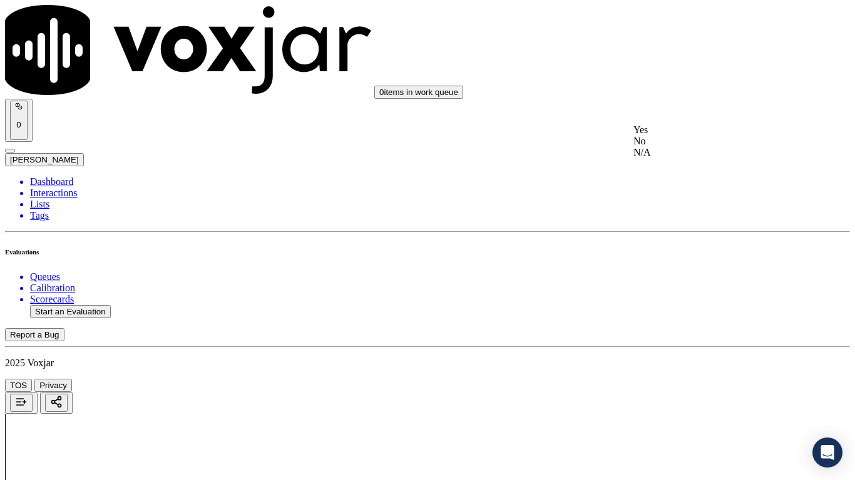
drag, startPoint x: 688, startPoint y: 178, endPoint x: 681, endPoint y: 280, distance: 102.9
click at [688, 158] on div "N/A" at bounding box center [712, 152] width 159 height 11
click at [679, 361] on div "N/A" at bounding box center [712, 355] width 159 height 11
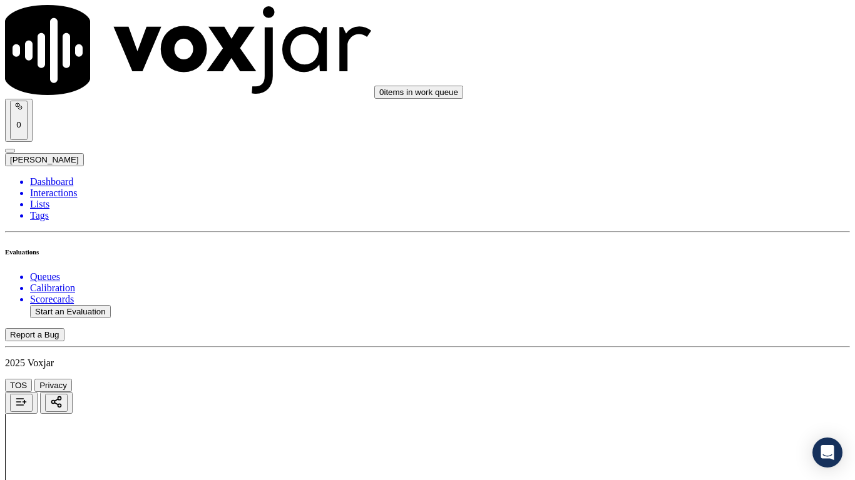
click at [673, 183] on div "Yes" at bounding box center [712, 177] width 159 height 11
click at [681, 350] on div "Yes" at bounding box center [712, 350] width 159 height 11
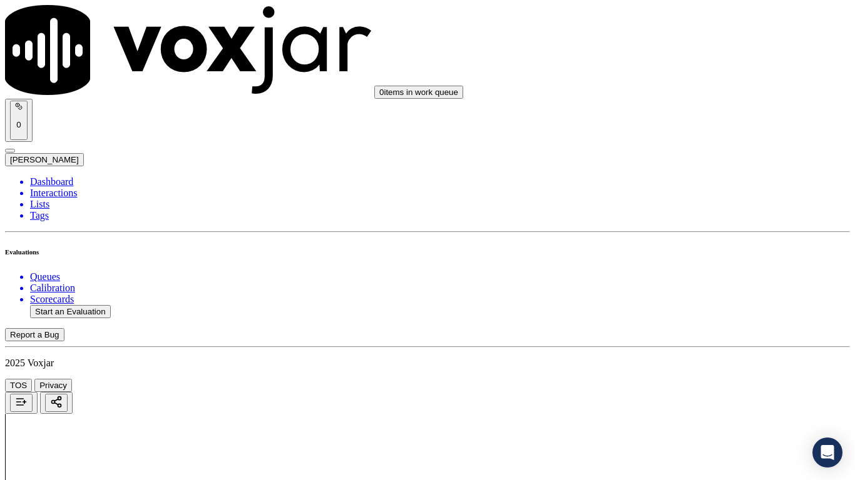
click at [692, 216] on div "Yes" at bounding box center [712, 210] width 159 height 11
drag, startPoint x: 677, startPoint y: 379, endPoint x: 678, endPoint y: 385, distance: 6.4
click at [677, 374] on div "Yes" at bounding box center [712, 367] width 159 height 11
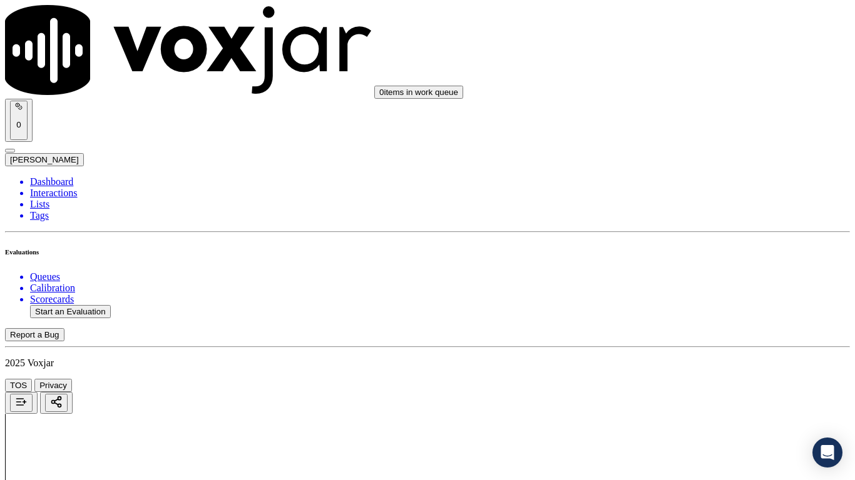
scroll to position [1564, 0]
click at [690, 248] on div "Yes" at bounding box center [712, 242] width 159 height 11
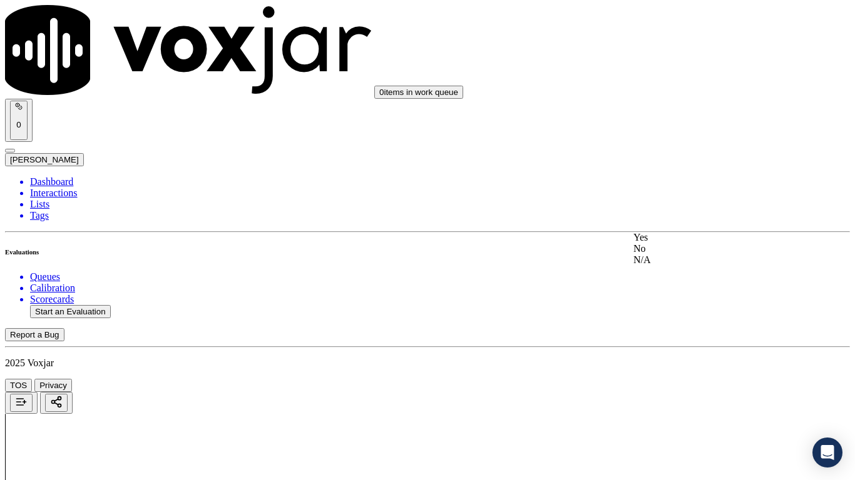
click at [682, 240] on div "Yes" at bounding box center [712, 237] width 159 height 11
click at [691, 272] on div "Yes" at bounding box center [712, 267] width 159 height 11
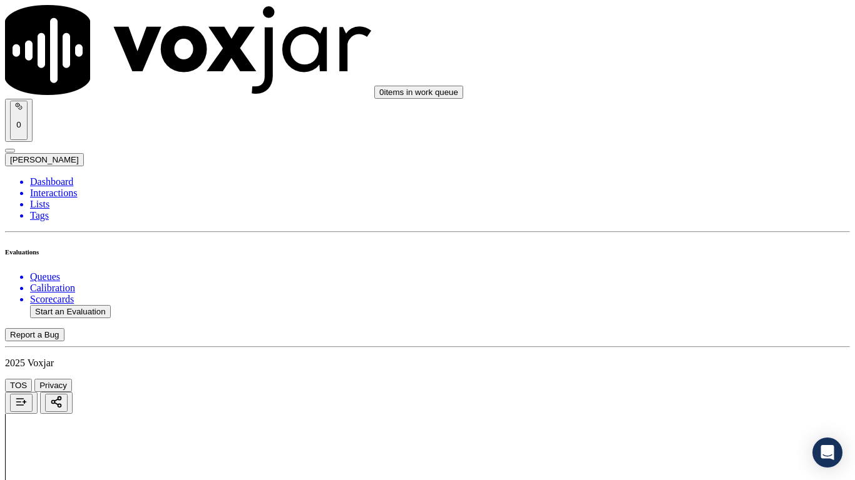
drag, startPoint x: 691, startPoint y: 179, endPoint x: 723, endPoint y: 292, distance: 117.7
click at [691, 180] on div "Yes" at bounding box center [712, 175] width 159 height 11
click at [699, 337] on div "Yes" at bounding box center [712, 332] width 159 height 11
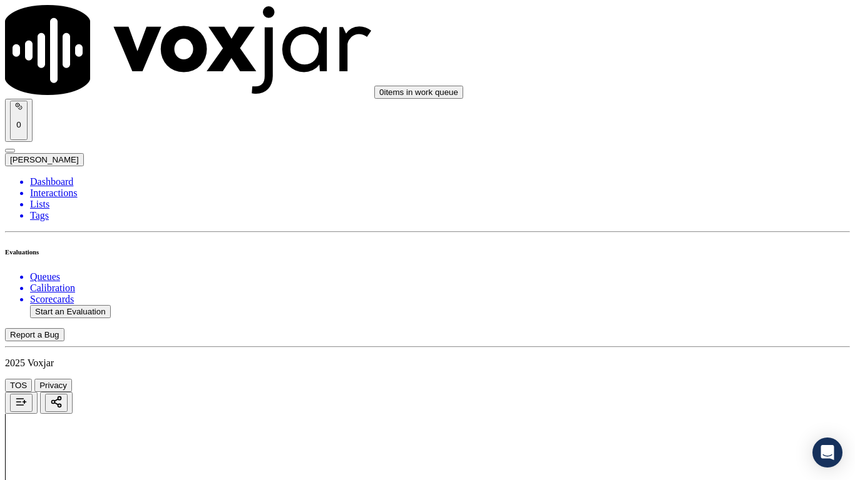
scroll to position [2565, 0]
click at [676, 183] on div "Yes" at bounding box center [712, 177] width 159 height 11
click at [675, 356] on div "Yes" at bounding box center [712, 350] width 159 height 11
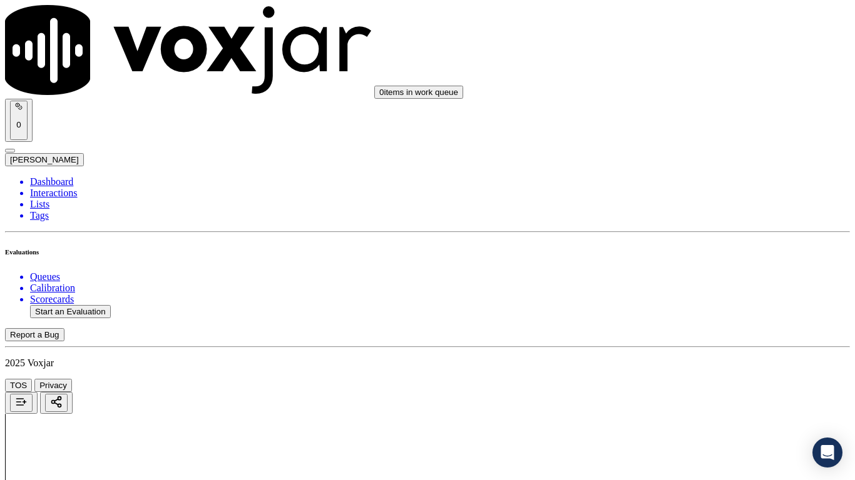
scroll to position [2878, 0]
click at [686, 216] on div "Yes" at bounding box center [712, 210] width 159 height 11
click at [680, 374] on div "Yes" at bounding box center [712, 367] width 159 height 11
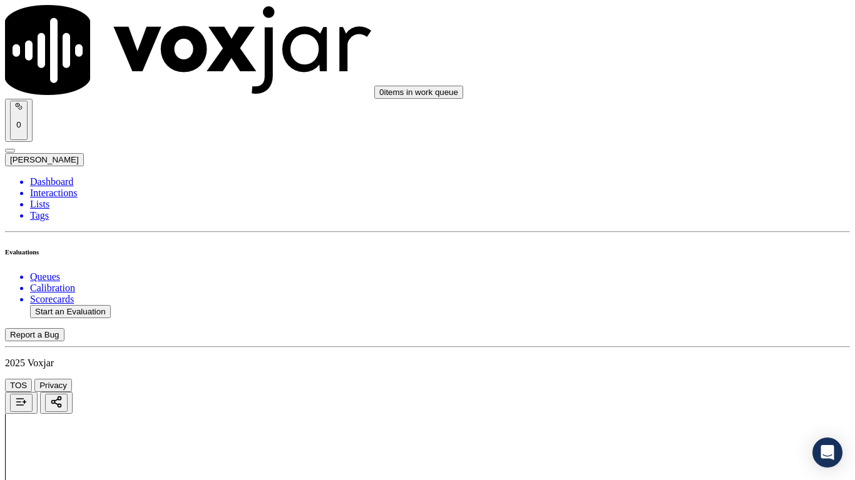
scroll to position [3191, 0]
click at [677, 285] on div "Yes" at bounding box center [712, 278] width 159 height 11
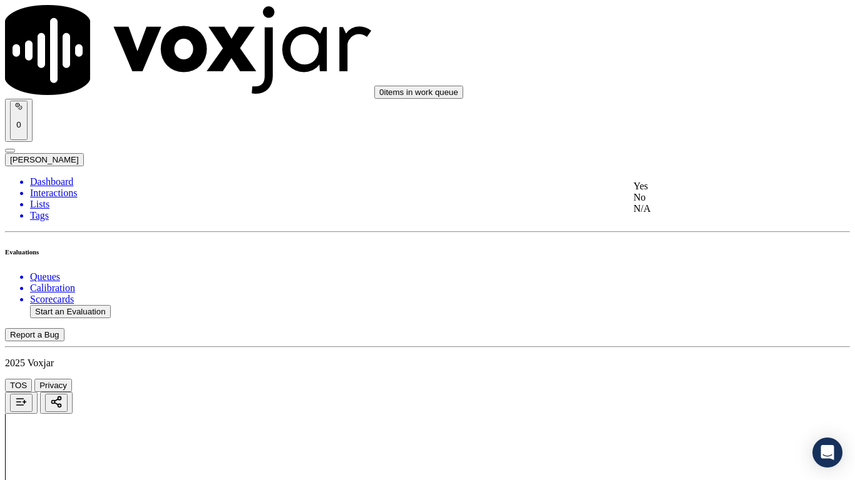
click at [678, 192] on div "Yes" at bounding box center [712, 186] width 159 height 11
click at [686, 365] on div "Yes" at bounding box center [712, 358] width 159 height 11
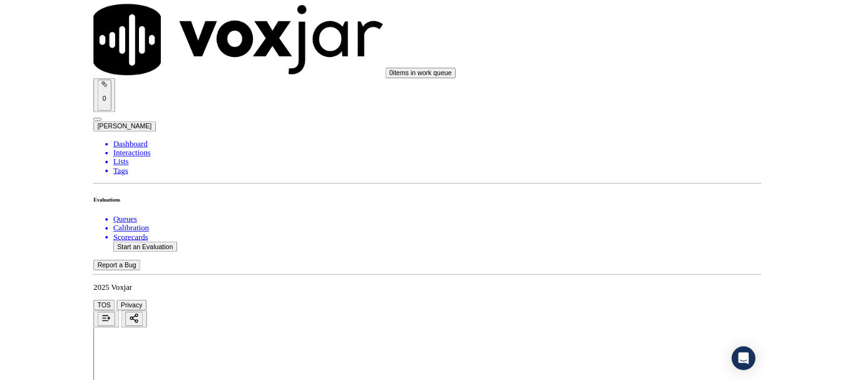
scroll to position [3462, 0]
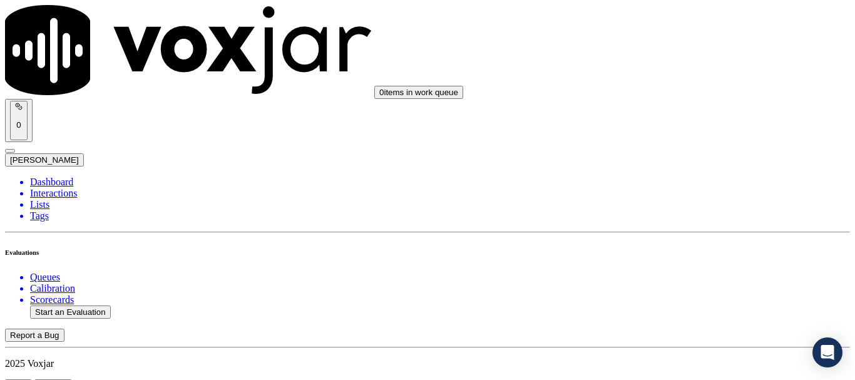
click at [98, 305] on button "Start an Evaluation" at bounding box center [70, 311] width 81 height 13
type input "20250814-110224_3308238092-all.mp3"
type input "lil"
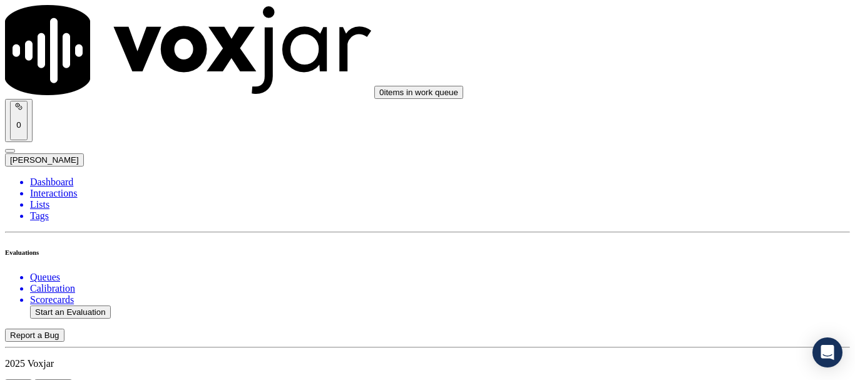
type input "2025-08-14T15:21"
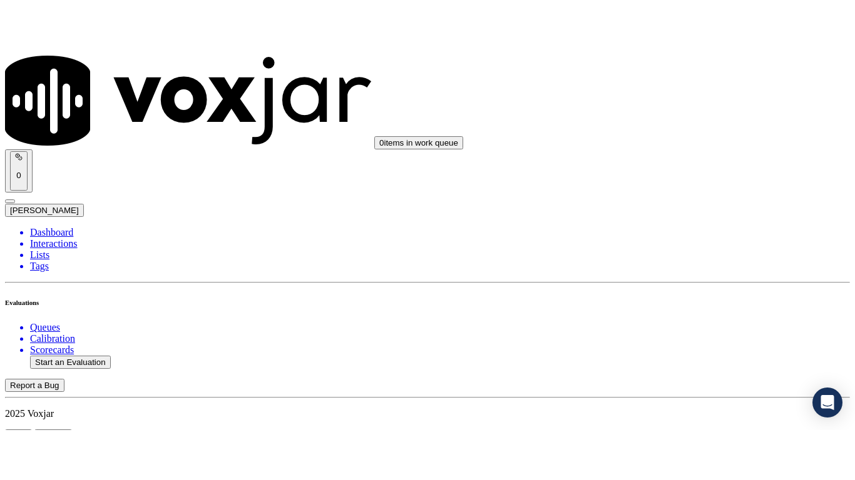
scroll to position [109, 0]
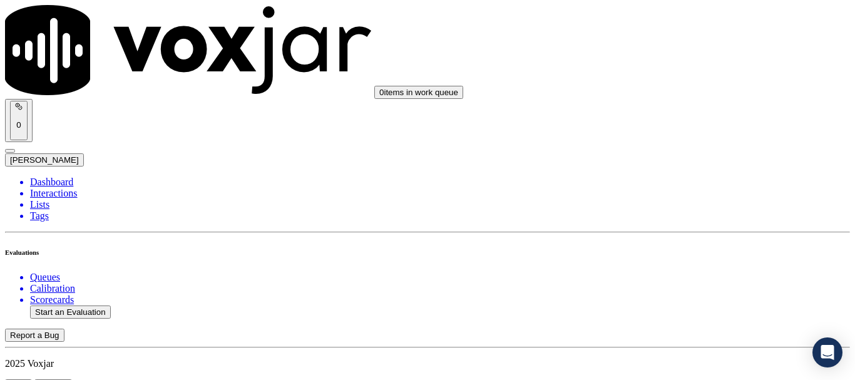
drag, startPoint x: 488, startPoint y: 270, endPoint x: 445, endPoint y: 313, distance: 61.1
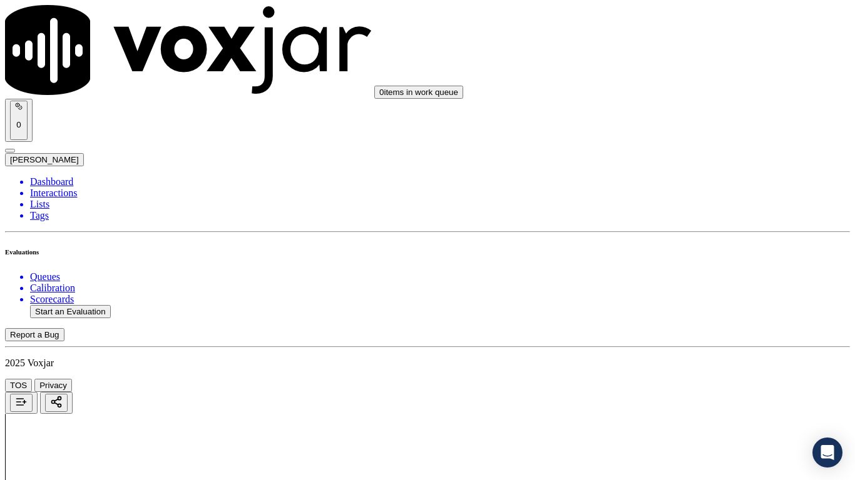
drag, startPoint x: 452, startPoint y: 442, endPoint x: 482, endPoint y: 455, distance: 32.8
type input "BARBARA L HOTCHKISS"
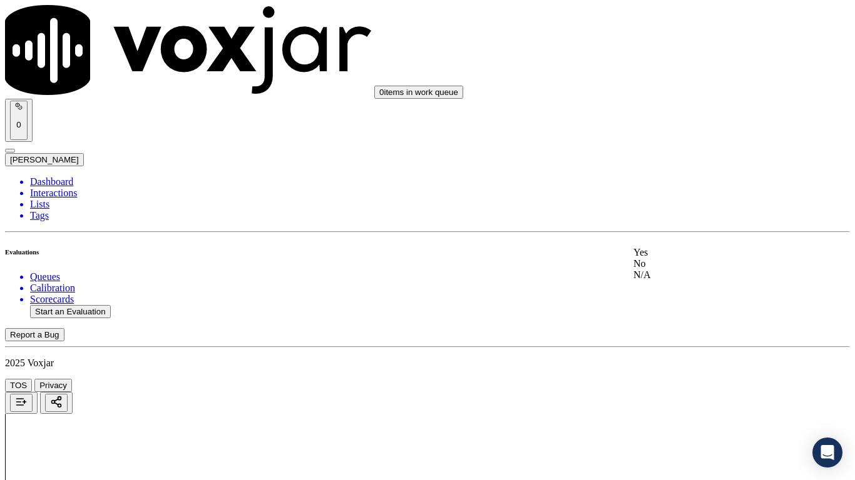
click at [689, 258] on div "Yes" at bounding box center [712, 252] width 159 height 11
click at [693, 180] on div "Yes" at bounding box center [712, 175] width 159 height 11
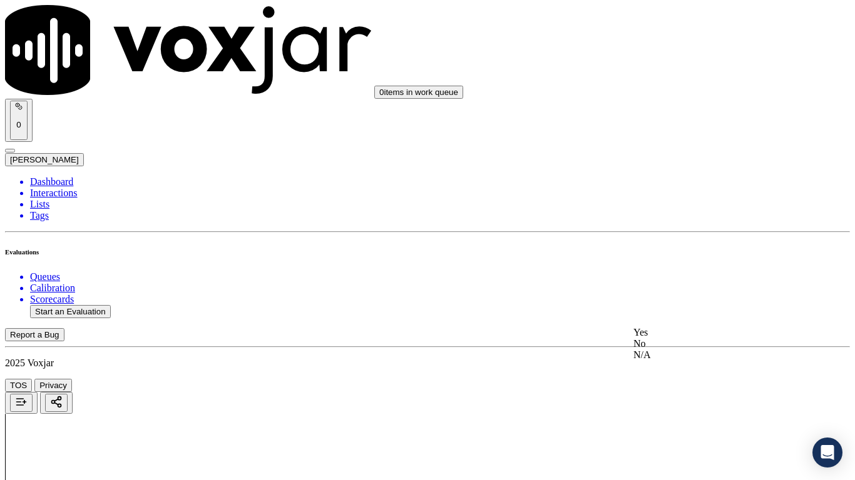
click at [712, 338] on div "Yes" at bounding box center [712, 332] width 159 height 11
click at [350, 379] on div at bounding box center [427, 454] width 845 height 80
click at [379, 379] on div at bounding box center [427, 454] width 845 height 80
click at [374, 379] on div at bounding box center [427, 454] width 845 height 80
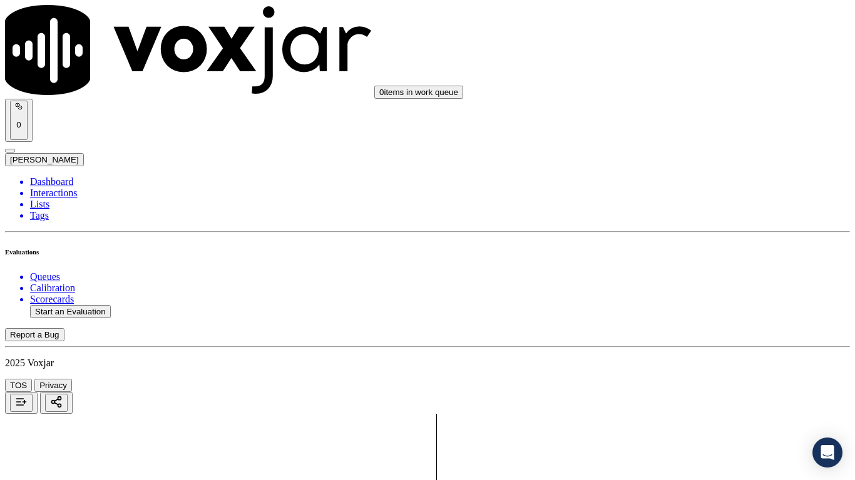
click at [369, 379] on div at bounding box center [427, 454] width 845 height 80
click at [392, 379] on div at bounding box center [427, 454] width 845 height 80
click at [390, 379] on div at bounding box center [427, 454] width 845 height 80
click at [389, 379] on div at bounding box center [427, 454] width 845 height 80
click at [386, 379] on div at bounding box center [427, 454] width 845 height 80
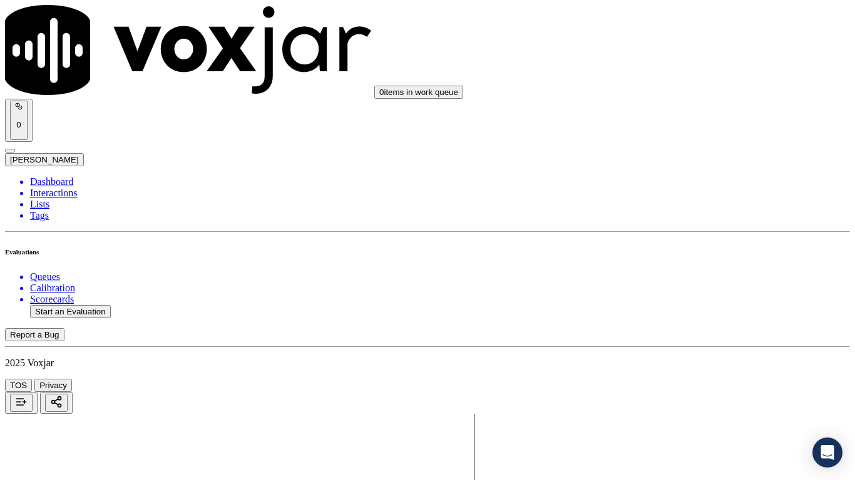
click at [668, 346] on div "N/A" at bounding box center [712, 340] width 159 height 11
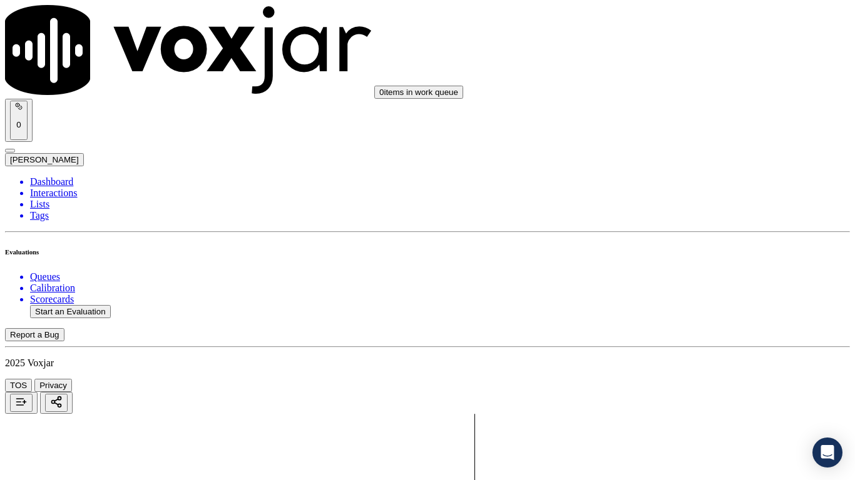
click at [673, 236] on div "N/A" at bounding box center [712, 230] width 159 height 11
click at [690, 183] on div "Yes" at bounding box center [712, 177] width 159 height 11
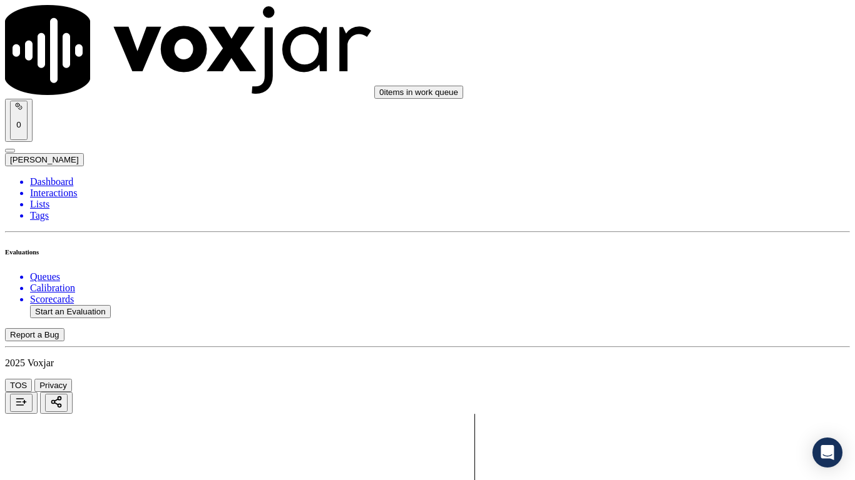
click at [703, 353] on div "Yes" at bounding box center [712, 350] width 159 height 11
click at [694, 165] on div "No" at bounding box center [712, 158] width 159 height 11
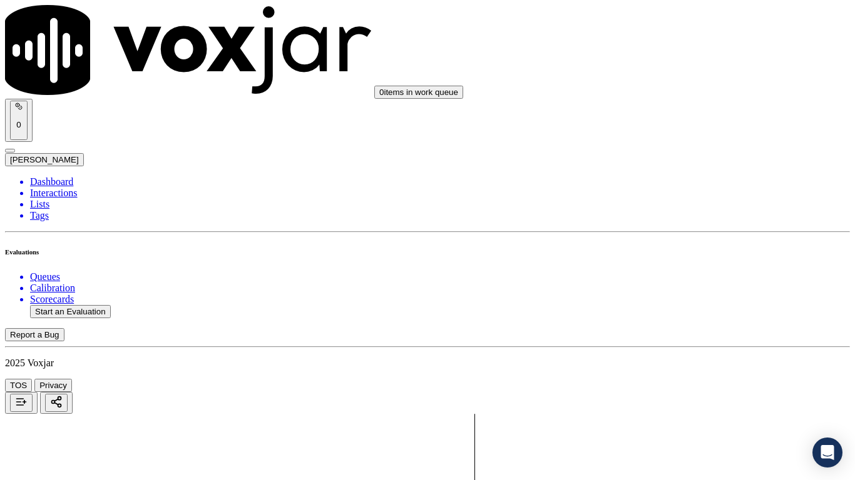
type textarea "3.35sec Agent did not ask the Cx how her name appears on the bill"
click at [676, 375] on div "Yes" at bounding box center [712, 371] width 159 height 11
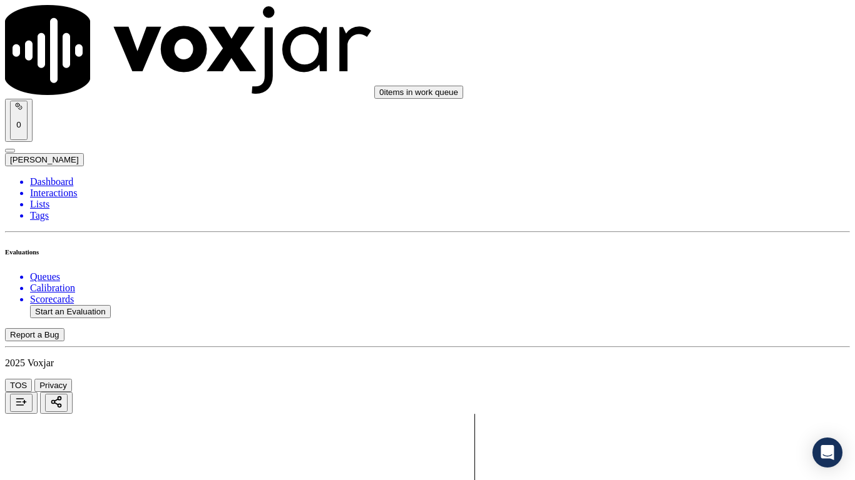
scroll to position [1689, 0]
click at [686, 190] on div "Yes" at bounding box center [712, 183] width 159 height 11
click at [656, 338] on div "Yes" at bounding box center [712, 332] width 159 height 11
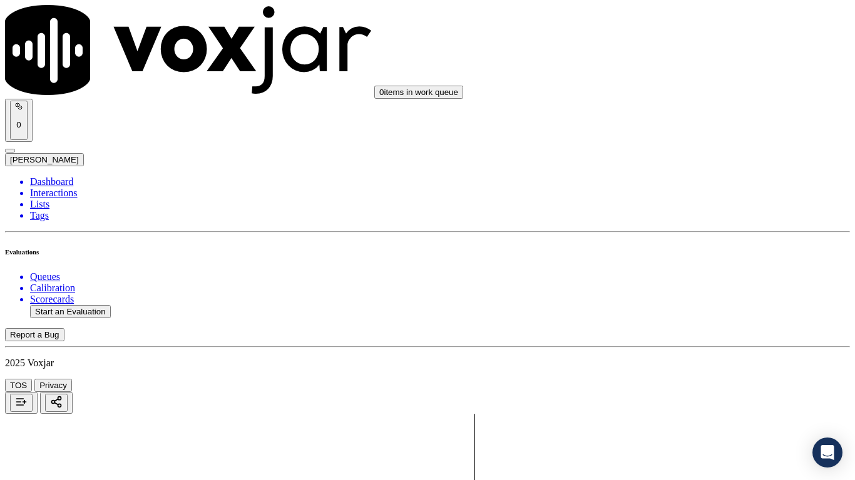
scroll to position [2127, 0]
click at [698, 213] on div "Yes" at bounding box center [712, 208] width 159 height 11
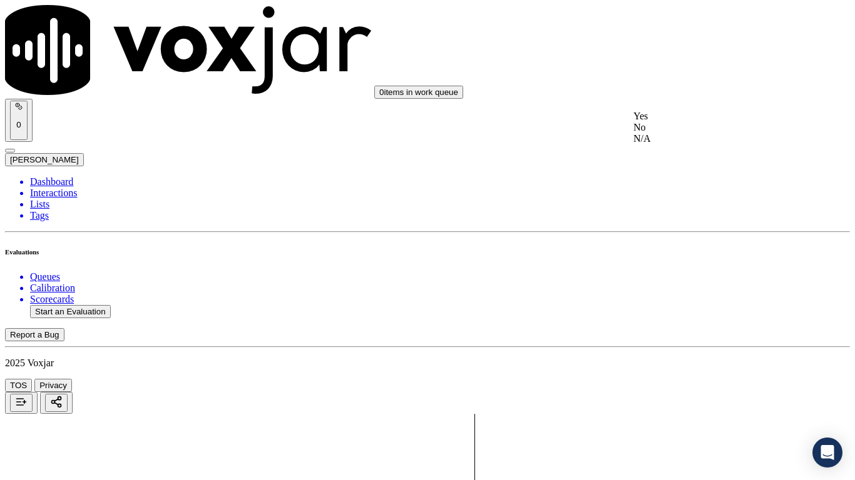
click at [683, 121] on div "Yes" at bounding box center [712, 116] width 159 height 11
click at [689, 280] on div "Yes" at bounding box center [712, 273] width 159 height 11
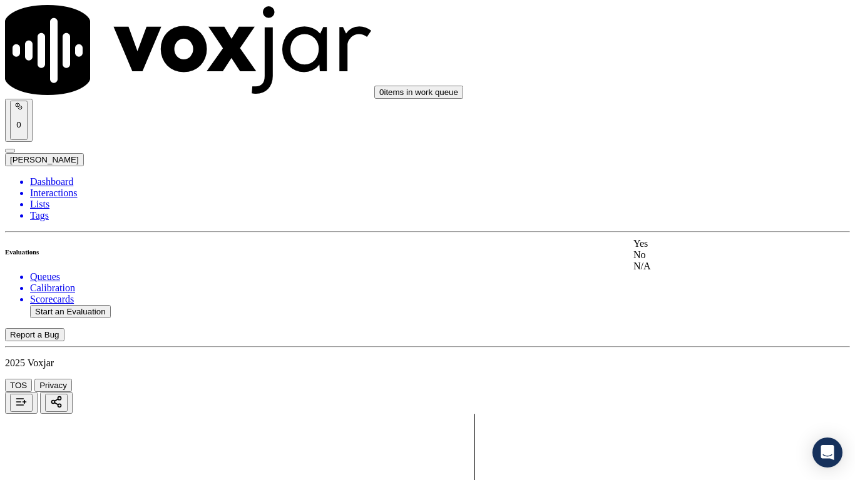
click at [681, 250] on div "Yes" at bounding box center [712, 243] width 159 height 11
click at [686, 235] on div "Yes" at bounding box center [712, 228] width 159 height 11
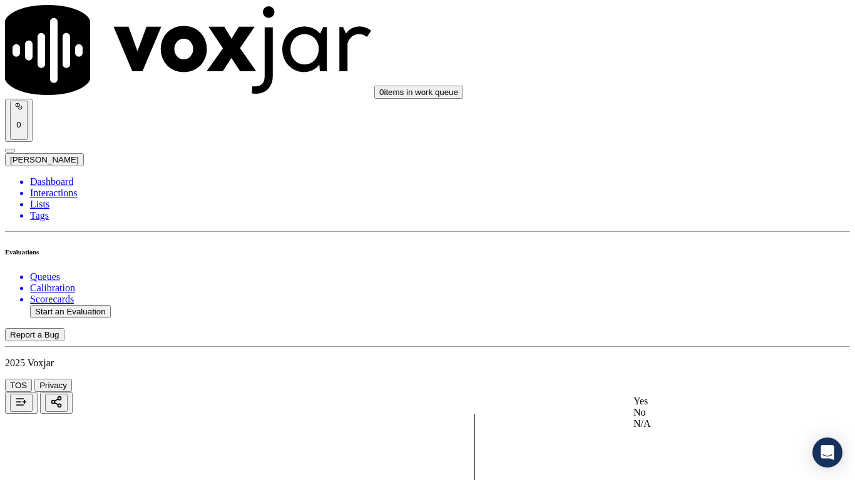
click at [681, 379] on div "Yes" at bounding box center [712, 401] width 159 height 11
click at [689, 190] on div "Yes" at bounding box center [712, 183] width 159 height 11
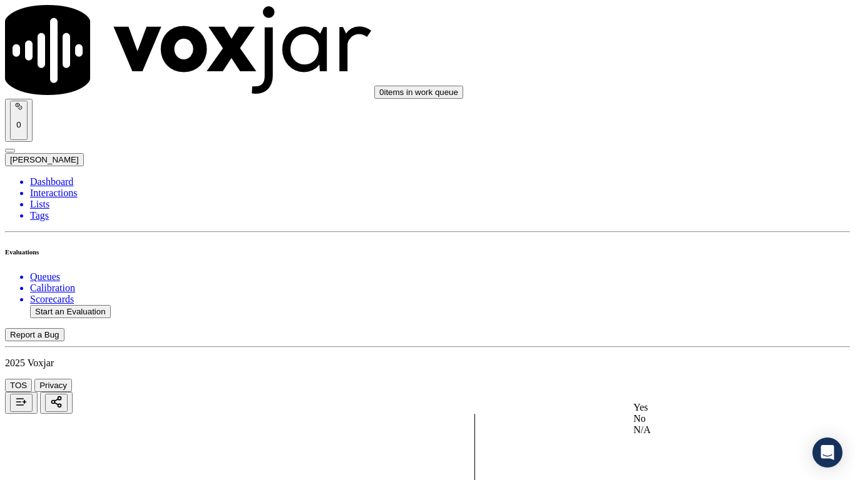
click at [688, 379] on div "Yes" at bounding box center [712, 407] width 159 height 11
click at [683, 321] on div "Yes" at bounding box center [712, 315] width 159 height 11
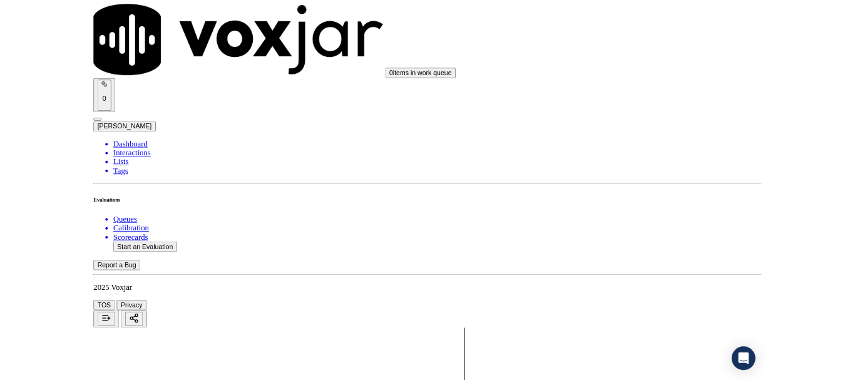
scroll to position [3528, 0]
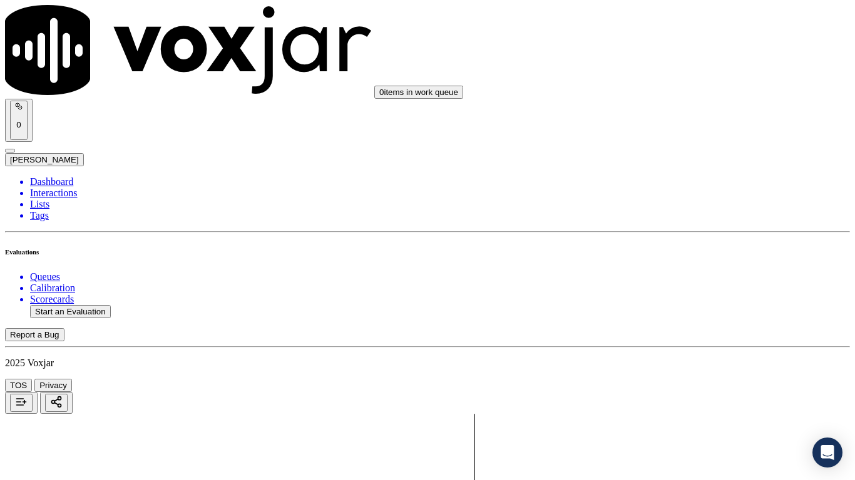
drag, startPoint x: 683, startPoint y: 347, endPoint x: 669, endPoint y: 386, distance: 42.0
click at [683, 344] on div "Yes" at bounding box center [712, 338] width 159 height 11
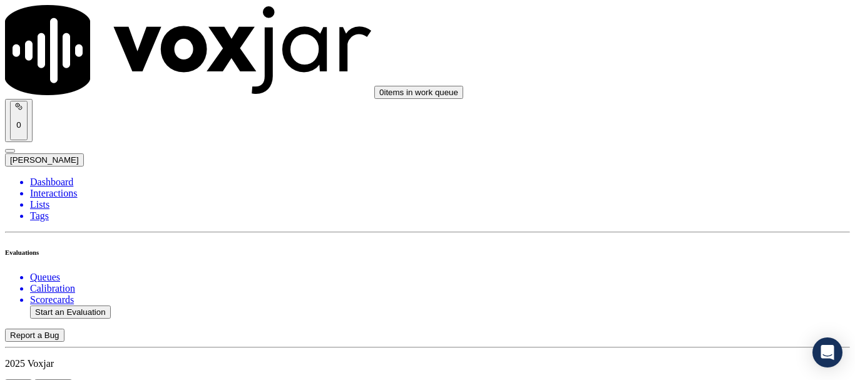
click at [66, 305] on button "Start an Evaluation" at bounding box center [70, 311] width 81 height 13
type input "20250814-125914_7329861304-all.mp3"
type input "lil"
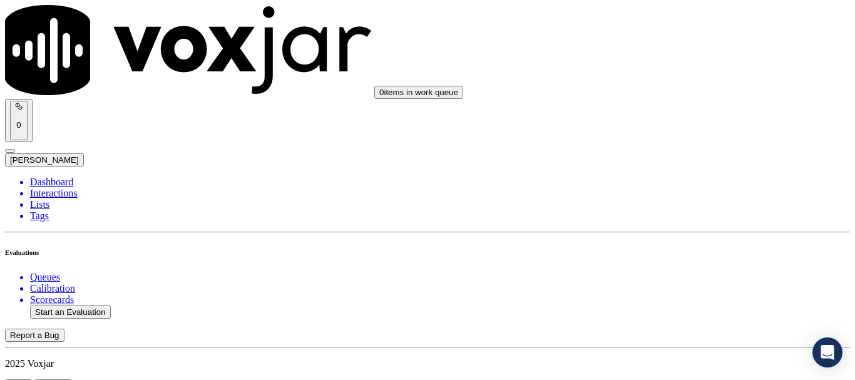
type input "2025-08-14T15:32"
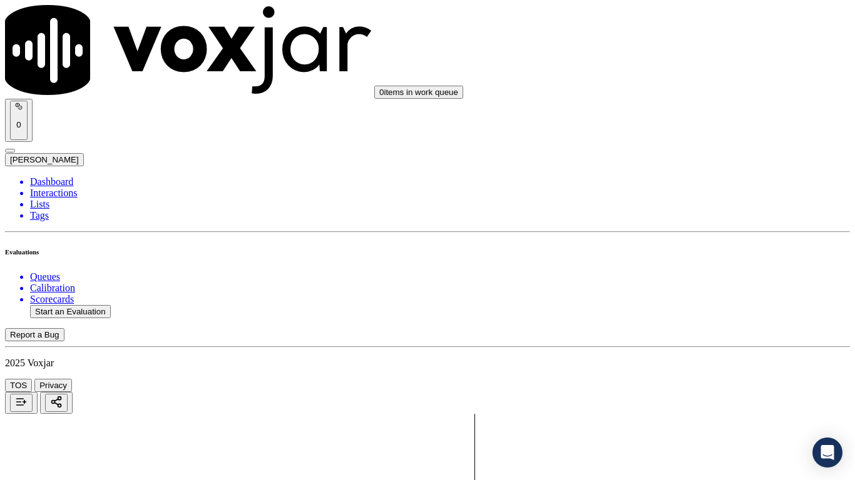
drag, startPoint x: 457, startPoint y: 444, endPoint x: 462, endPoint y: 448, distance: 7.1
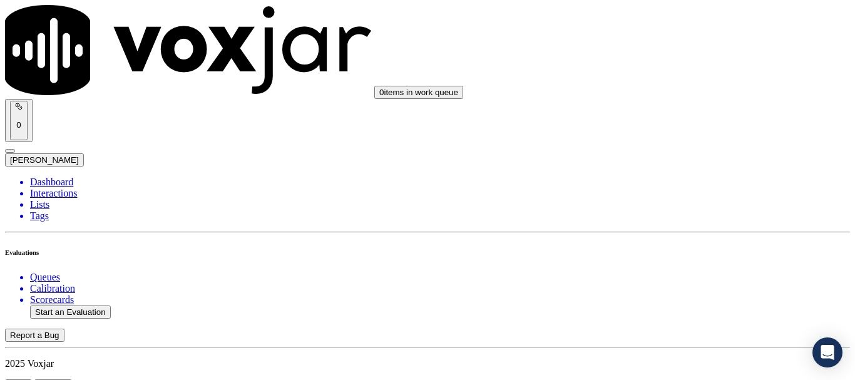
scroll to position [125, 0]
paste input "NEERAJA KONUTHULA"
type input "NEERAJA KONUTHULA"
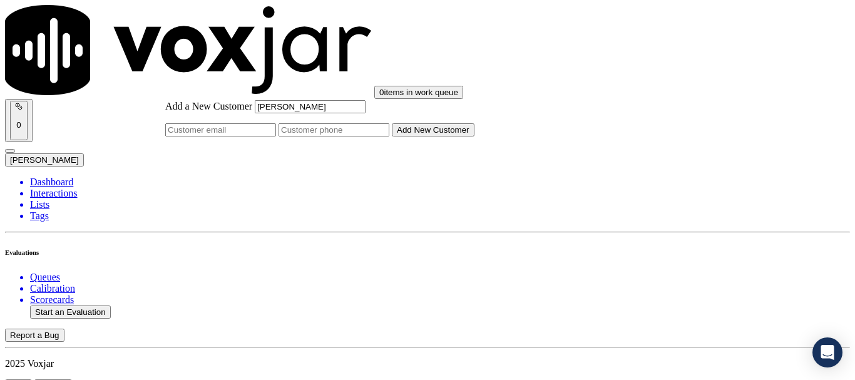
type input "NEERAJA KONUTHULA"
click at [389, 136] on input "Add a New Customer" at bounding box center [333, 129] width 111 height 13
paste input "7329861304"
paste input "7327664373"
type input "7329861304-7327664373"
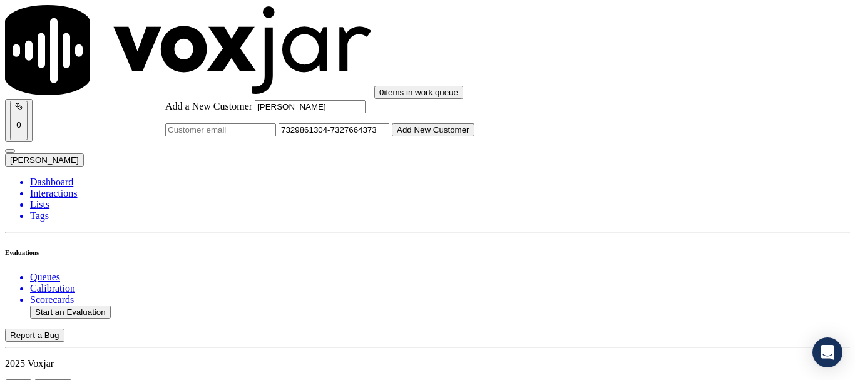
click at [474, 136] on button "Add New Customer" at bounding box center [433, 129] width 83 height 13
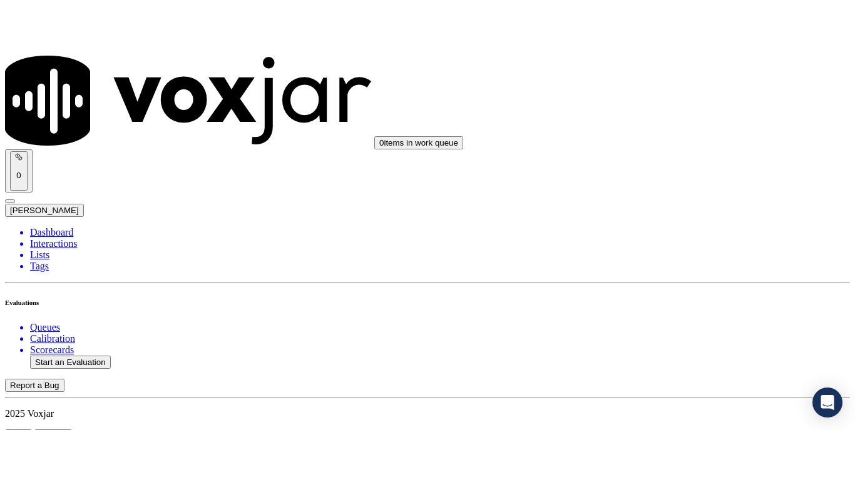
scroll to position [188, 0]
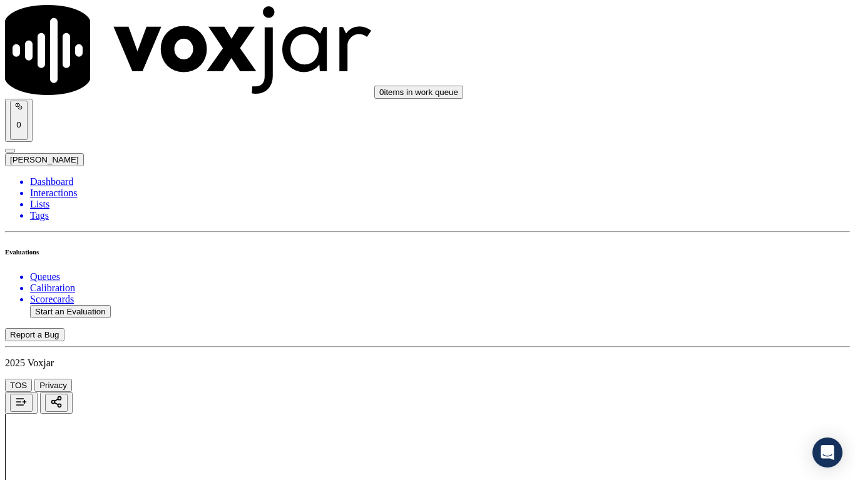
click at [697, 258] on div "Yes" at bounding box center [712, 252] width 159 height 11
click at [678, 117] on div "Yes" at bounding box center [712, 112] width 159 height 11
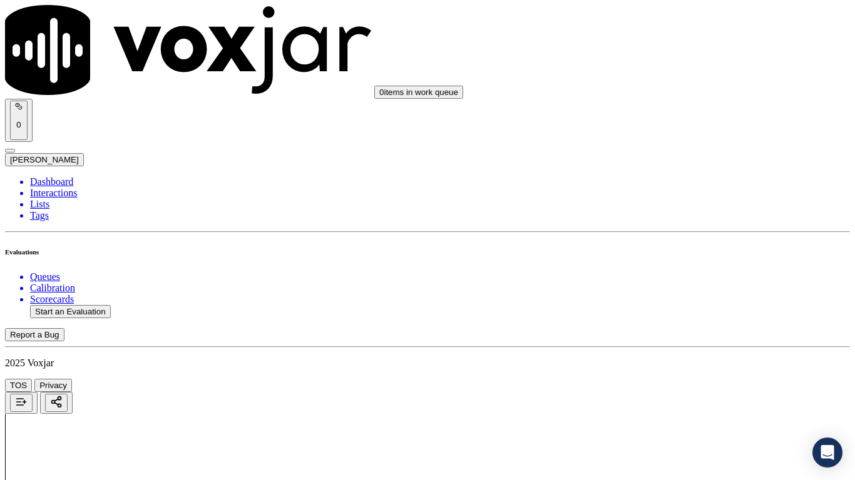
click at [706, 276] on div "Yes" at bounding box center [712, 270] width 159 height 11
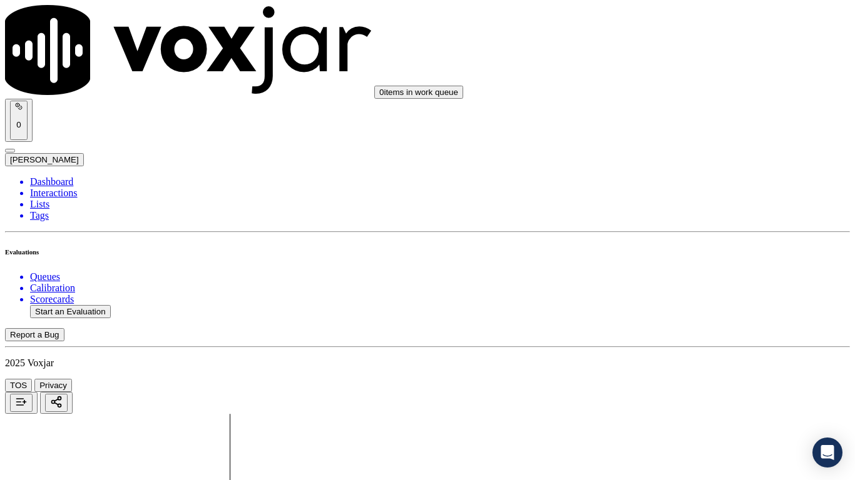
click at [693, 283] on div "N/A" at bounding box center [712, 277] width 159 height 11
click at [689, 236] on div "N/A" at bounding box center [712, 230] width 159 height 11
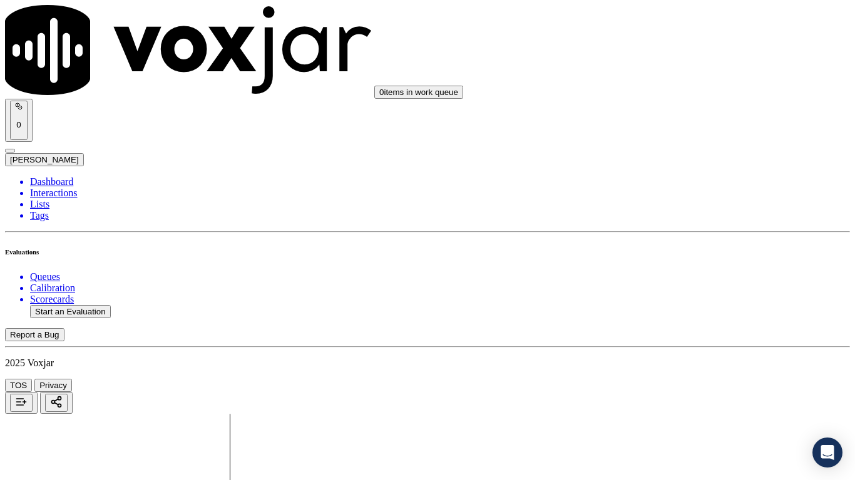
click at [694, 370] on div "Yes" at bounding box center [712, 365] width 159 height 11
click at [694, 231] on div "Yes" at bounding box center [712, 225] width 159 height 11
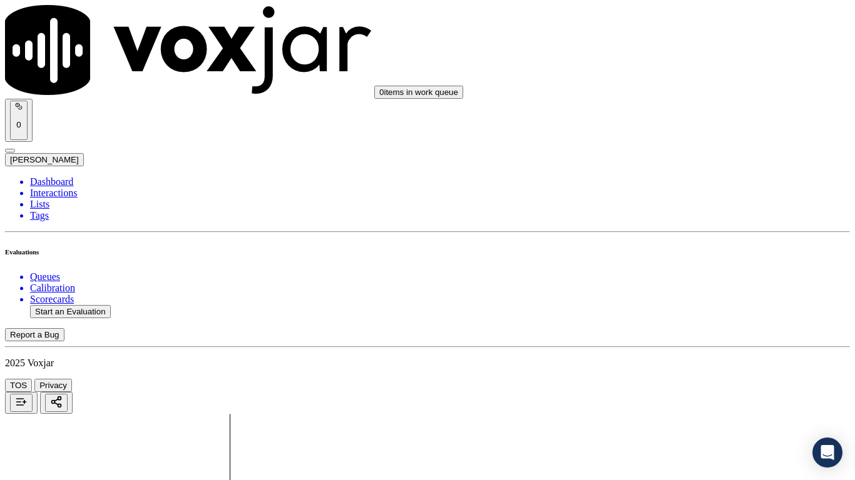
click at [689, 379] on div "Yes" at bounding box center [712, 397] width 159 height 11
click at [684, 185] on div "Yes" at bounding box center [712, 180] width 159 height 11
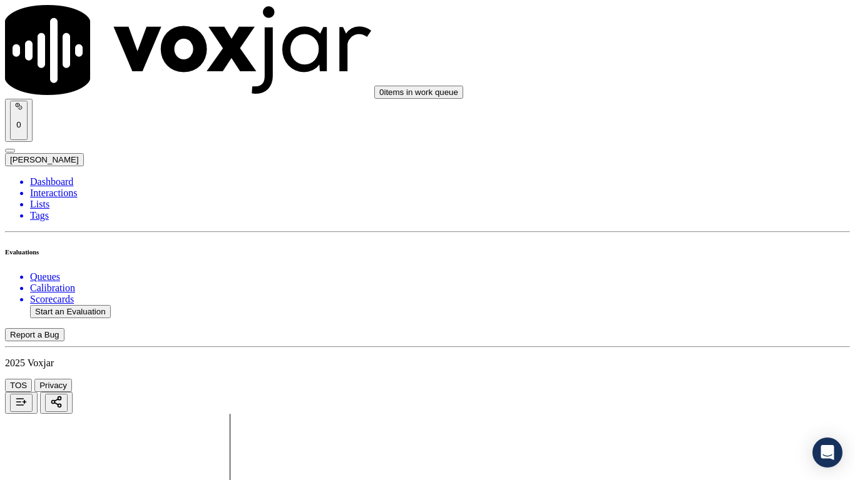
click at [696, 363] on div "Yes No N/A" at bounding box center [712, 379] width 159 height 34
click at [697, 374] on div "Yes" at bounding box center [712, 367] width 159 height 11
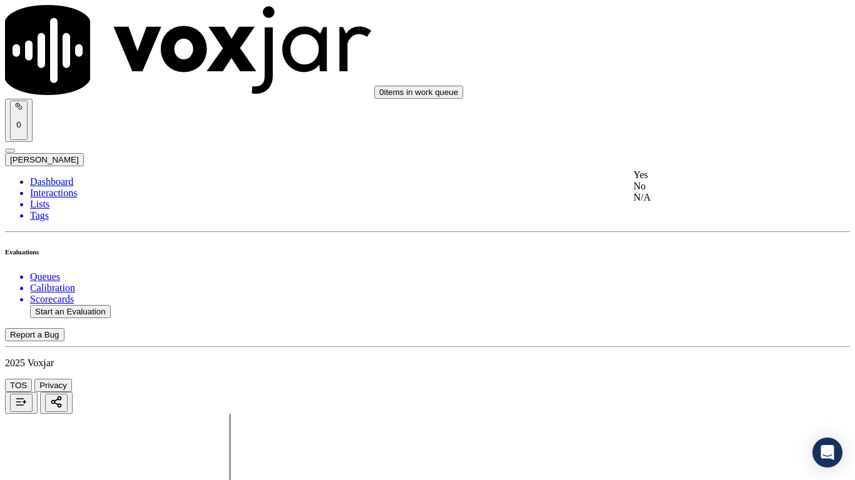
click at [682, 192] on div "No" at bounding box center [712, 186] width 159 height 11
type textarea "2.30sec Agent gave a rate of $1.499c whereas the correct rate is $1.479c ,She a…"
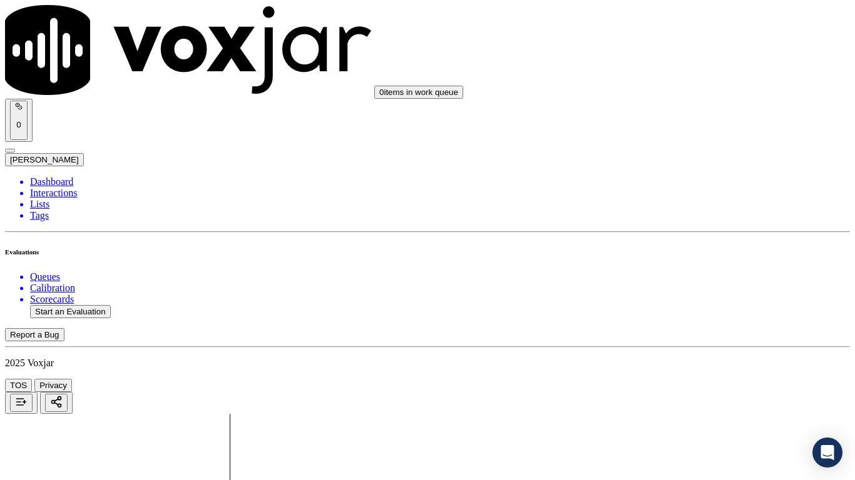
drag, startPoint x: 688, startPoint y: 192, endPoint x: 685, endPoint y: 200, distance: 8.7
click at [685, 215] on div "Yes" at bounding box center [712, 208] width 159 height 11
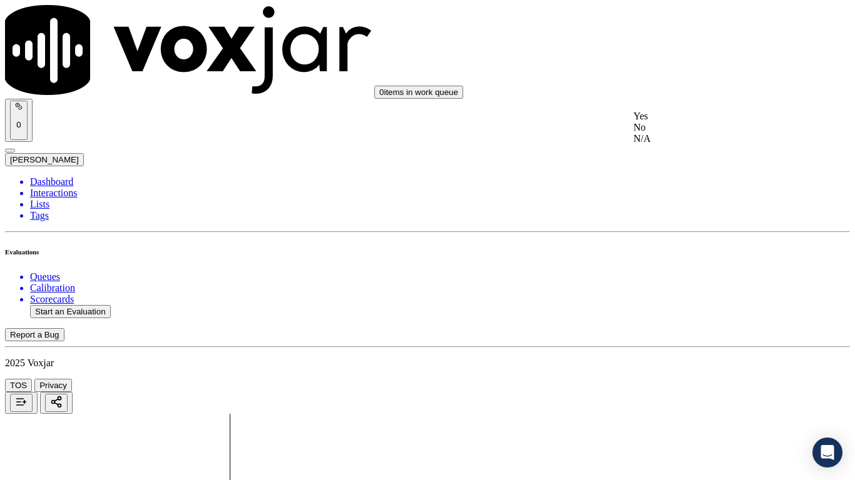
drag, startPoint x: 684, startPoint y: 119, endPoint x: 751, endPoint y: 305, distance: 198.3
click at [684, 122] on div "Yes" at bounding box center [712, 116] width 159 height 11
click at [684, 280] on div "Yes" at bounding box center [712, 273] width 159 height 11
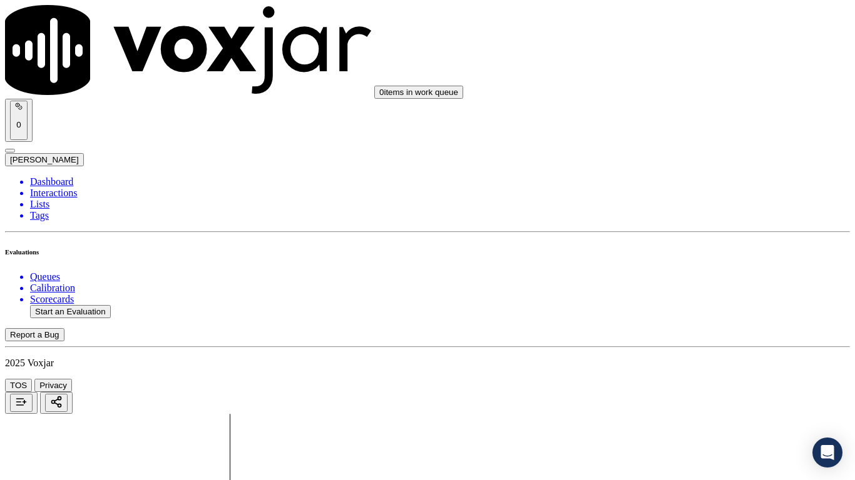
click at [678, 187] on div "Yes" at bounding box center [712, 181] width 159 height 11
click at [679, 360] on div "Yes" at bounding box center [712, 353] width 159 height 11
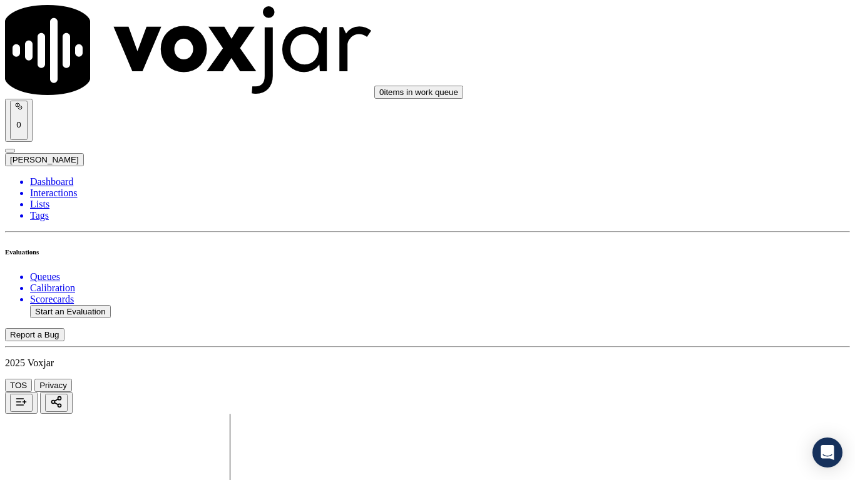
click at [690, 282] on div "Yes" at bounding box center [712, 276] width 159 height 11
click at [671, 190] on div "Yes" at bounding box center [712, 183] width 159 height 11
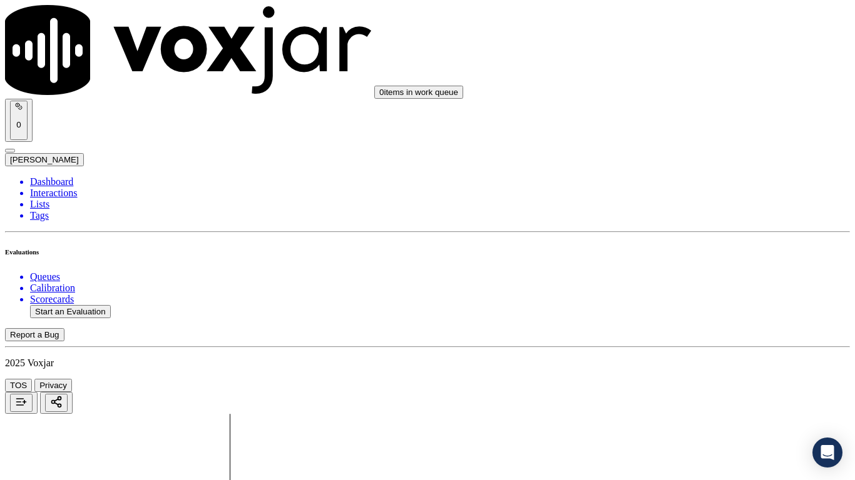
drag, startPoint x: 674, startPoint y: 408, endPoint x: 674, endPoint y: 440, distance: 31.9
click at [674, 379] on div "Yes" at bounding box center [712, 407] width 159 height 11
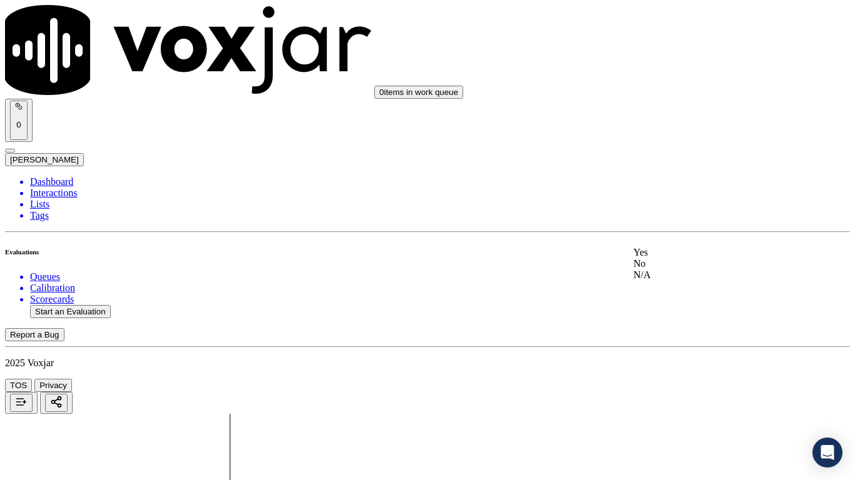
click at [675, 258] on div "Yes" at bounding box center [712, 252] width 159 height 11
drag, startPoint x: 693, startPoint y: 398, endPoint x: 697, endPoint y: 430, distance: 32.1
click at [680, 335] on div "Yes" at bounding box center [712, 328] width 159 height 11
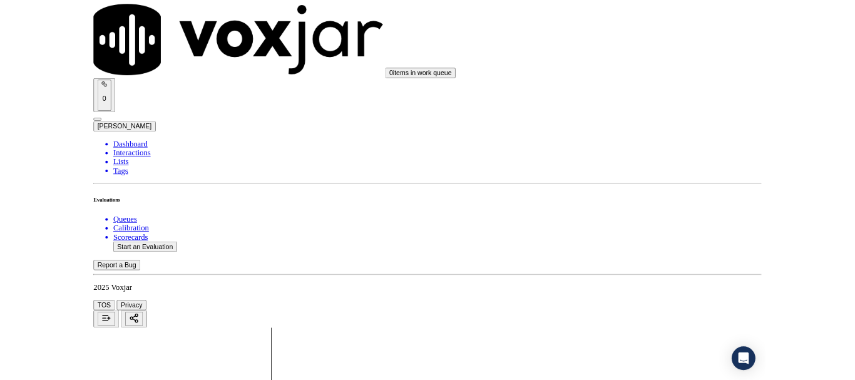
scroll to position [3528, 0]
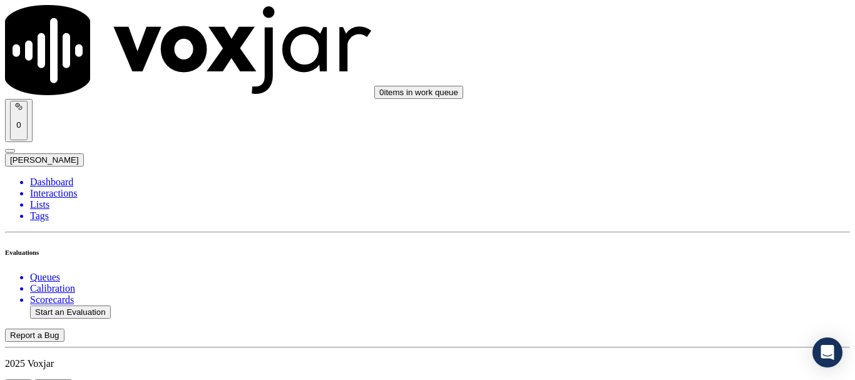
click at [82, 305] on button "Start an Evaluation" at bounding box center [70, 311] width 81 height 13
type input "20250814-121446_9782593158-all.mp3"
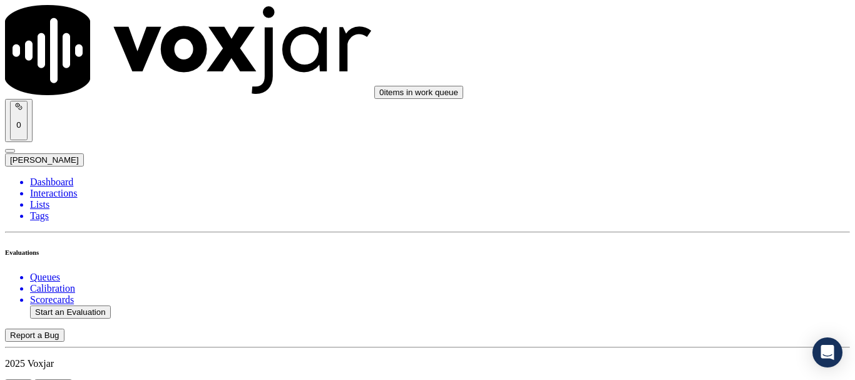
type input "lui"
type input "2025-08-14T16:02"
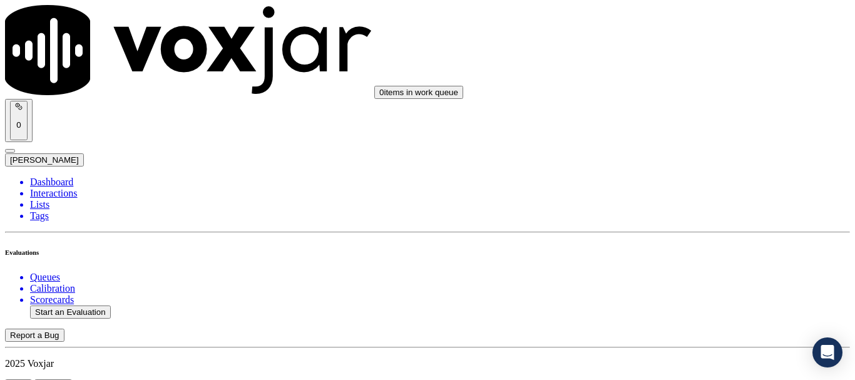
scroll to position [109, 0]
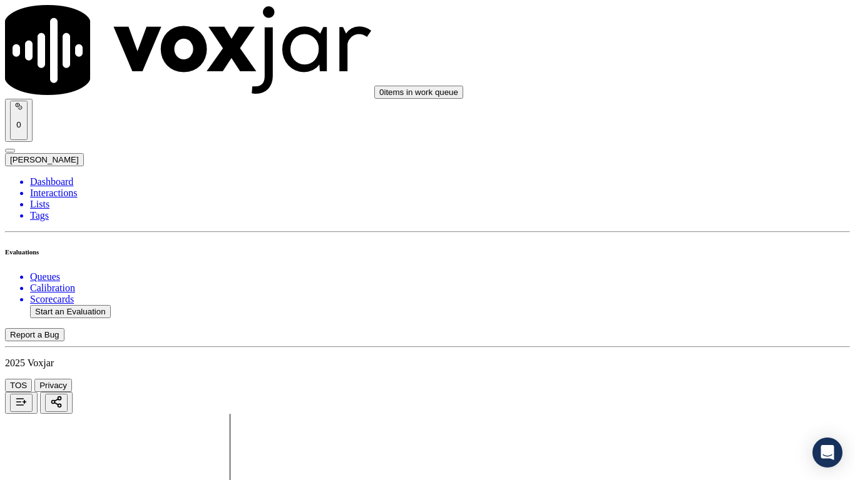
drag, startPoint x: 481, startPoint y: 441, endPoint x: 482, endPoint y: 450, distance: 9.4
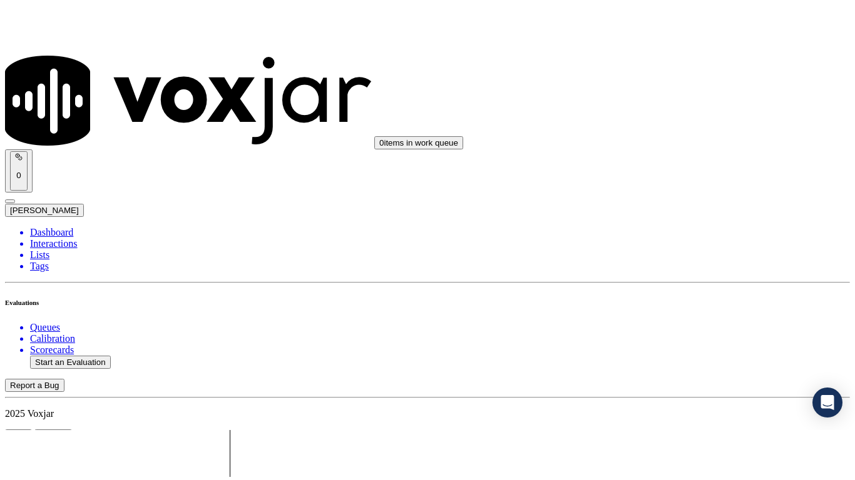
scroll to position [125, 0]
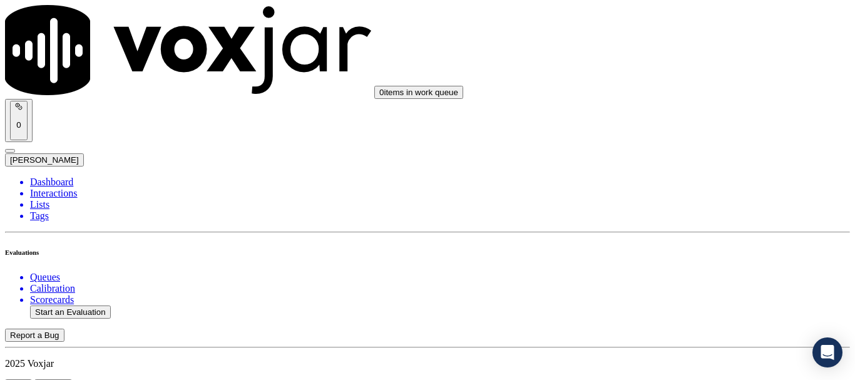
type input "BILLY BUN"
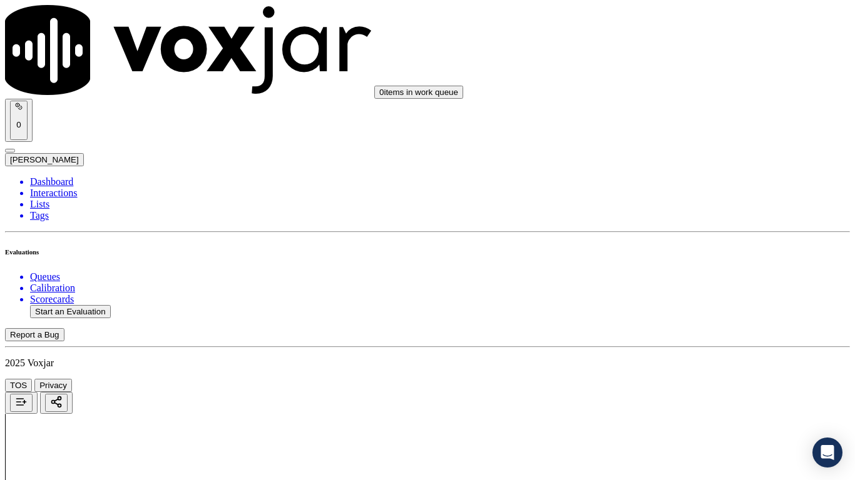
drag, startPoint x: 692, startPoint y: 412, endPoint x: 706, endPoint y: 318, distance: 94.9
click at [700, 258] on div "Yes" at bounding box center [712, 252] width 159 height 11
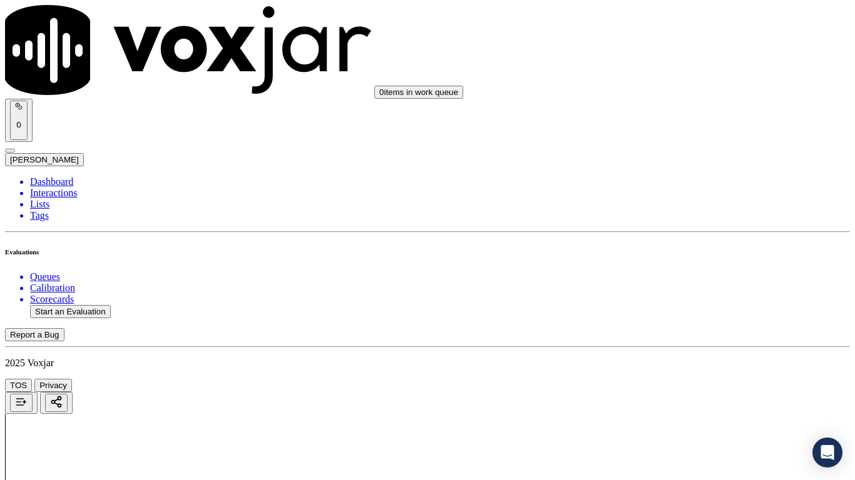
drag, startPoint x: 695, startPoint y: 188, endPoint x: 735, endPoint y: 334, distance: 151.6
click at [696, 193] on div "Yes No N/A" at bounding box center [712, 187] width 159 height 34
click at [697, 333] on div "Yes" at bounding box center [712, 332] width 159 height 11
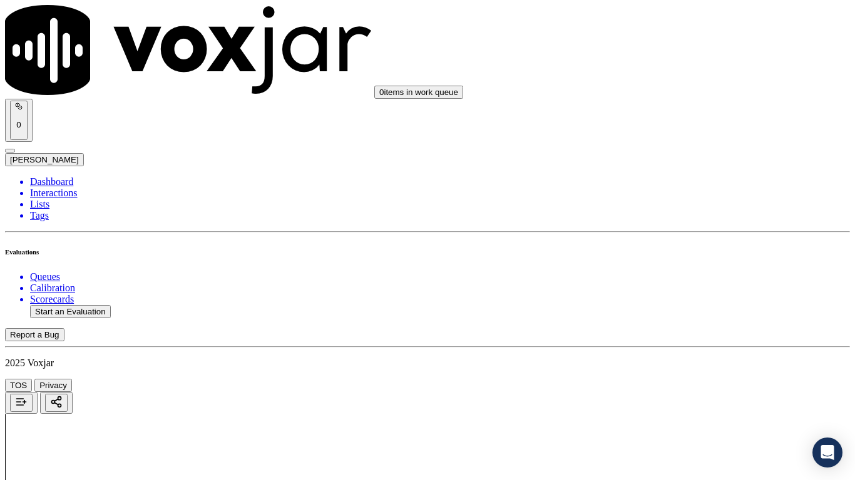
click at [690, 181] on div "Yes" at bounding box center [712, 175] width 159 height 11
click at [703, 221] on div "N/A" at bounding box center [712, 215] width 159 height 11
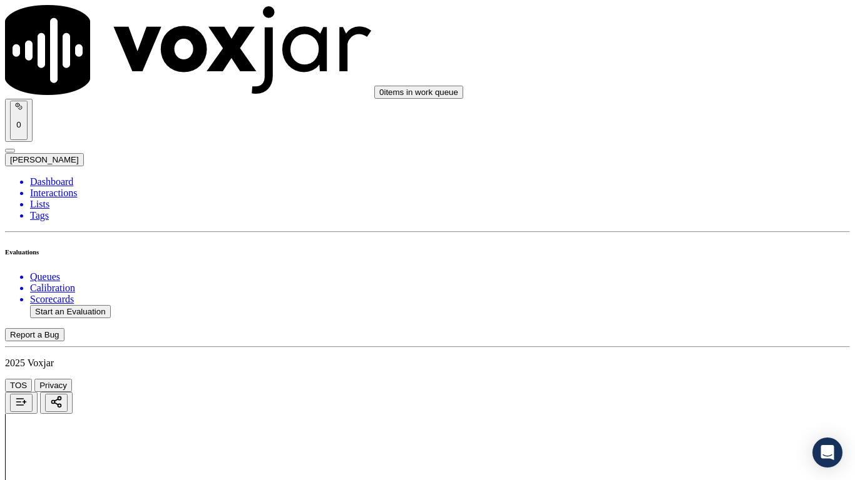
drag, startPoint x: 709, startPoint y: 375, endPoint x: 709, endPoint y: 383, distance: 8.1
click at [693, 379] on div "N/A" at bounding box center [712, 417] width 159 height 11
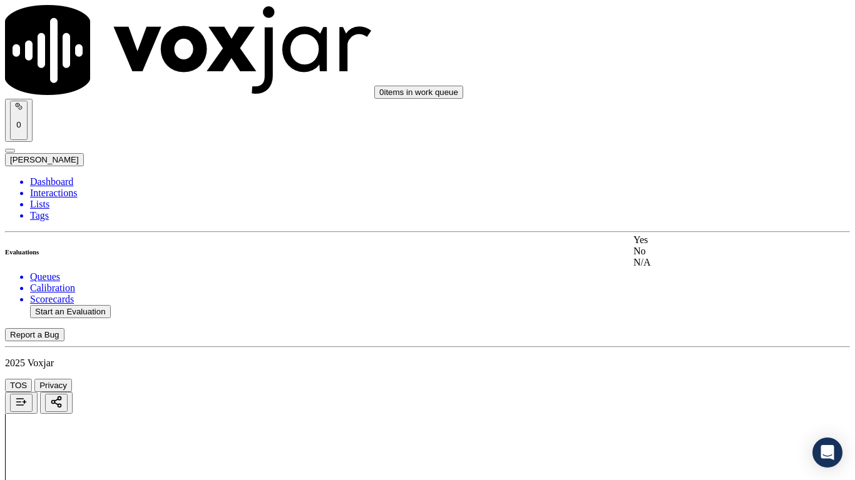
click at [707, 246] on div "Yes" at bounding box center [712, 240] width 159 height 11
click at [694, 379] on div "Yes" at bounding box center [712, 412] width 159 height 11
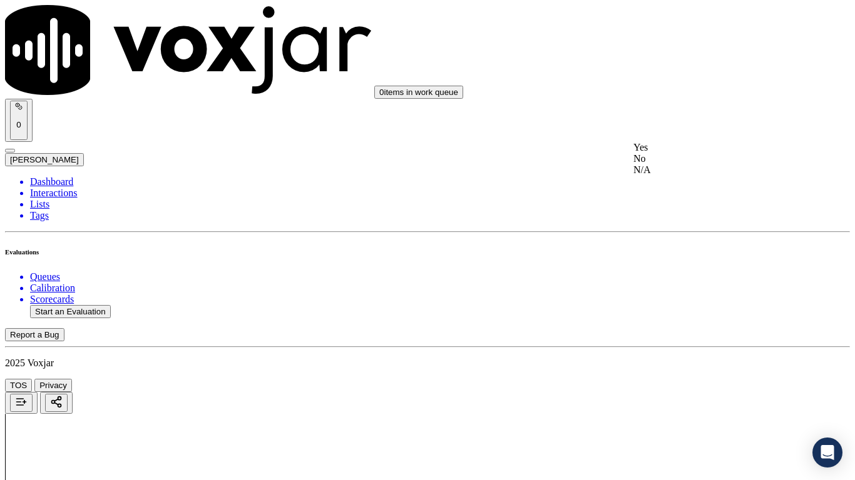
click at [685, 153] on div "Yes" at bounding box center [712, 147] width 159 height 11
click at [699, 311] on div "Yes" at bounding box center [712, 305] width 159 height 11
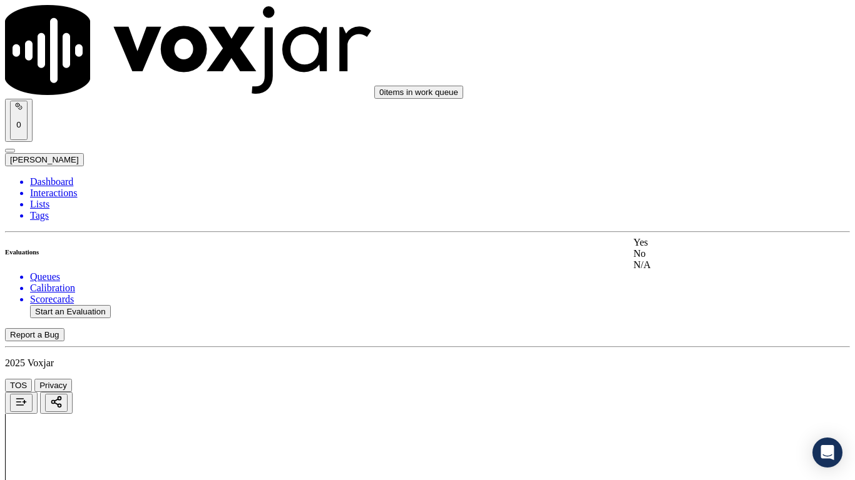
drag, startPoint x: 697, startPoint y: 249, endPoint x: 696, endPoint y: 345, distance: 95.7
click at [697, 248] on div "Yes" at bounding box center [712, 242] width 159 height 11
click at [676, 243] on div "Yes" at bounding box center [712, 237] width 159 height 11
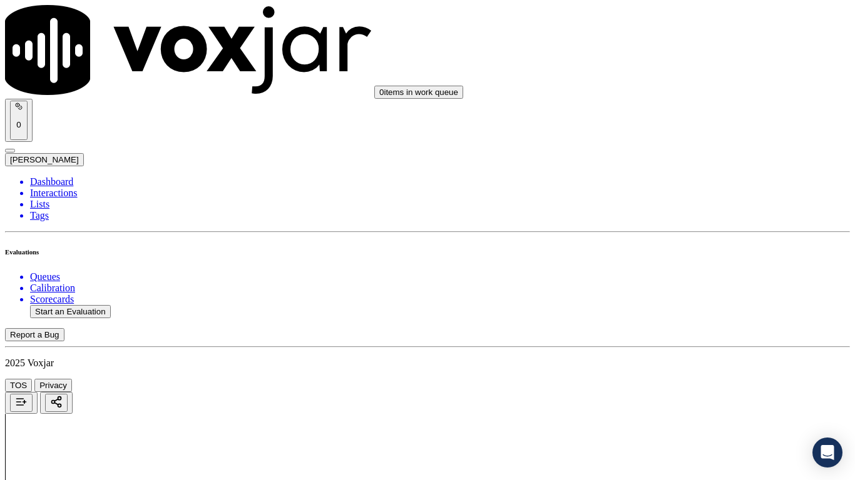
scroll to position [2065, 0]
click at [696, 211] on div "Yes" at bounding box center [712, 205] width 159 height 11
click at [683, 369] on div "Yes" at bounding box center [712, 362] width 159 height 11
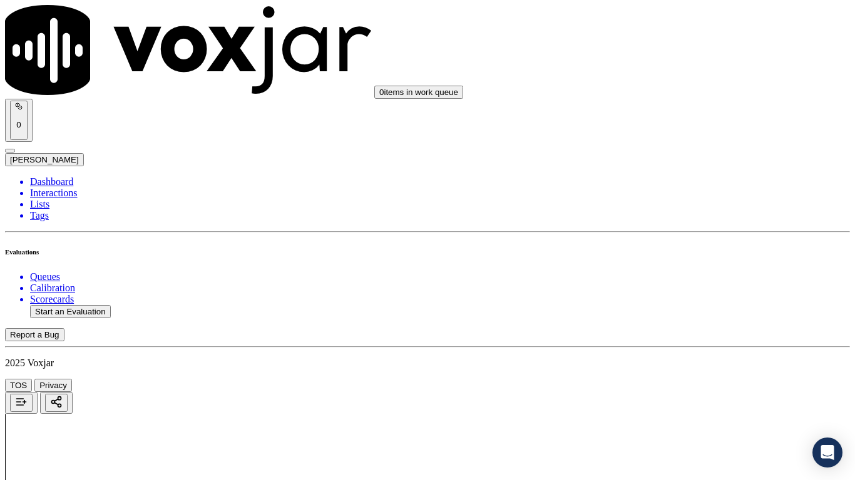
scroll to position [2440, 0]
drag, startPoint x: 697, startPoint y: 150, endPoint x: 704, endPoint y: 173, distance: 24.2
click at [697, 151] on div "Yes" at bounding box center [712, 145] width 159 height 11
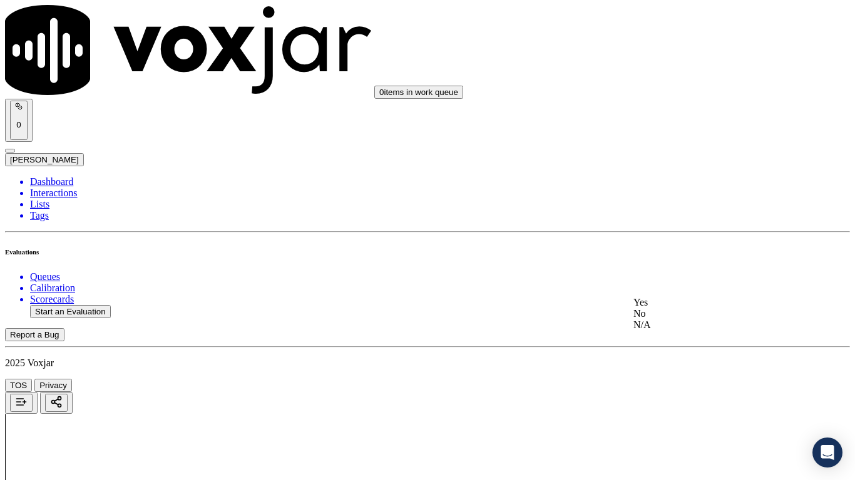
click at [693, 308] on div "Yes" at bounding box center [712, 302] width 159 height 11
click at [687, 274] on div "Yes" at bounding box center [712, 272] width 159 height 11
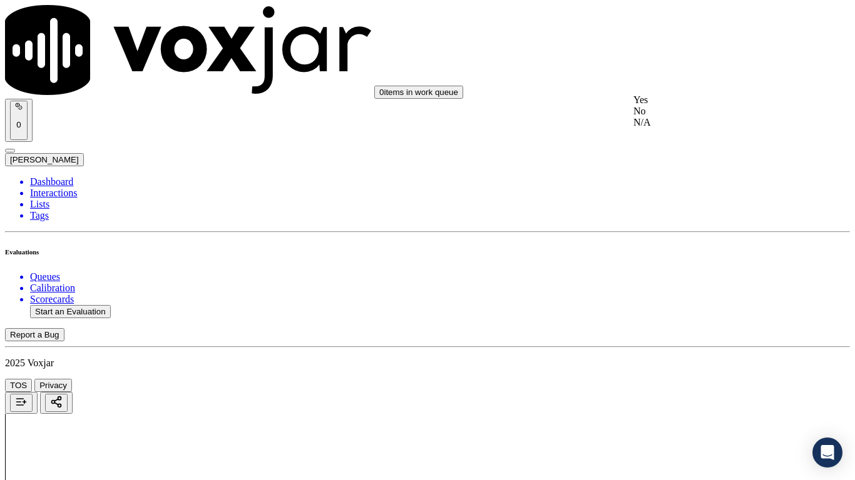
drag, startPoint x: 679, startPoint y: 111, endPoint x: 706, endPoint y: 269, distance: 159.8
click at [679, 106] on div "Yes" at bounding box center [712, 99] width 159 height 11
click at [675, 340] on div "Yes" at bounding box center [712, 333] width 159 height 11
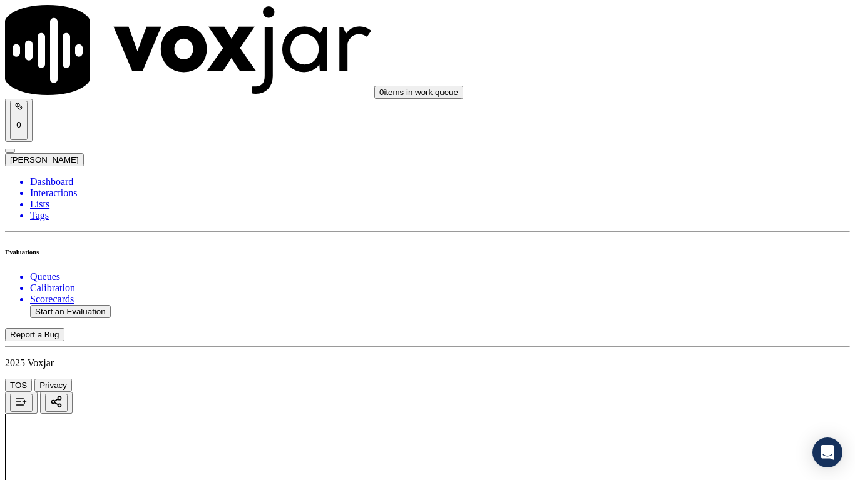
click at [689, 220] on div "Yes" at bounding box center [712, 216] width 159 height 11
click at [691, 379] on div "Yes" at bounding box center [712, 374] width 159 height 11
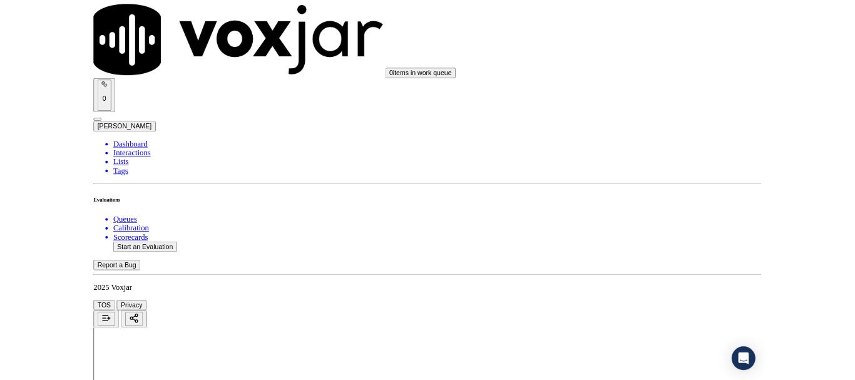
scroll to position [3462, 0]
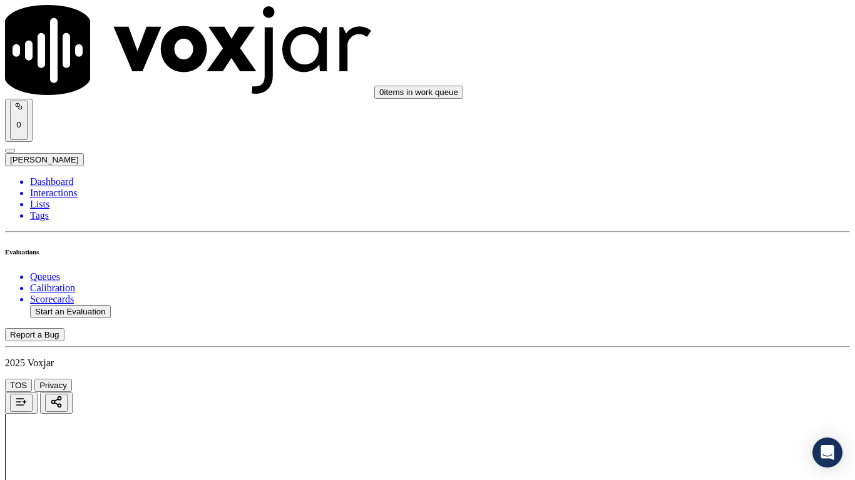
drag, startPoint x: 692, startPoint y: 314, endPoint x: 691, endPoint y: 320, distance: 6.4
drag, startPoint x: 688, startPoint y: 347, endPoint x: 668, endPoint y: 415, distance: 71.1
click at [687, 344] on div "Yes" at bounding box center [712, 338] width 159 height 11
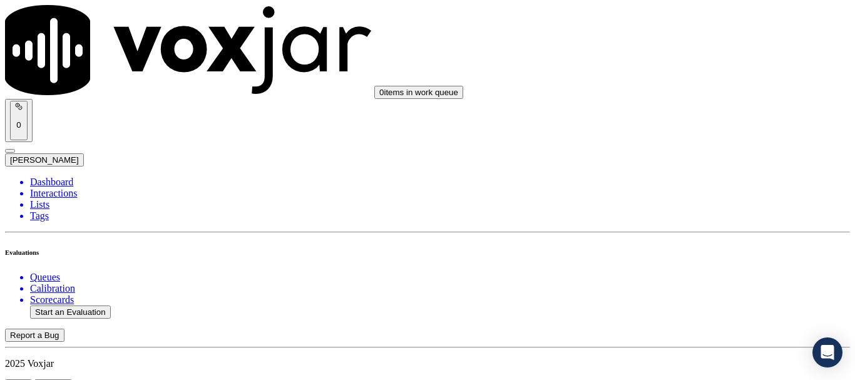
click at [84, 305] on button "Start an Evaluation" at bounding box center [70, 311] width 81 height 13
type input "20250814-190858_2152405675-all.mp3"
type input "mi"
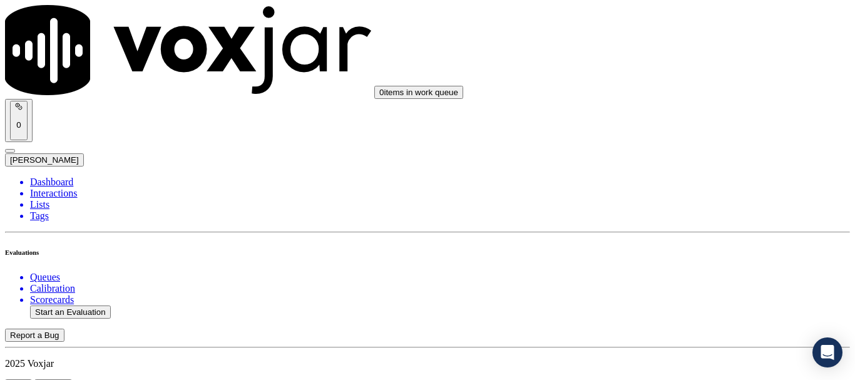
type input "2025-08-14T16:17"
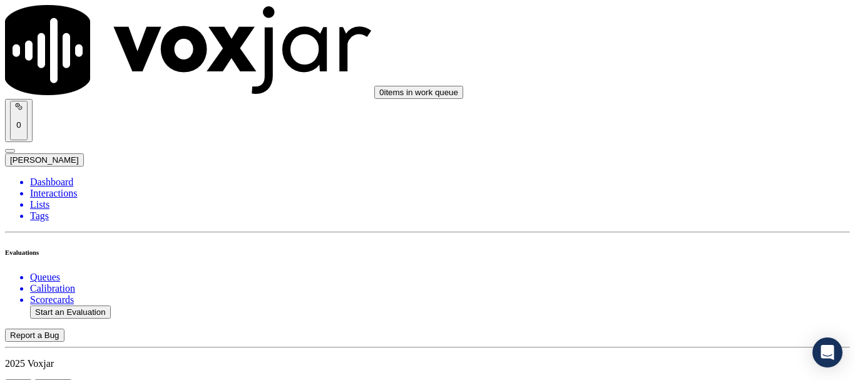
scroll to position [188, 0]
type input "DANIELLE HAREWOOD"
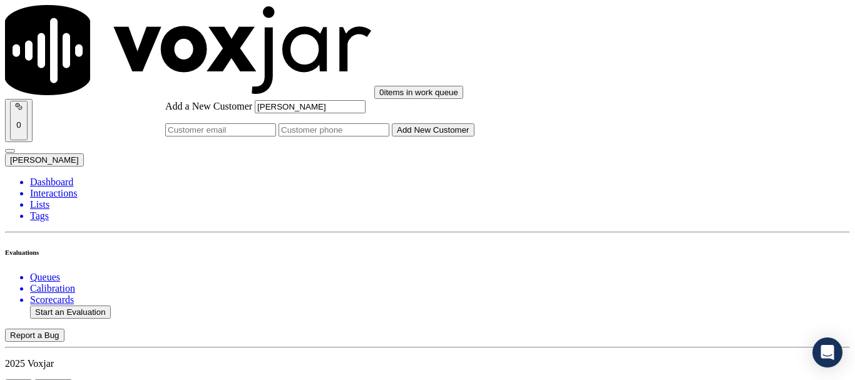
type input "DANIELLE HAREWOOD"
drag, startPoint x: 496, startPoint y: 196, endPoint x: 497, endPoint y: 206, distance: 10.7
click at [389, 136] on input "Add a New Customer" at bounding box center [333, 129] width 111 height 13
paste input "2152405675"
type input "2152405675"
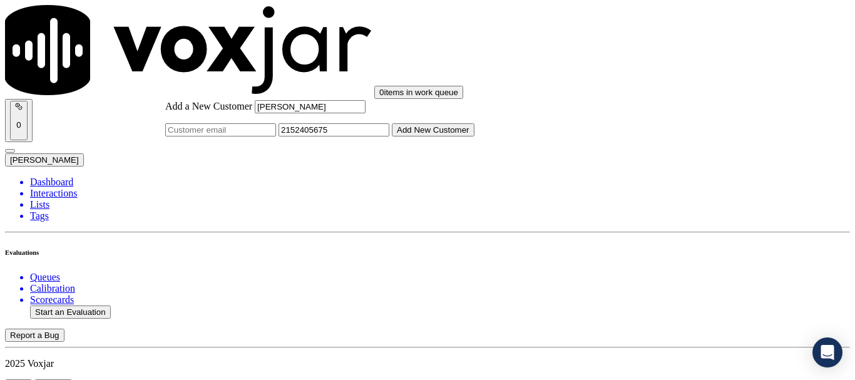
click at [474, 136] on button "Add New Customer" at bounding box center [433, 129] width 83 height 13
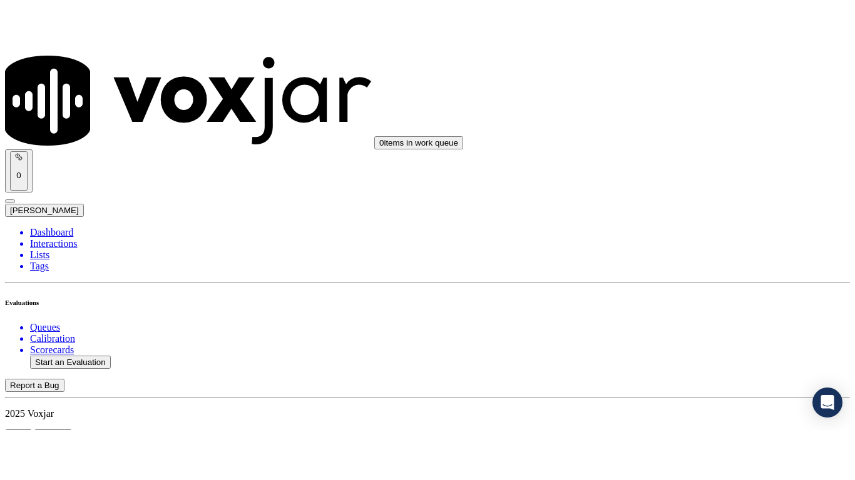
scroll to position [157, 0]
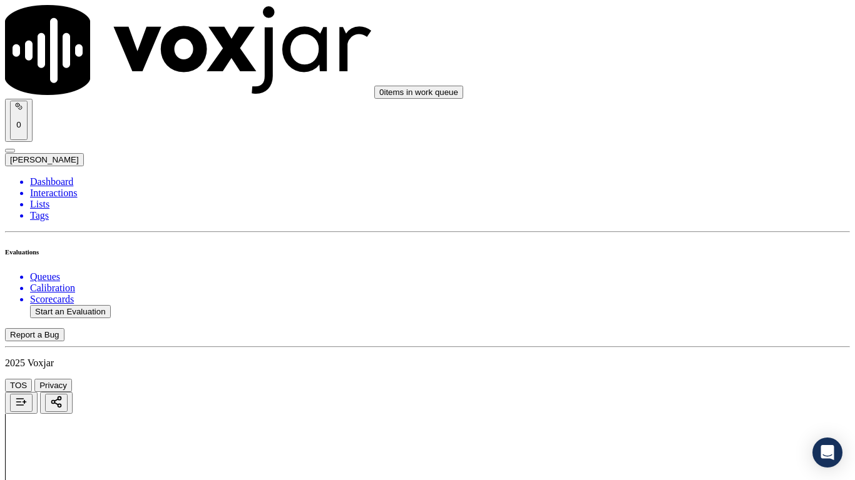
click at [679, 252] on div "Yes" at bounding box center [712, 252] width 159 height 11
drag, startPoint x: 693, startPoint y: 112, endPoint x: 713, endPoint y: 150, distance: 42.5
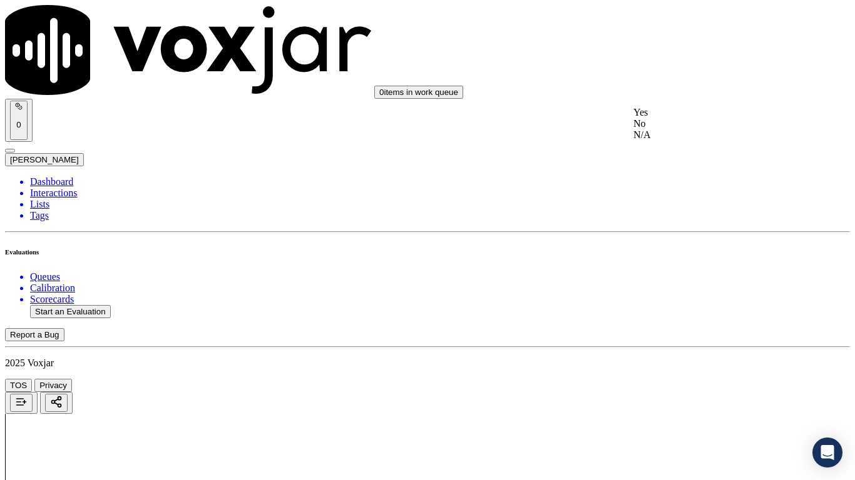
click at [693, 113] on div "Yes" at bounding box center [712, 112] width 159 height 11
click at [676, 275] on div "Yes" at bounding box center [712, 270] width 159 height 11
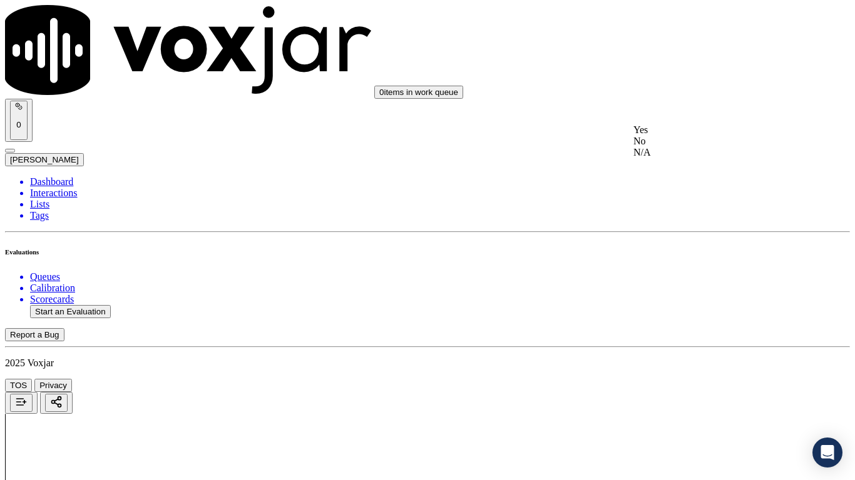
click at [699, 158] on div "N/A" at bounding box center [712, 152] width 159 height 11
click at [688, 361] on div "N/A" at bounding box center [712, 355] width 159 height 11
drag, startPoint x: 677, startPoint y: 85, endPoint x: 678, endPoint y: 93, distance: 8.2
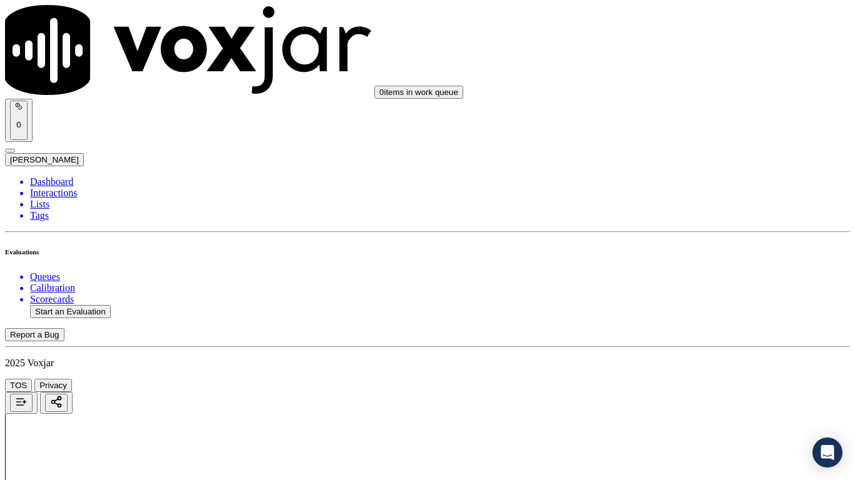
drag, startPoint x: 686, startPoint y: 127, endPoint x: 726, endPoint y: 277, distance: 155.2
click at [686, 121] on div "Yes" at bounding box center [712, 114] width 159 height 11
click at [689, 293] on div "Yes" at bounding box center [712, 287] width 159 height 11
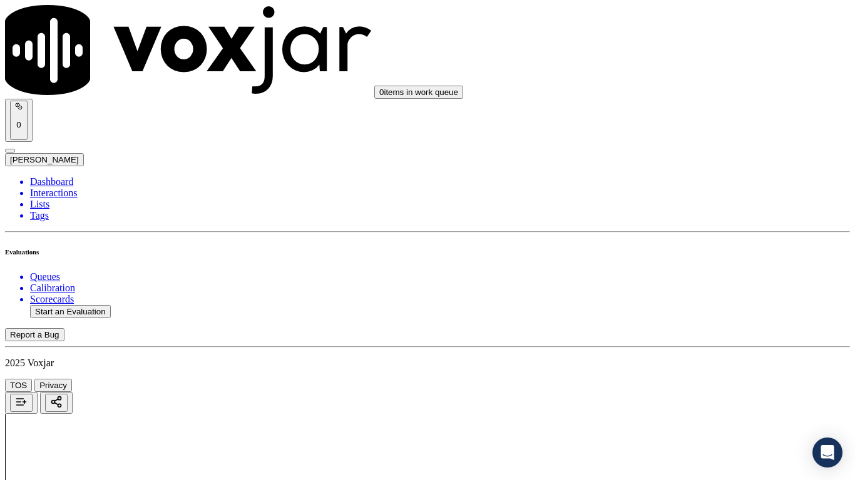
scroll to position [1314, 0]
drag, startPoint x: 681, startPoint y: 154, endPoint x: 705, endPoint y: 275, distance: 123.2
click at [684, 153] on div "Yes" at bounding box center [712, 147] width 159 height 11
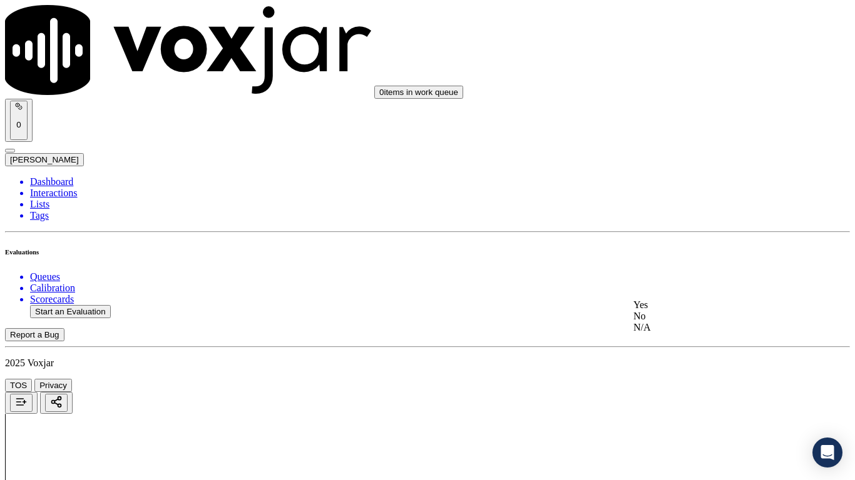
click at [687, 310] on div "Yes" at bounding box center [712, 305] width 159 height 11
click at [688, 248] on div "Yes" at bounding box center [712, 242] width 159 height 11
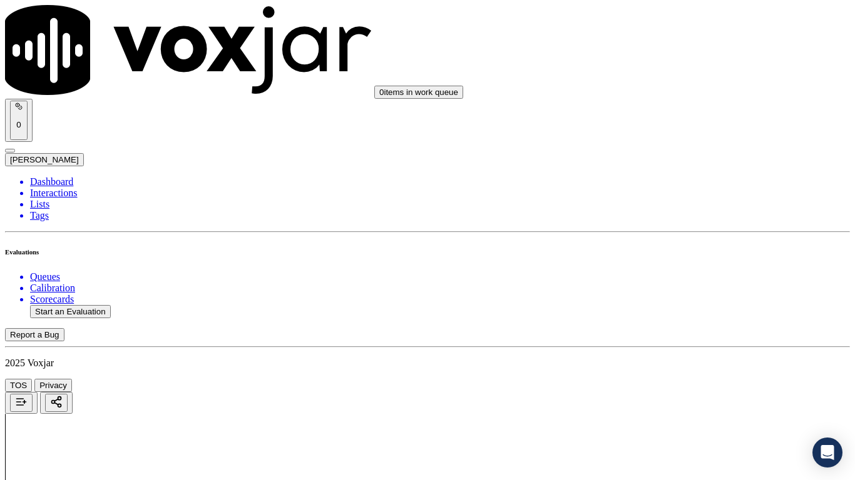
click at [701, 180] on div "Yes" at bounding box center [712, 175] width 159 height 11
drag, startPoint x: 679, startPoint y: 367, endPoint x: 678, endPoint y: 375, distance: 8.8
click at [673, 379] on div "Yes" at bounding box center [712, 392] width 159 height 11
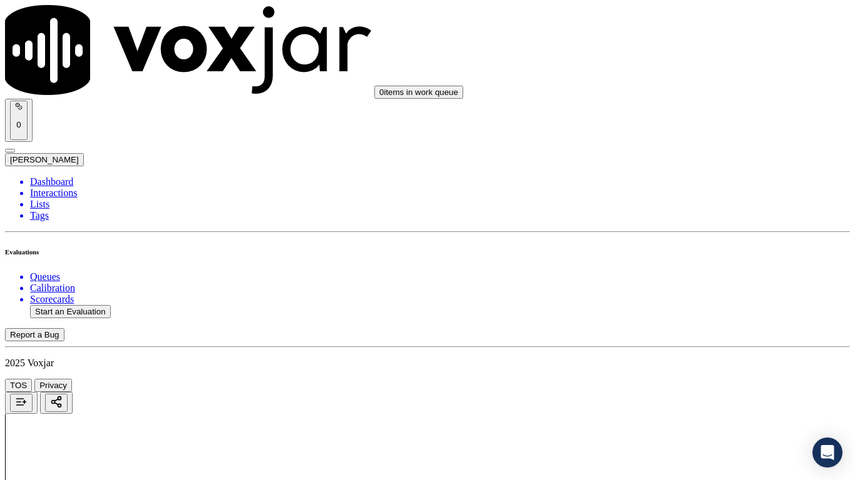
scroll to position [2315, 0]
click at [671, 116] on div "Yes" at bounding box center [712, 112] width 159 height 11
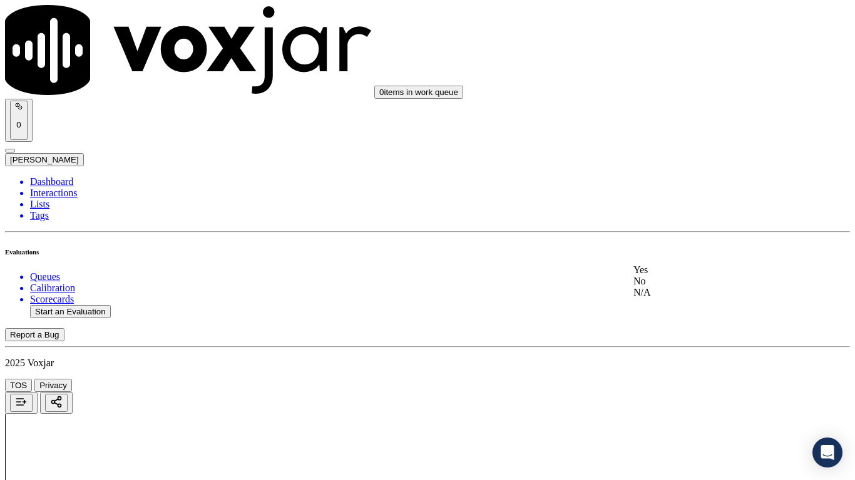
click at [688, 275] on div "Yes" at bounding box center [712, 270] width 159 height 11
click at [656, 57] on div "Yes" at bounding box center [712, 52] width 159 height 11
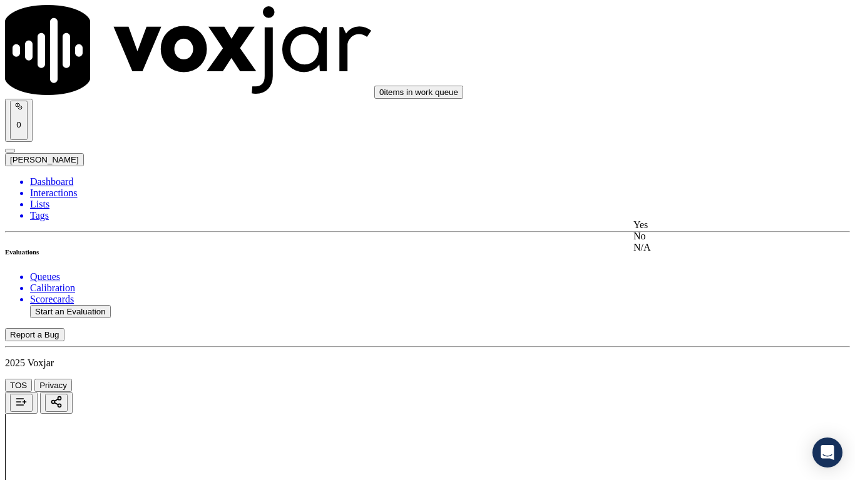
drag, startPoint x: 686, startPoint y: 238, endPoint x: 694, endPoint y: 331, distance: 93.0
click at [686, 231] on div "Yes" at bounding box center [712, 225] width 159 height 11
click at [686, 379] on div "Yes" at bounding box center [712, 397] width 159 height 11
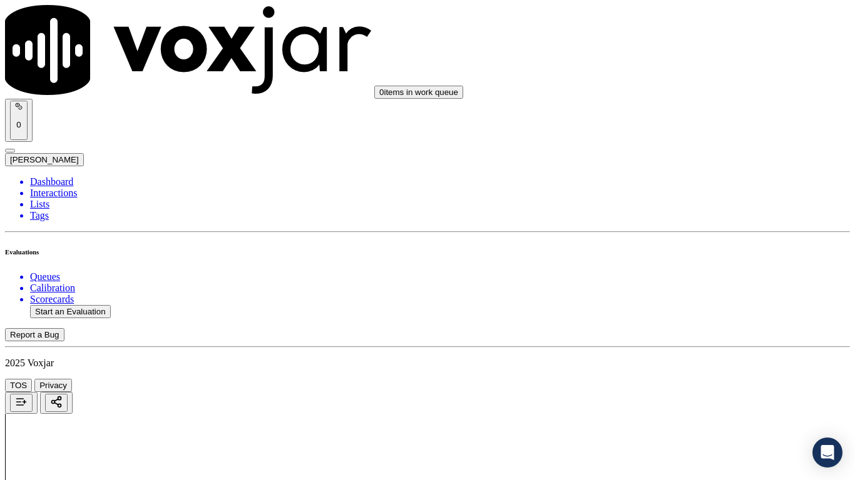
drag, startPoint x: 697, startPoint y: 126, endPoint x: 712, endPoint y: 243, distance: 118.0
click at [697, 123] on div "Yes" at bounding box center [712, 117] width 159 height 11
drag, startPoint x: 688, startPoint y: 315, endPoint x: 688, endPoint y: 331, distance: 15.6
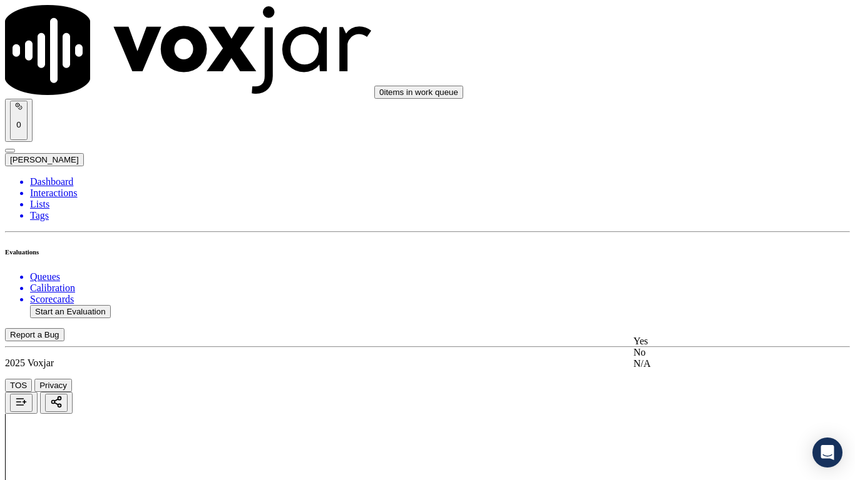
click at [678, 347] on div "Yes" at bounding box center [712, 341] width 159 height 11
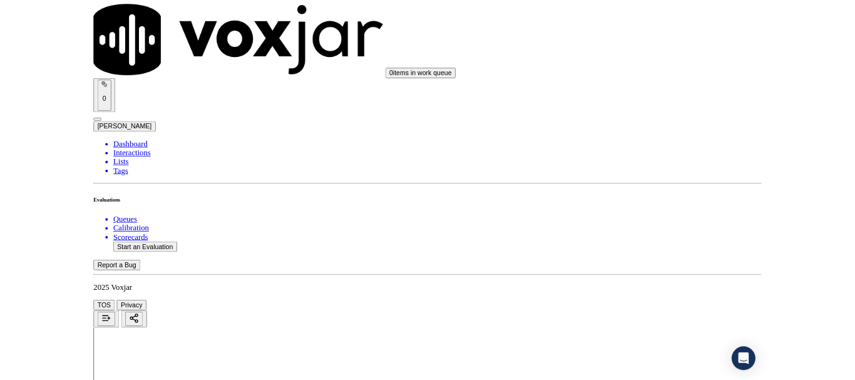
scroll to position [3462, 0]
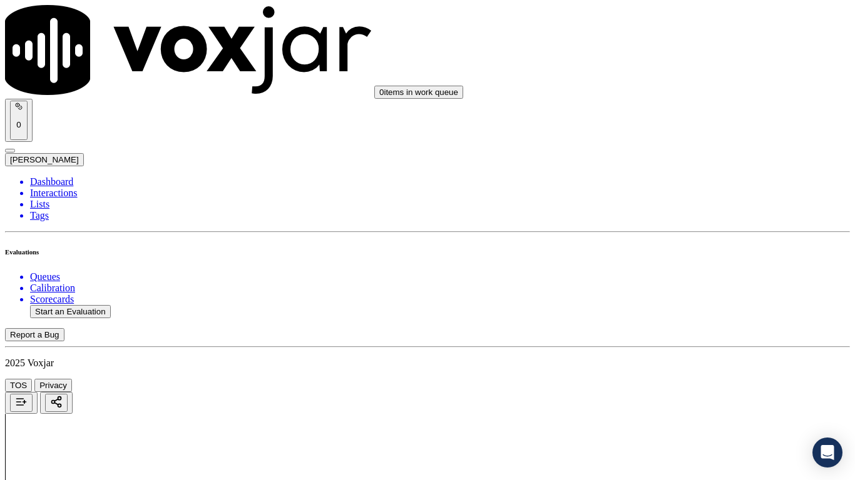
click at [683, 167] on div "Yes" at bounding box center [712, 165] width 159 height 11
click at [681, 344] on div "Yes" at bounding box center [712, 338] width 159 height 11
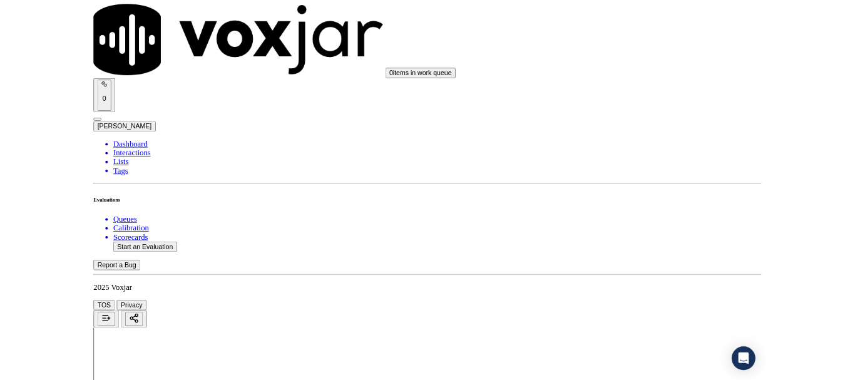
scroll to position [188, 0]
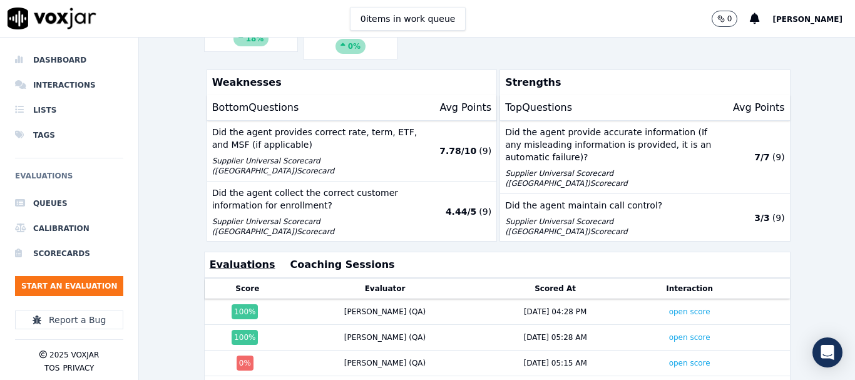
scroll to position [375, 0]
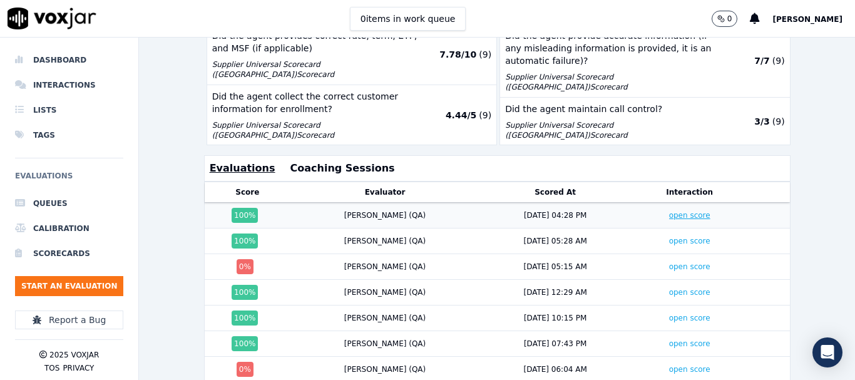
click at [669, 216] on link "open score" at bounding box center [689, 215] width 41 height 9
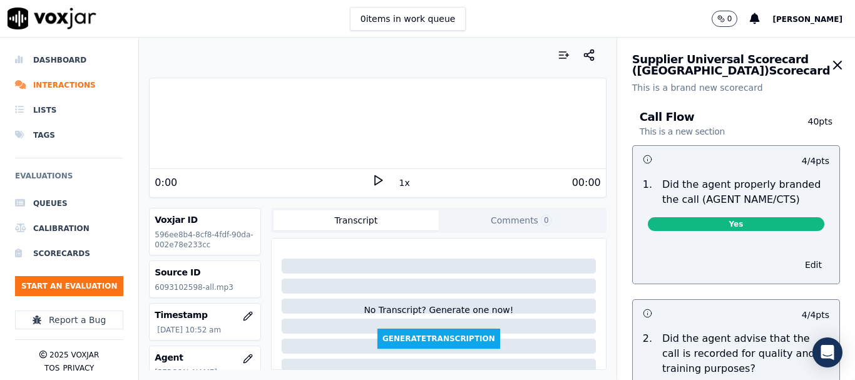
click at [372, 183] on icon at bounding box center [378, 180] width 13 height 13
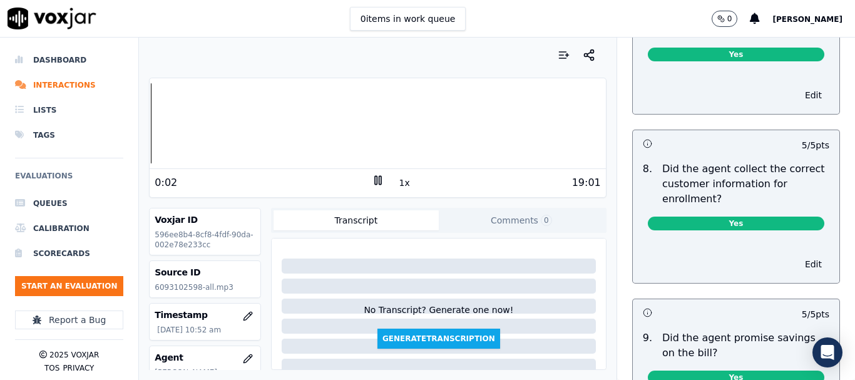
scroll to position [1189, 0]
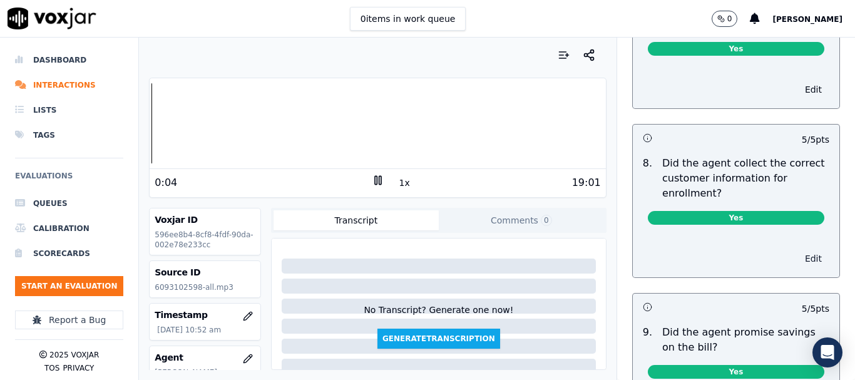
click at [797, 256] on button "Edit" at bounding box center [813, 259] width 32 height 18
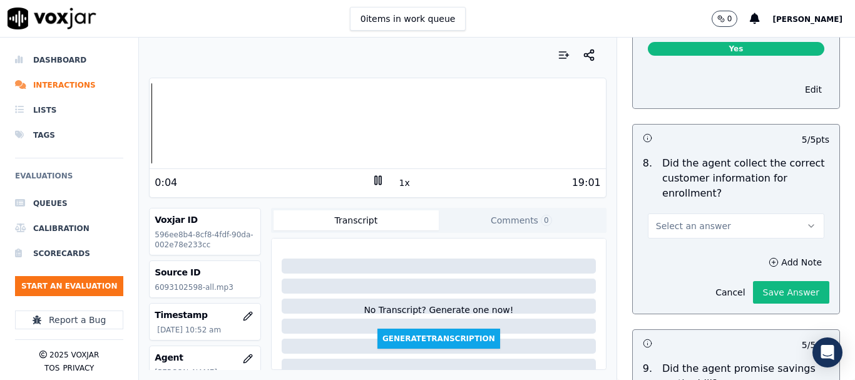
click at [732, 226] on button "Select an answer" at bounding box center [736, 225] width 176 height 25
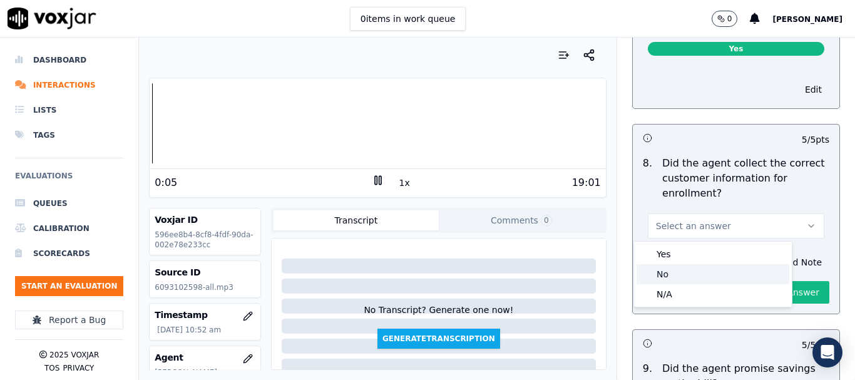
click at [697, 277] on div "No" at bounding box center [712, 274] width 153 height 20
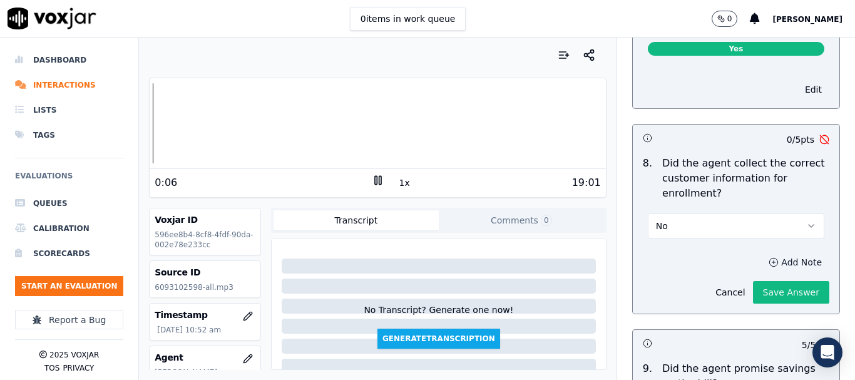
click at [761, 265] on button "Add Note" at bounding box center [795, 262] width 68 height 18
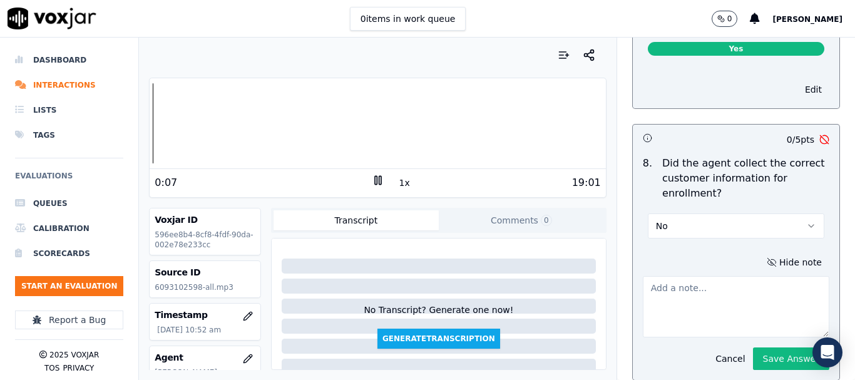
click at [686, 295] on textarea at bounding box center [736, 306] width 186 height 61
click at [234, 126] on div at bounding box center [377, 123] width 455 height 80
click at [228, 120] on div at bounding box center [377, 123] width 455 height 80
click at [221, 121] on div at bounding box center [377, 123] width 455 height 80
click at [215, 121] on div at bounding box center [377, 123] width 455 height 80
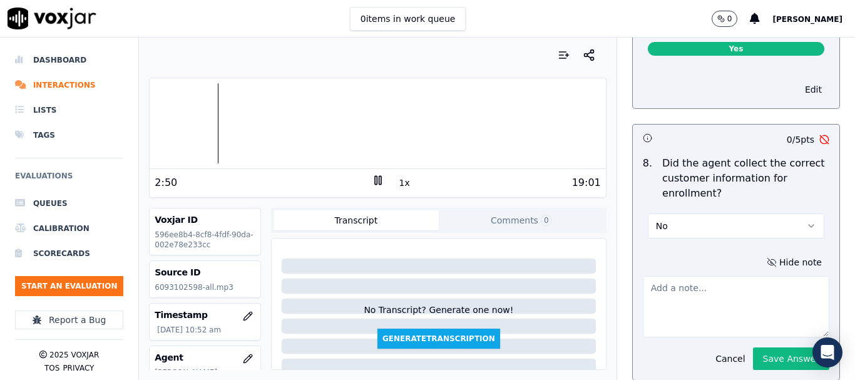
click at [213, 121] on div at bounding box center [377, 123] width 455 height 80
click at [211, 121] on div at bounding box center [377, 123] width 455 height 80
click at [372, 183] on icon at bounding box center [378, 180] width 13 height 13
click at [693, 302] on textarea at bounding box center [736, 306] width 186 height 61
drag, startPoint x: 669, startPoint y: 288, endPoint x: 781, endPoint y: 313, distance: 114.8
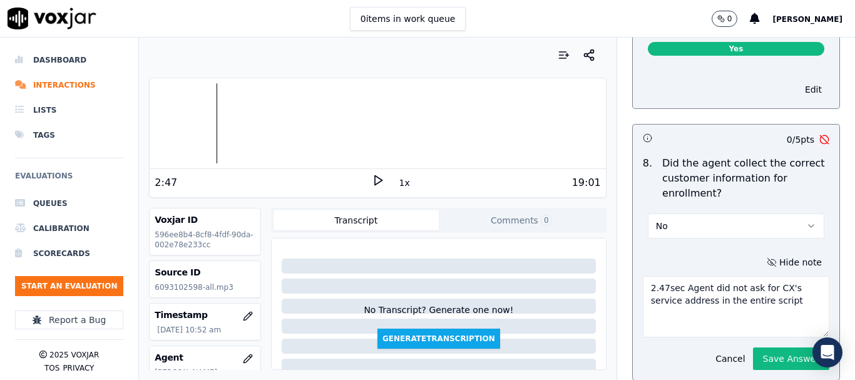
click at [781, 313] on textarea "2.47sec Agent did not ask for CX's service address in the entire script" at bounding box center [736, 306] width 186 height 61
click at [643, 305] on textarea "2.47sec Agent failed to collect CX's address & also missed to take the mailing …" at bounding box center [736, 306] width 186 height 61
drag, startPoint x: 668, startPoint y: 287, endPoint x: 711, endPoint y: 315, distance: 51.2
click at [711, 315] on textarea "2.47sec Agent failed to collect CX's service address & also missed to take the …" at bounding box center [736, 306] width 186 height 61
paste textarea "The agent failed to collect the customer's service address and also missed obta…"
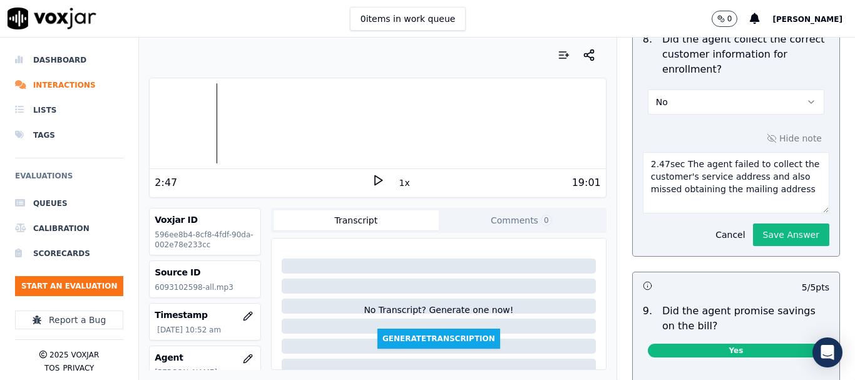
scroll to position [1314, 0]
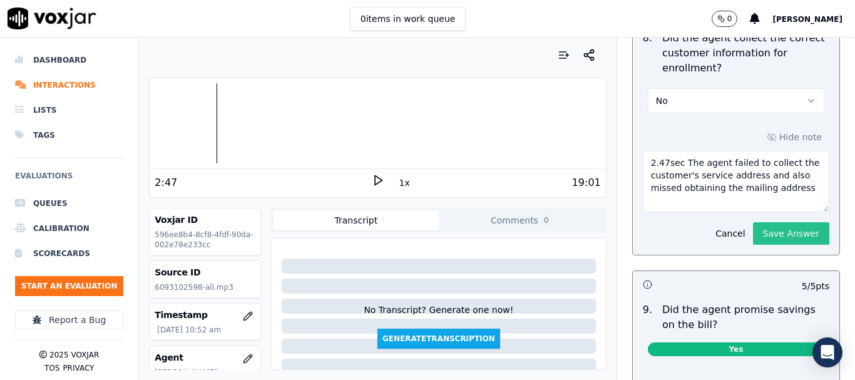
type textarea "2.47sec The agent failed to collect the customer's service address and also mis…"
click at [759, 233] on button "Save Answer" at bounding box center [791, 233] width 76 height 23
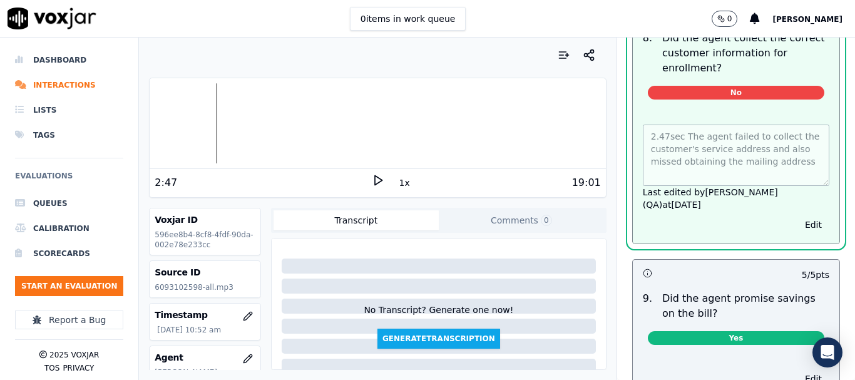
scroll to position [0, 0]
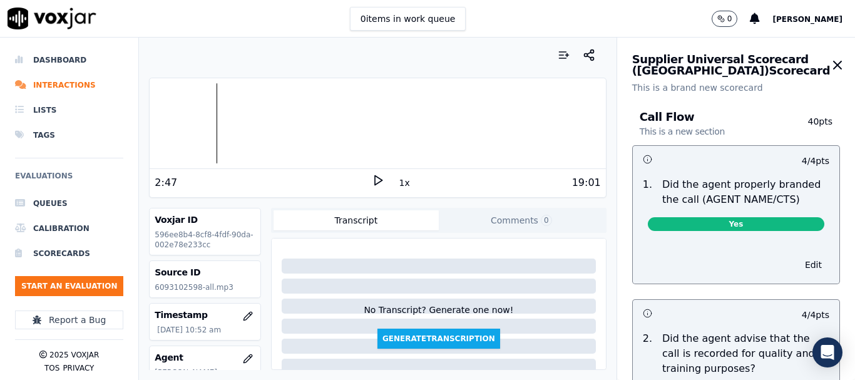
click at [830, 65] on icon "button" at bounding box center [837, 65] width 15 height 15
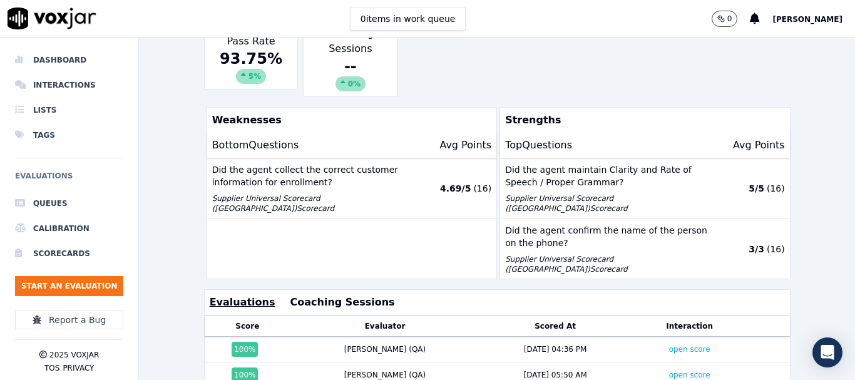
scroll to position [250, 0]
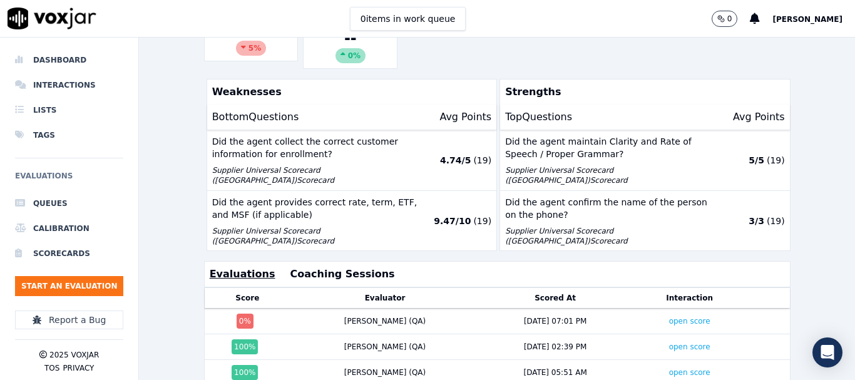
scroll to position [313, 0]
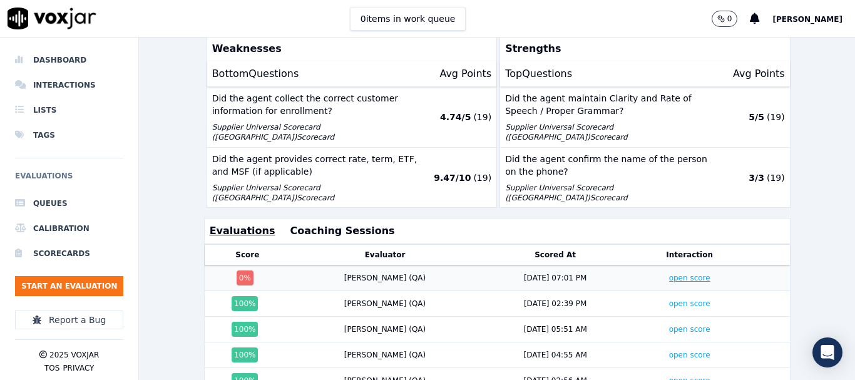
click at [669, 278] on link "open score" at bounding box center [689, 277] width 41 height 9
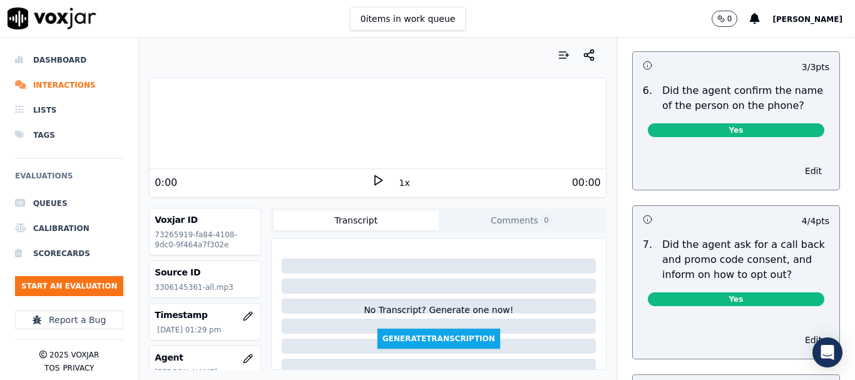
scroll to position [1189, 0]
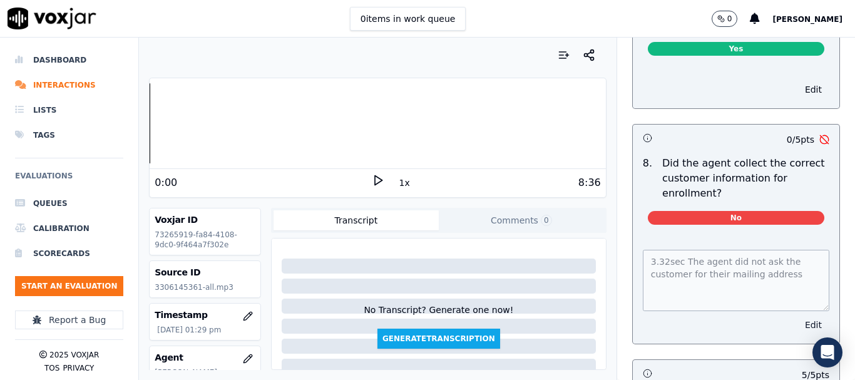
click at [797, 322] on button "Edit" at bounding box center [813, 325] width 32 height 18
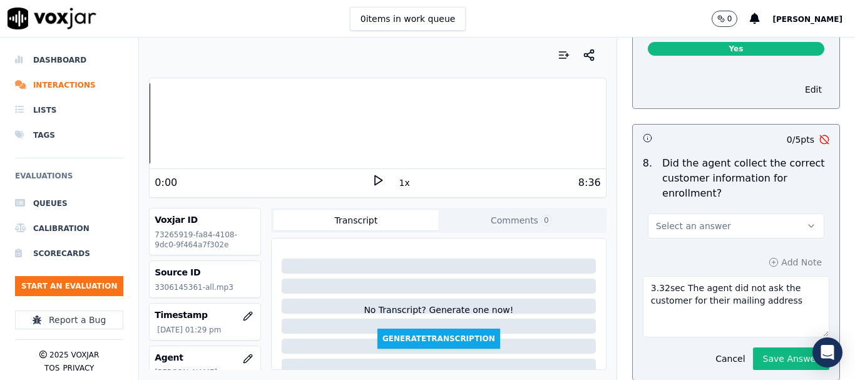
click at [711, 229] on button "Select an answer" at bounding box center [736, 225] width 176 height 25
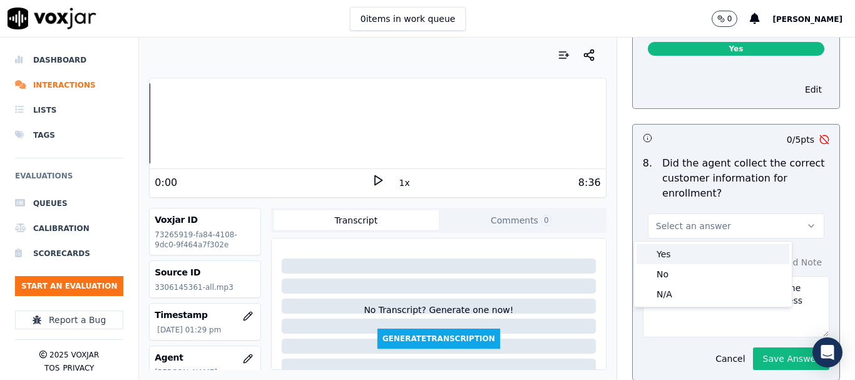
click at [693, 252] on div "Yes" at bounding box center [712, 254] width 153 height 20
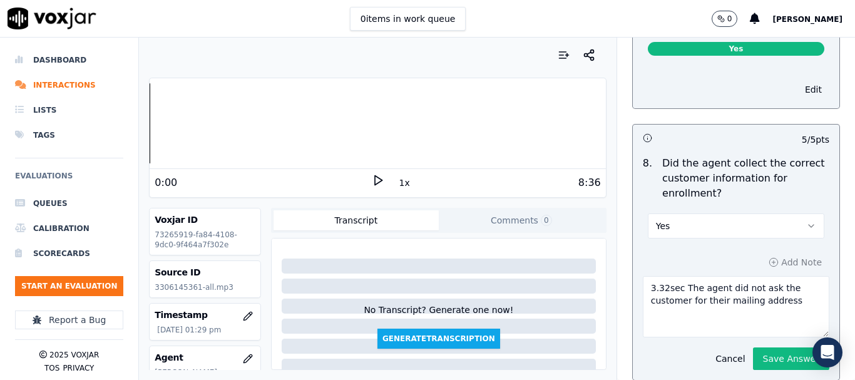
drag, startPoint x: 776, startPoint y: 302, endPoint x: 499, endPoint y: 274, distance: 278.6
click at [499, 274] on div "Your browser does not support the audio element. 0:00 1x 8:36 Voxjar ID 7326591…" at bounding box center [497, 209] width 716 height 342
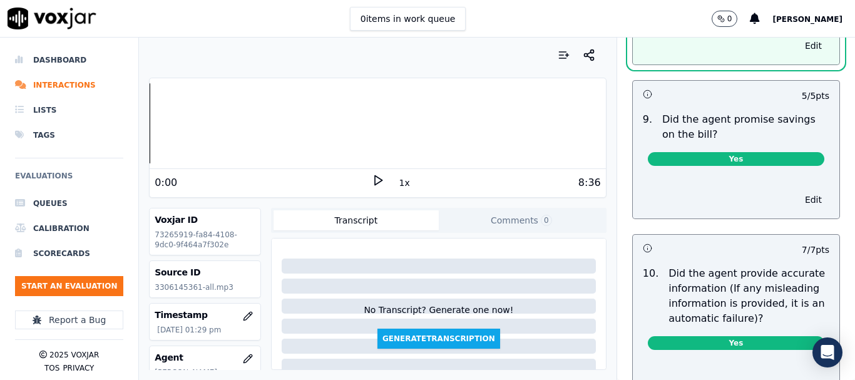
scroll to position [0, 0]
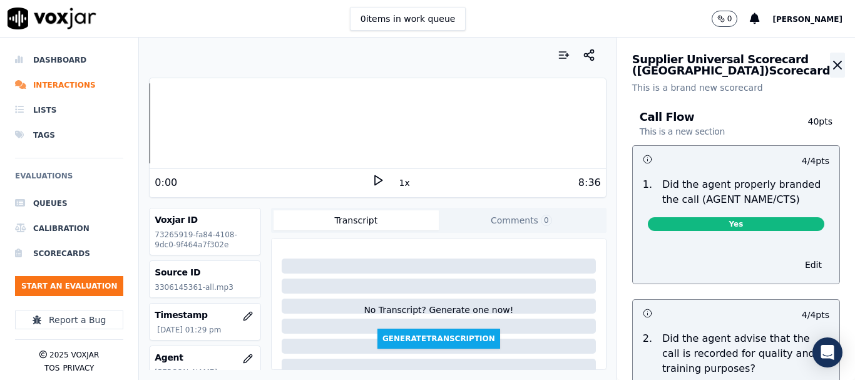
click at [830, 58] on icon "button" at bounding box center [837, 65] width 15 height 15
